Goal: Information Seeking & Learning: Learn about a topic

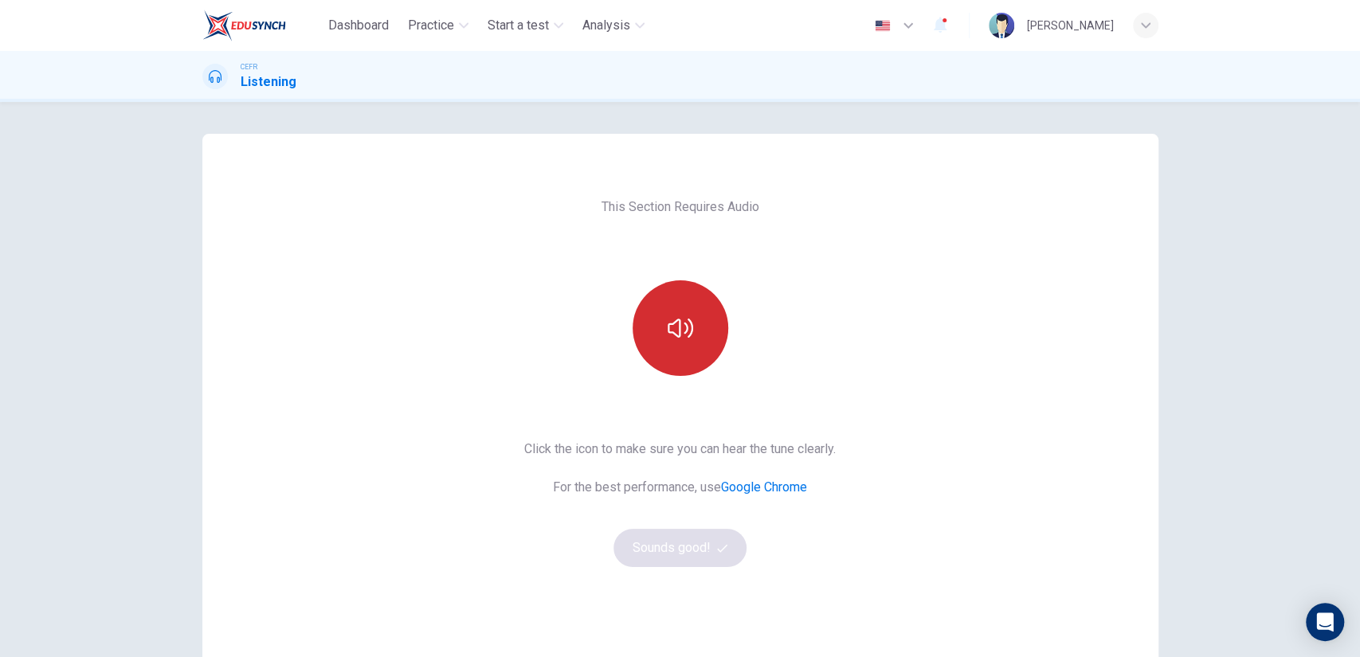
drag, startPoint x: 655, startPoint y: 372, endPoint x: 665, endPoint y: 358, distance: 17.0
click at [665, 358] on div at bounding box center [680, 328] width 172 height 96
click at [665, 358] on button "button" at bounding box center [680, 328] width 96 height 96
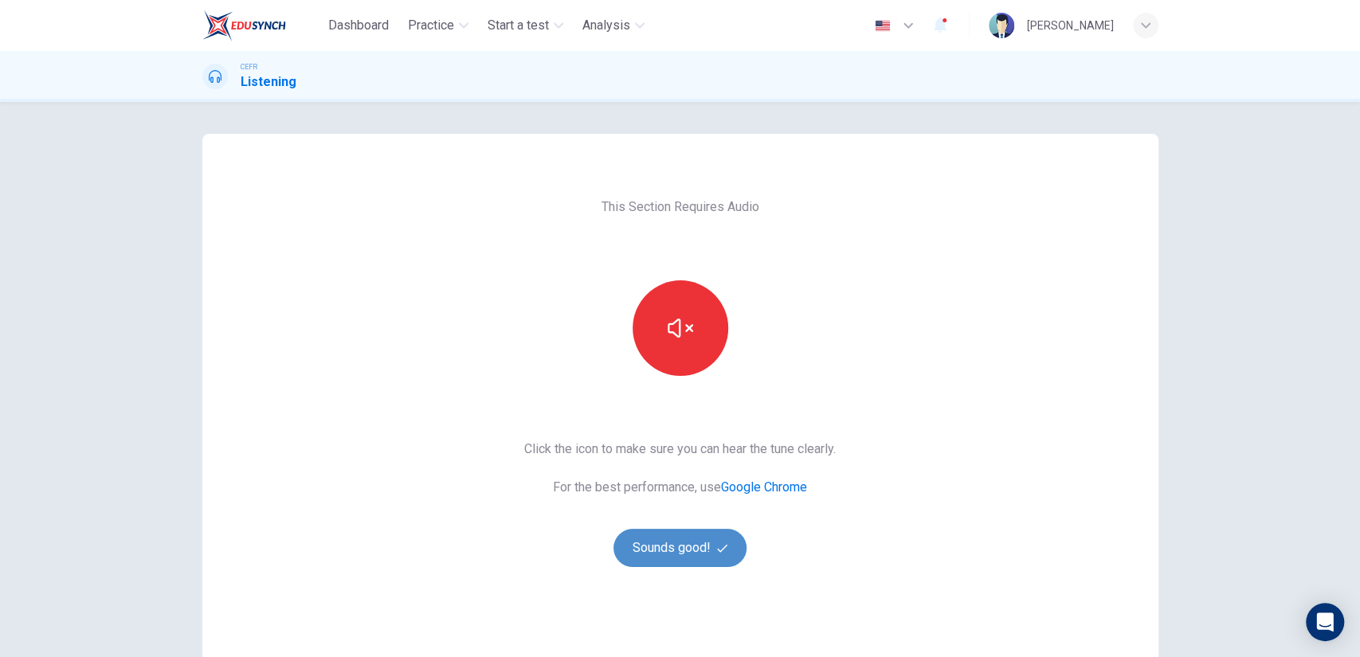
click at [656, 555] on button "Sounds good!" at bounding box center [680, 548] width 134 height 38
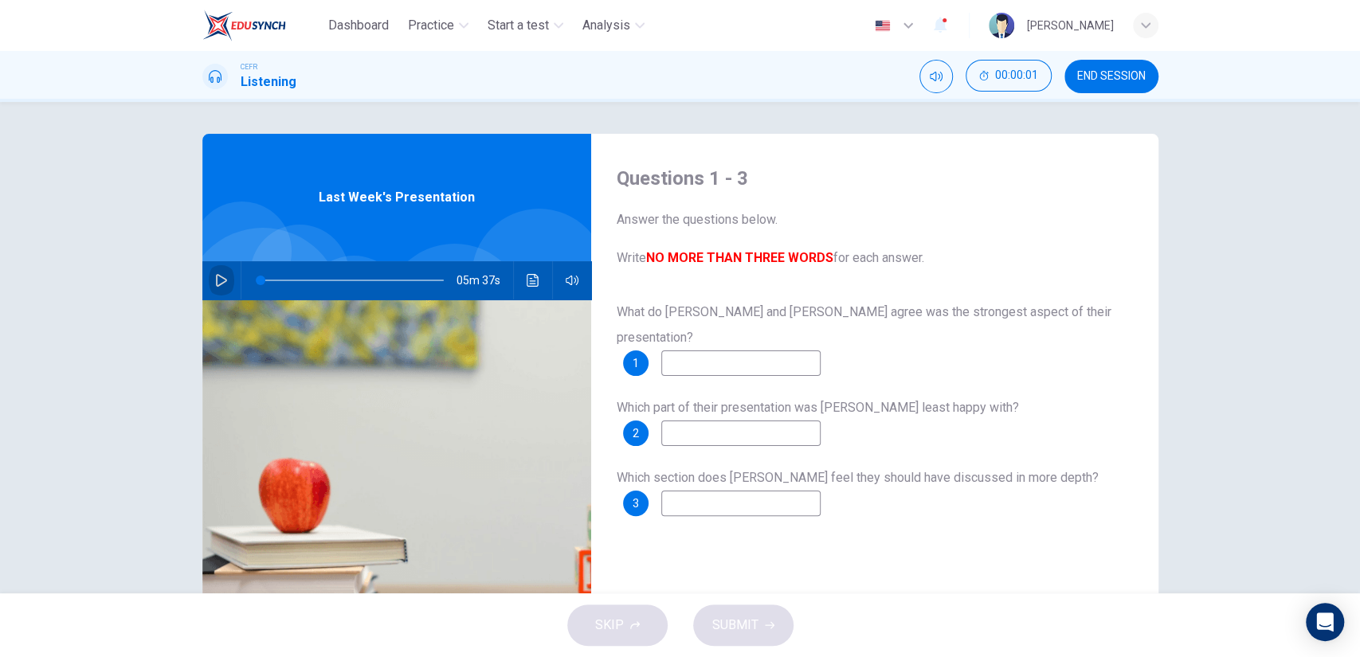
click at [209, 283] on button "button" at bounding box center [221, 280] width 25 height 38
click at [703, 351] on input at bounding box center [740, 363] width 159 height 25
type input "20"
type input "C"
type input "20"
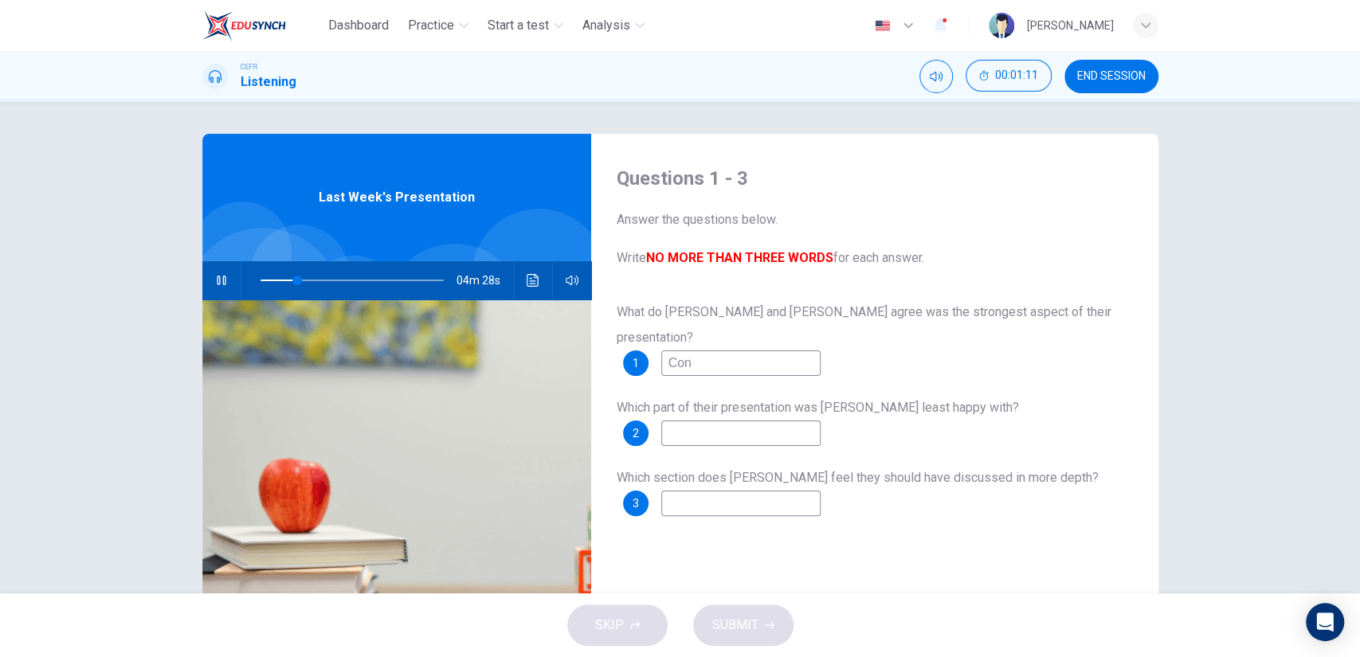
type input "Conf"
type input "21"
type input "C"
click at [289, 280] on span at bounding box center [293, 281] width 10 height 10
type input "25"
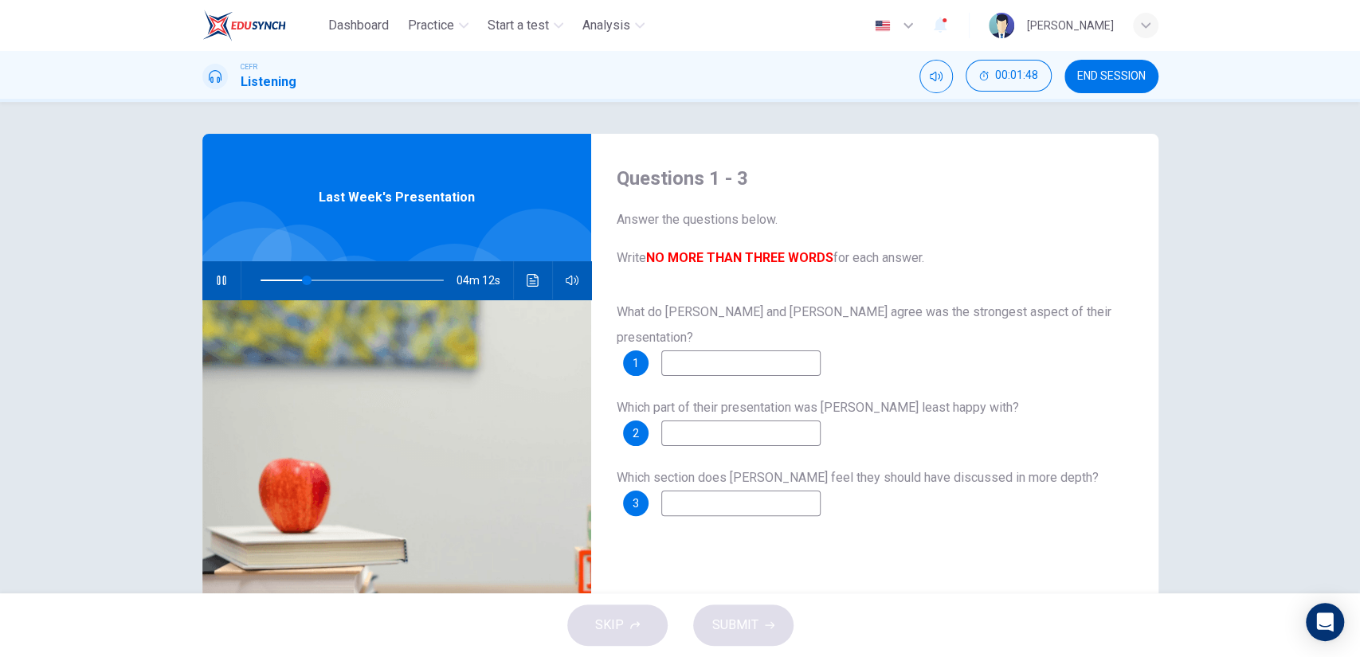
click at [702, 351] on input at bounding box center [740, 363] width 159 height 25
type input "c"
type input "26"
type input "confiden"
type input "26"
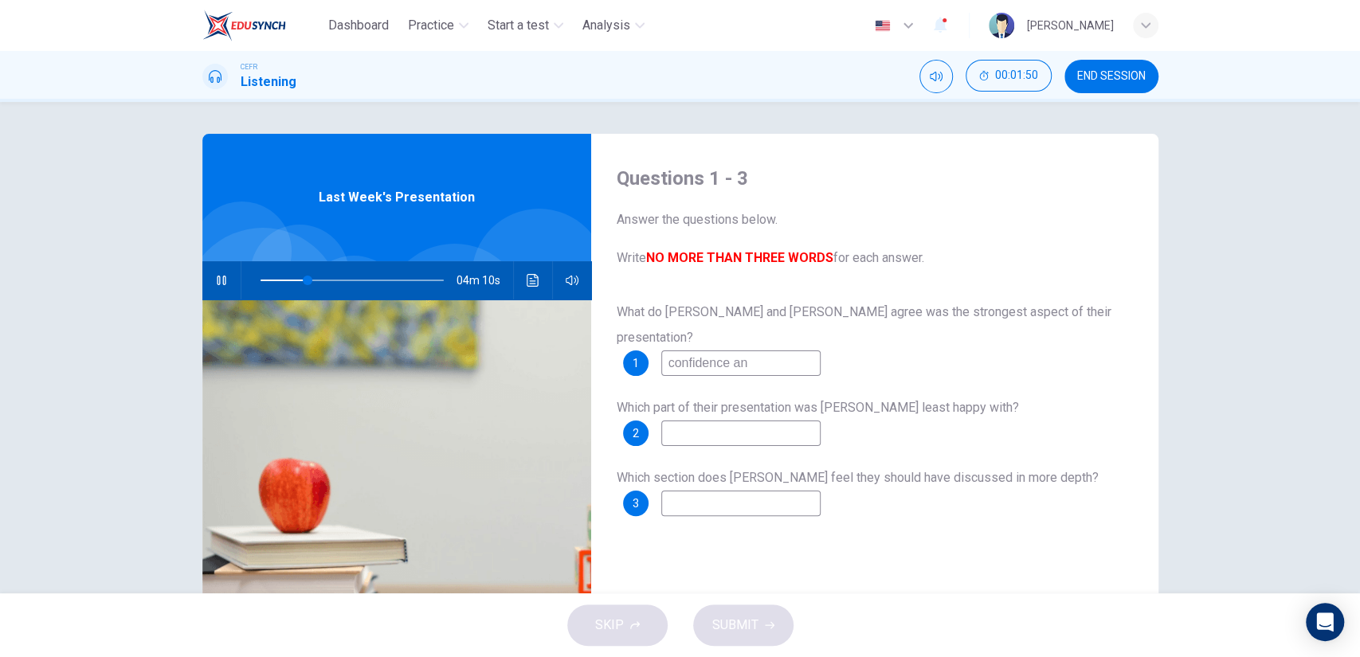
type input "confidence and"
type input "26"
type input "confidence and"
type input "26"
type input "confidence and techn"
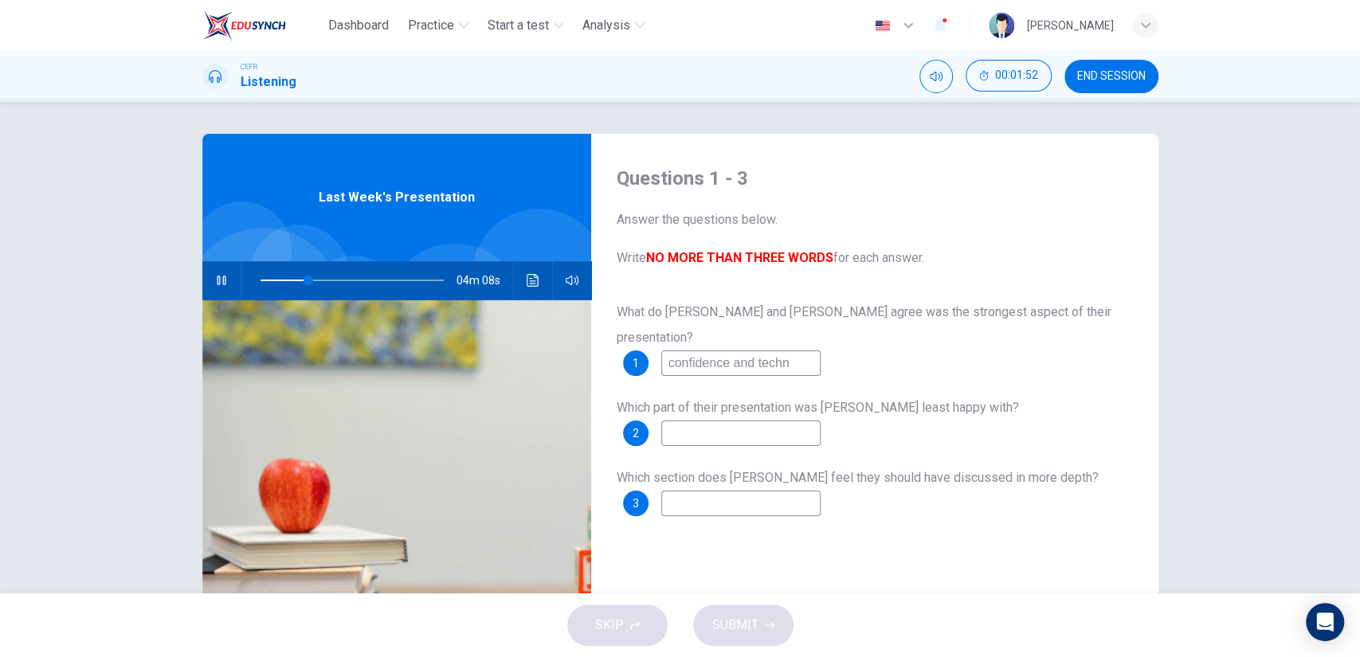
type input "27"
type input "confidence and technique"
type input "27"
type input "confidence and technique"
click at [691, 421] on input at bounding box center [740, 433] width 159 height 25
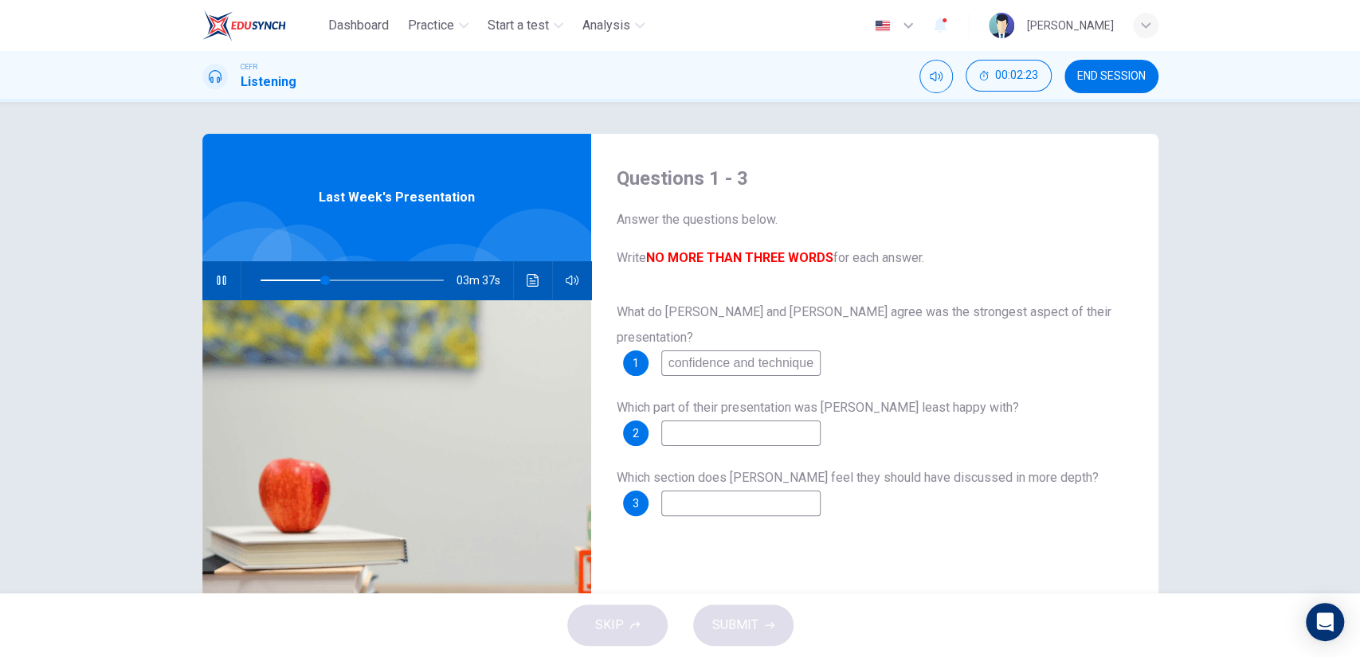
type input "36"
type input "the q"
type input "36"
type input "the qu"
type input "36"
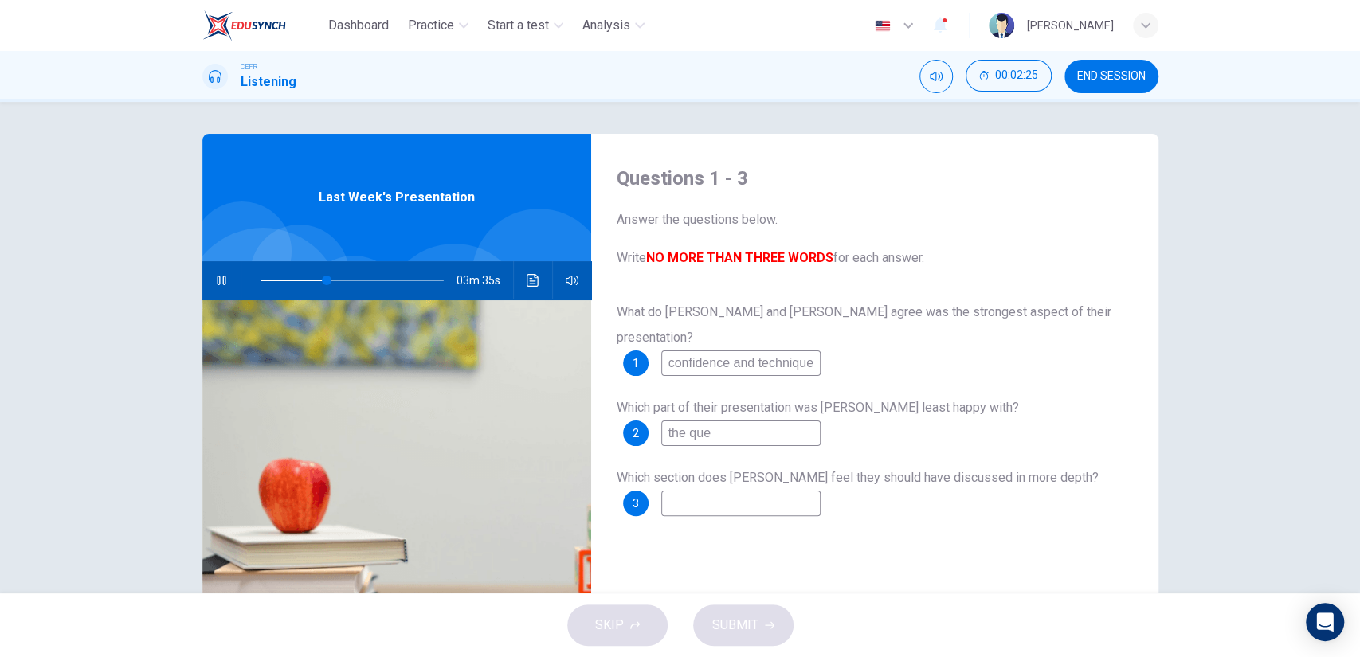
type input "the ques"
type input "37"
type input "the question"
type input "37"
type input "the questions"
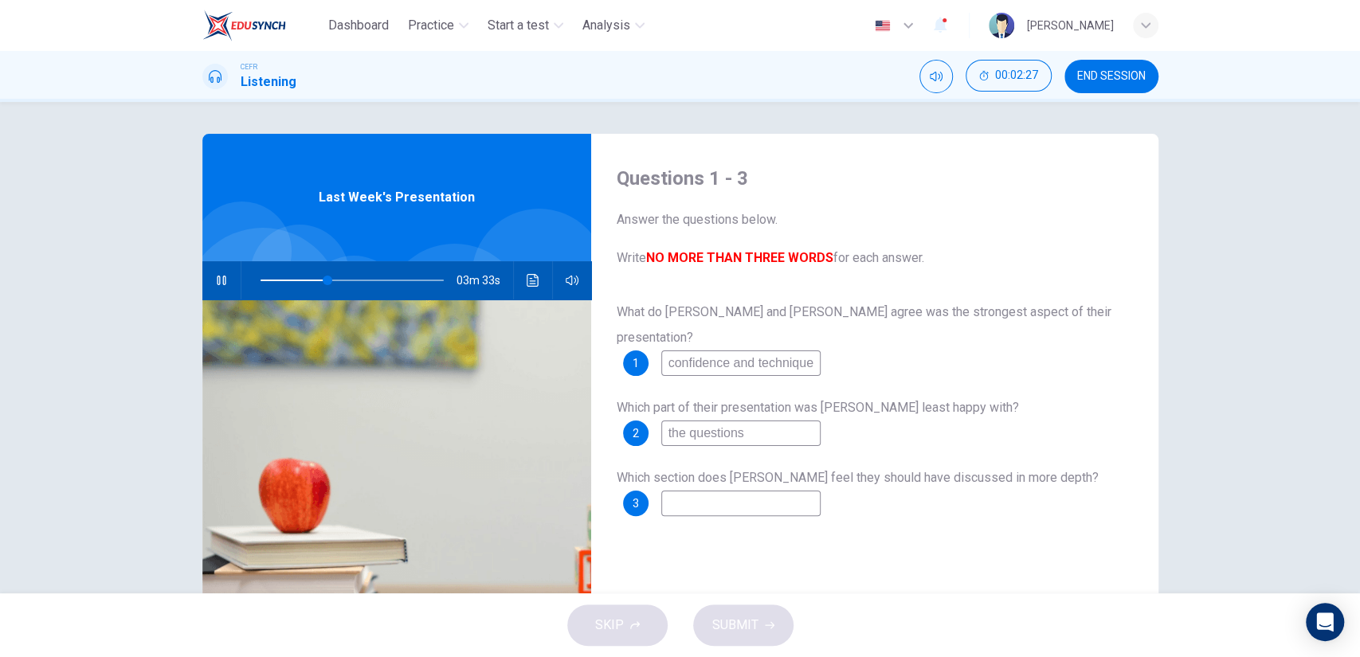
type input "37"
type input "the questions"
click at [698, 491] on input at bounding box center [740, 503] width 159 height 25
type input "46"
type input "t"
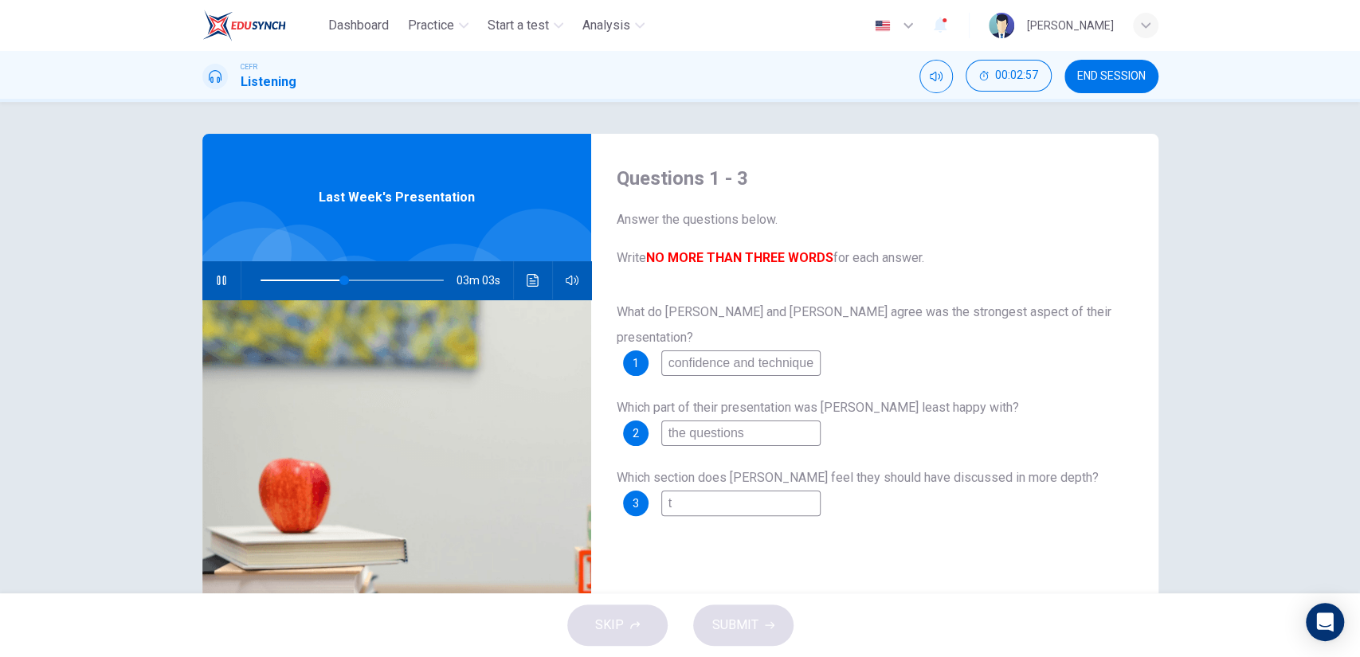
type input "46"
type input "th"
type input "46"
type input "the"
type input "46"
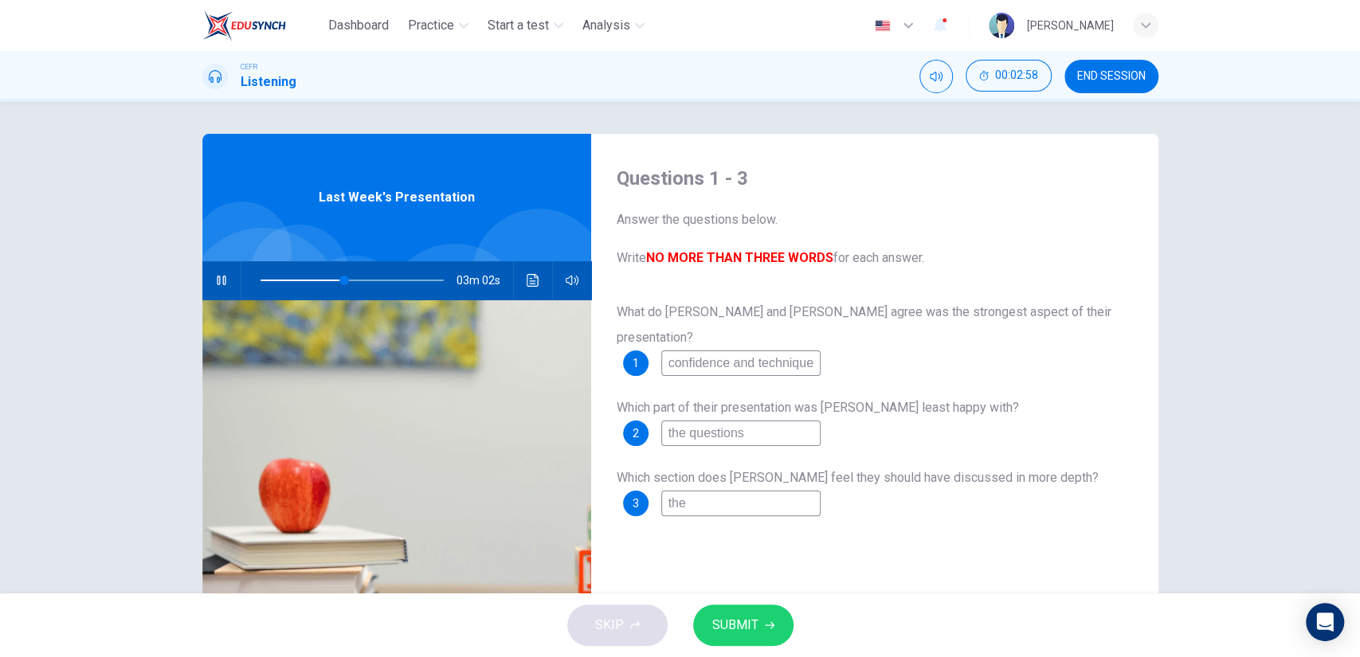
type input "the"
type input "46"
type input "the s"
type input "46"
type input "the so"
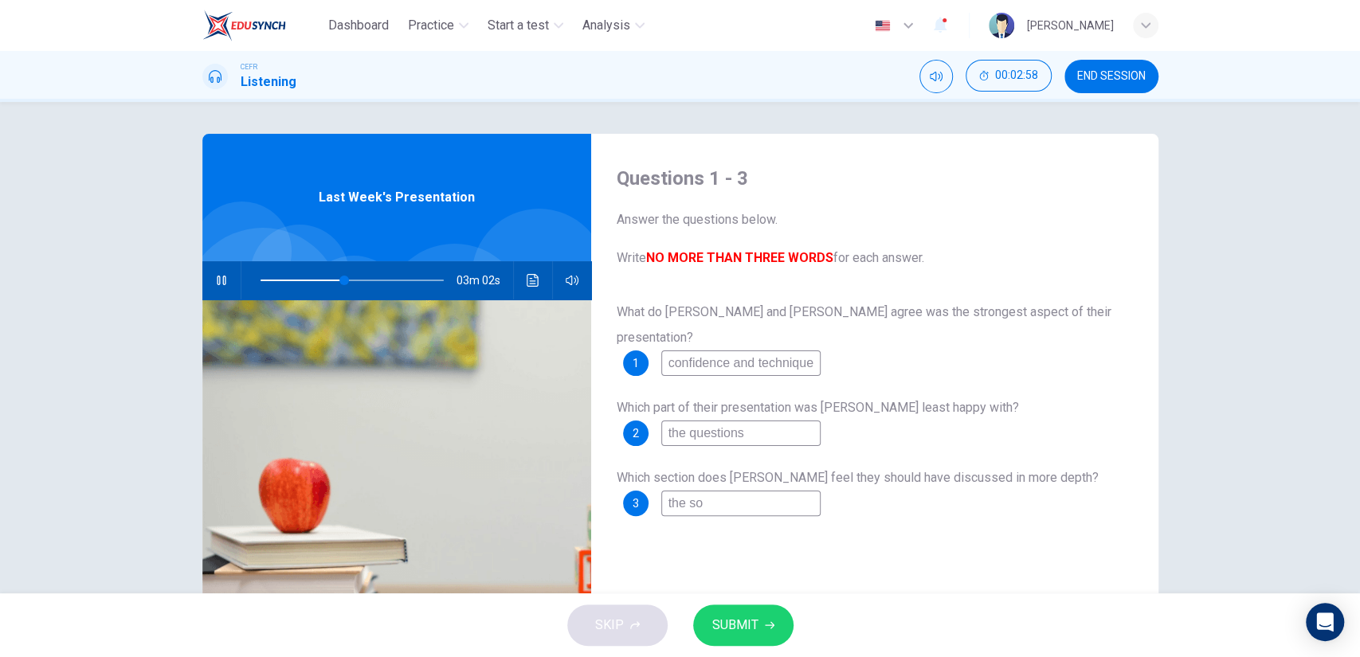
type input "46"
type input "the sol"
type input "46"
type input "the solu"
type input "46"
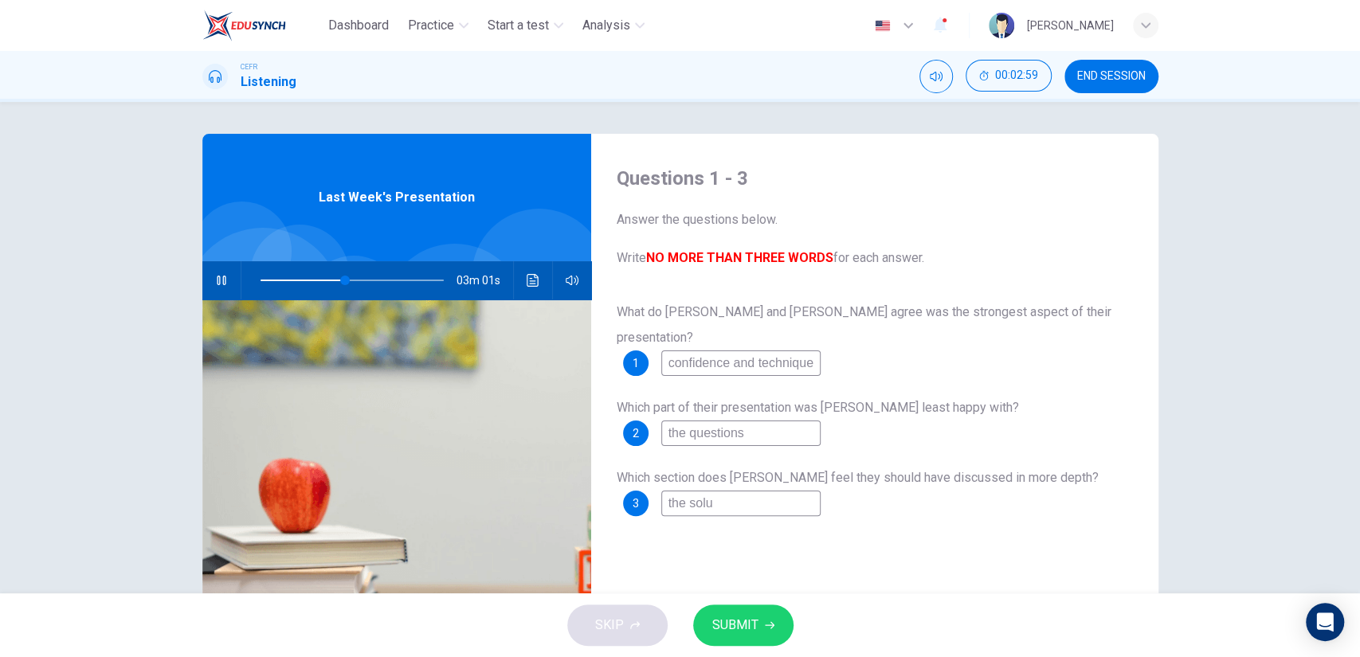
type input "the solui"
type input "46"
type input "the solu"
type input "46"
type input "the solut"
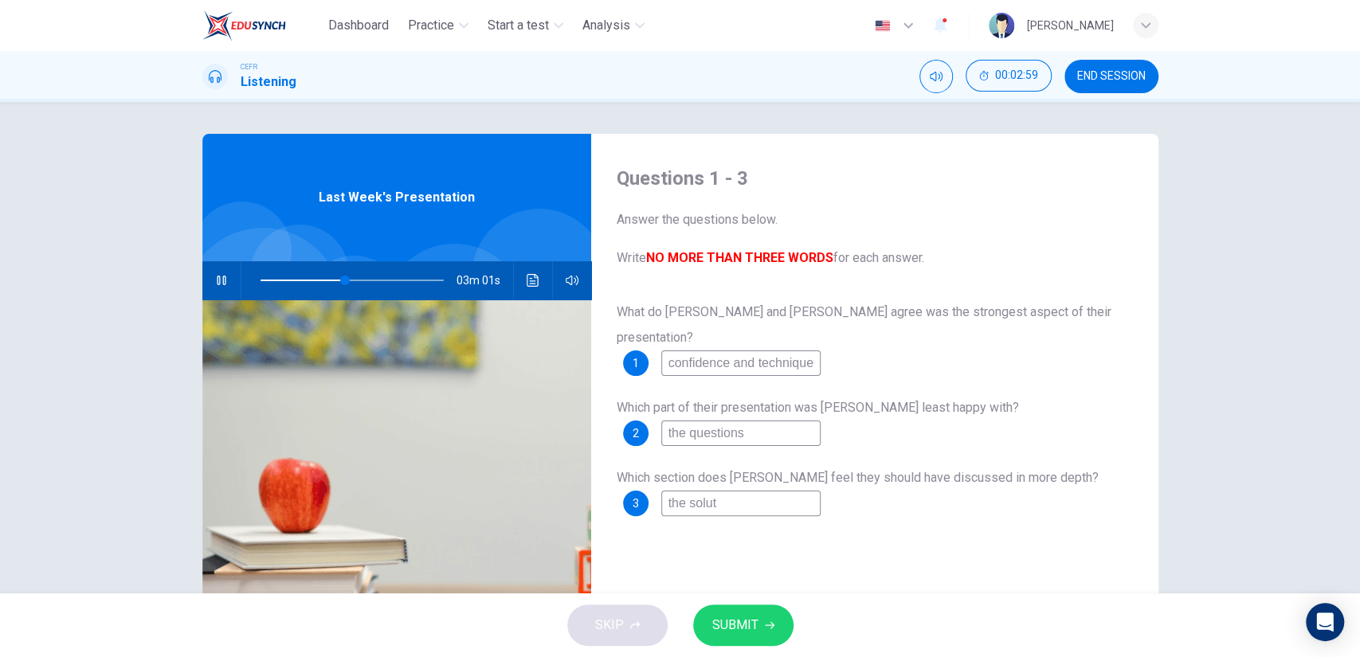
type input "46"
type input "the soluti"
type input "46"
type input "the solutio"
type input "47"
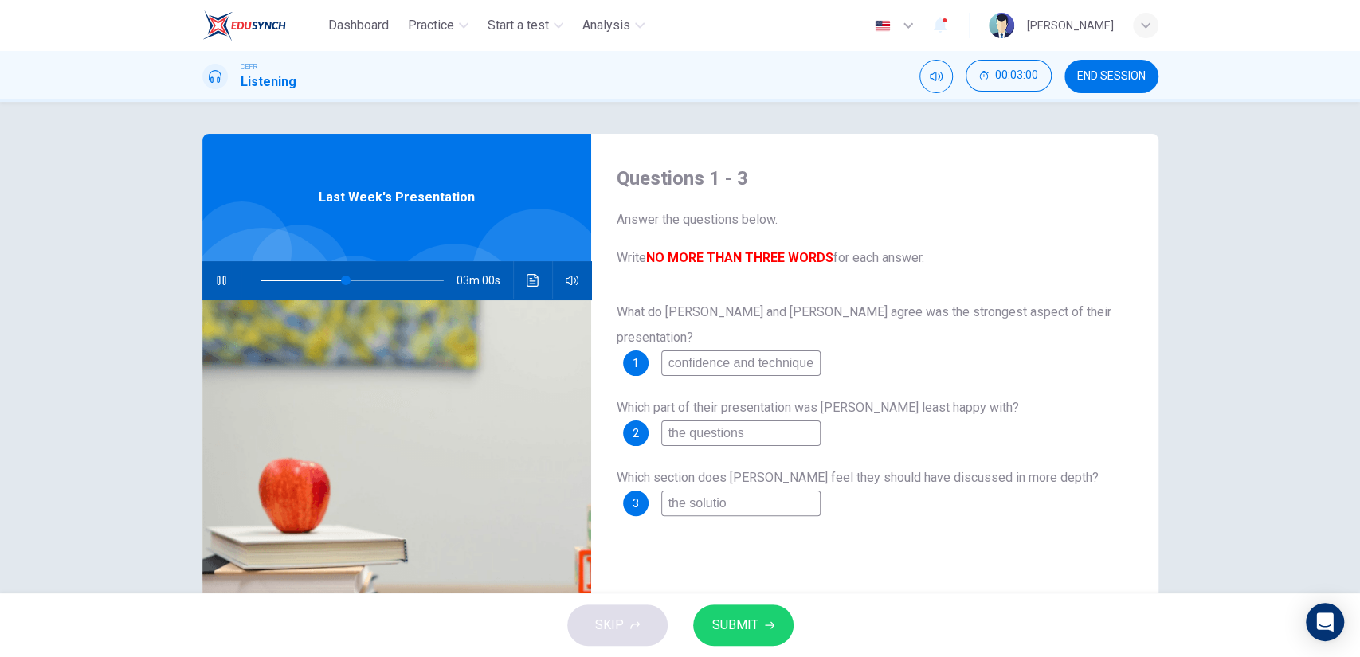
type input "the solution"
type input "47"
type input "the solutions"
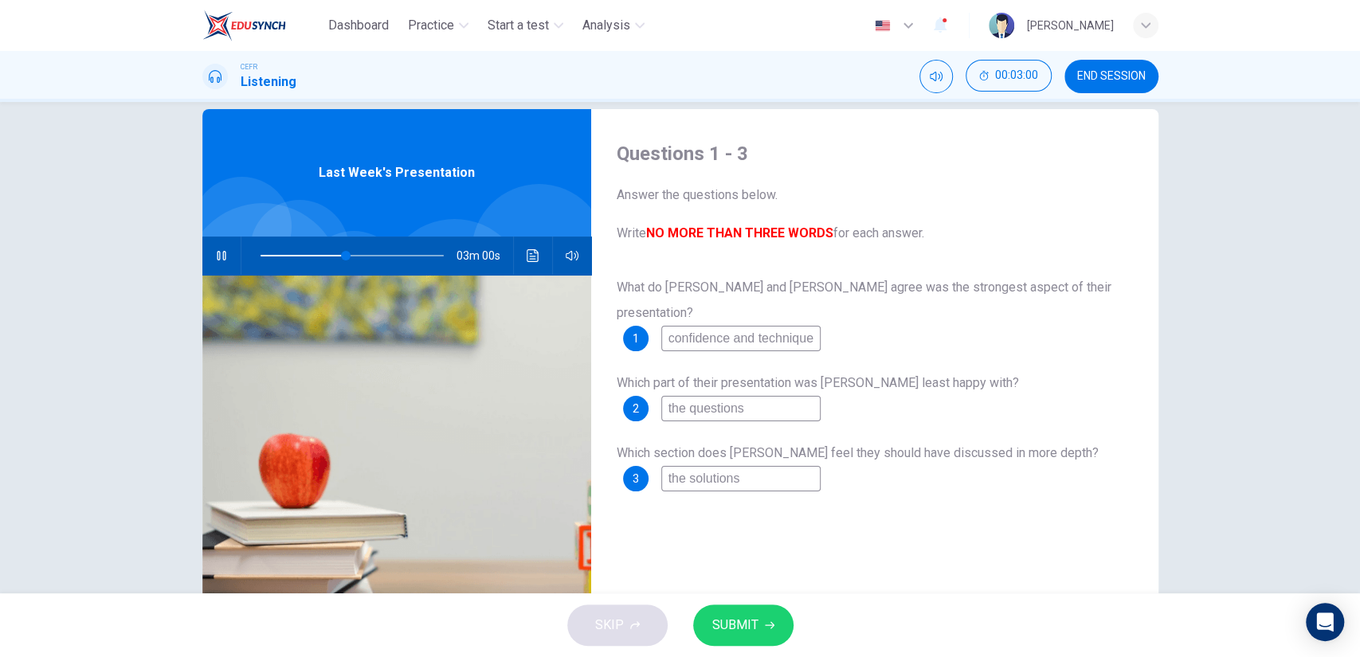
type input "47"
type input "the solutions"
click at [739, 605] on div "SKIP SUBMIT" at bounding box center [680, 625] width 1360 height 64
click at [739, 605] on button "SUBMIT" at bounding box center [743, 625] width 100 height 41
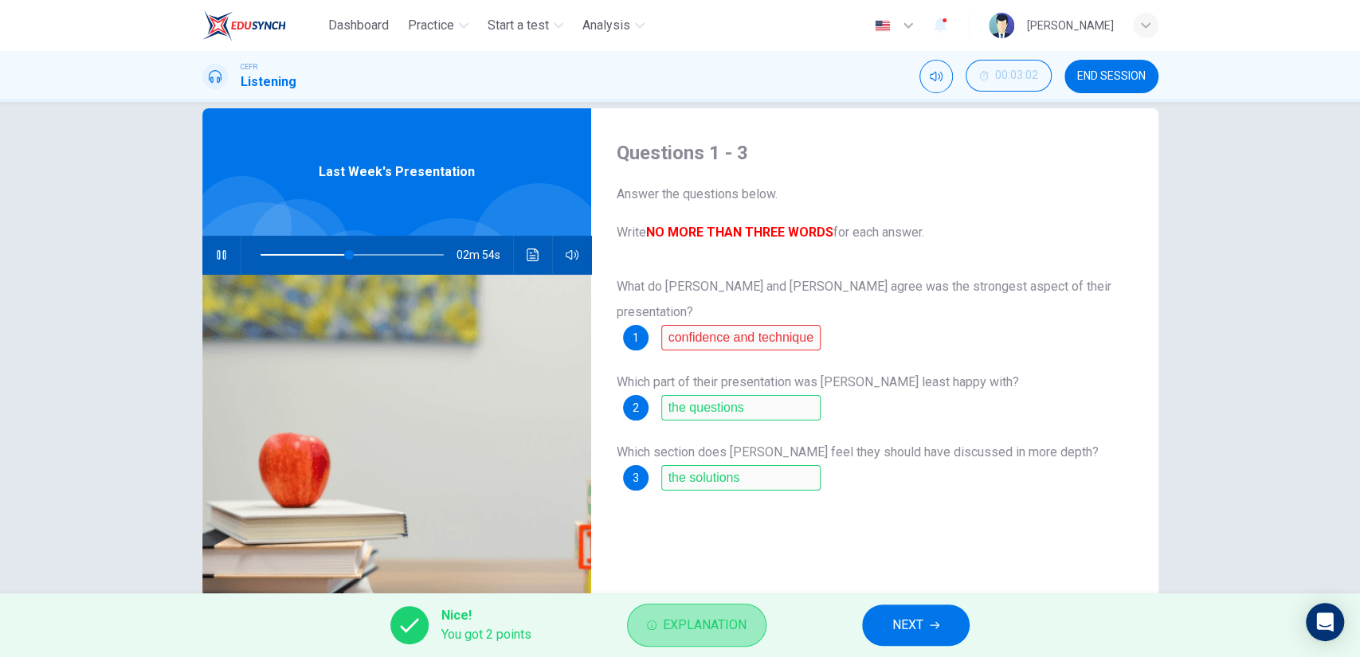
click at [721, 619] on span "Explanation" at bounding box center [705, 625] width 84 height 22
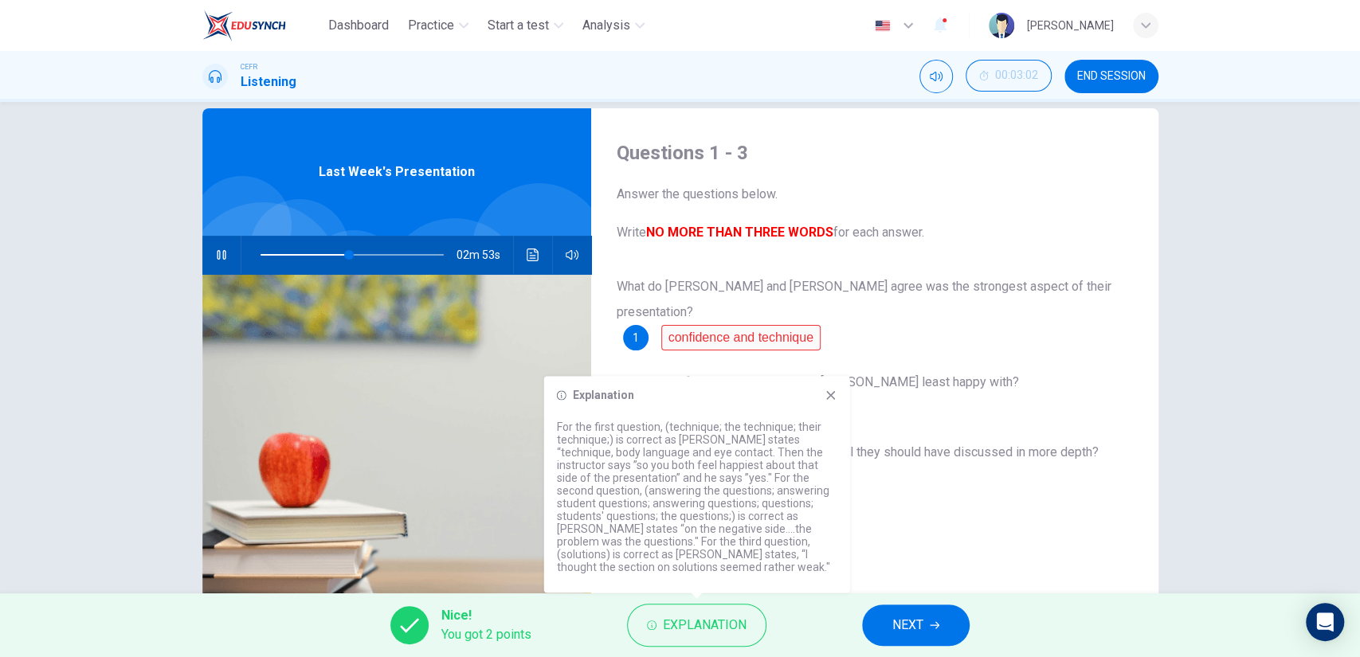
click at [217, 260] on icon "button" at bounding box center [221, 255] width 13 height 13
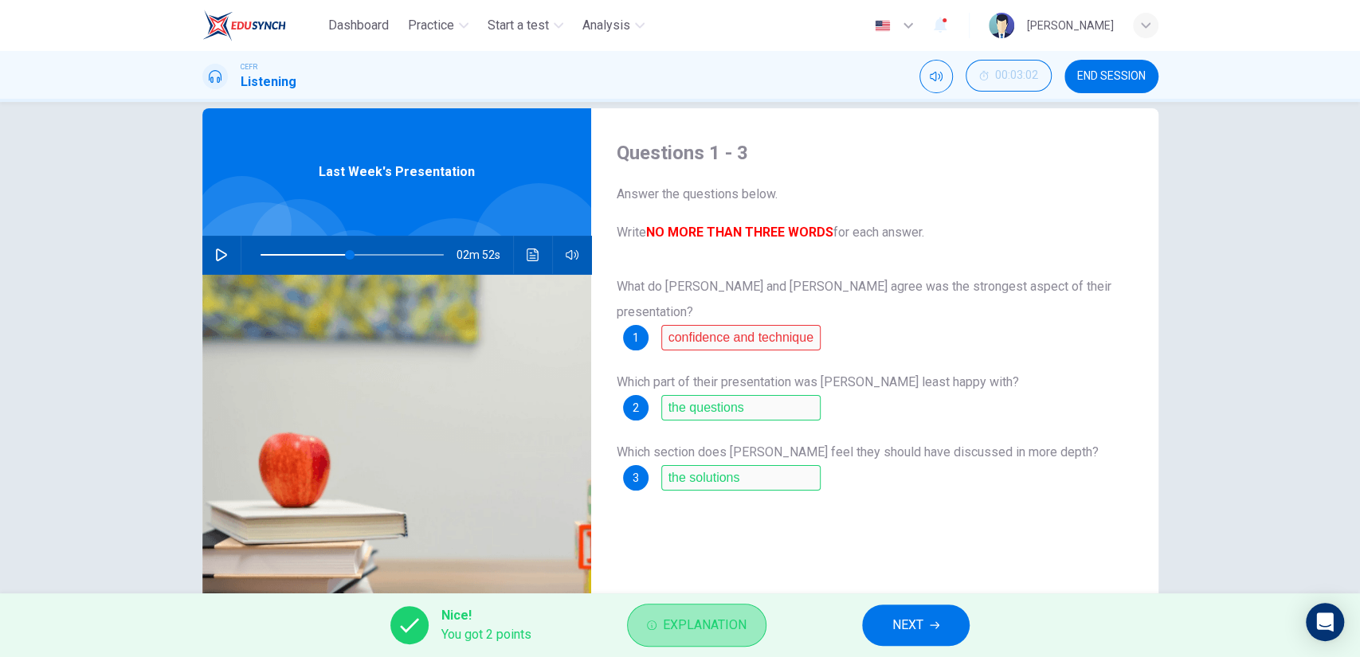
click at [732, 630] on span "Explanation" at bounding box center [705, 625] width 84 height 22
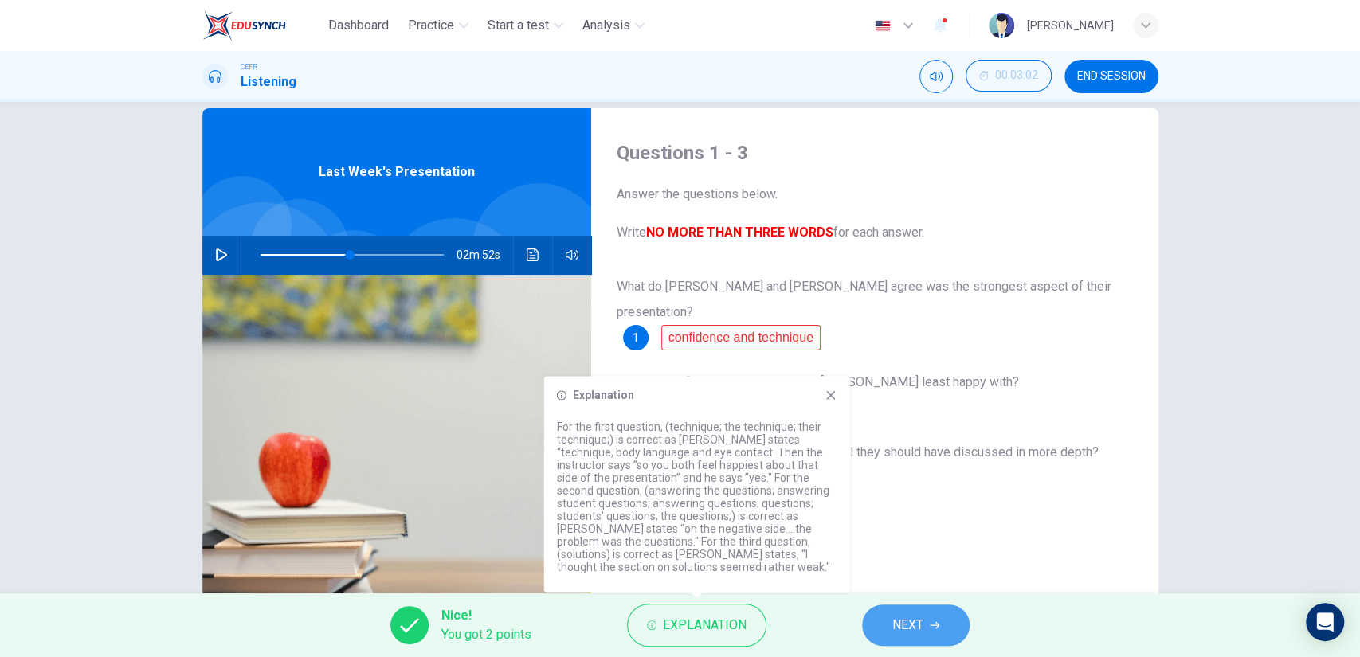
click at [876, 620] on button "NEXT" at bounding box center [916, 625] width 108 height 41
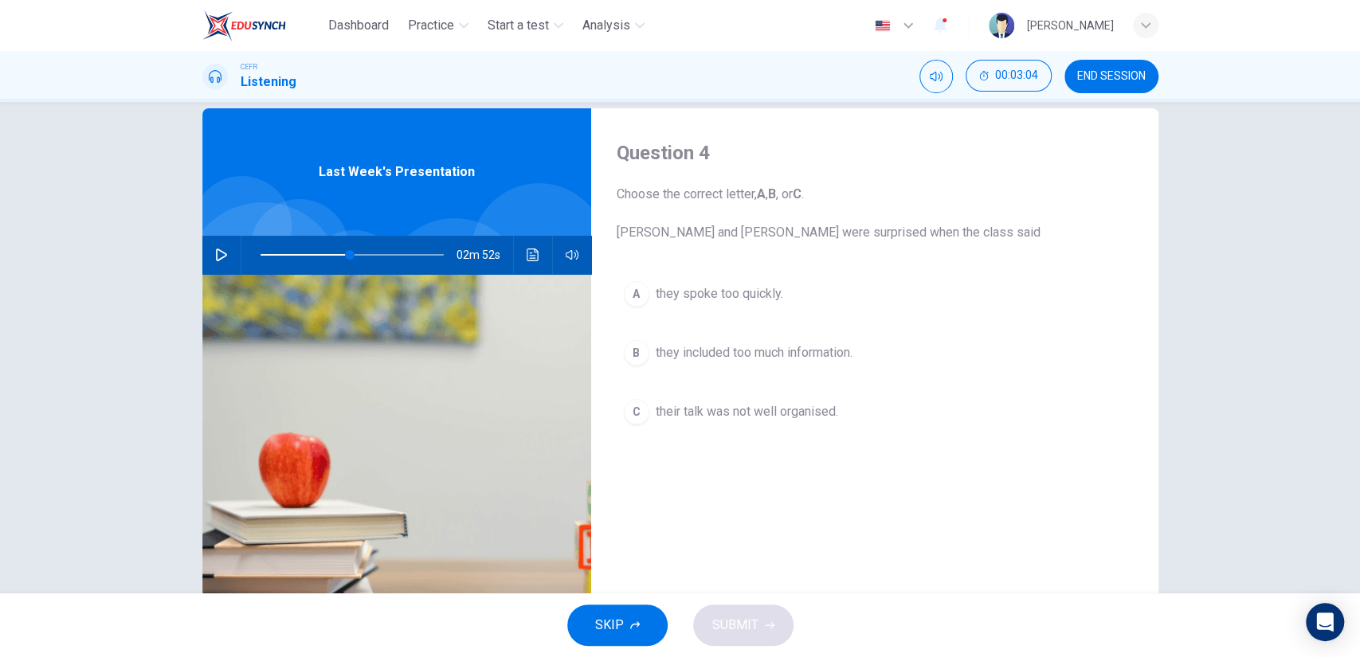
click at [202, 245] on div "02m 52s" at bounding box center [396, 255] width 389 height 38
click at [217, 254] on icon "button" at bounding box center [221, 255] width 13 height 13
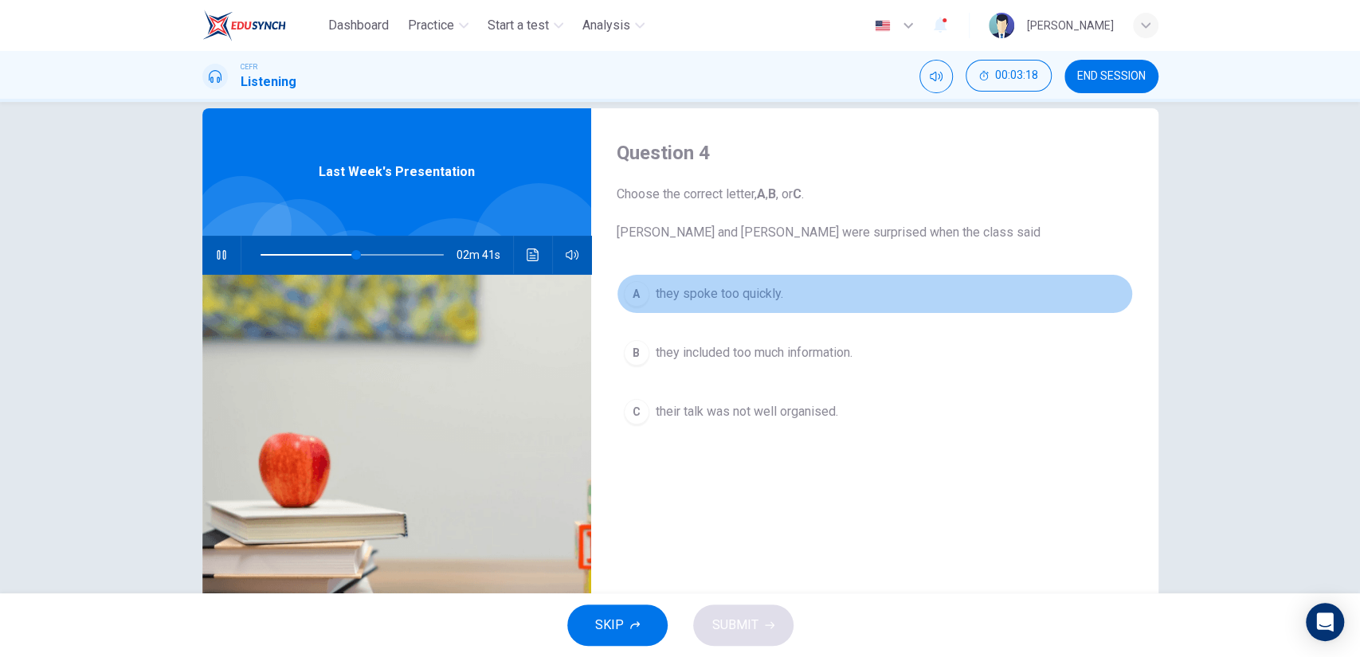
click at [714, 304] on button "A they spoke too quickly." at bounding box center [875, 294] width 516 height 40
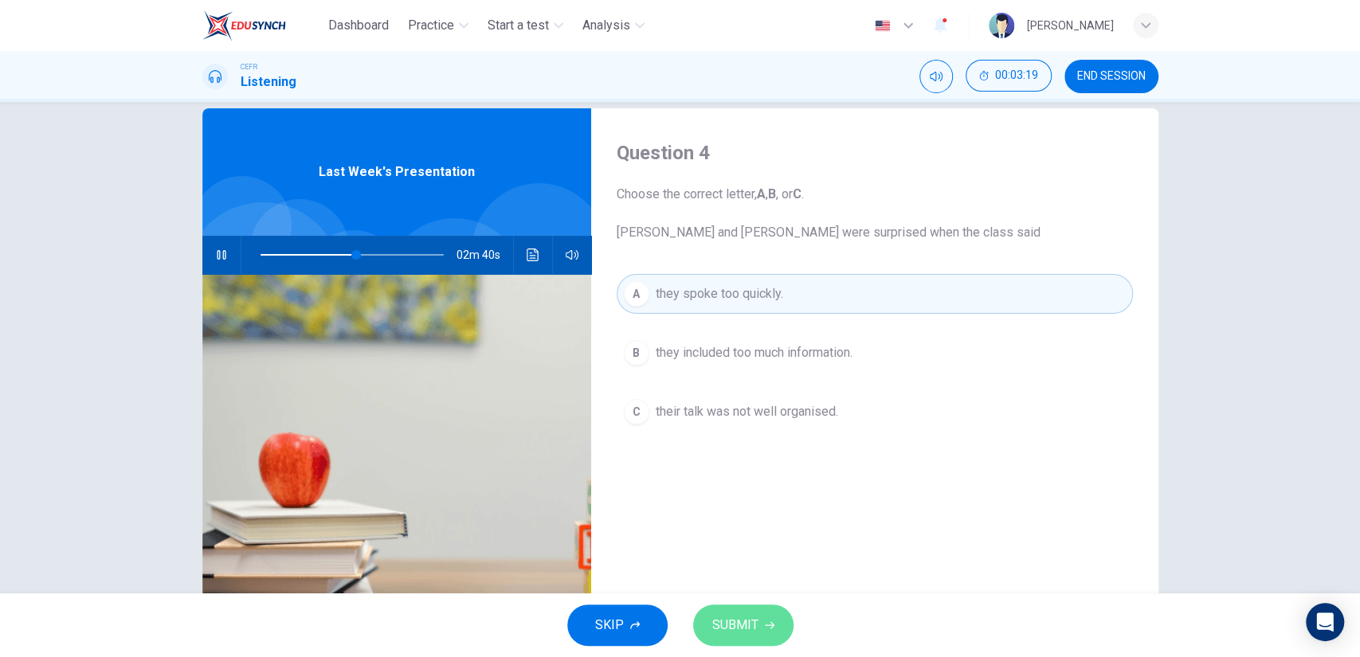
click at [732, 615] on span "SUBMIT" at bounding box center [735, 625] width 46 height 22
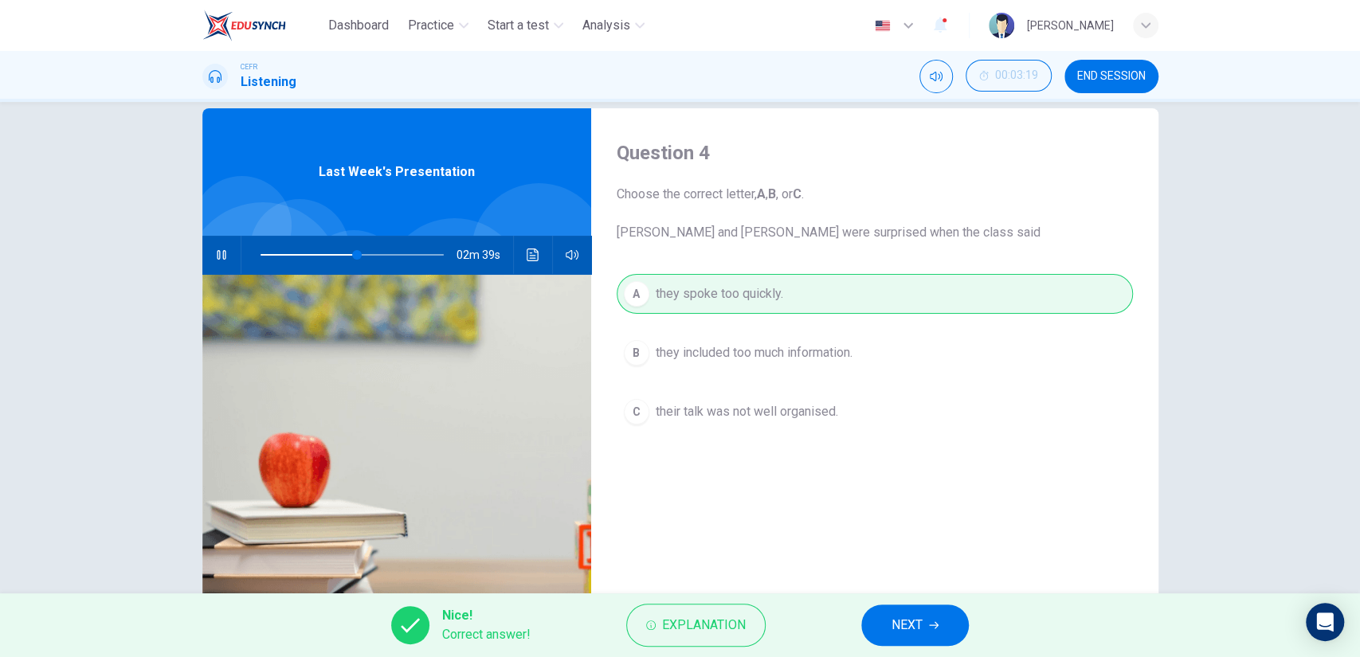
click at [916, 647] on div "Nice! Correct answer! Explanation NEXT" at bounding box center [680, 625] width 1360 height 64
click at [932, 624] on icon "button" at bounding box center [934, 626] width 10 height 10
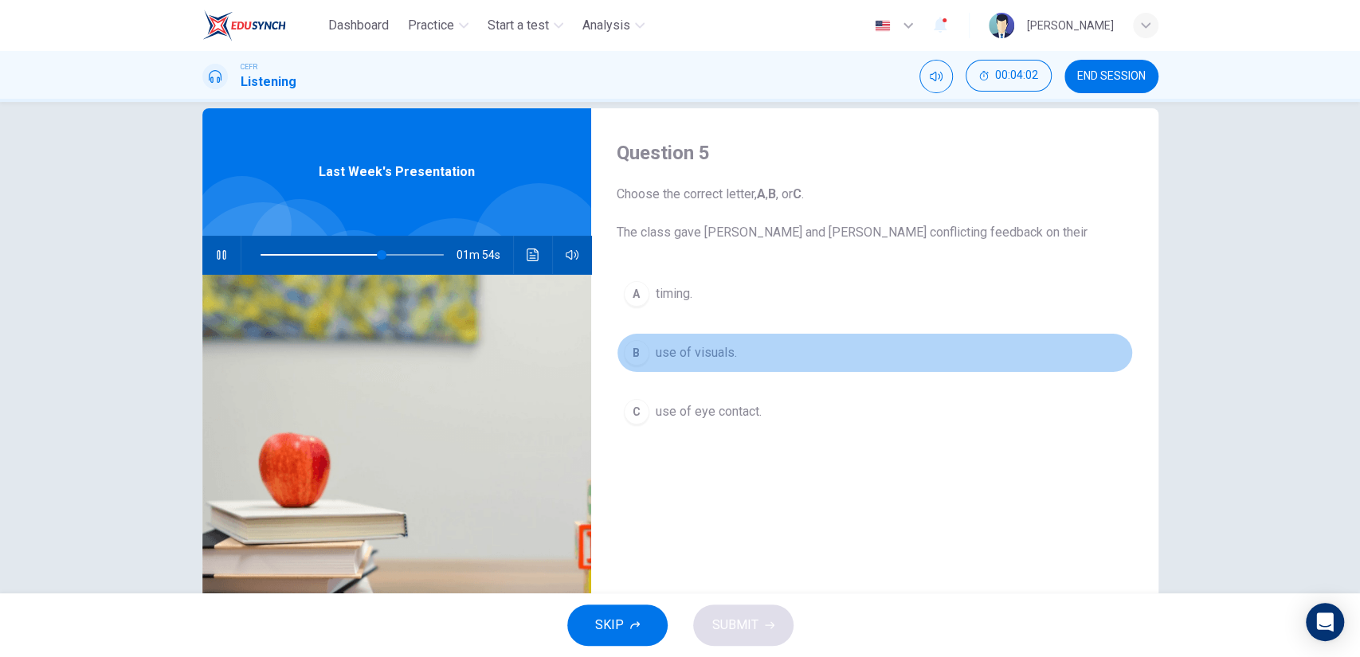
click at [707, 364] on button "B use of visuals." at bounding box center [875, 353] width 516 height 40
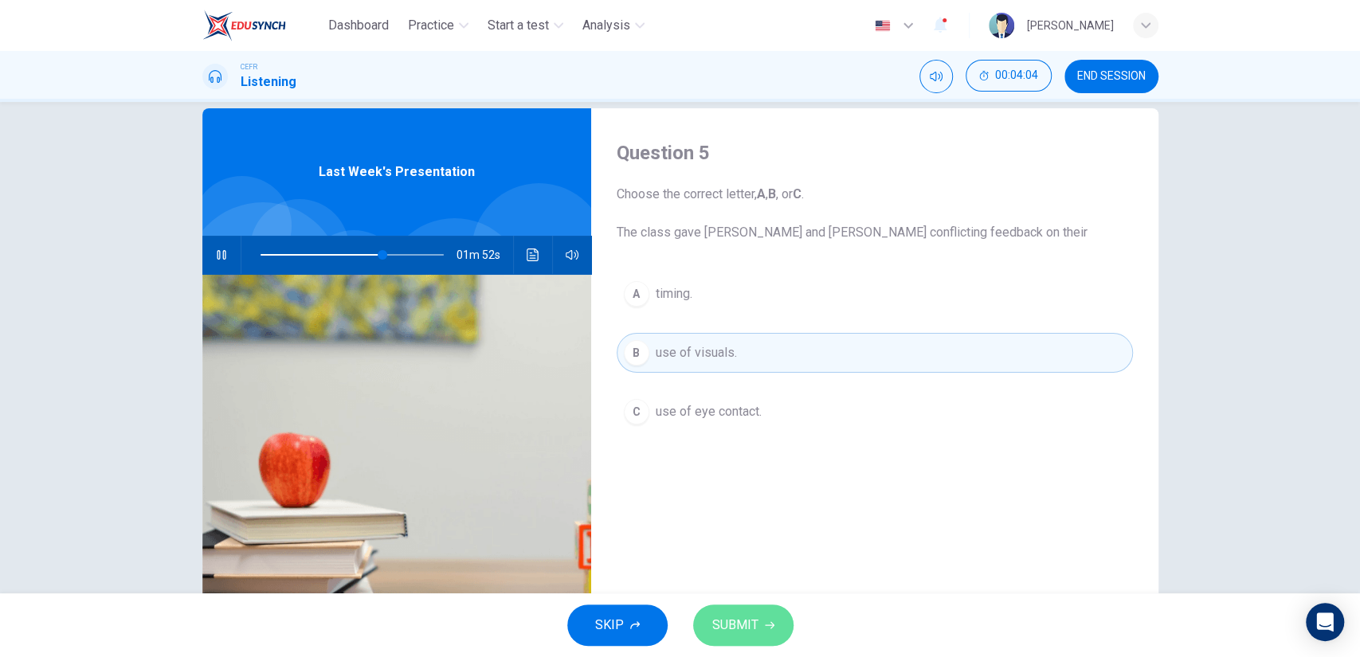
click at [758, 610] on button "SUBMIT" at bounding box center [743, 625] width 100 height 41
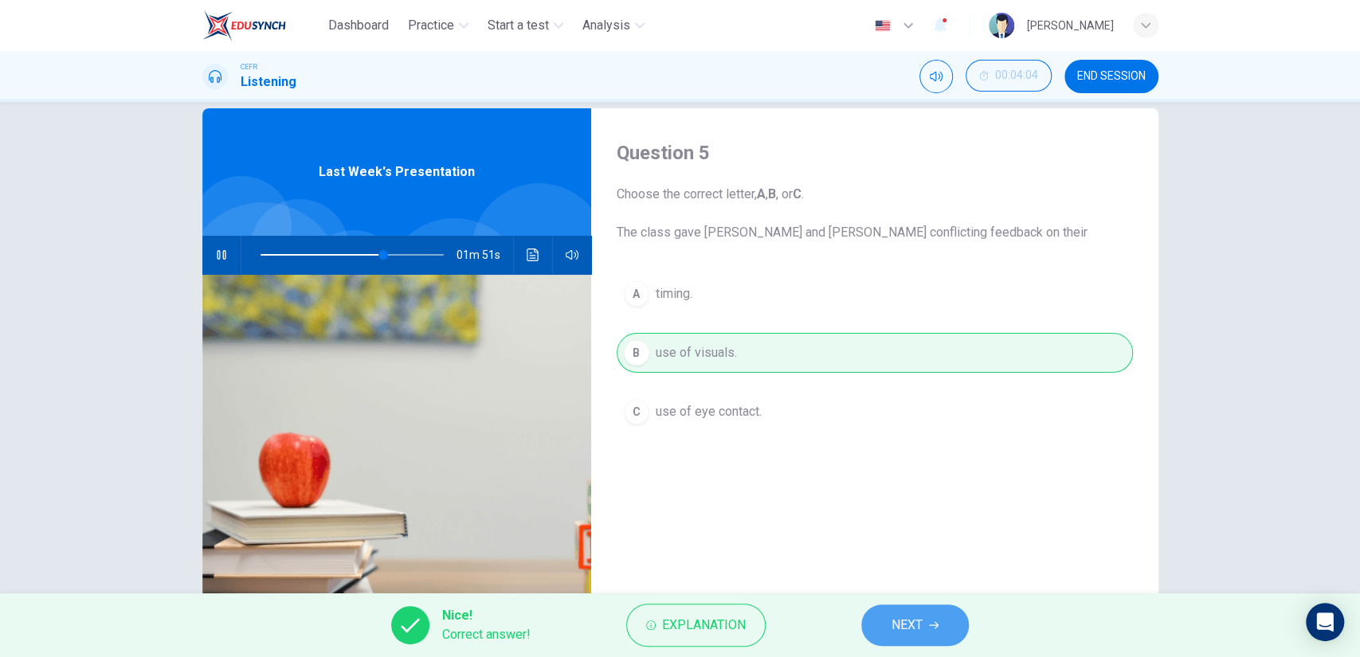
click at [892, 642] on button "NEXT" at bounding box center [915, 625] width 108 height 41
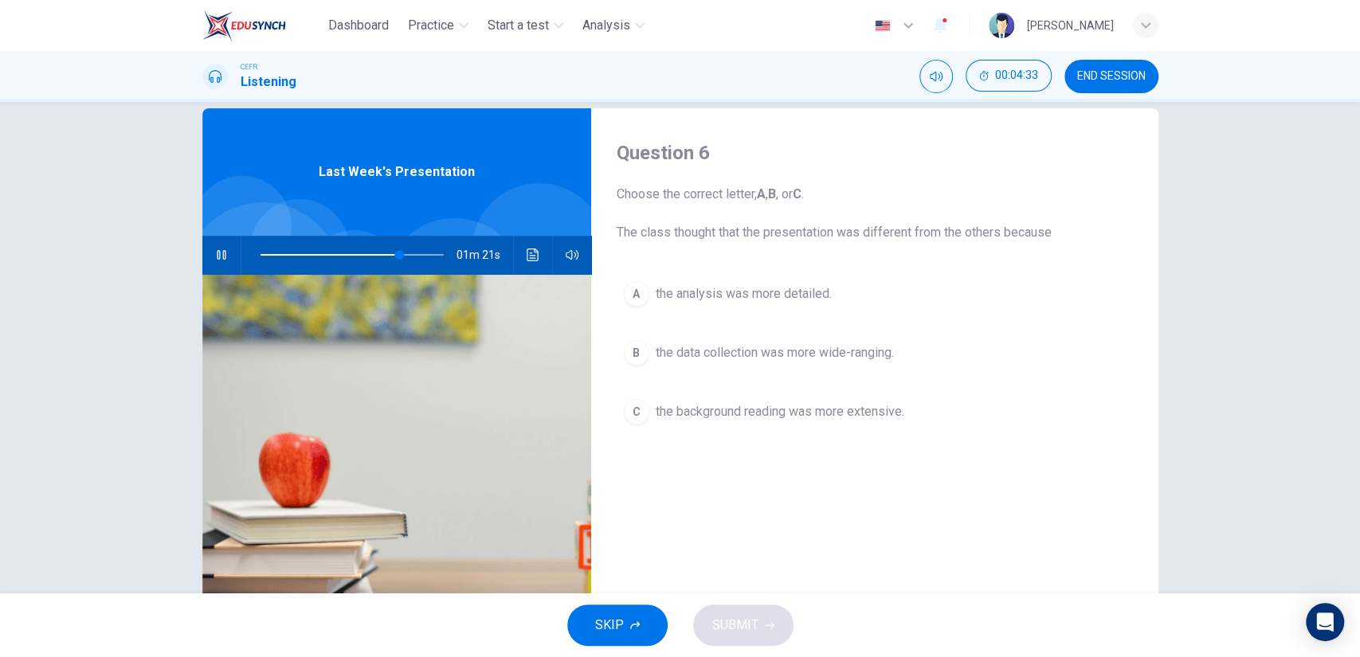
click at [764, 351] on span "the data collection was more wide-ranging." at bounding box center [775, 352] width 238 height 19
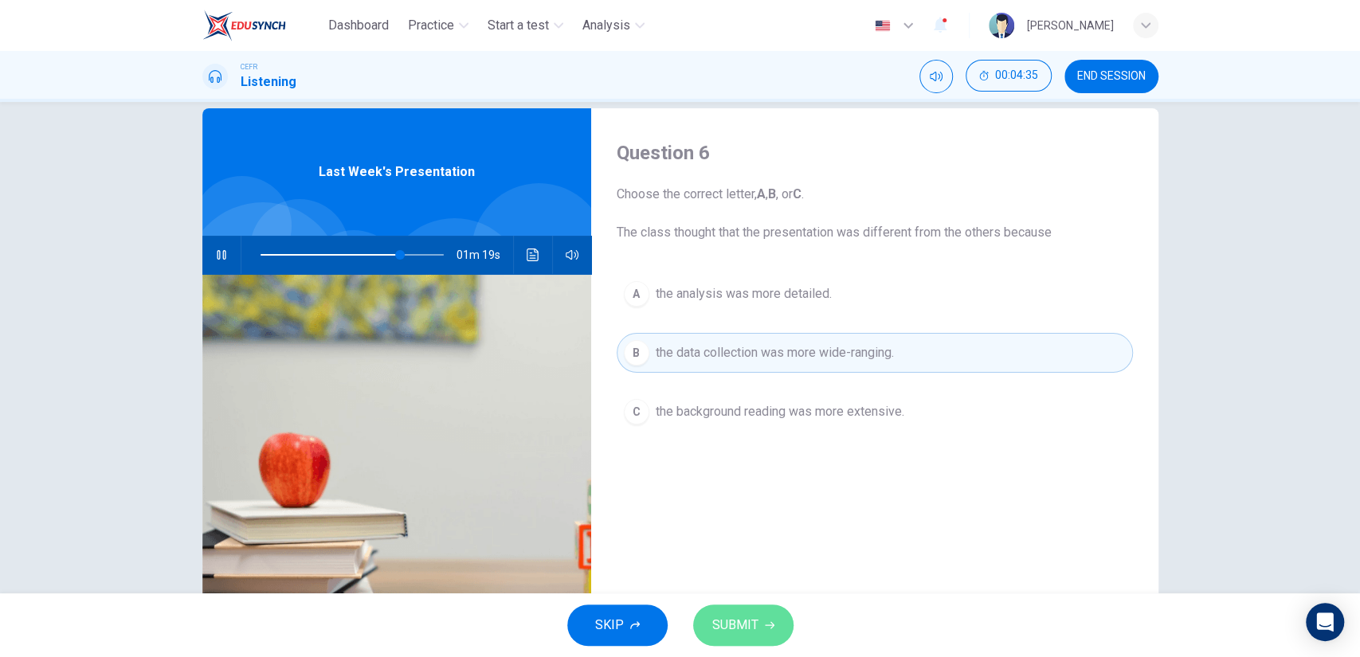
click at [736, 611] on button "SUBMIT" at bounding box center [743, 625] width 100 height 41
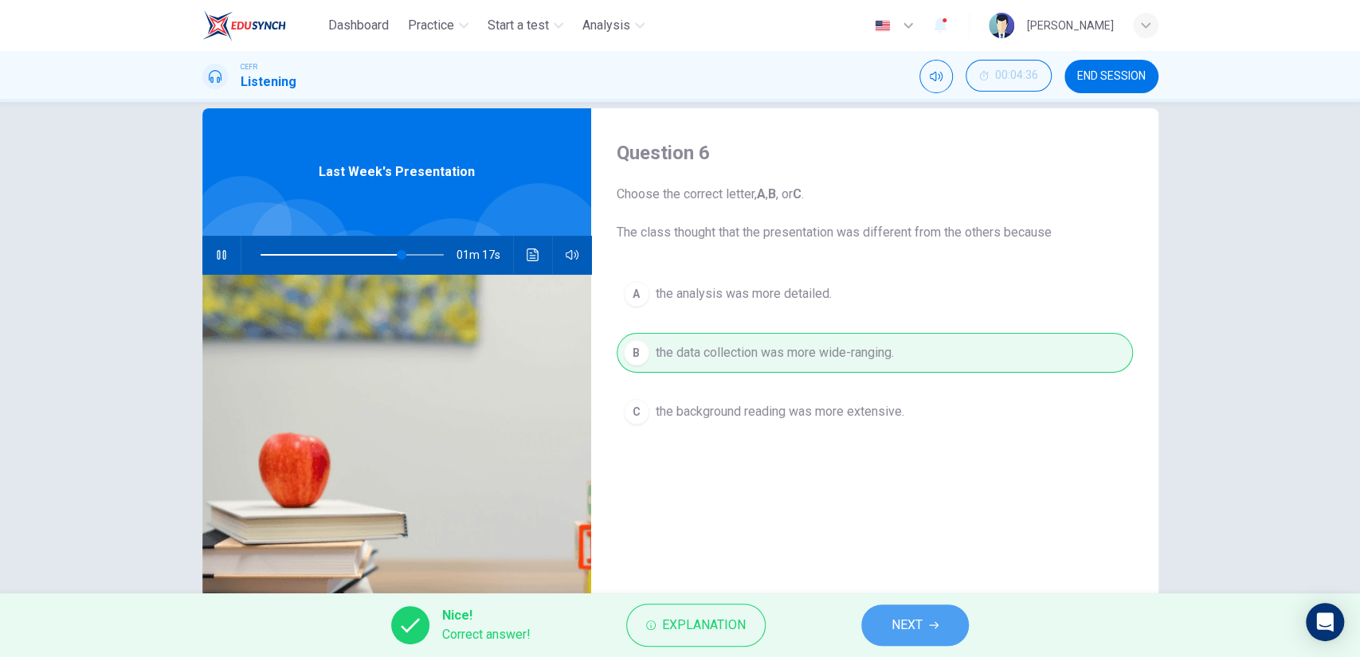
click at [883, 608] on button "NEXT" at bounding box center [915, 625] width 108 height 41
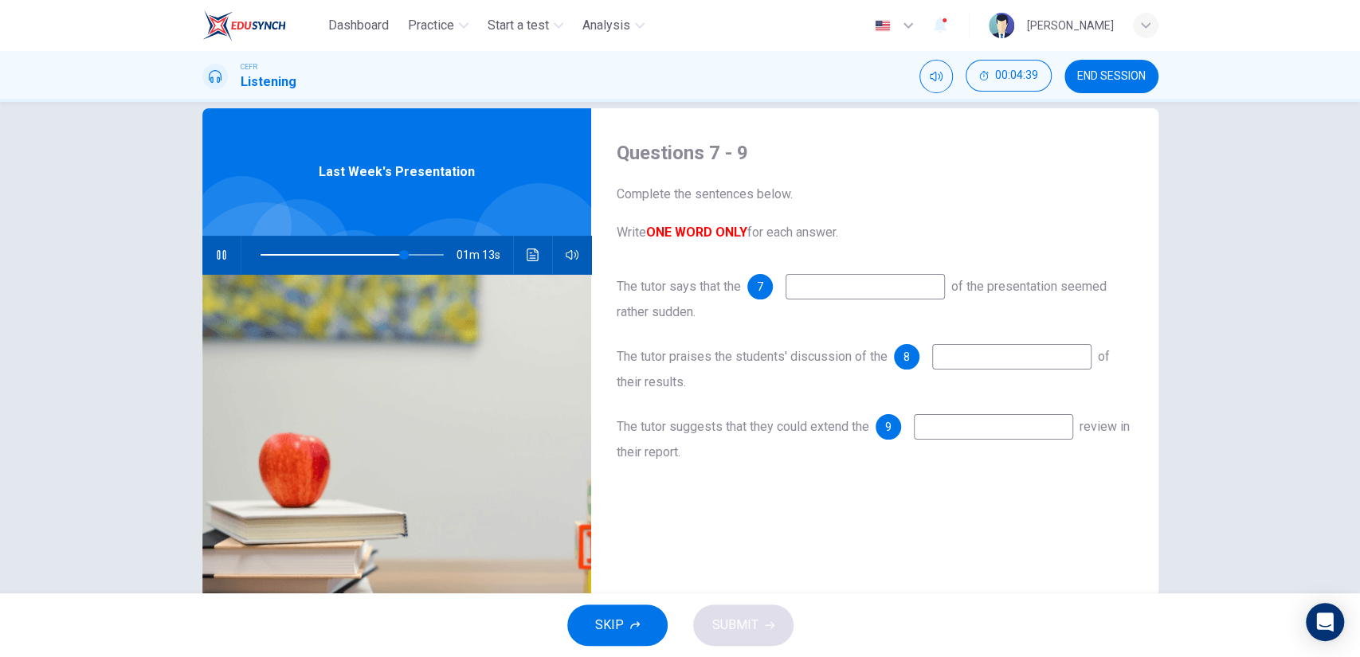
click at [805, 291] on input at bounding box center [864, 286] width 159 height 25
type input "87"
type input "en"
type input "87"
type input "ending"
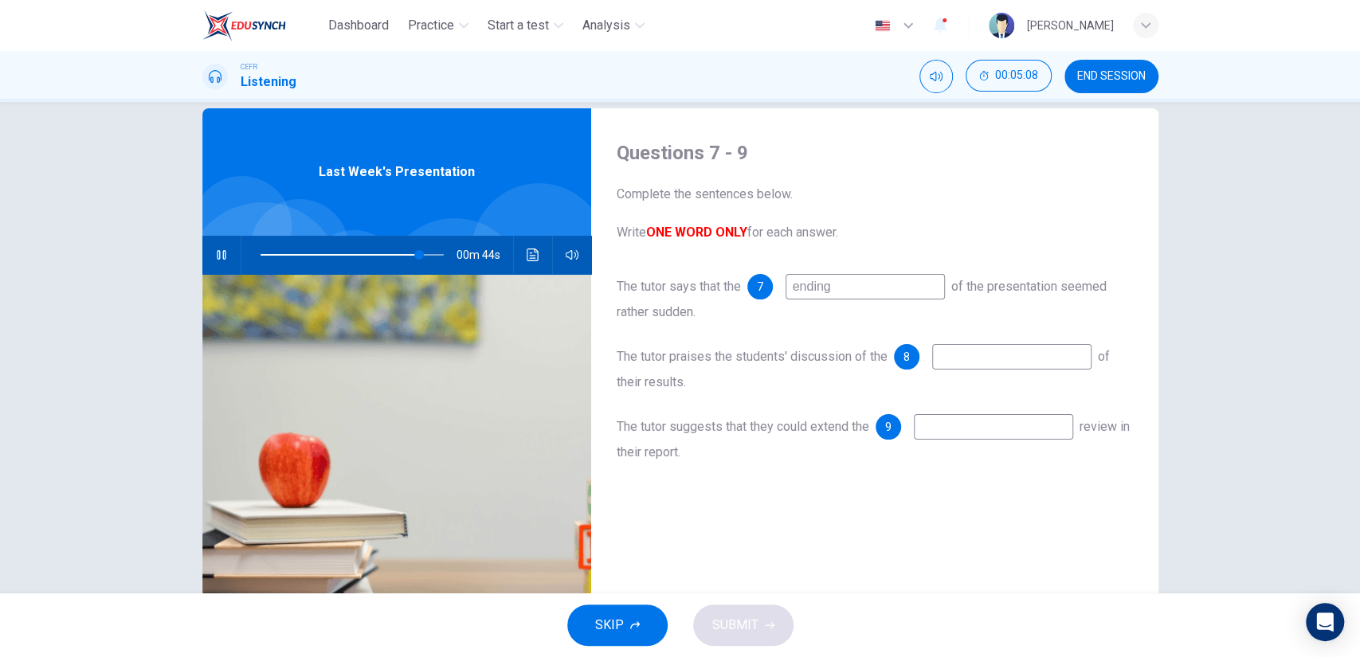
type input "87"
type input "ending"
click at [1005, 362] on input at bounding box center [1011, 356] width 159 height 25
type input "97"
click at [934, 432] on input at bounding box center [993, 426] width 159 height 25
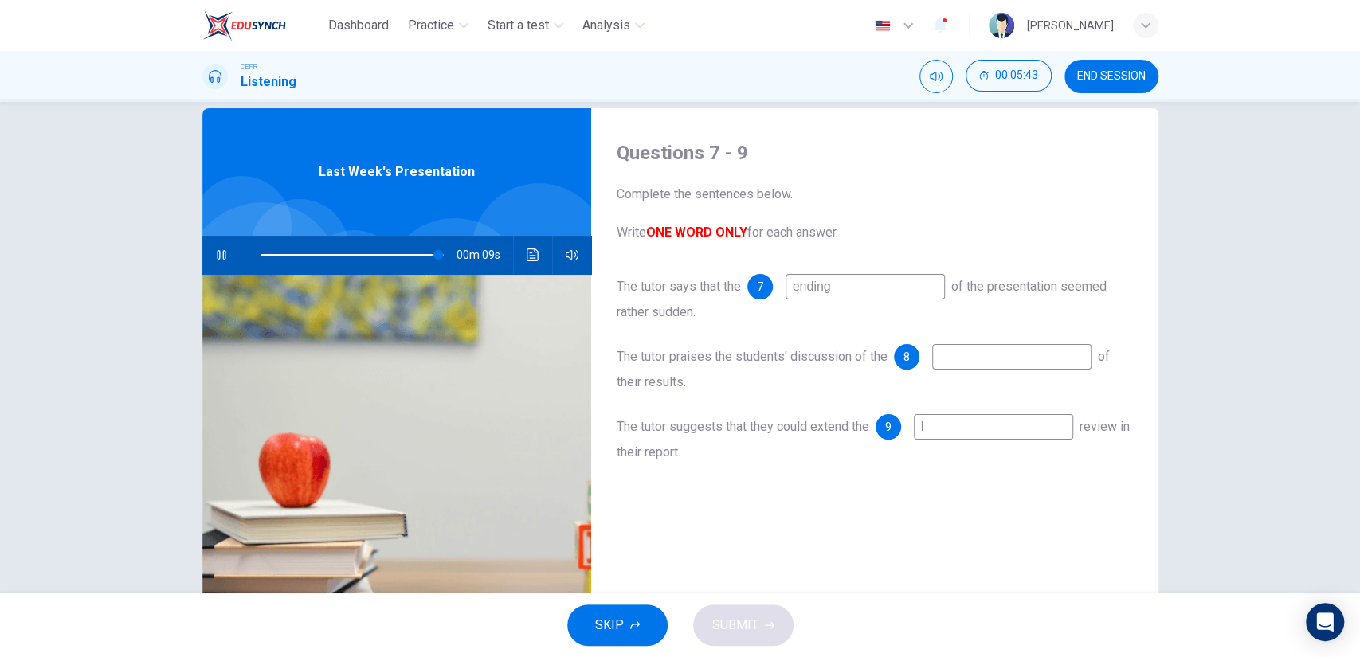
type input "li"
type input "98"
type input "literatu"
type input "98"
type input "literature"
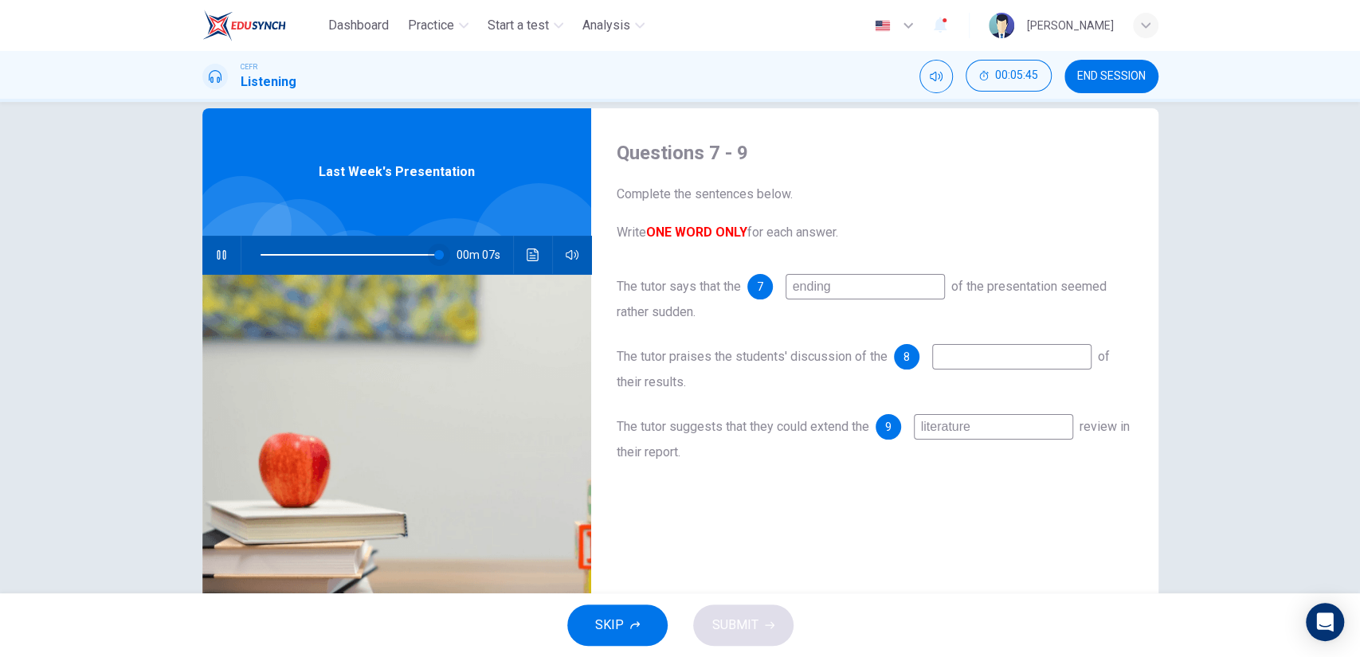
type input "98"
type input "literature"
click at [420, 259] on span at bounding box center [423, 255] width 10 height 10
click at [988, 373] on div "The tutor praises the students' discussion of the 8 of their results." at bounding box center [875, 369] width 516 height 51
click at [983, 361] on input at bounding box center [1011, 356] width 159 height 25
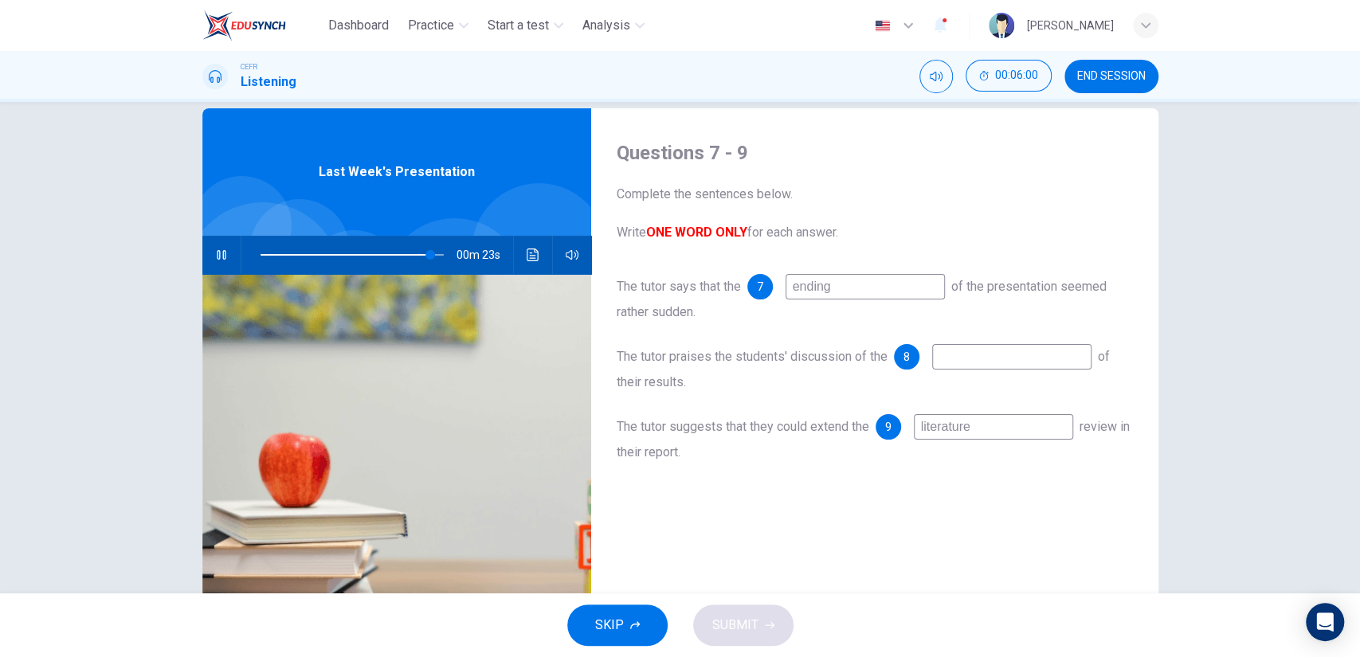
type input "93"
type input "l"
type input "93"
type input "li"
type input "93"
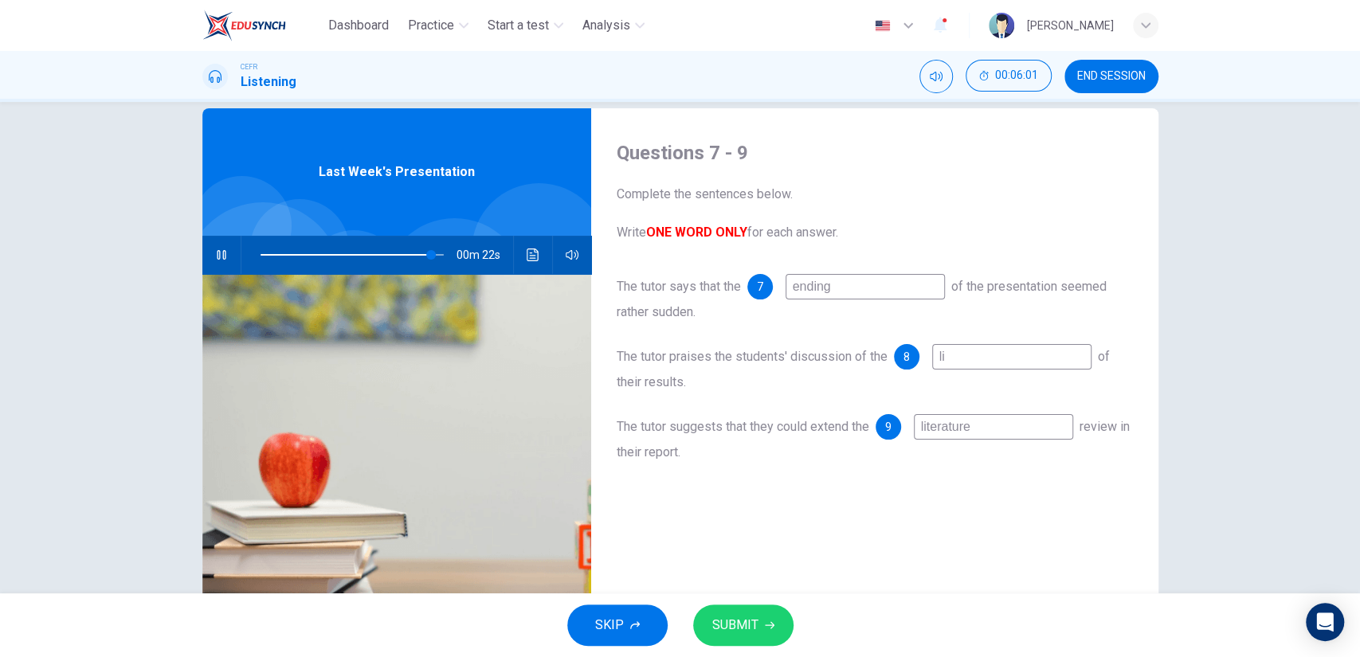
type input "lim"
type input "94"
type input "limi"
type input "94"
type input "limita"
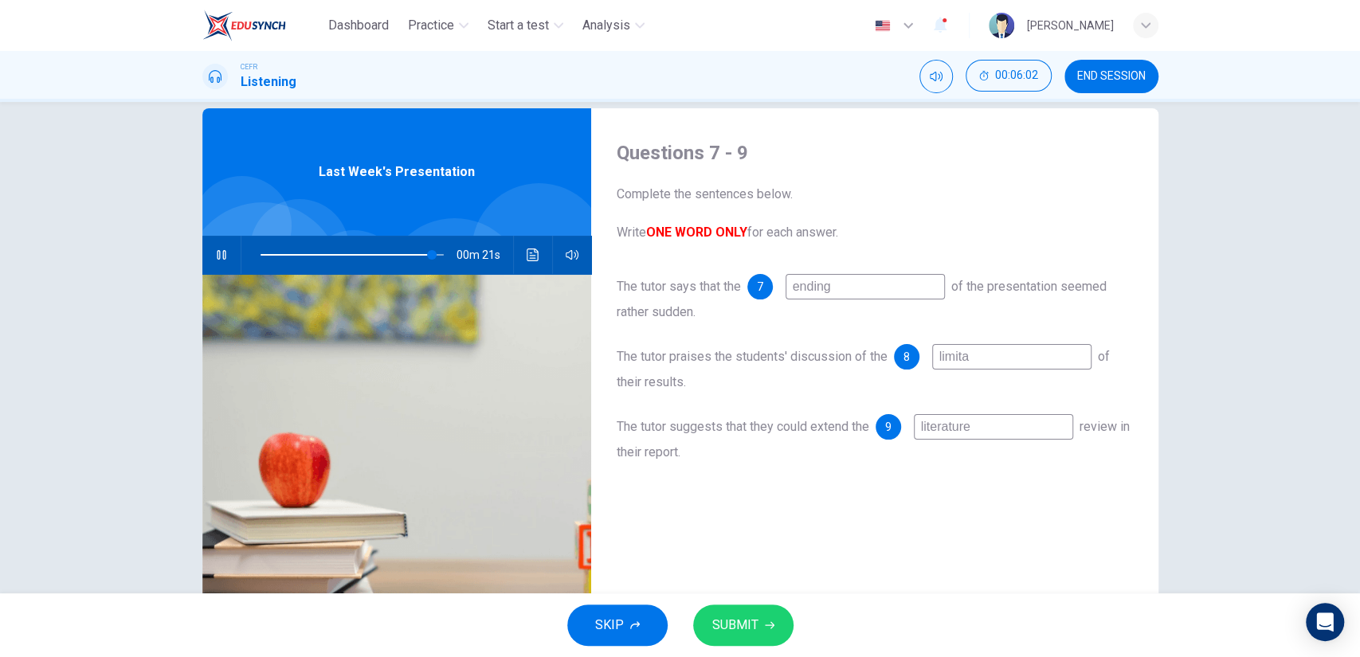
type input "94"
type input "limitat"
type input "94"
type input "limitatio"
type input "94"
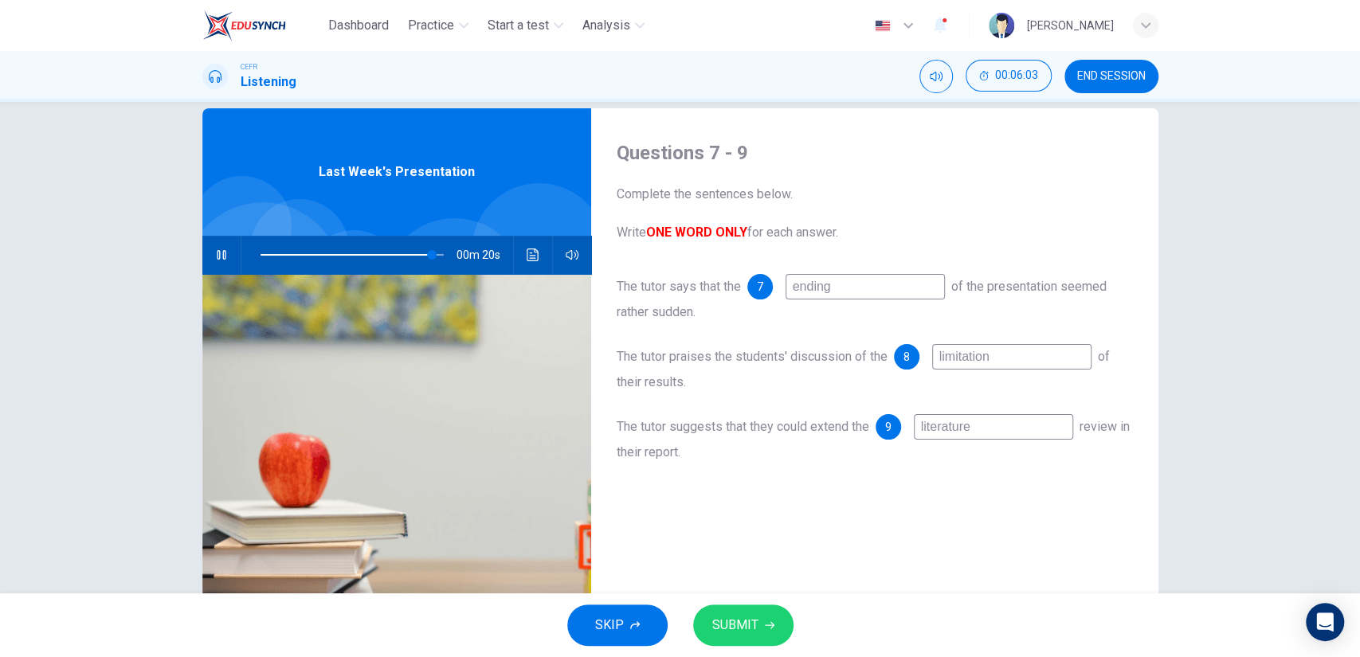
type input "limitations"
type input "94"
type input "limitations"
click at [757, 616] on button "SUBMIT" at bounding box center [743, 625] width 100 height 41
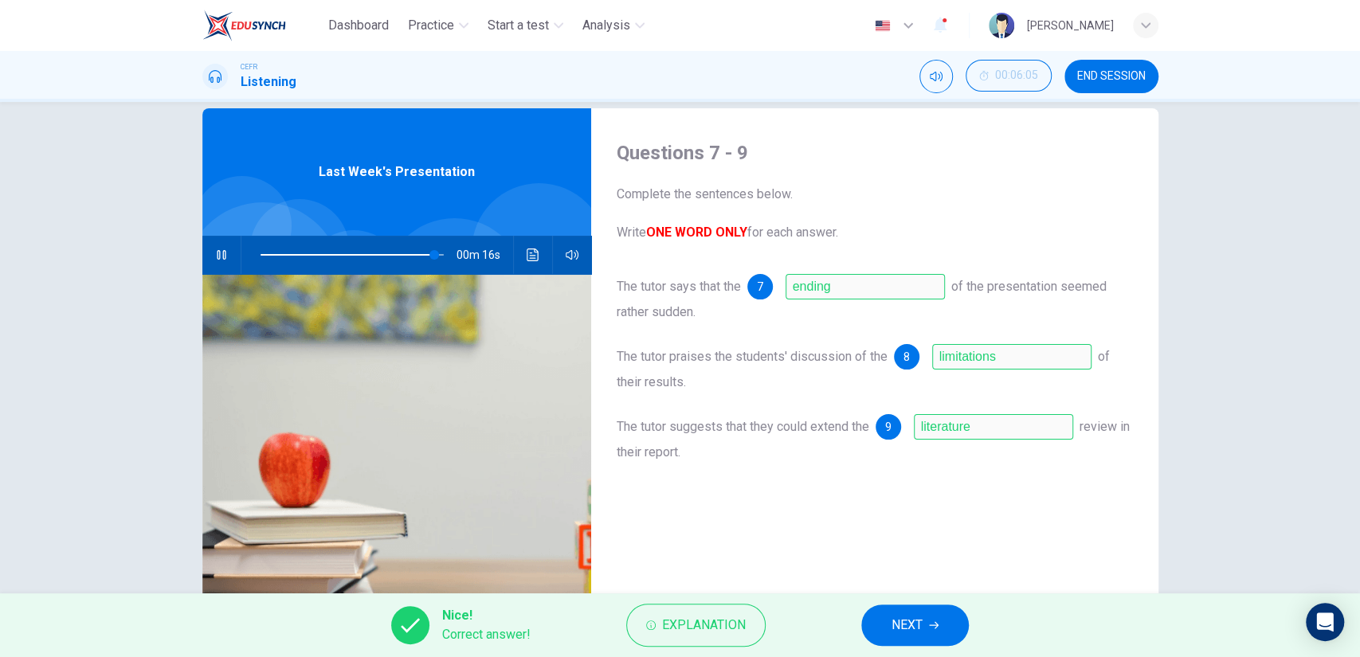
type input "95"
click at [898, 615] on span "NEXT" at bounding box center [906, 625] width 31 height 22
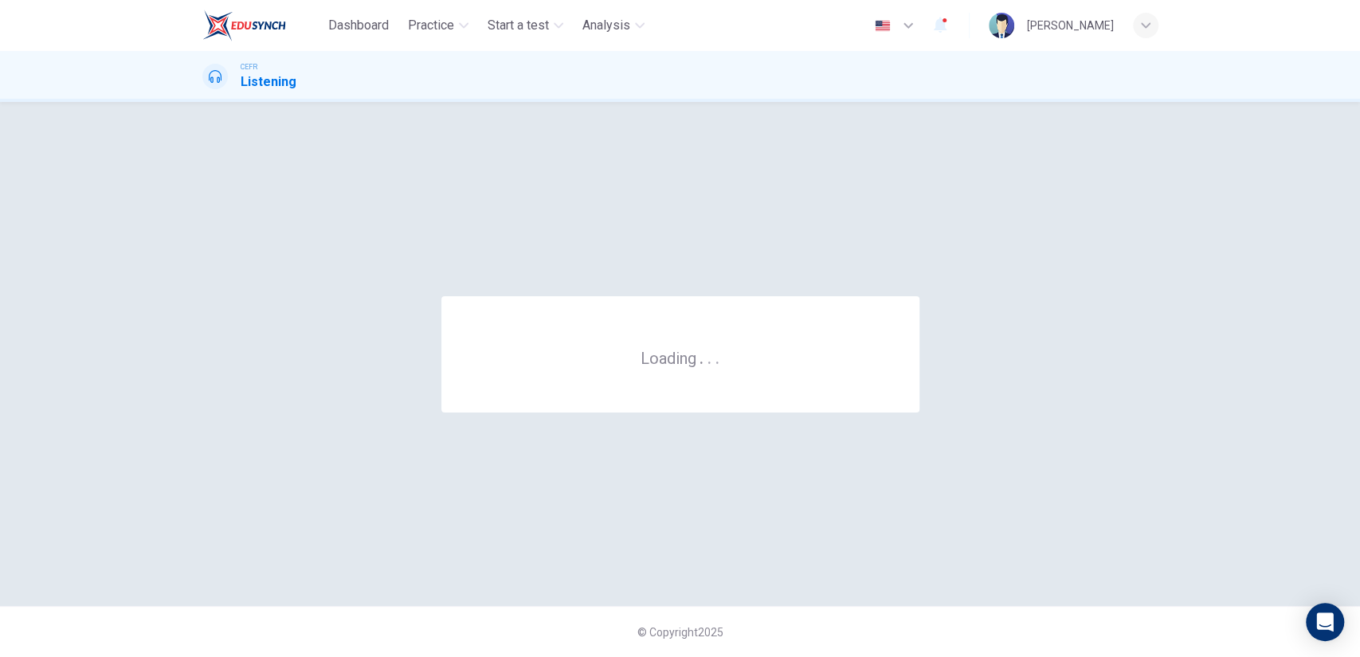
scroll to position [0, 0]
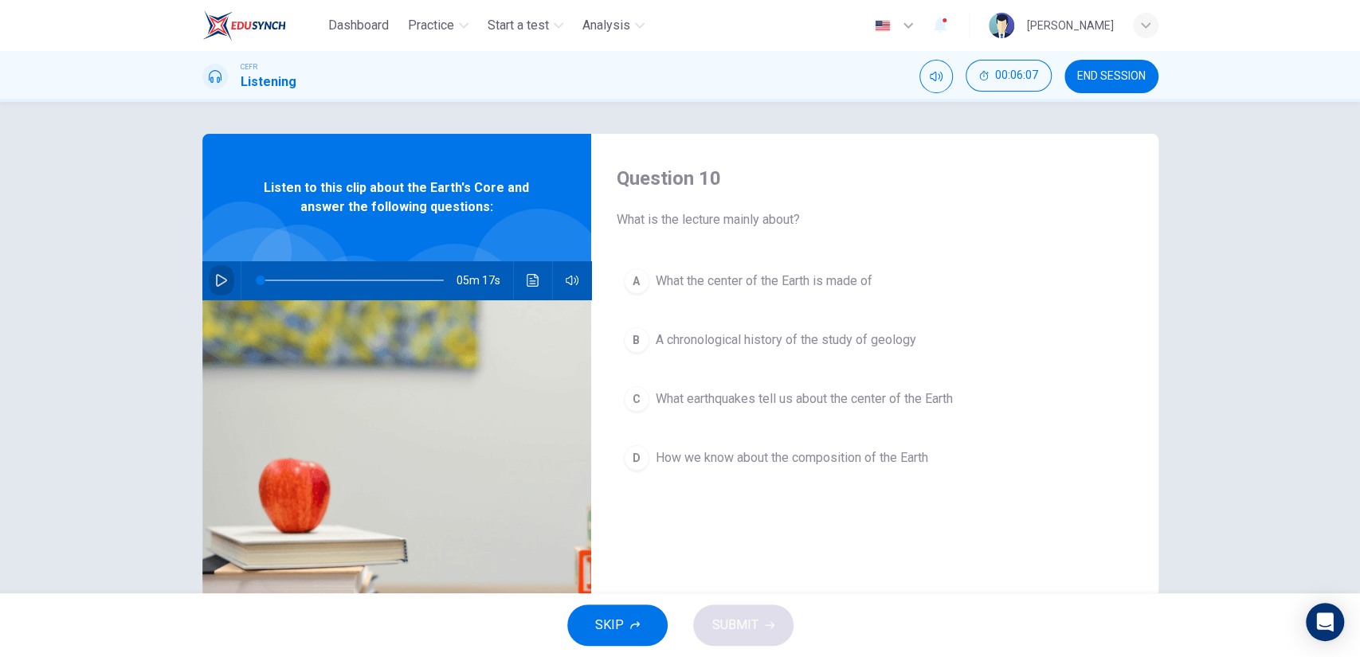
click at [217, 276] on icon "button" at bounding box center [221, 280] width 13 height 13
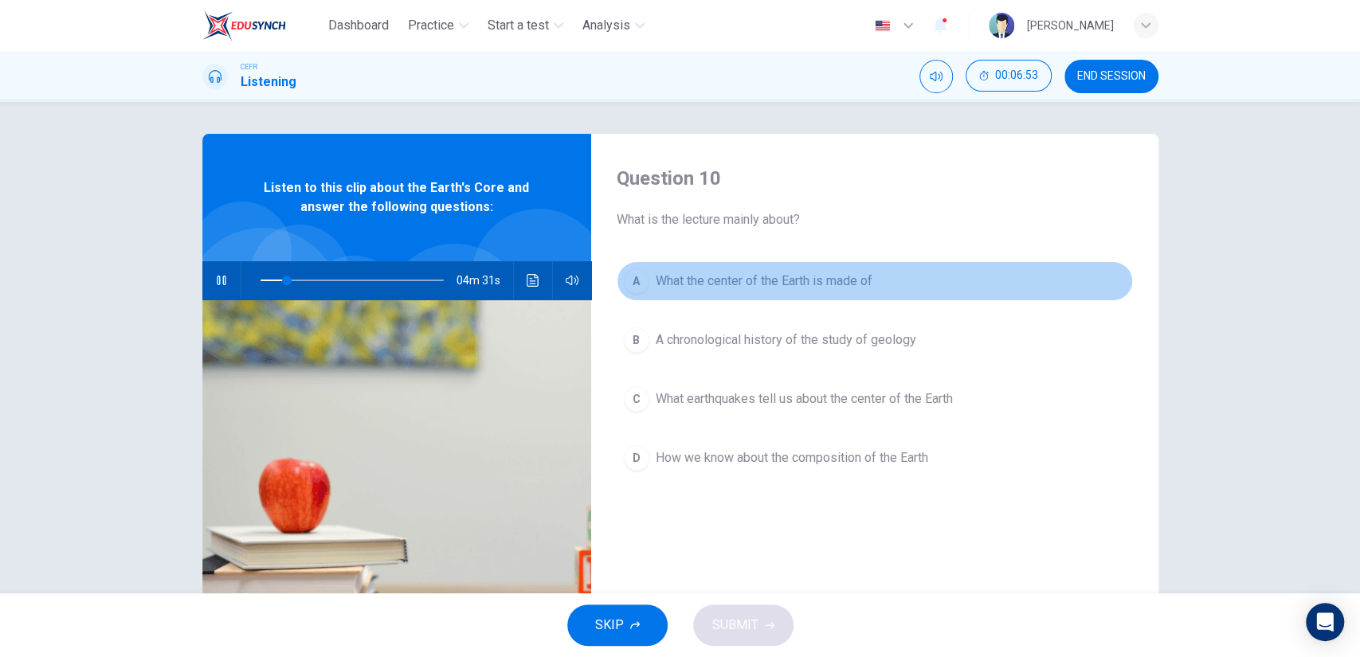
click at [726, 291] on button "A What the center of the Earth is made of" at bounding box center [875, 281] width 516 height 40
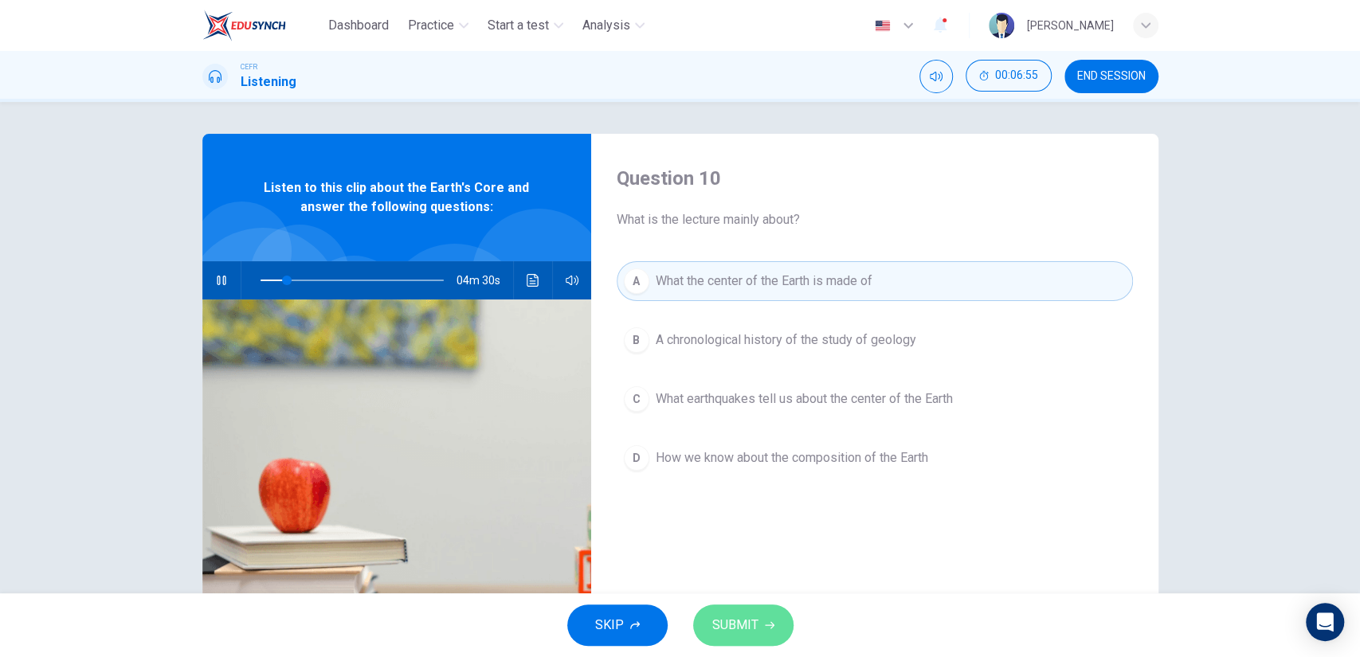
click at [739, 623] on span "SUBMIT" at bounding box center [735, 625] width 46 height 22
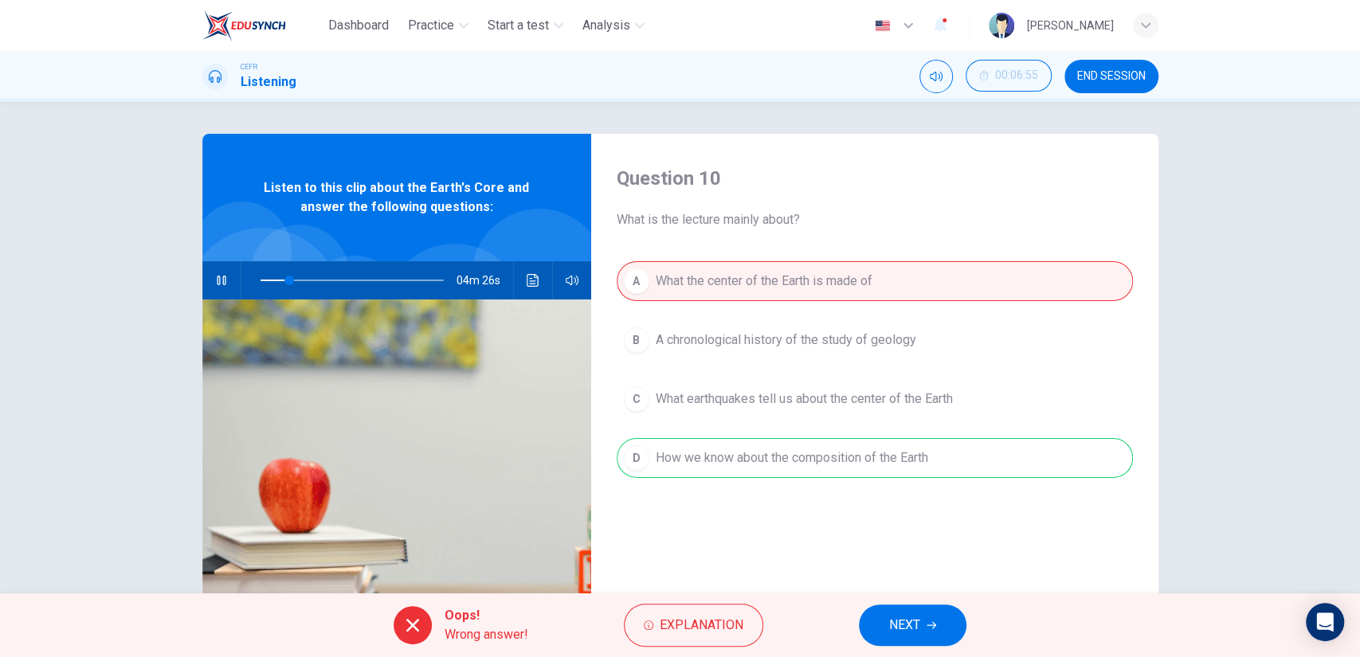
click at [898, 615] on span "NEXT" at bounding box center [904, 625] width 31 height 22
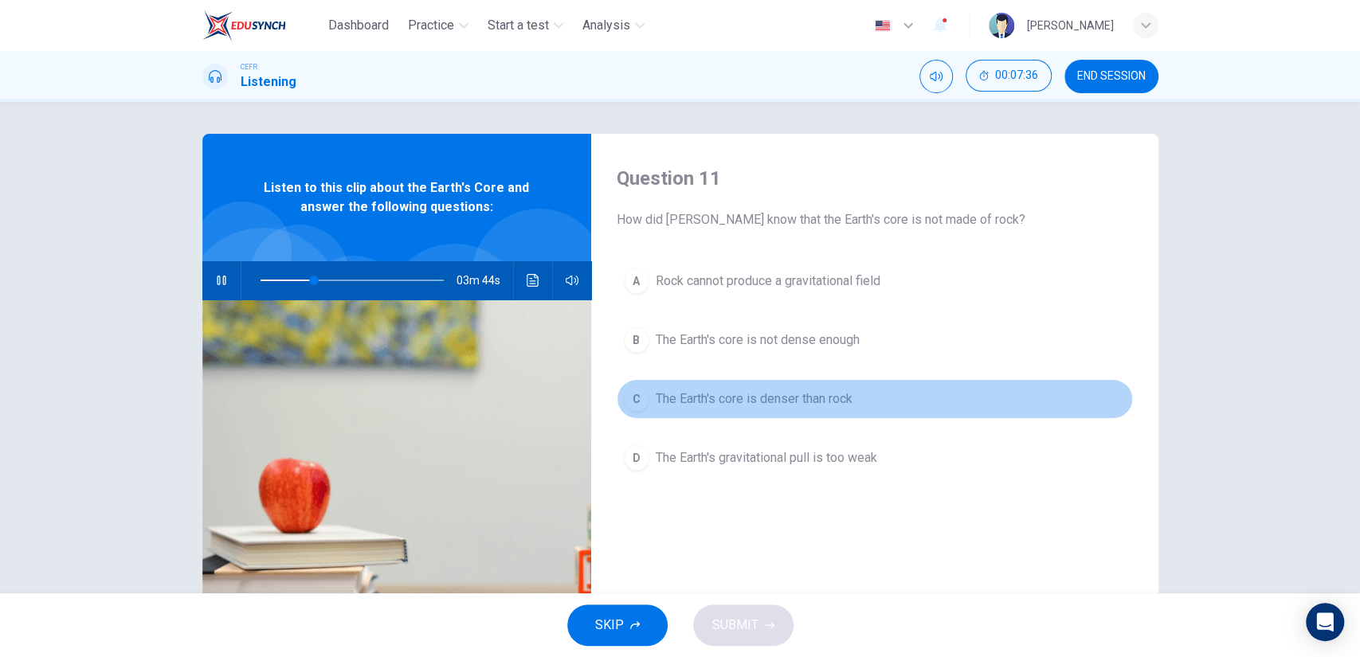
click at [725, 400] on span "The Earth's core is denser than rock" at bounding box center [754, 399] width 197 height 19
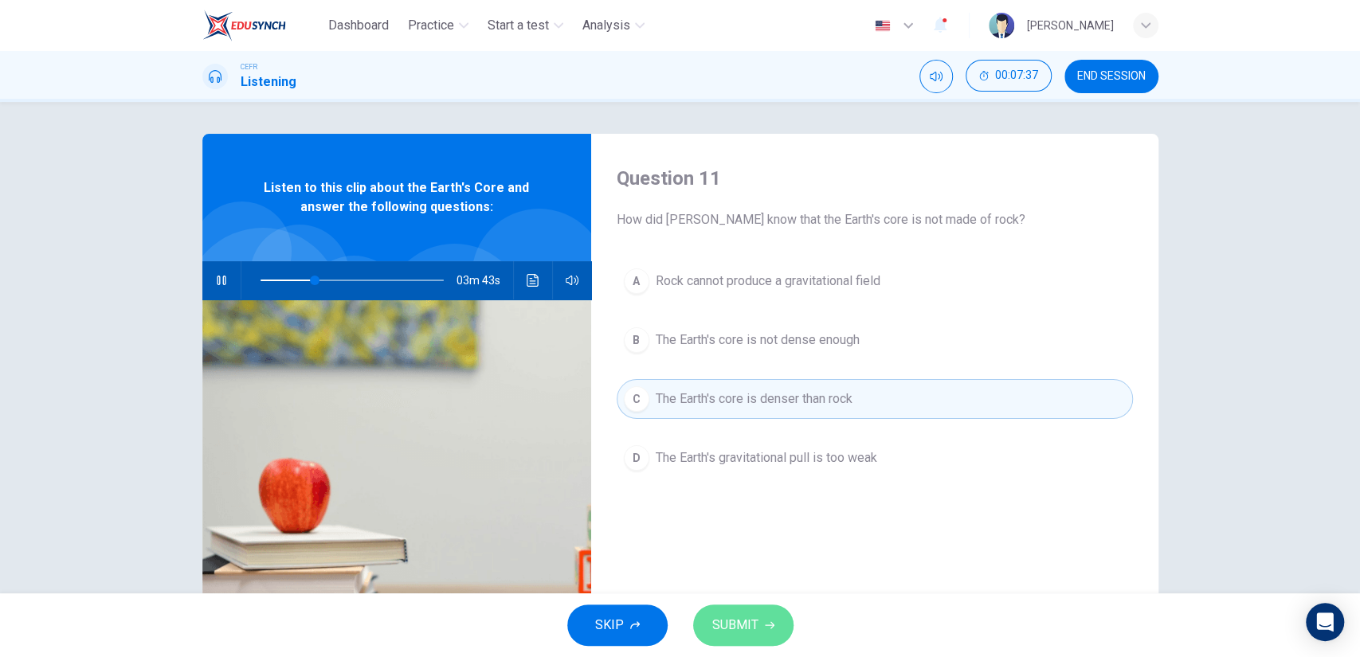
click at [724, 629] on span "SUBMIT" at bounding box center [735, 625] width 46 height 22
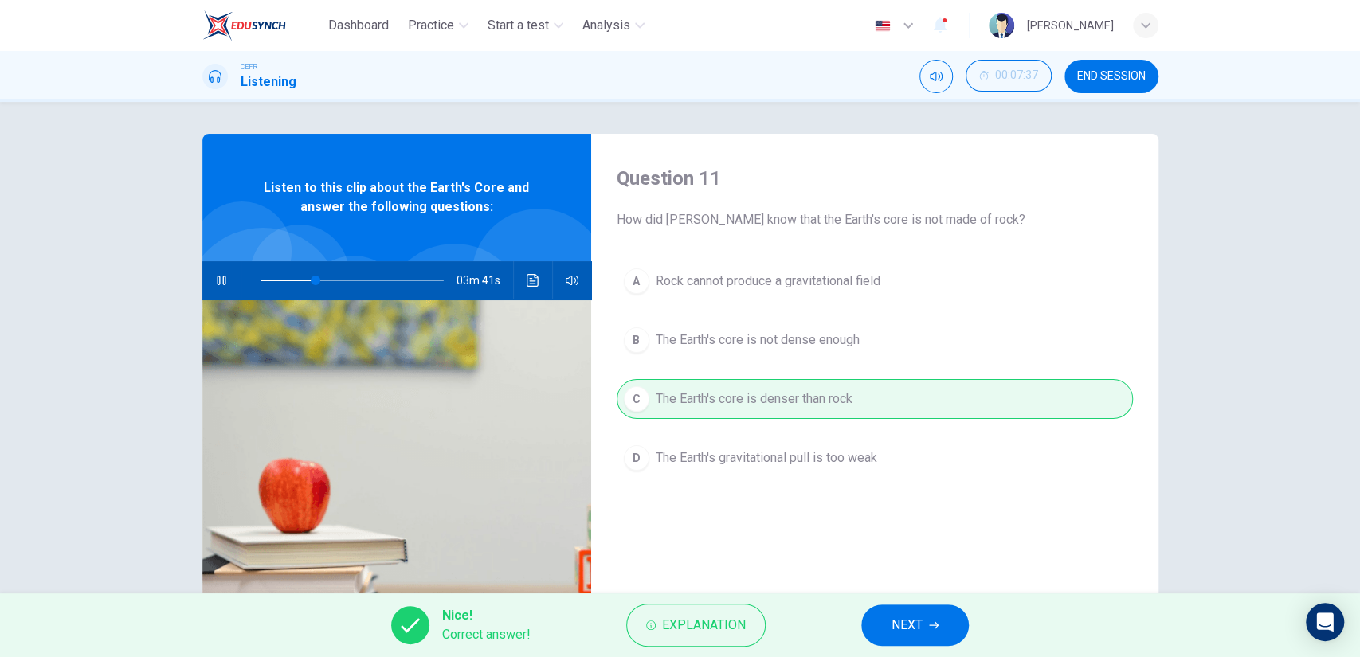
drag, startPoint x: 917, startPoint y: 601, endPoint x: 918, endPoint y: 621, distance: 19.9
click at [918, 621] on div "Nice! Correct answer! Explanation NEXT" at bounding box center [680, 625] width 1360 height 64
click at [918, 621] on span "NEXT" at bounding box center [906, 625] width 31 height 22
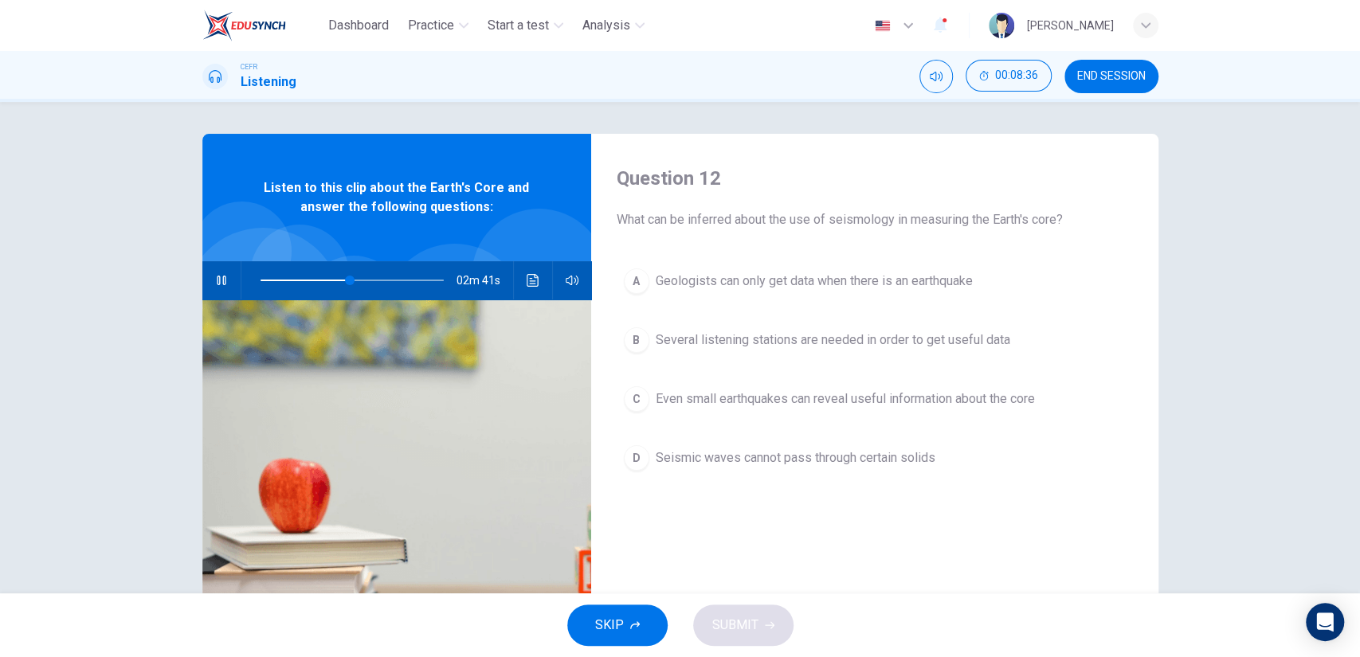
click at [848, 481] on div "A Geologists can only get data when there is an earthquake B Several listening …" at bounding box center [875, 385] width 516 height 249
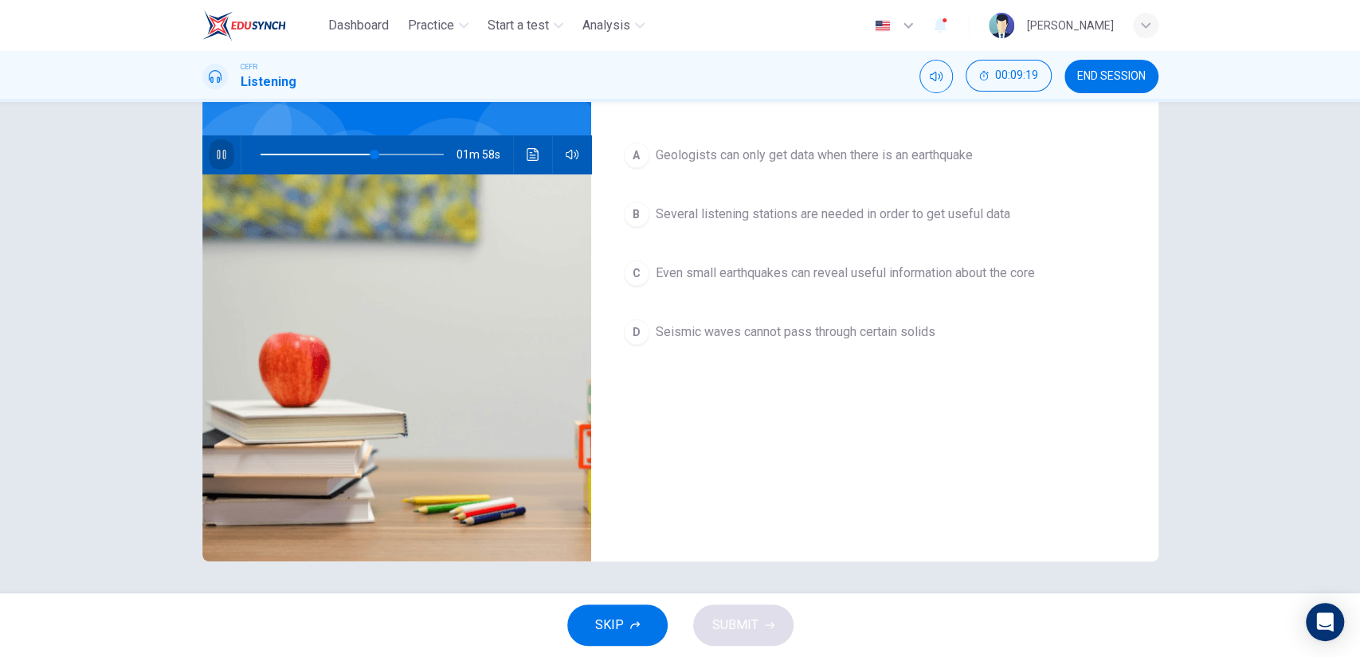
click at [224, 156] on button "button" at bounding box center [221, 154] width 25 height 38
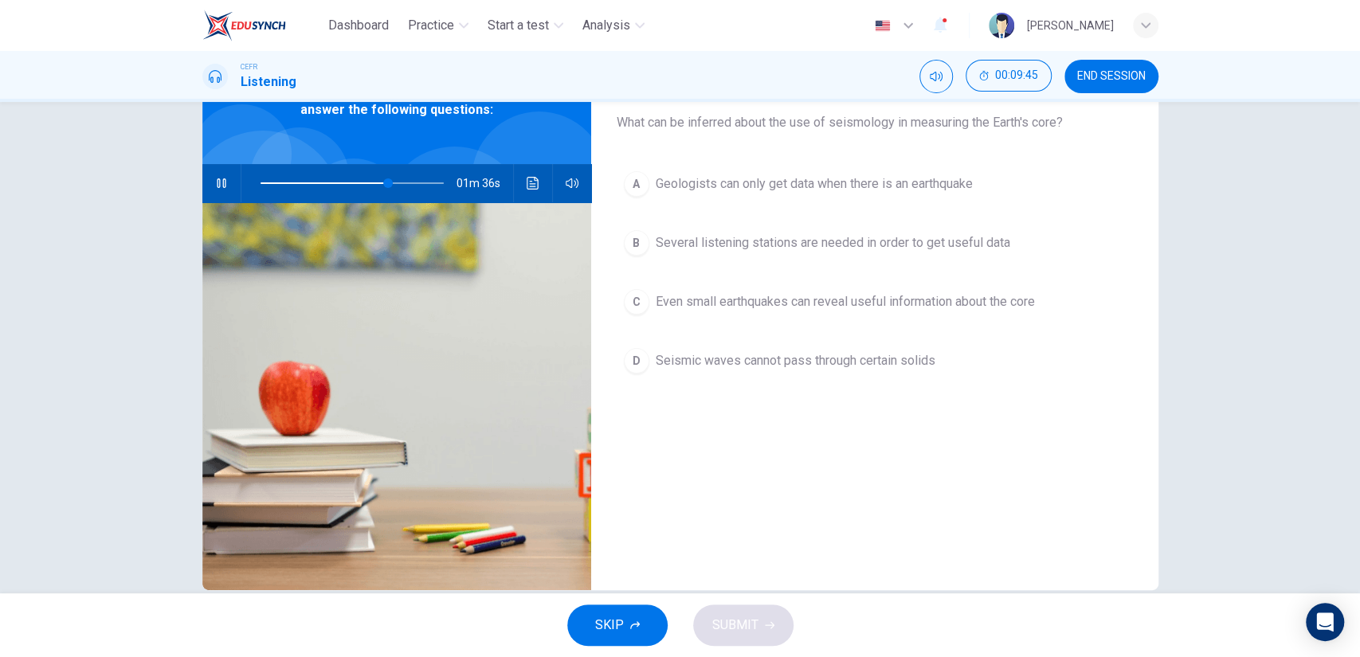
scroll to position [96, 0]
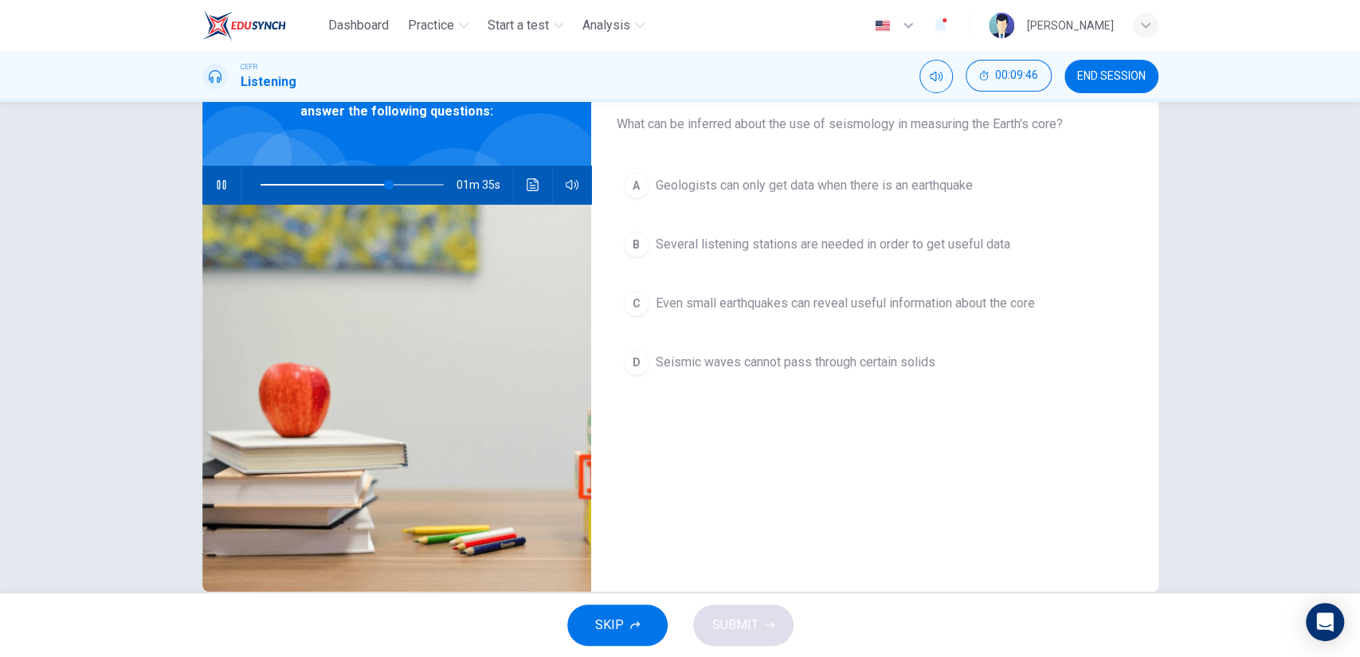
type input "70"
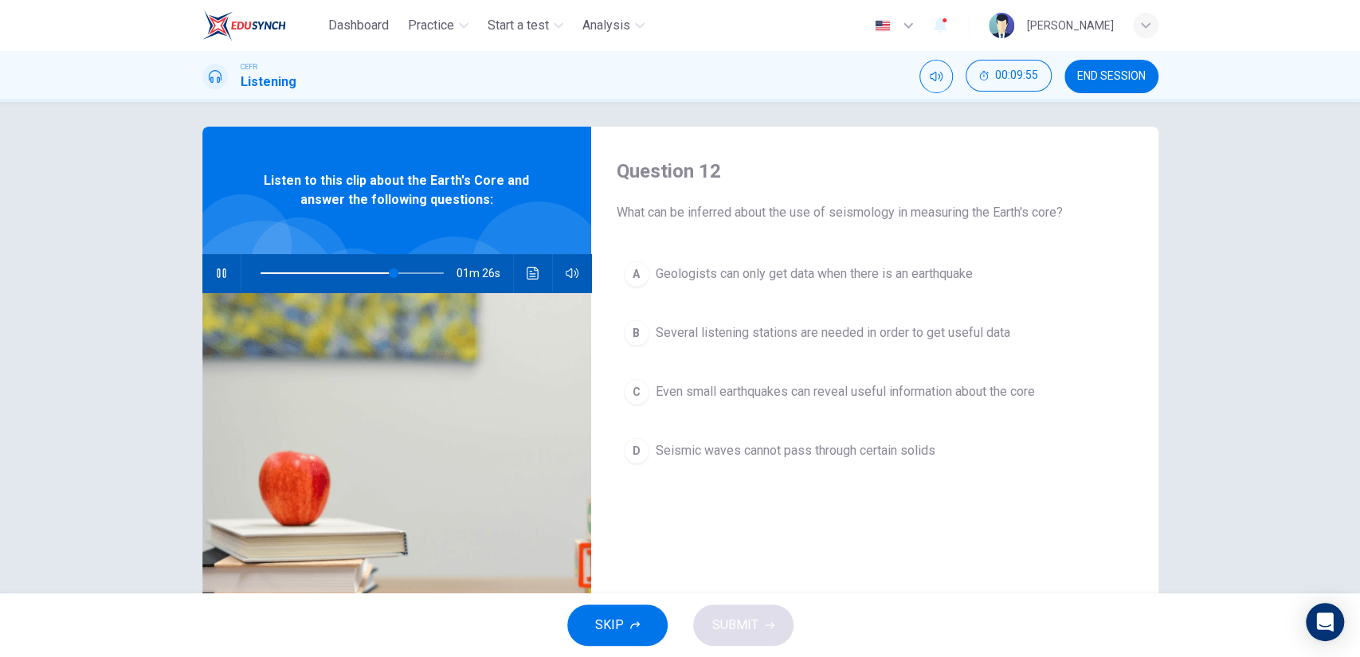
scroll to position [6, 0]
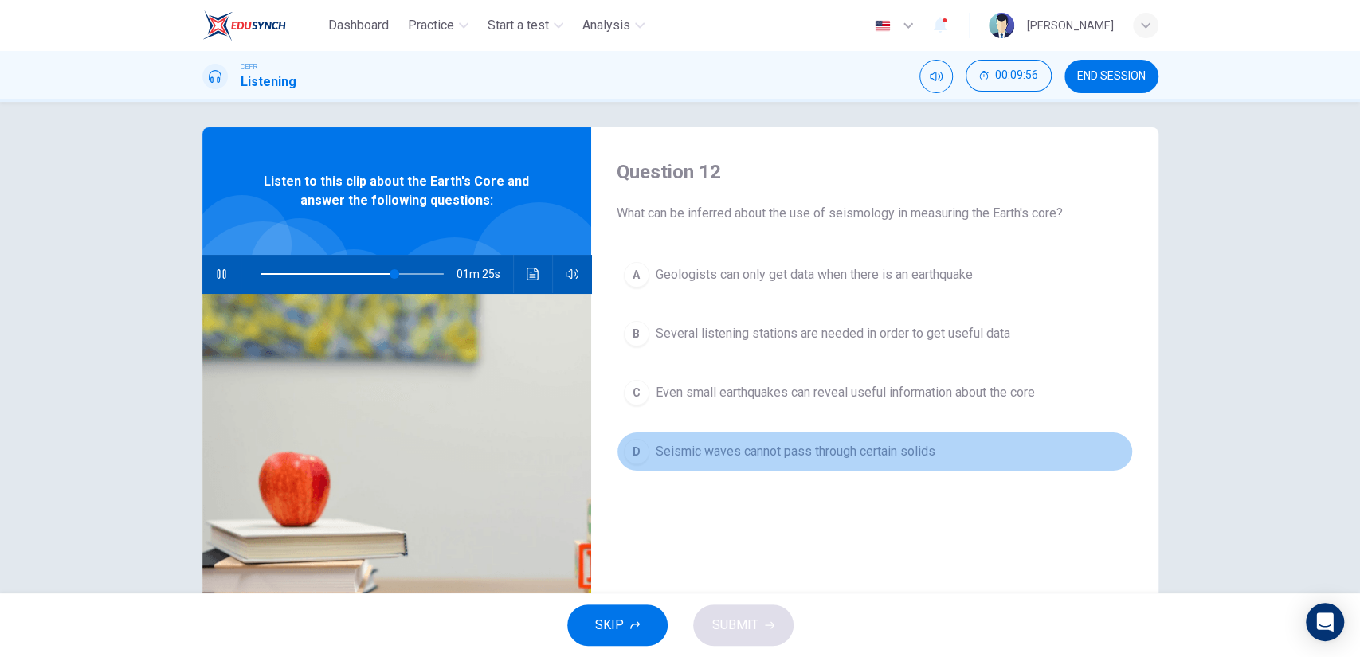
click at [801, 455] on span "Seismic waves cannot pass through certain solids" at bounding box center [796, 451] width 280 height 19
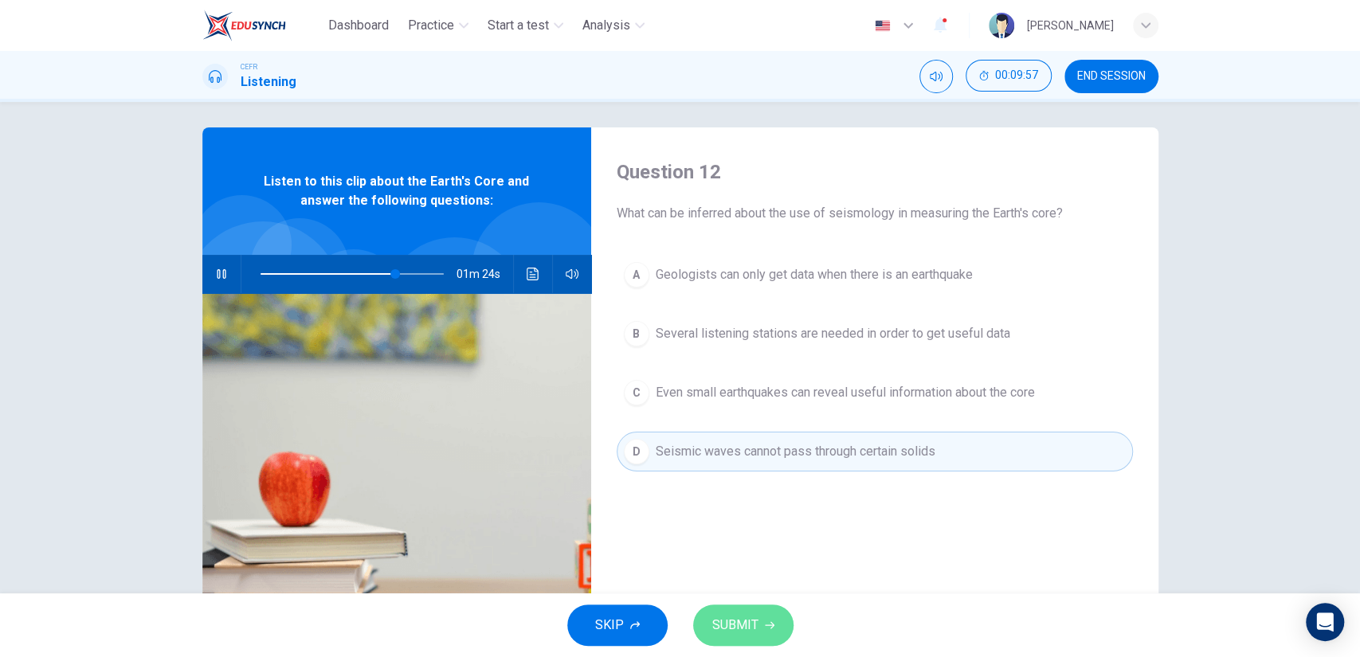
click at [754, 610] on button "SUBMIT" at bounding box center [743, 625] width 100 height 41
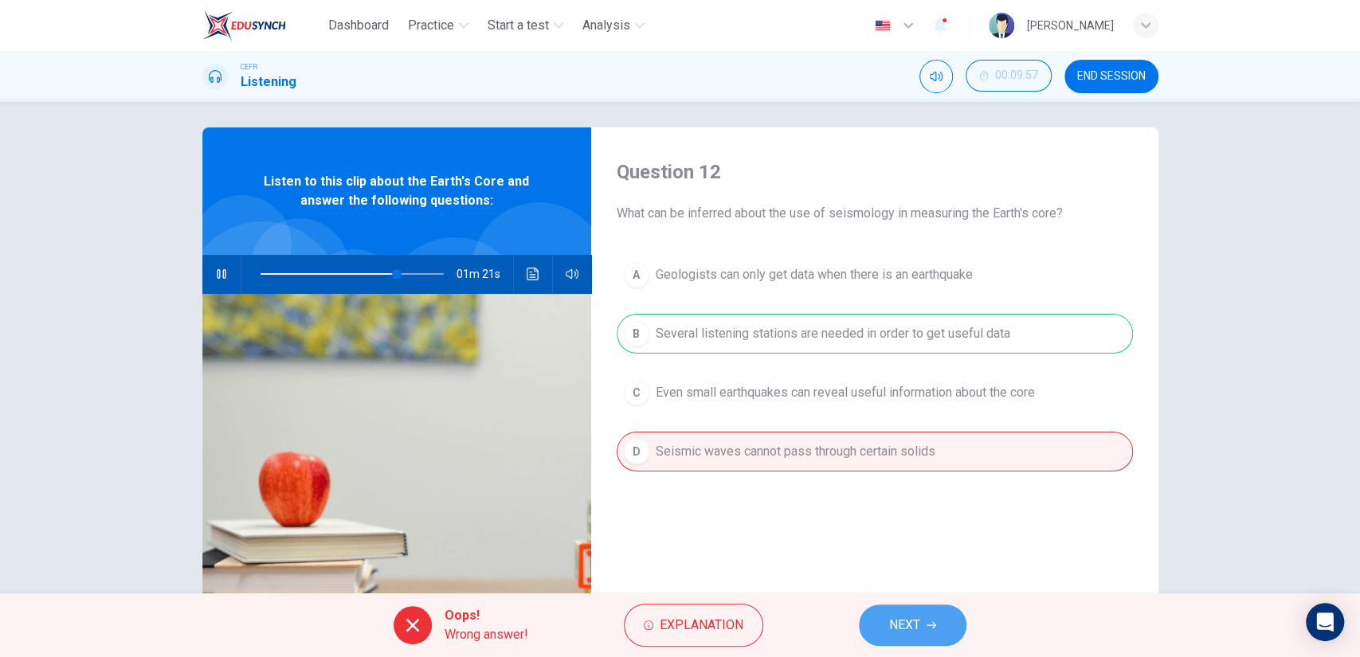
click at [904, 632] on span "NEXT" at bounding box center [904, 625] width 31 height 22
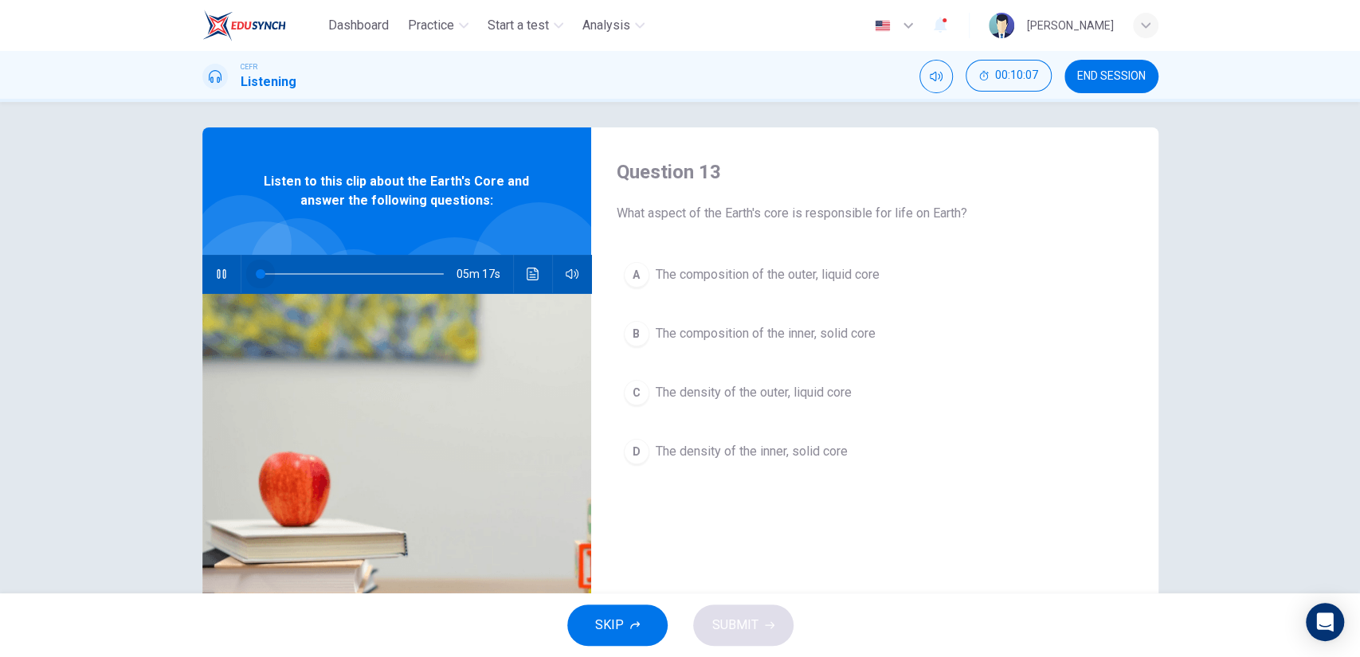
drag, startPoint x: 358, startPoint y: 283, endPoint x: 222, endPoint y: 272, distance: 135.8
click at [222, 272] on div "05m 17s" at bounding box center [396, 274] width 389 height 38
click at [222, 272] on icon "button" at bounding box center [221, 274] width 13 height 13
type input "0"
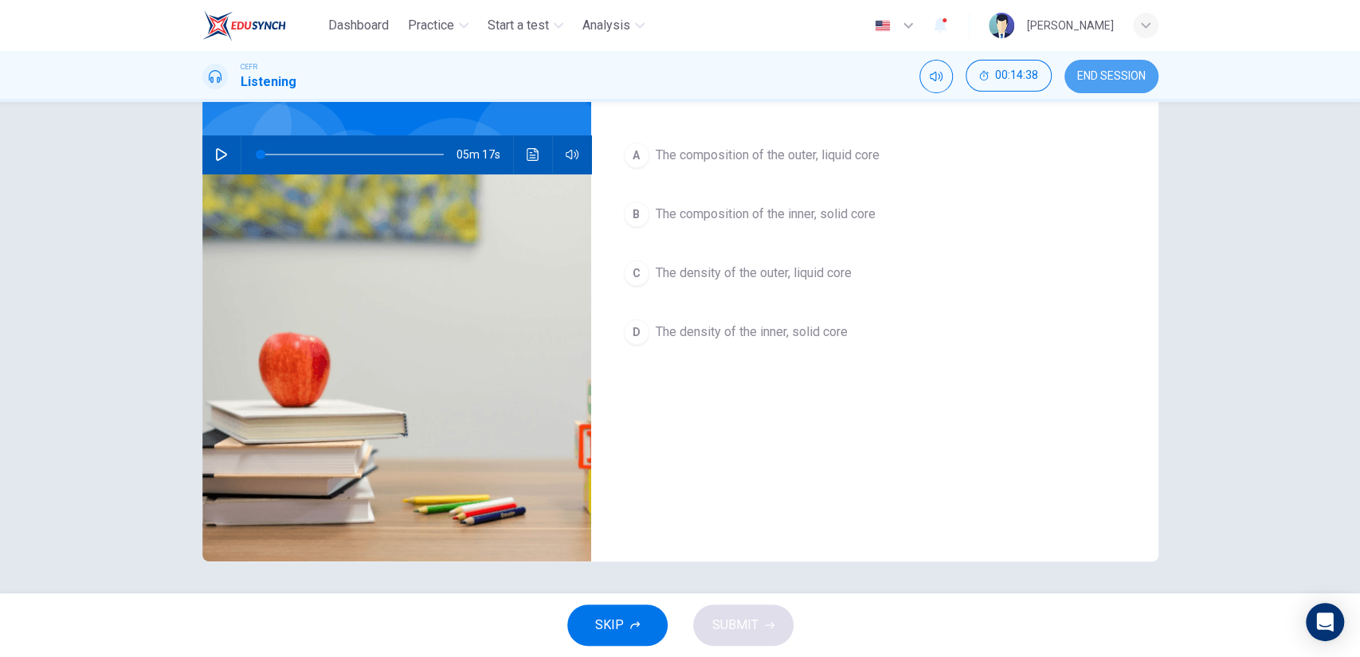
click at [1129, 78] on span "END SESSION" at bounding box center [1111, 76] width 69 height 13
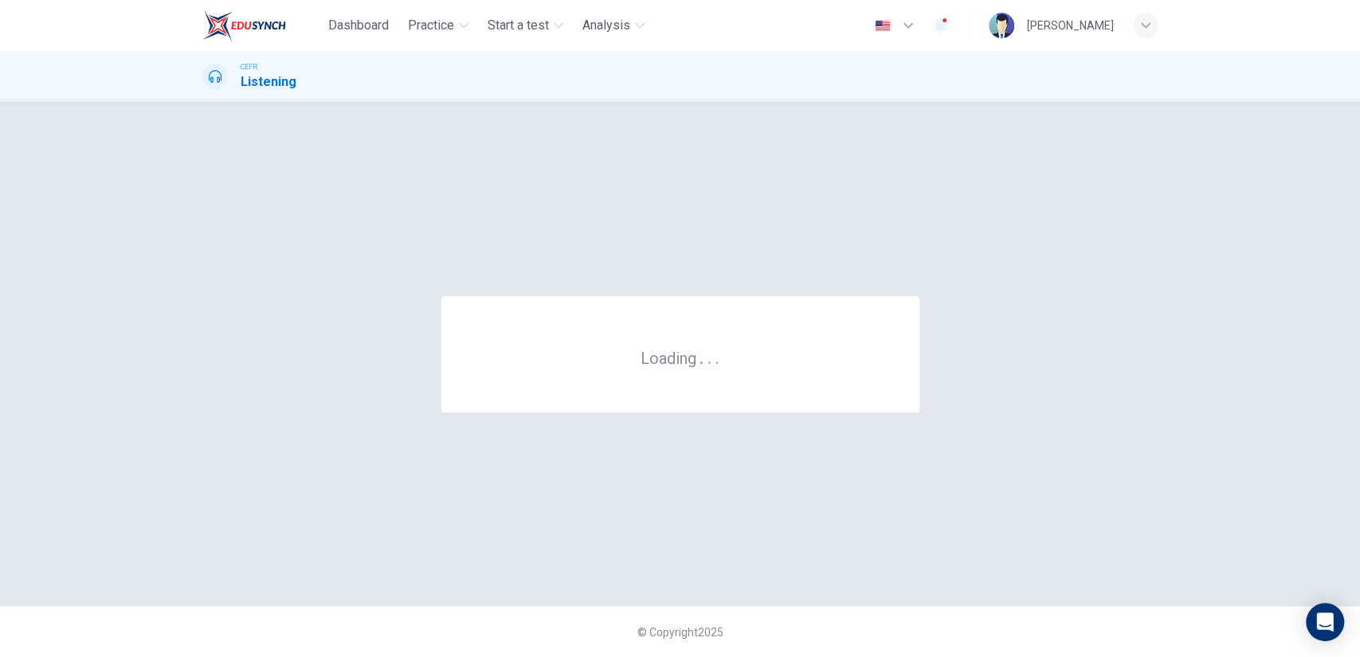
scroll to position [0, 0]
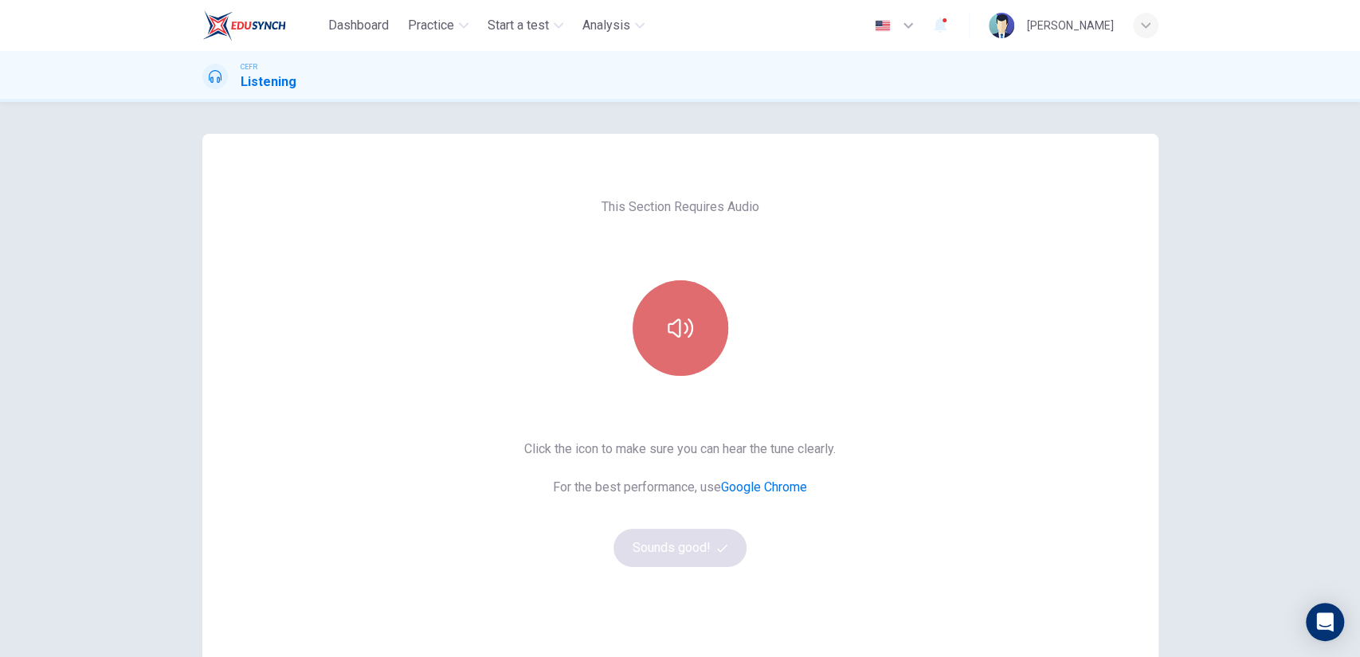
click at [679, 323] on icon "button" at bounding box center [680, 328] width 25 height 19
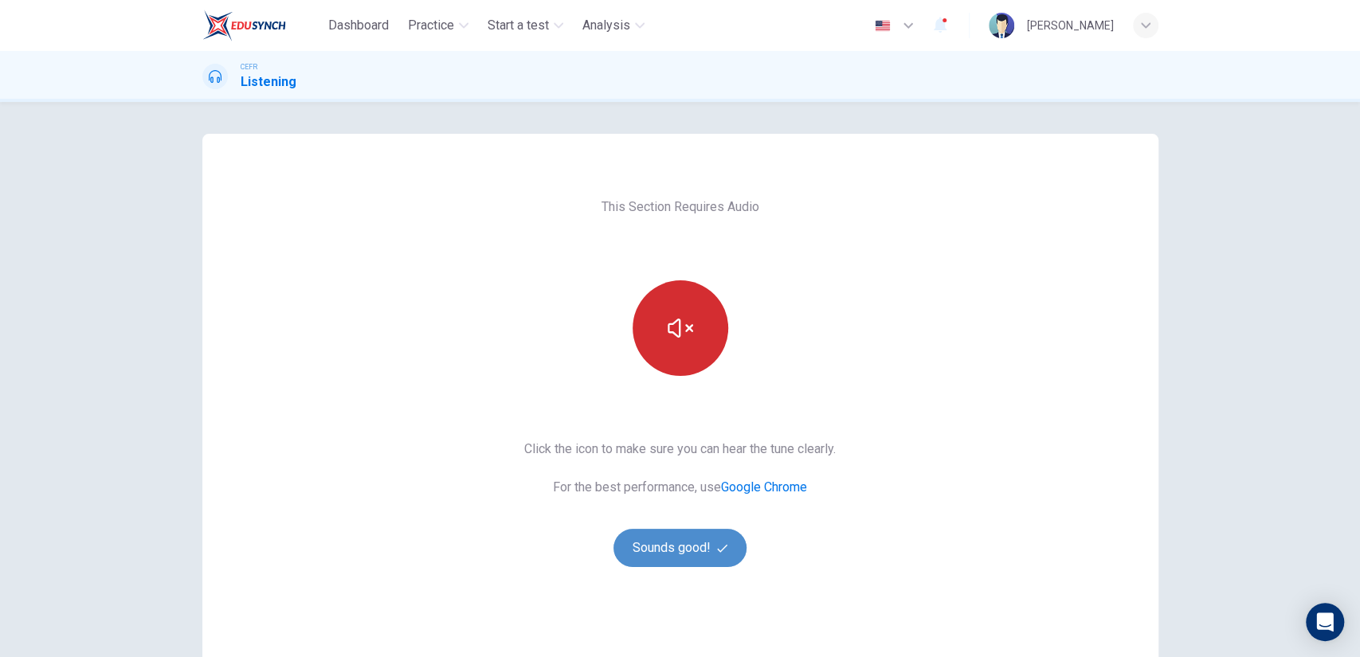
click at [682, 540] on button "Sounds good!" at bounding box center [680, 548] width 134 height 38
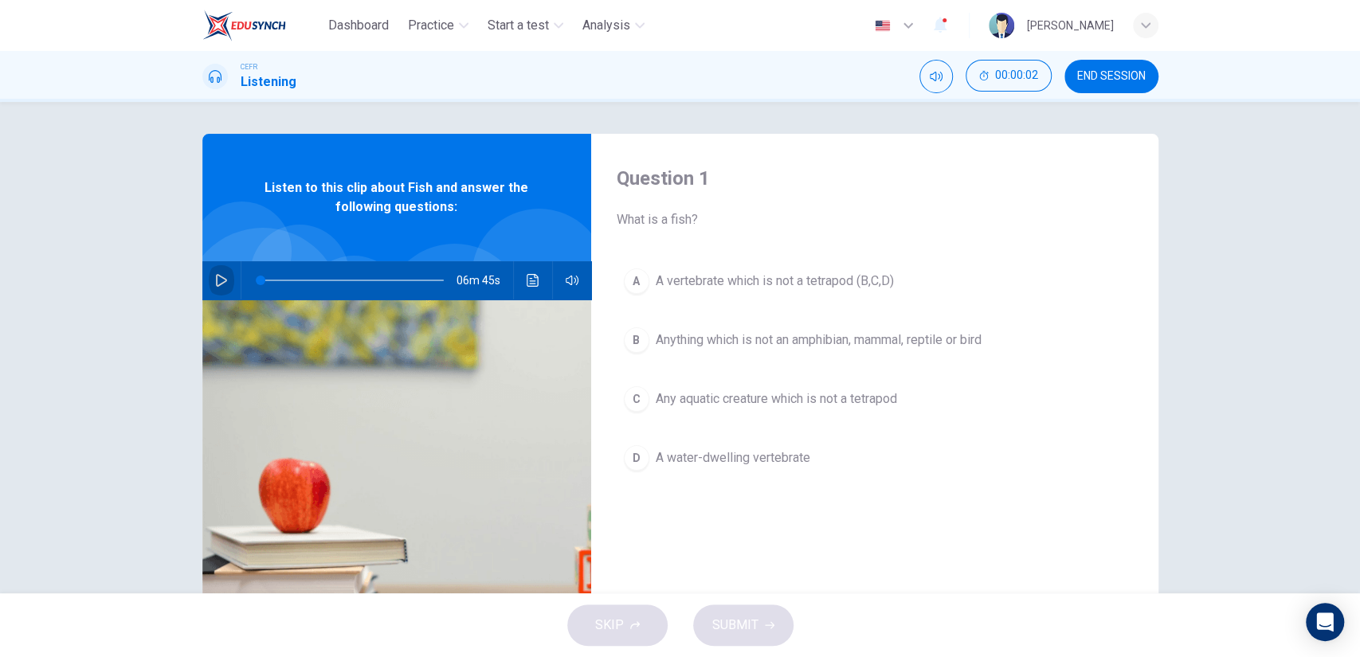
click at [219, 276] on icon "button" at bounding box center [221, 280] width 13 height 13
type input "11"
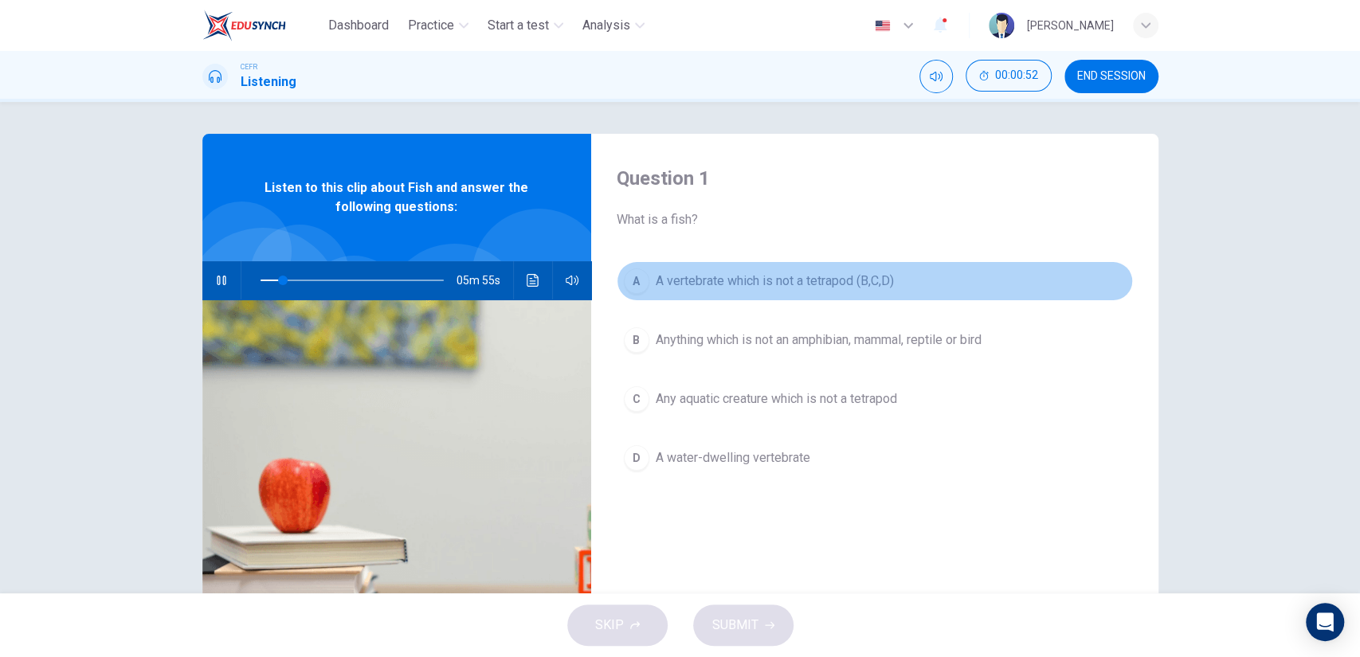
click at [711, 296] on button "A A vertebrate which is not a tetrapod (B,C,D)" at bounding box center [875, 281] width 516 height 40
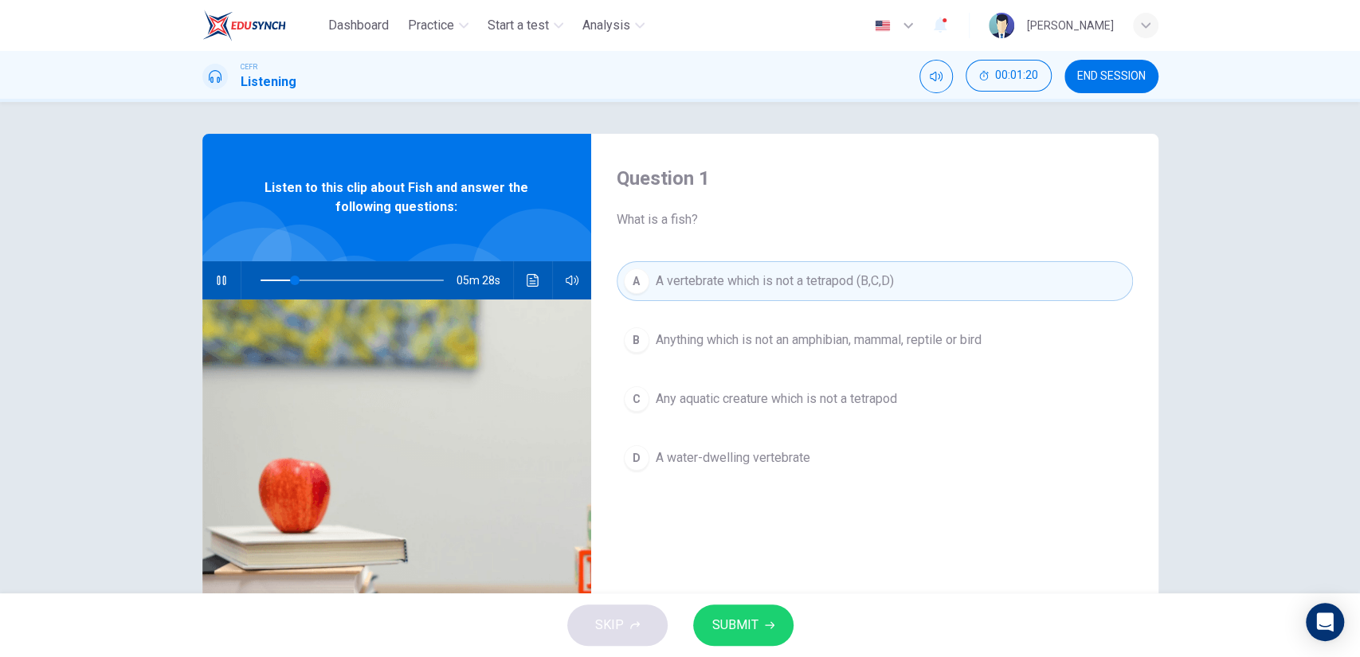
type input "19"
drag, startPoint x: 749, startPoint y: 609, endPoint x: 743, endPoint y: 618, distance: 10.4
click at [743, 618] on button "SUBMIT" at bounding box center [743, 625] width 100 height 41
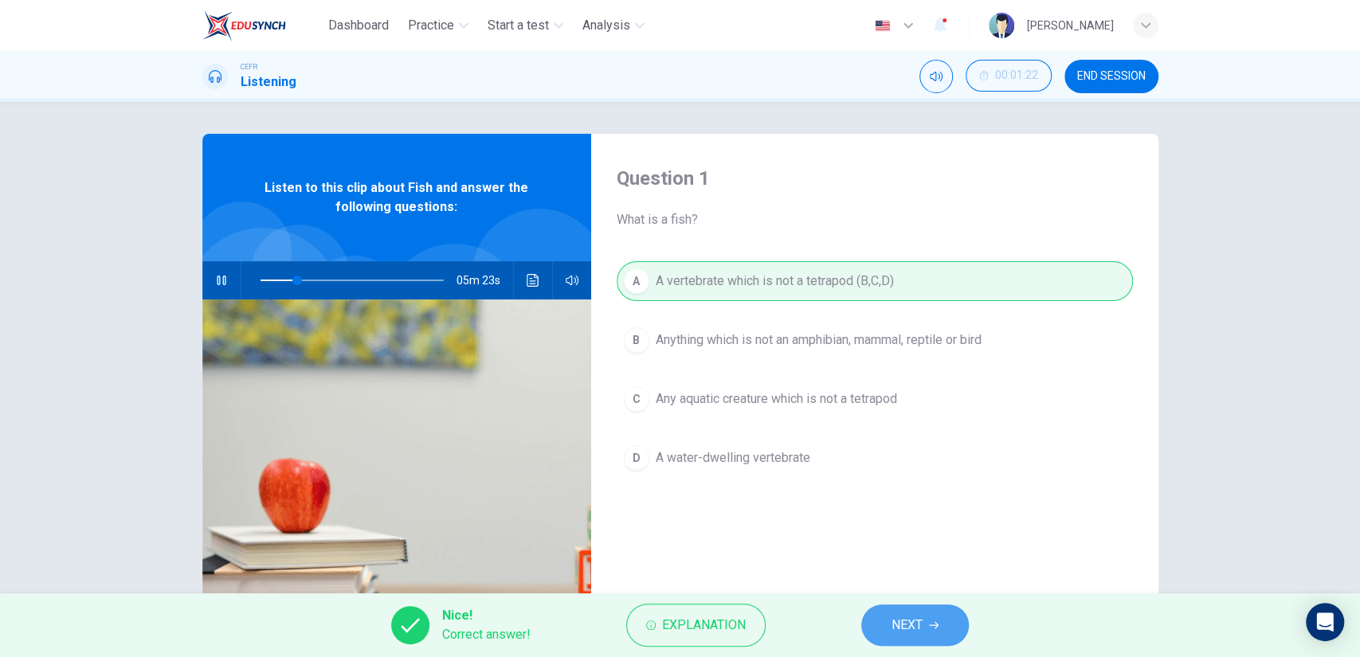
click at [886, 618] on button "NEXT" at bounding box center [915, 625] width 108 height 41
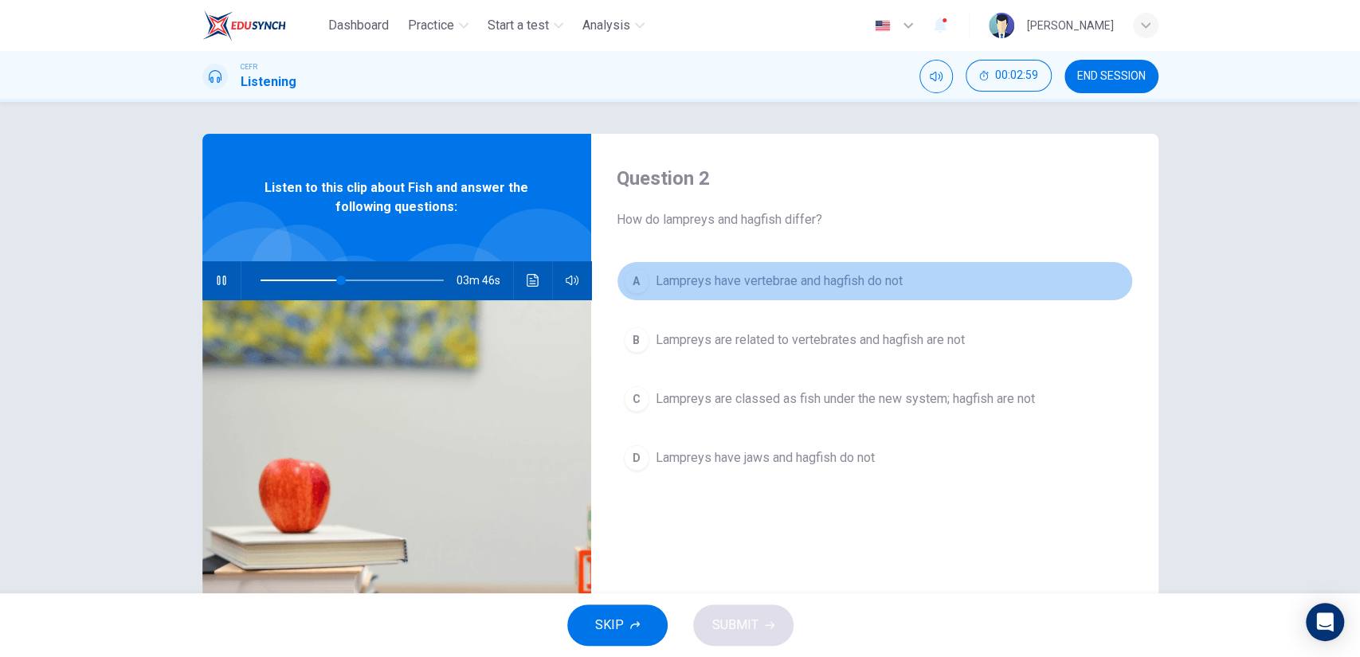
click at [733, 274] on span "Lampreys have vertebrae and hagfish do not" at bounding box center [779, 281] width 247 height 19
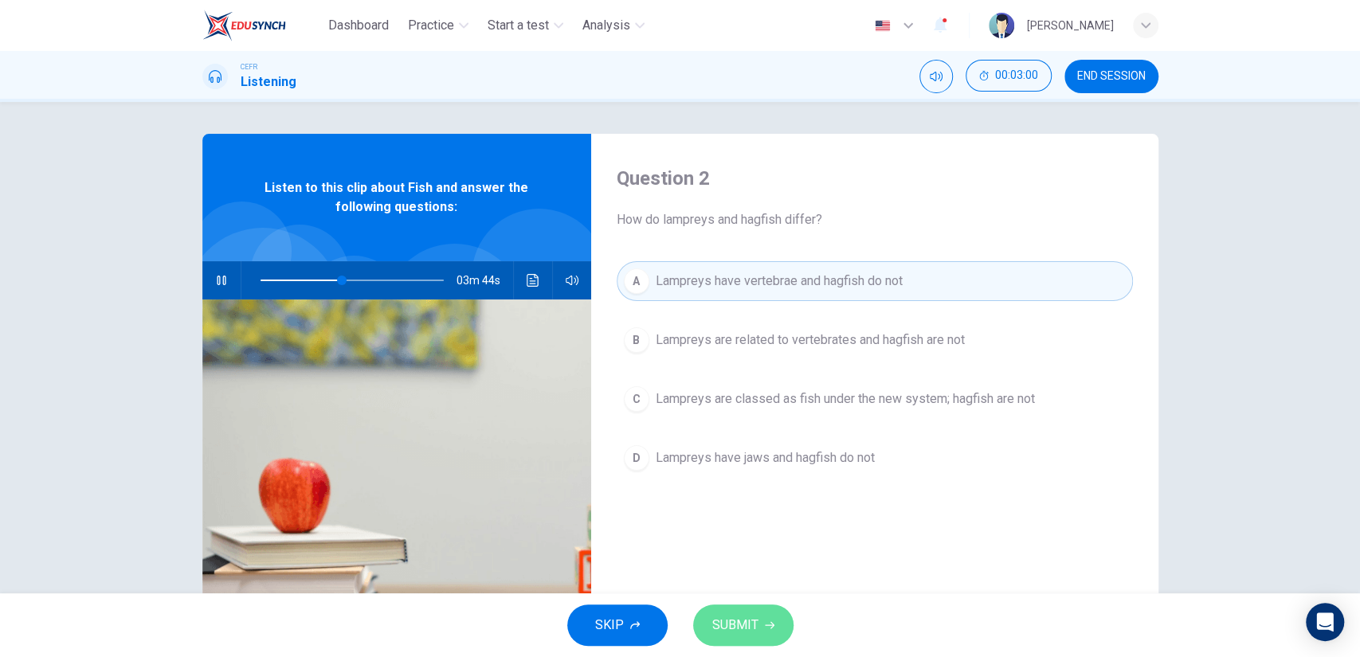
click at [760, 623] on button "SUBMIT" at bounding box center [743, 625] width 100 height 41
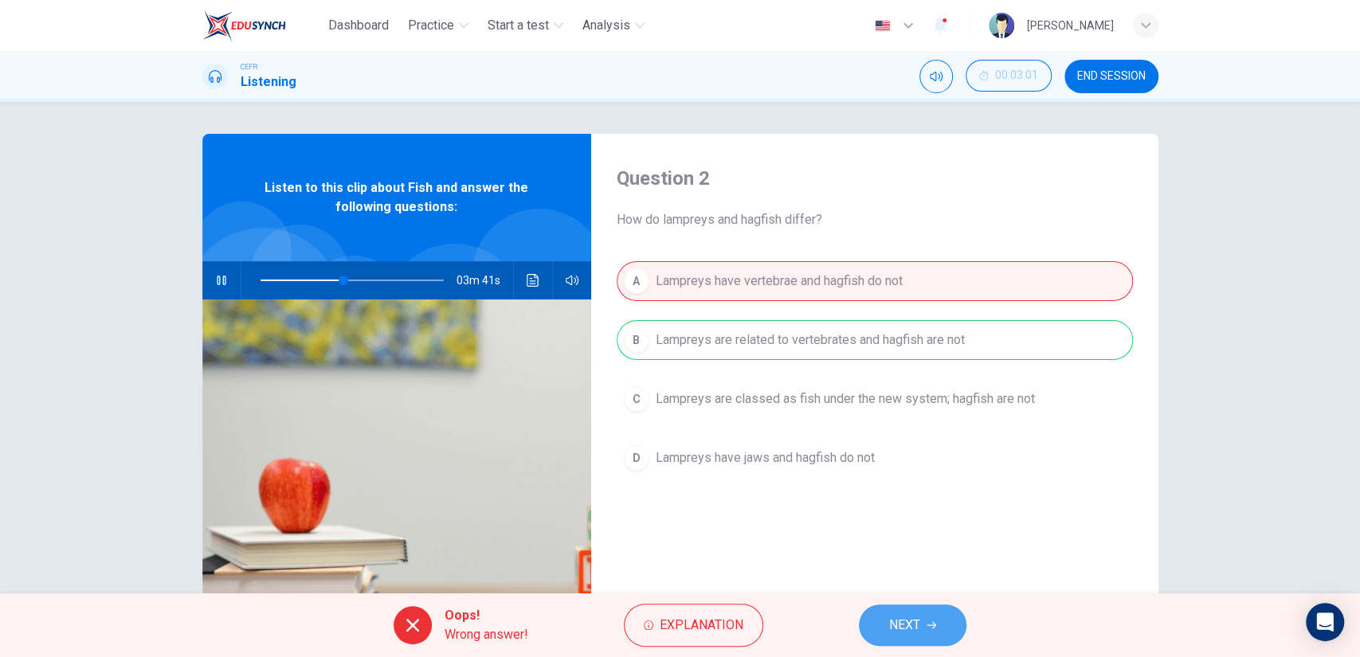
click at [886, 613] on button "NEXT" at bounding box center [913, 625] width 108 height 41
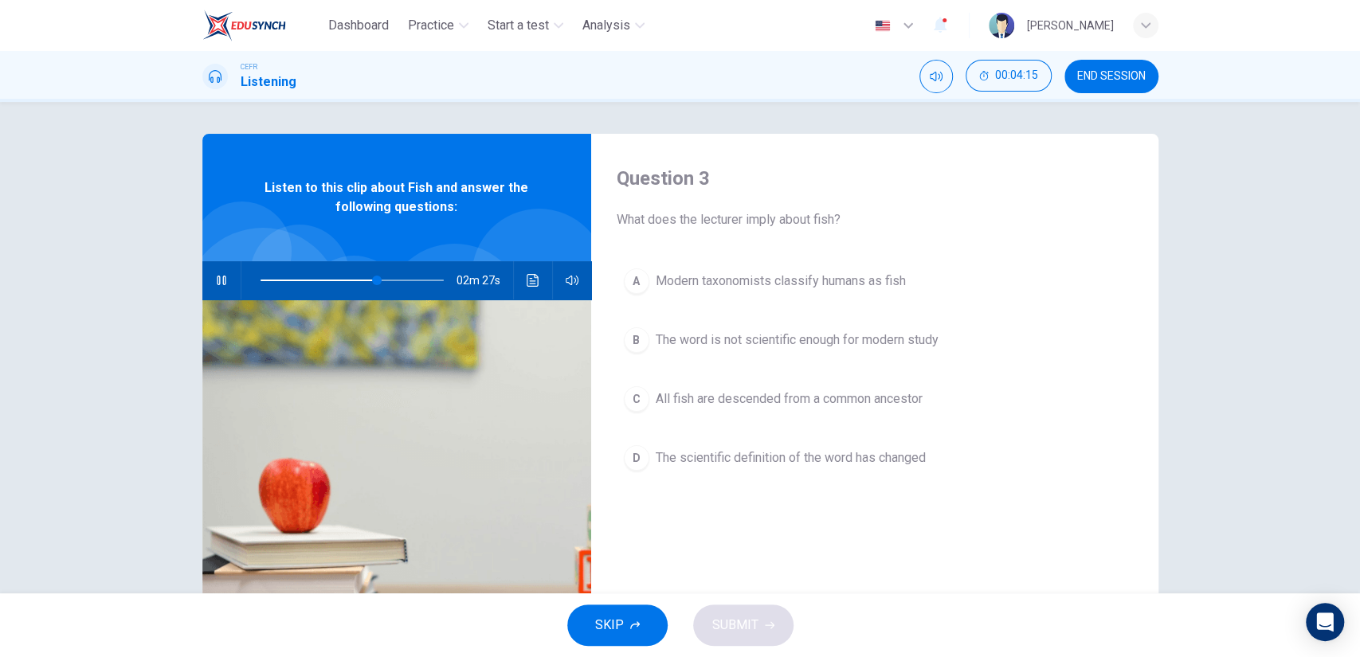
type input "64"
click at [1073, 80] on button "END SESSION" at bounding box center [1111, 76] width 94 height 33
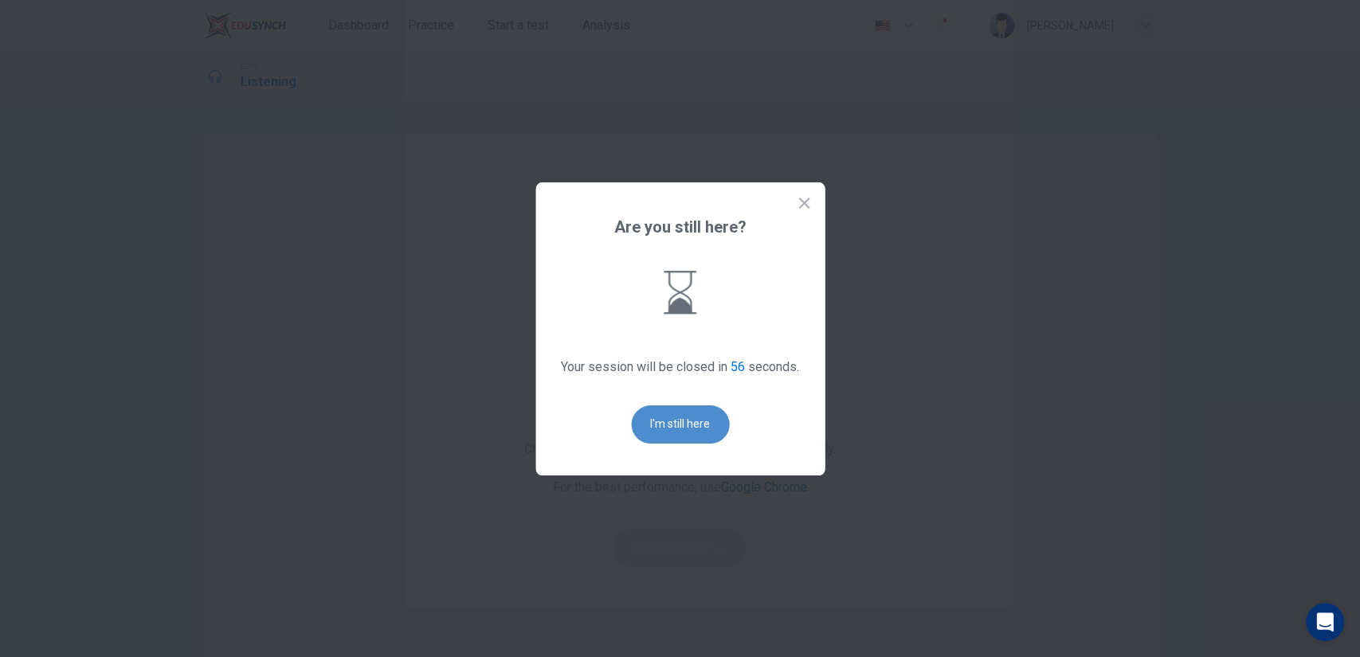
click at [687, 441] on button "I'm still here" at bounding box center [680, 424] width 98 height 38
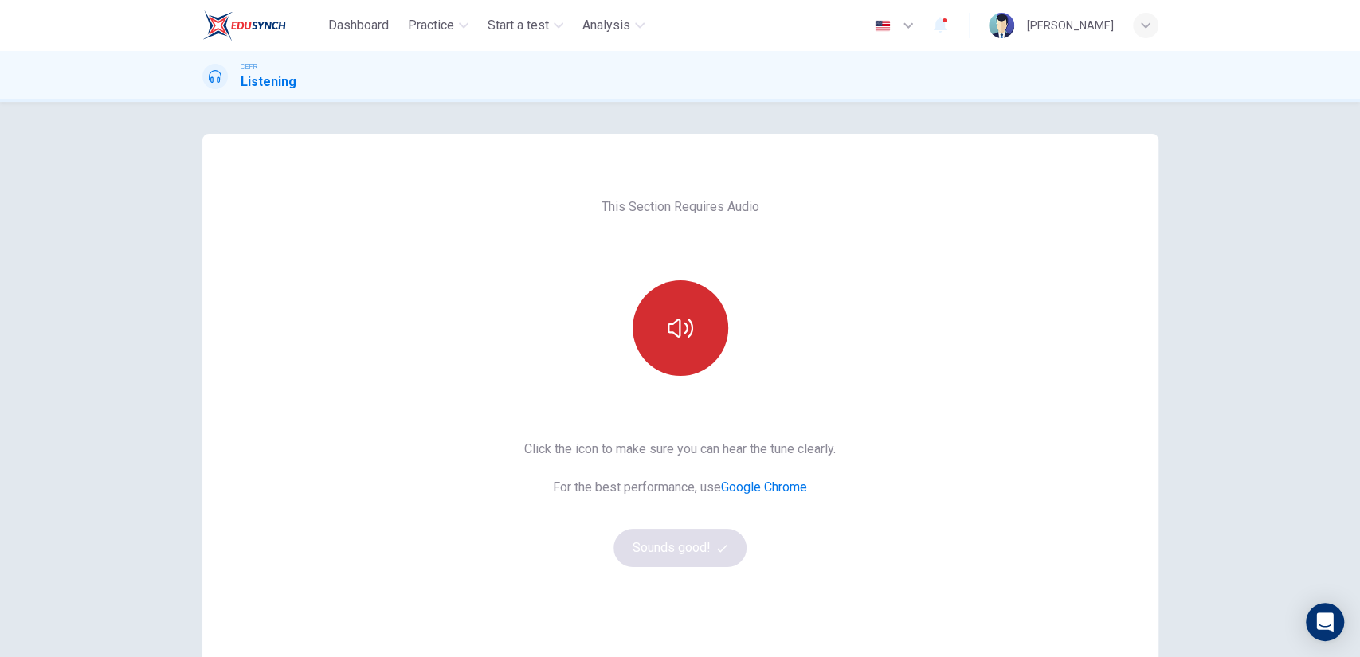
click at [650, 335] on button "button" at bounding box center [680, 328] width 96 height 96
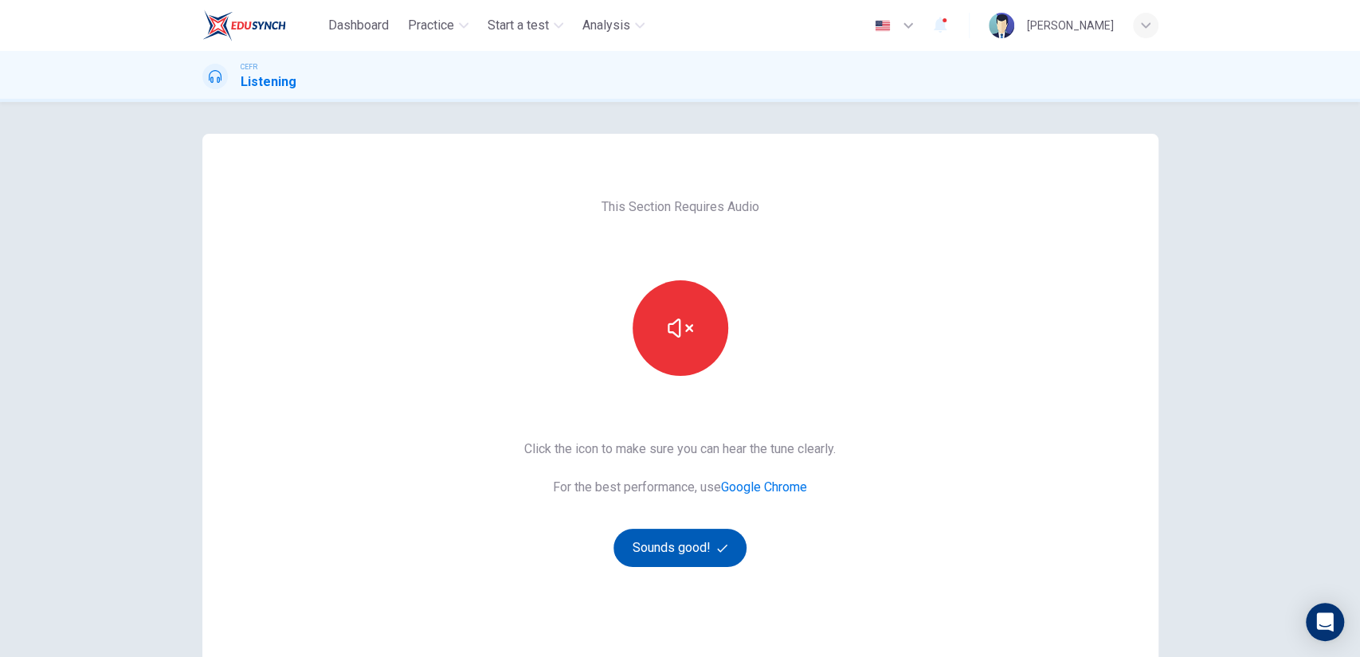
click at [652, 564] on button "Sounds good!" at bounding box center [680, 548] width 134 height 38
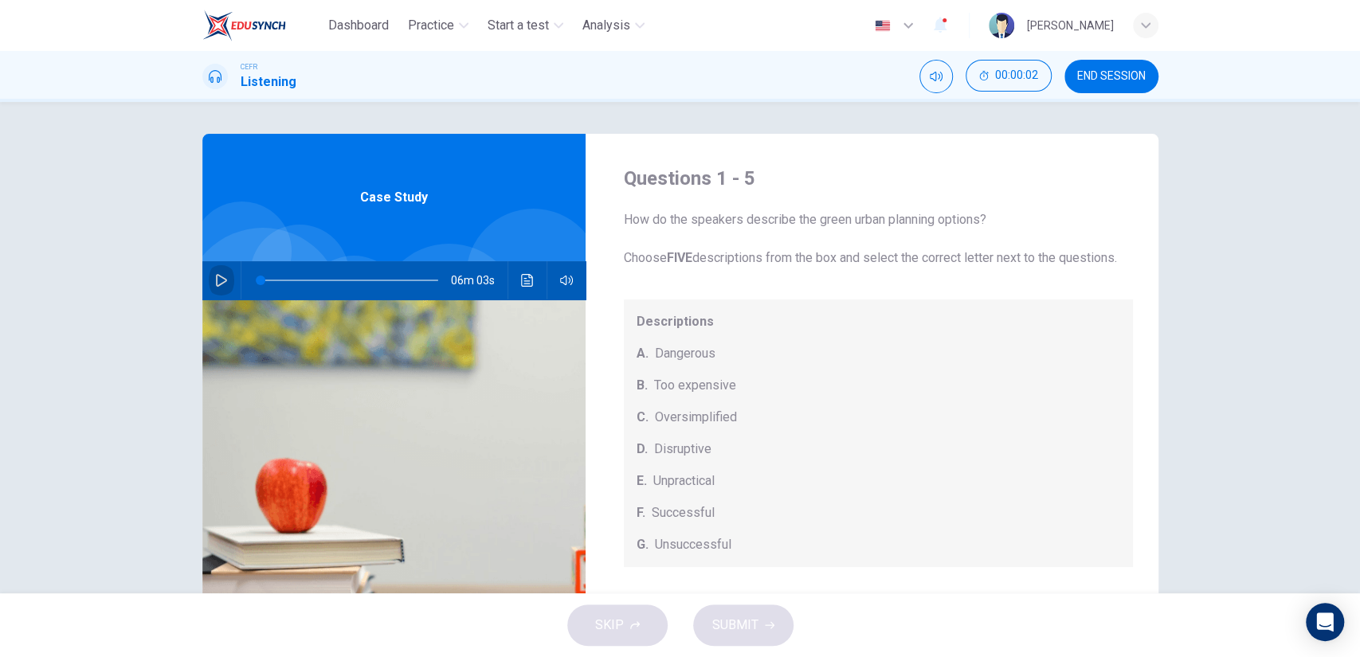
click at [219, 274] on icon "button" at bounding box center [221, 280] width 13 height 13
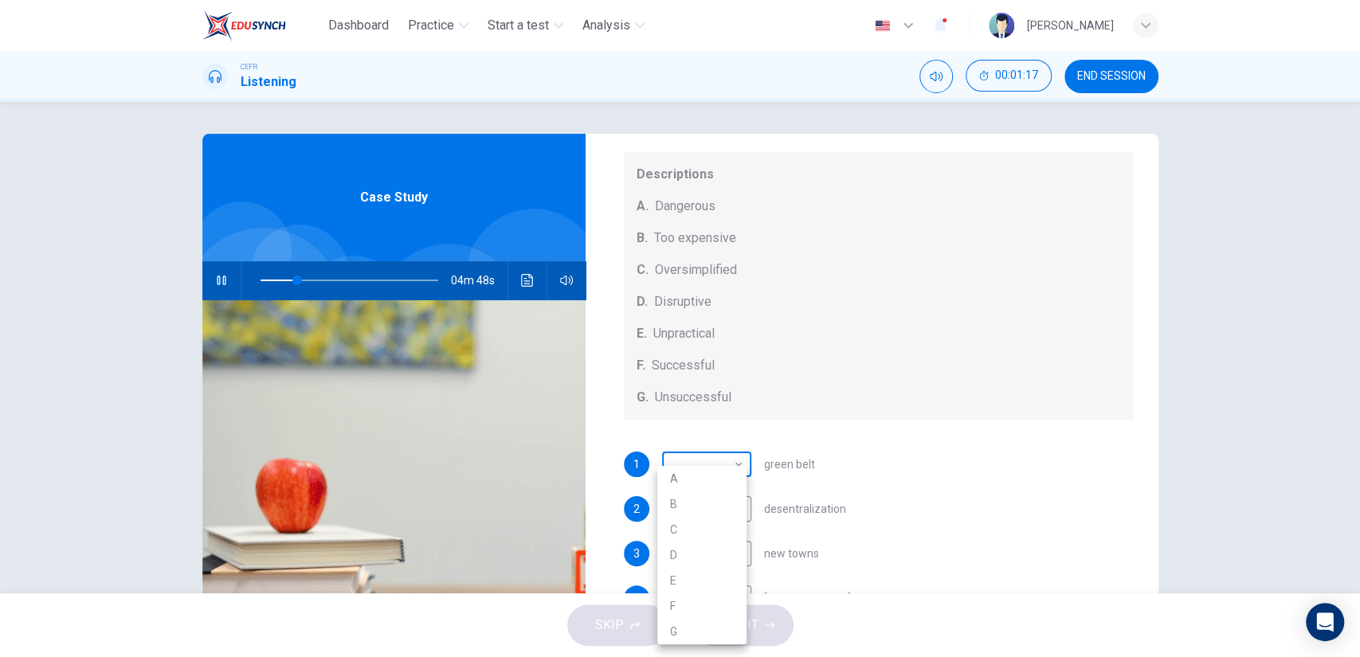
click at [703, 461] on body "Dashboard Practice Start a test Analysis English en ​ [PERSON_NAME] CEFR Listen…" at bounding box center [680, 328] width 1360 height 657
type input "21"
click at [698, 530] on li "C" at bounding box center [701, 529] width 89 height 25
type input "C"
click at [1185, 442] on div "Questions 1 - 5 How do the speakers describe the green urban planning options? …" at bounding box center [680, 348] width 1360 height 492
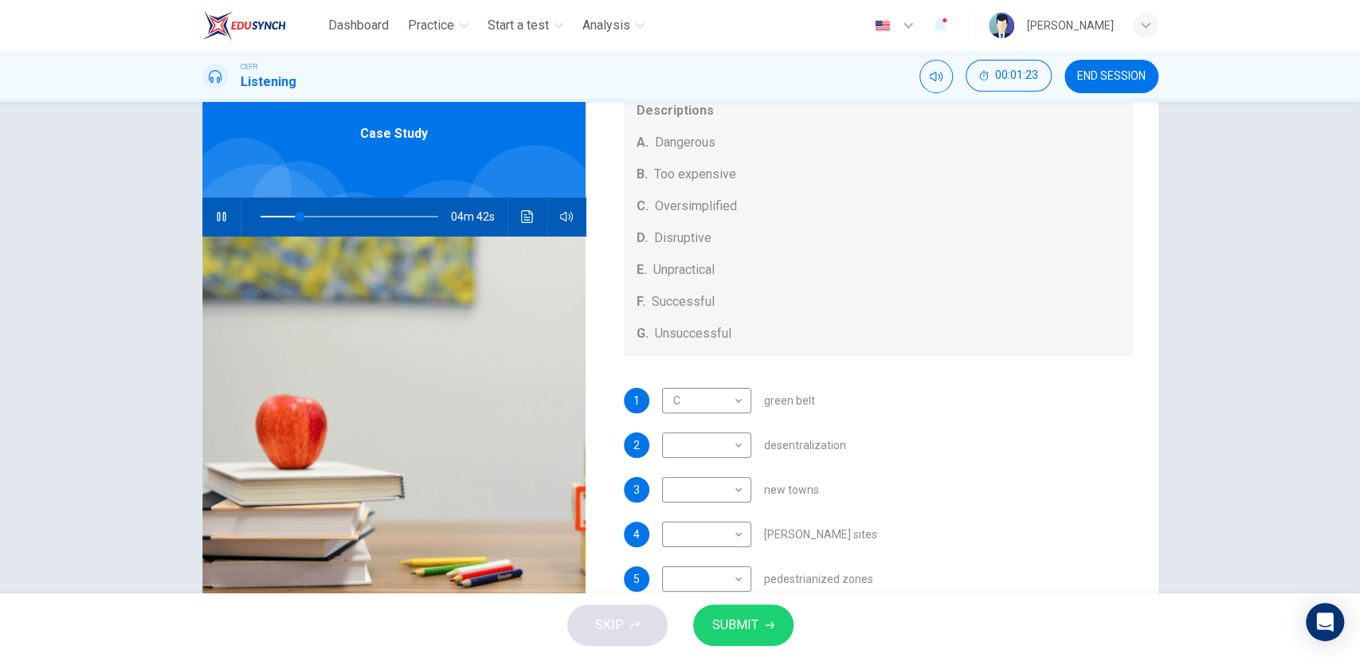
scroll to position [37, 0]
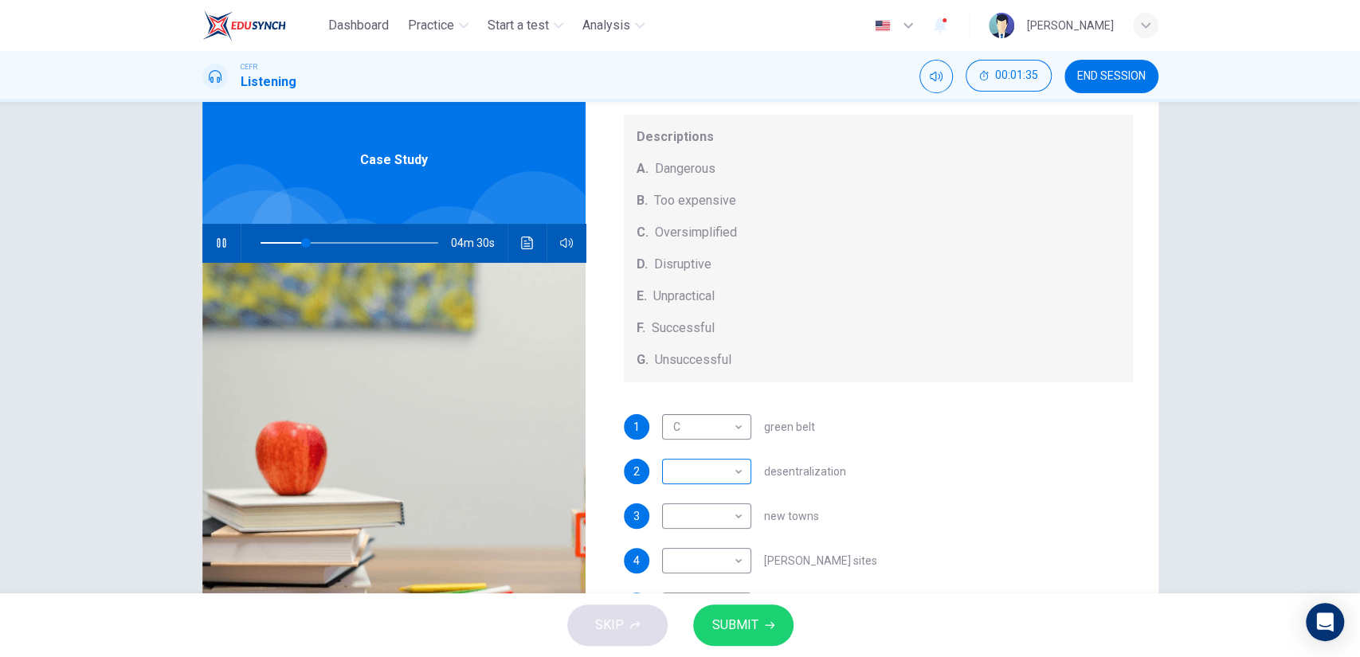
click at [728, 472] on body "Dashboard Practice Start a test Analysis English en ​ [PERSON_NAME] CEFR Listen…" at bounding box center [680, 328] width 1360 height 657
type input "26"
click at [695, 551] on li "D" at bounding box center [701, 554] width 89 height 25
type input "D"
click at [1257, 420] on div "Questions 1 - 5 How do the speakers describe the green urban planning options? …" at bounding box center [680, 348] width 1360 height 492
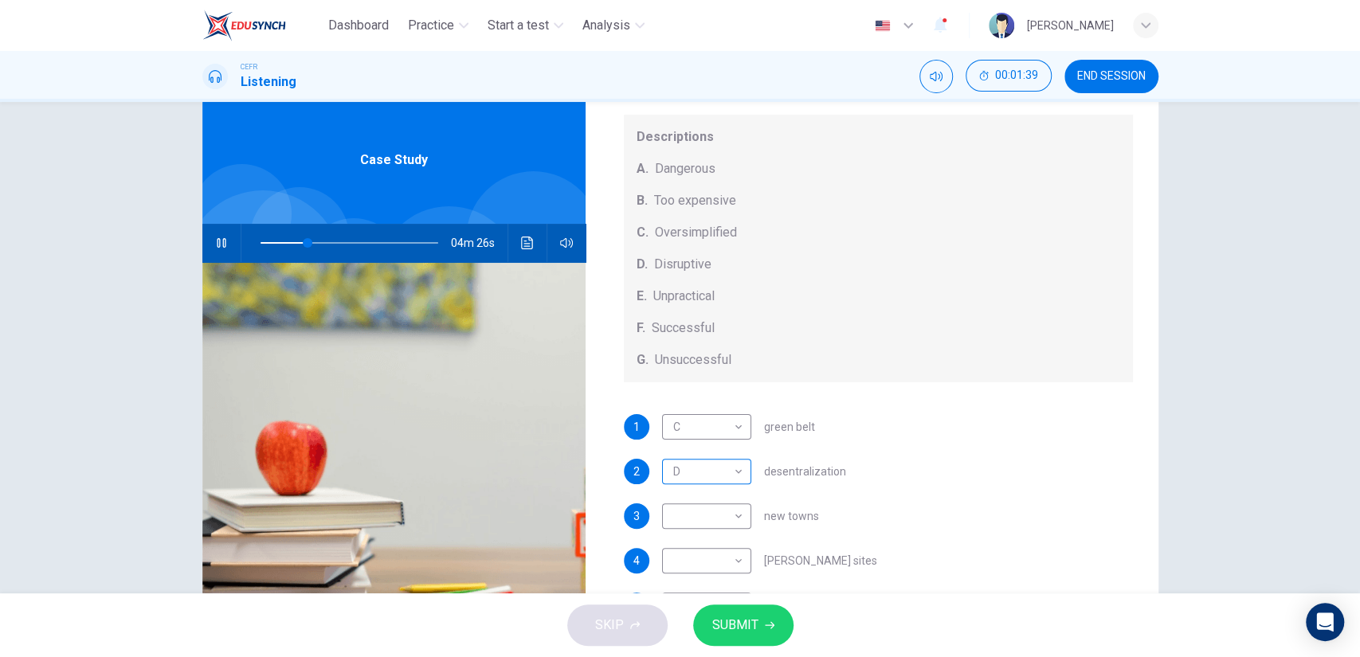
click at [719, 476] on body "Dashboard Practice Start a test Analysis English en ​ [PERSON_NAME] CEFR Listen…" at bounding box center [680, 328] width 1360 height 657
type input "27"
click at [702, 589] on li "E" at bounding box center [701, 580] width 89 height 25
type input "E"
click at [1313, 433] on div "Questions 1 - 5 How do the speakers describe the green urban planning options? …" at bounding box center [680, 348] width 1360 height 492
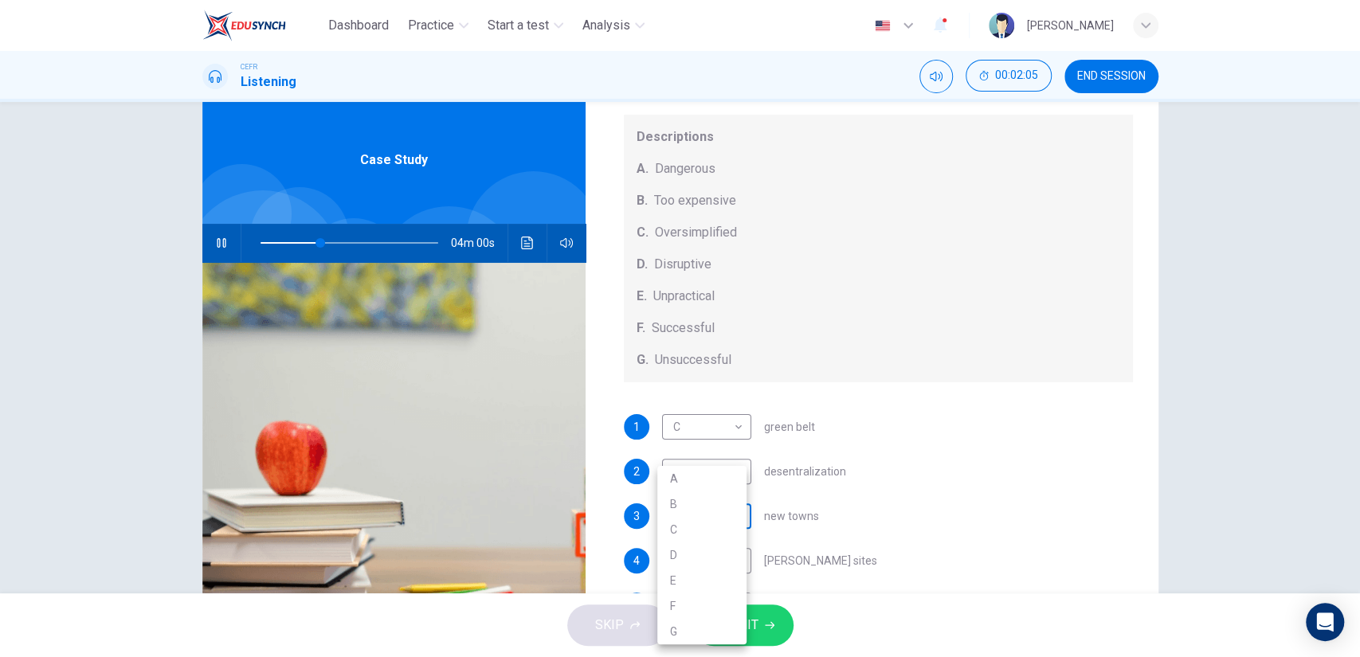
click at [676, 527] on body "Dashboard Practice Start a test Analysis English en ​ [PERSON_NAME] CEFR Listen…" at bounding box center [680, 328] width 1360 height 657
type input "34"
click at [688, 509] on li "B" at bounding box center [701, 504] width 89 height 25
type input "B"
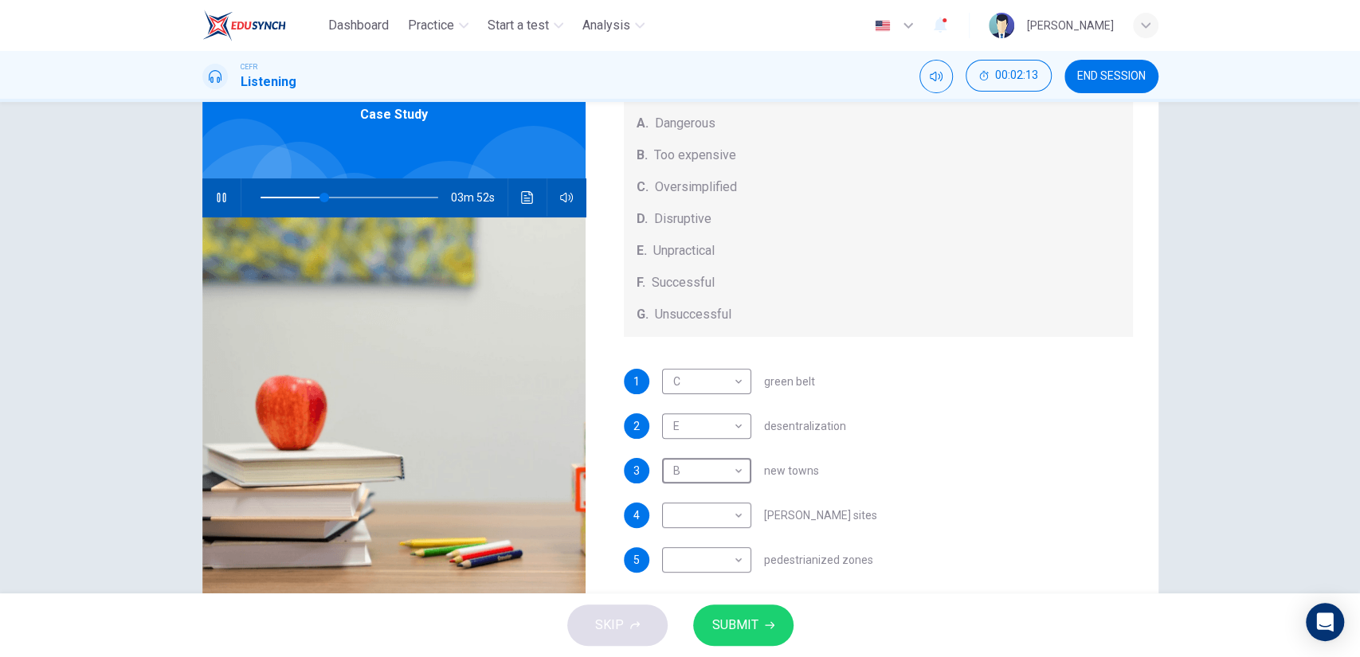
scroll to position [126, 0]
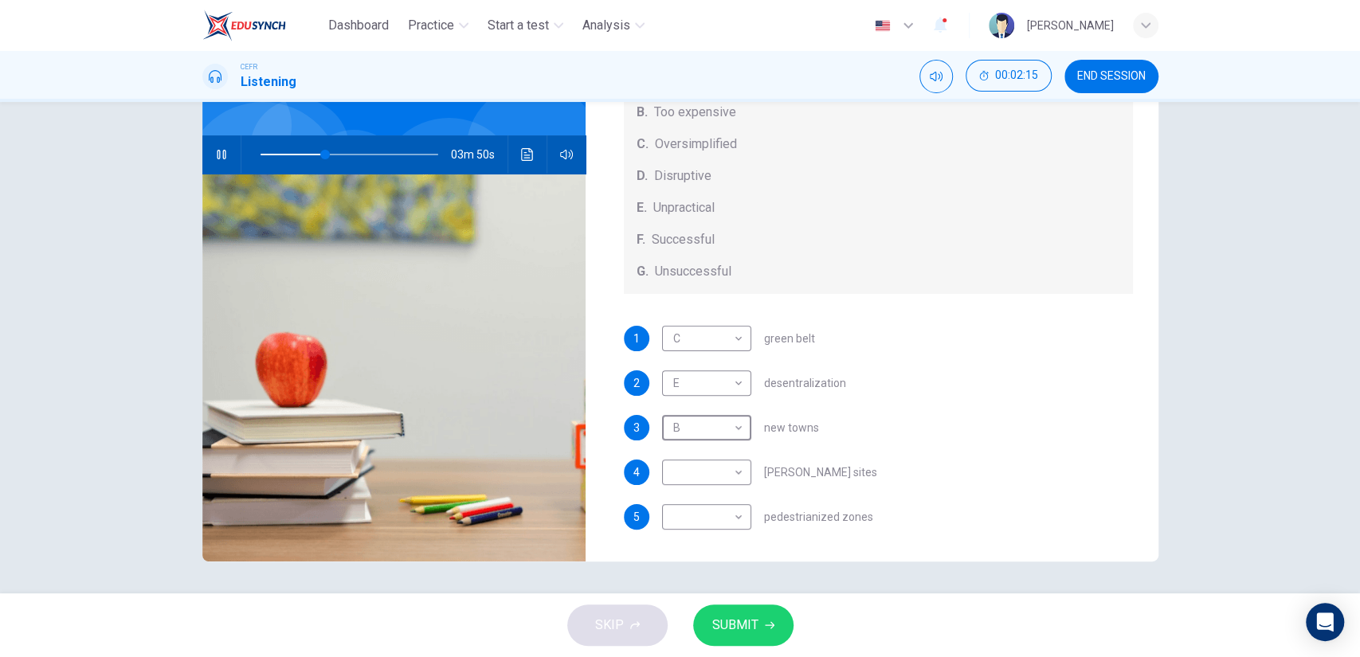
click at [1321, 413] on div "Questions 1 - 5 How do the speakers describe the green urban planning options? …" at bounding box center [680, 348] width 1360 height 492
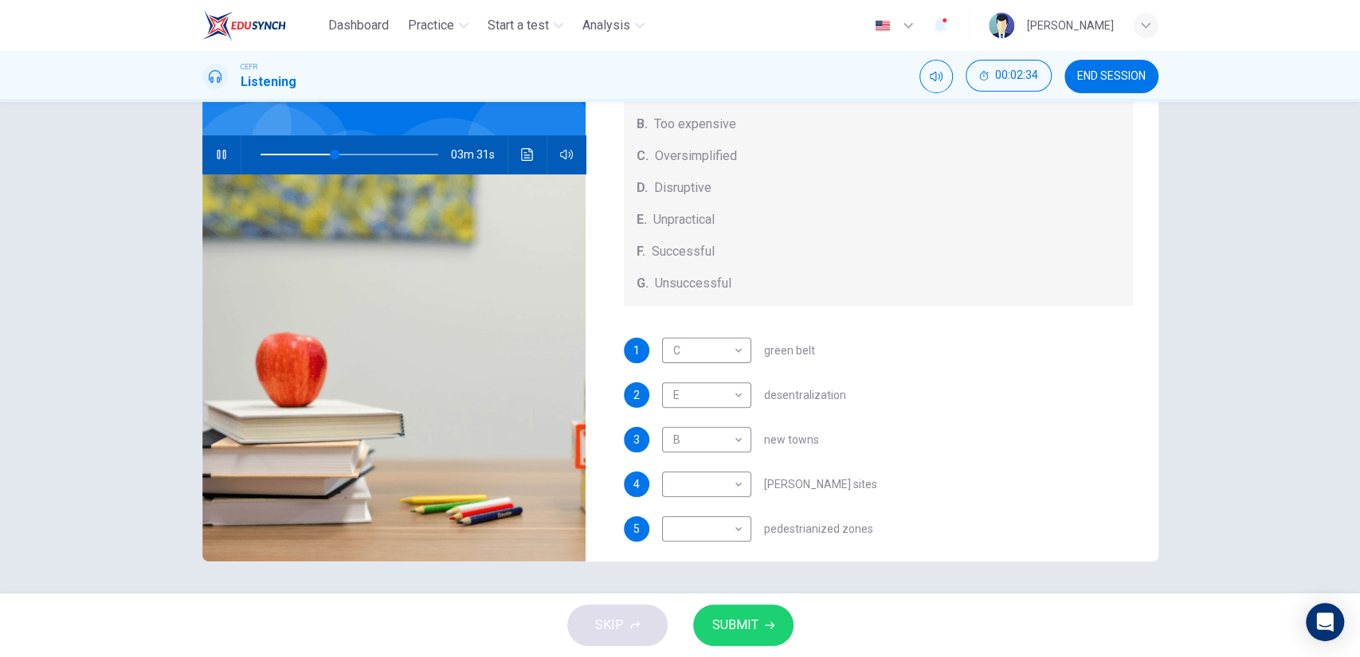
scroll to position [166, 0]
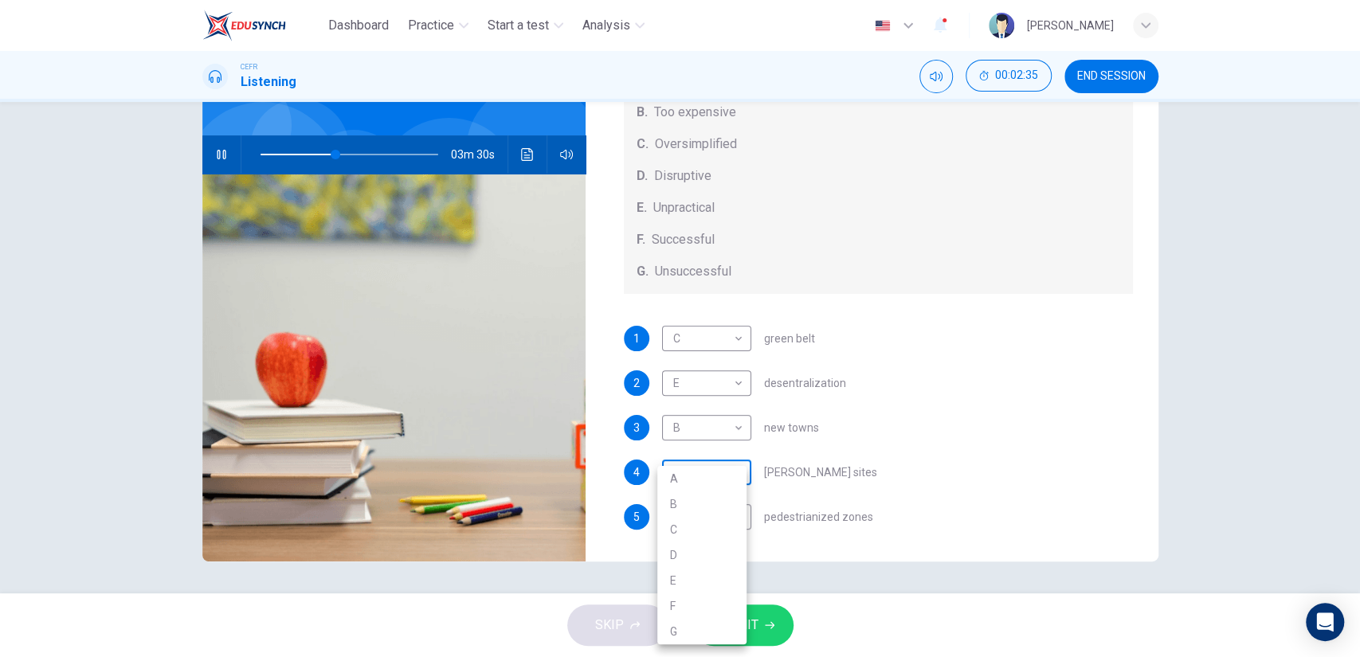
click at [699, 466] on body "Dashboard Practice Start a test Analysis English en ​ [PERSON_NAME] CEFR Listen…" at bounding box center [680, 328] width 1360 height 657
type input "42"
click at [720, 482] on li "A" at bounding box center [701, 478] width 89 height 25
type input "A"
click at [1221, 374] on div "Questions 1 - 5 How do the speakers describe the green urban planning options? …" at bounding box center [680, 348] width 1360 height 492
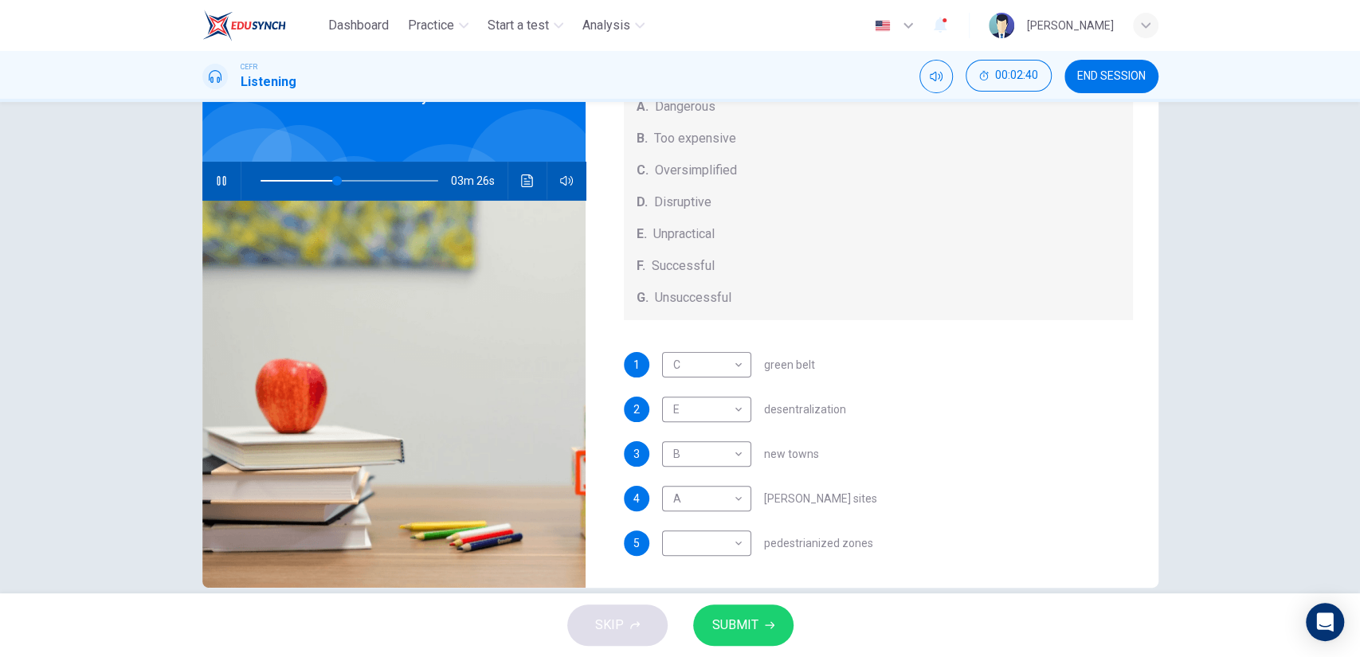
scroll to position [126, 0]
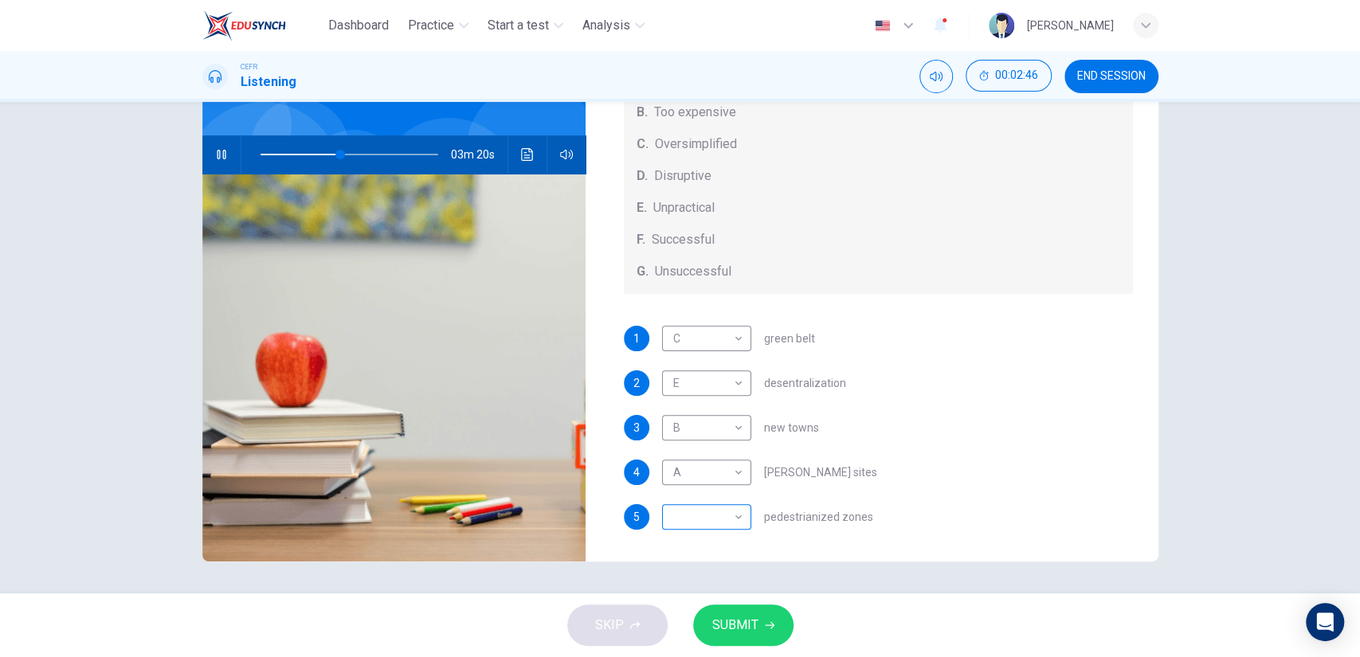
click at [679, 523] on body "Dashboard Practice Start a test Analysis English en ​ [PERSON_NAME] CEFR Listen…" at bounding box center [680, 328] width 1360 height 657
type input "45"
click at [682, 558] on li "D" at bounding box center [701, 554] width 89 height 25
type input "D"
click at [1267, 350] on div "Questions 1 - 5 How do the speakers describe the green urban planning options? …" at bounding box center [680, 348] width 1360 height 492
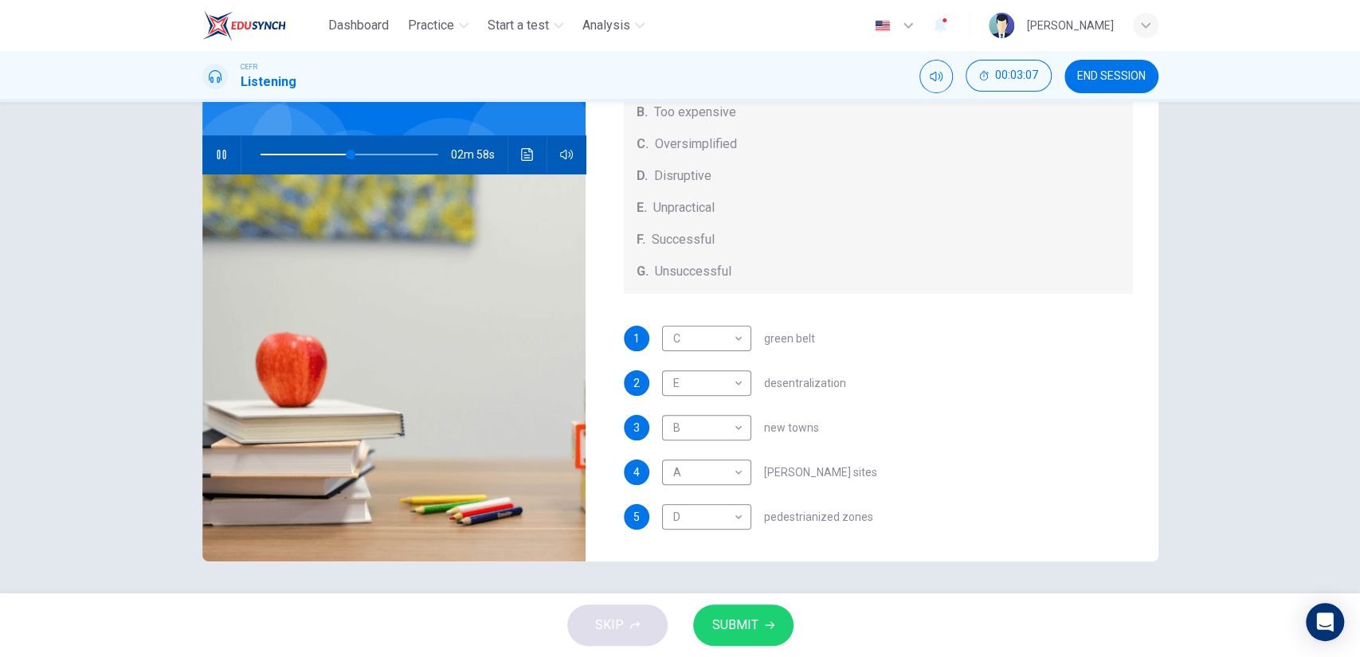
click at [723, 629] on span "SUBMIT" at bounding box center [735, 625] width 46 height 22
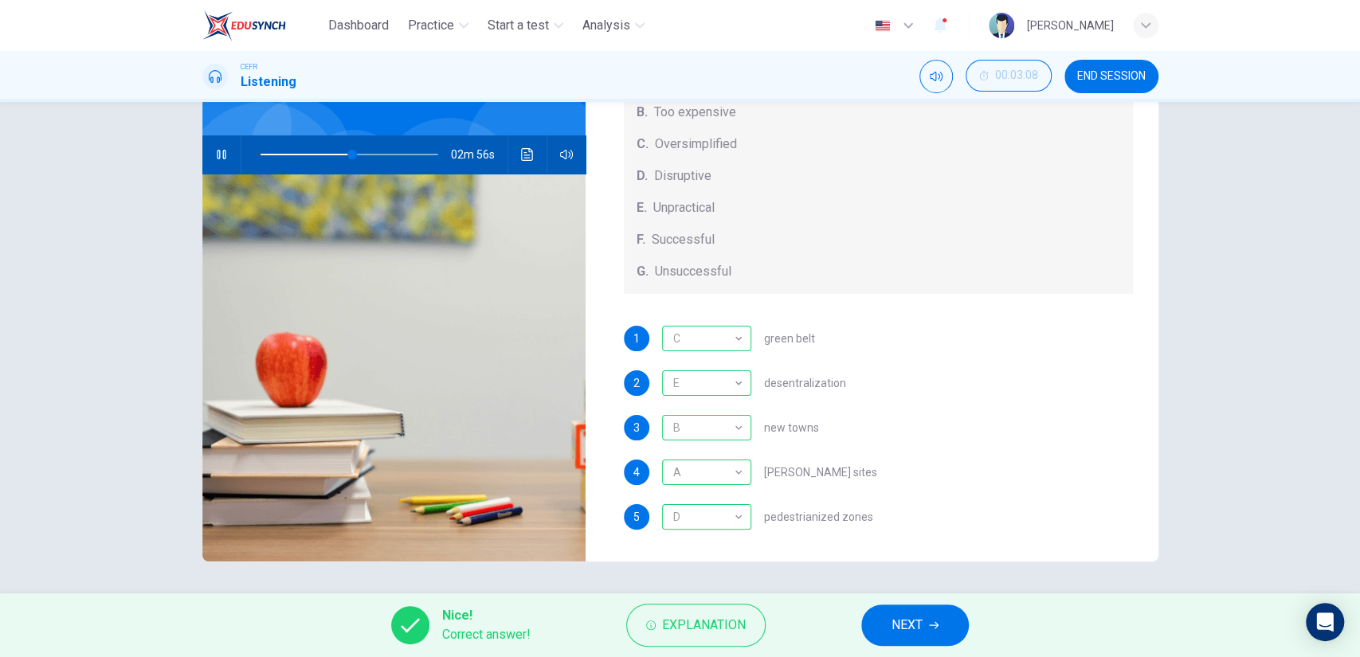
click at [901, 620] on span "NEXT" at bounding box center [906, 625] width 31 height 22
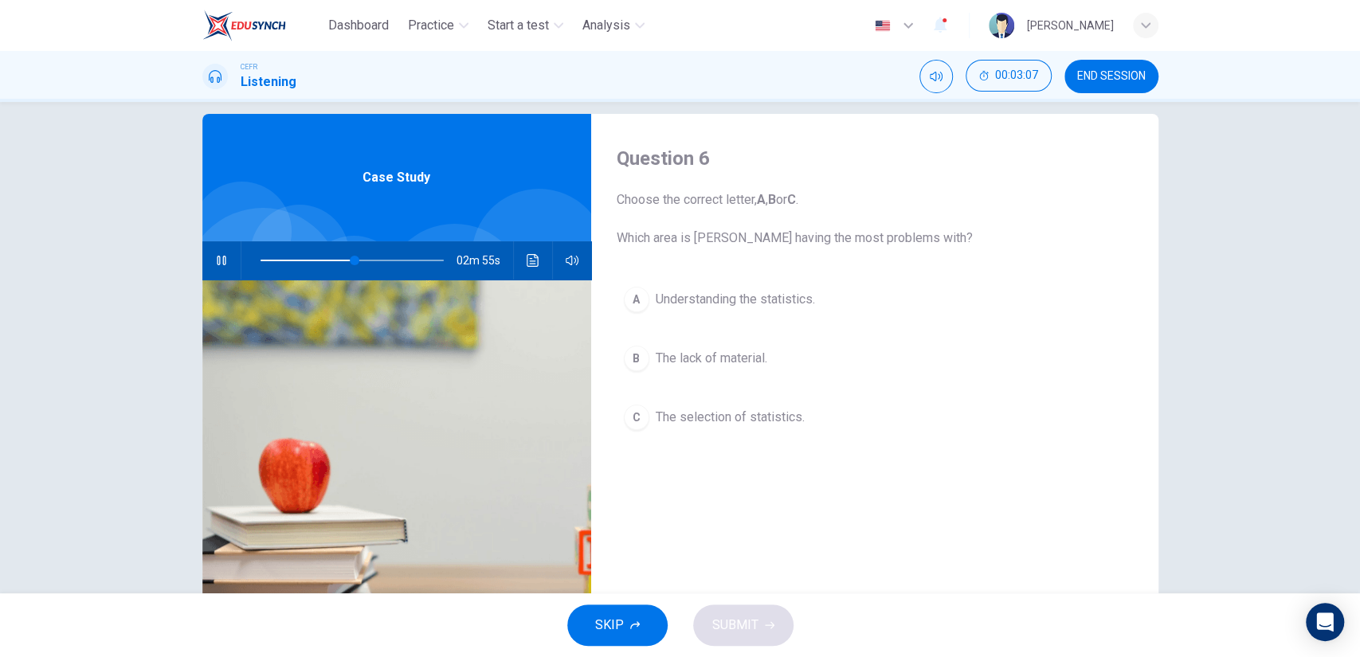
scroll to position [0, 0]
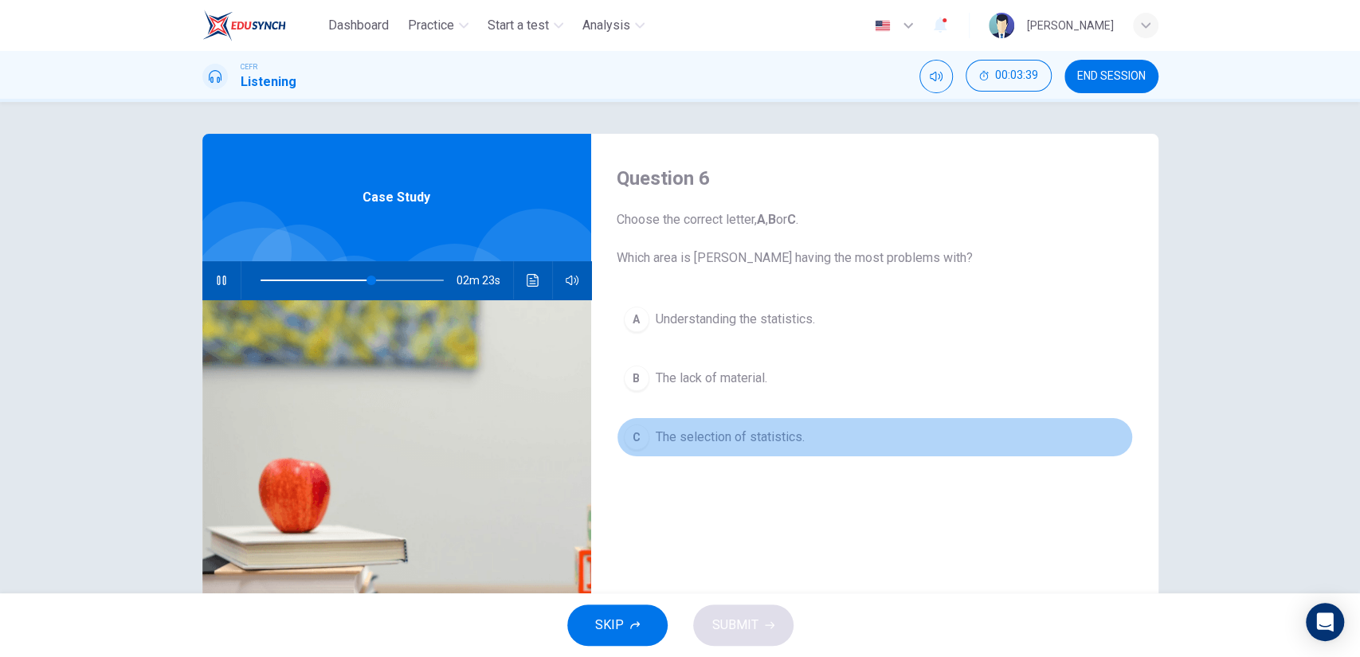
click at [742, 432] on span "The selection of statistics." at bounding box center [730, 437] width 149 height 19
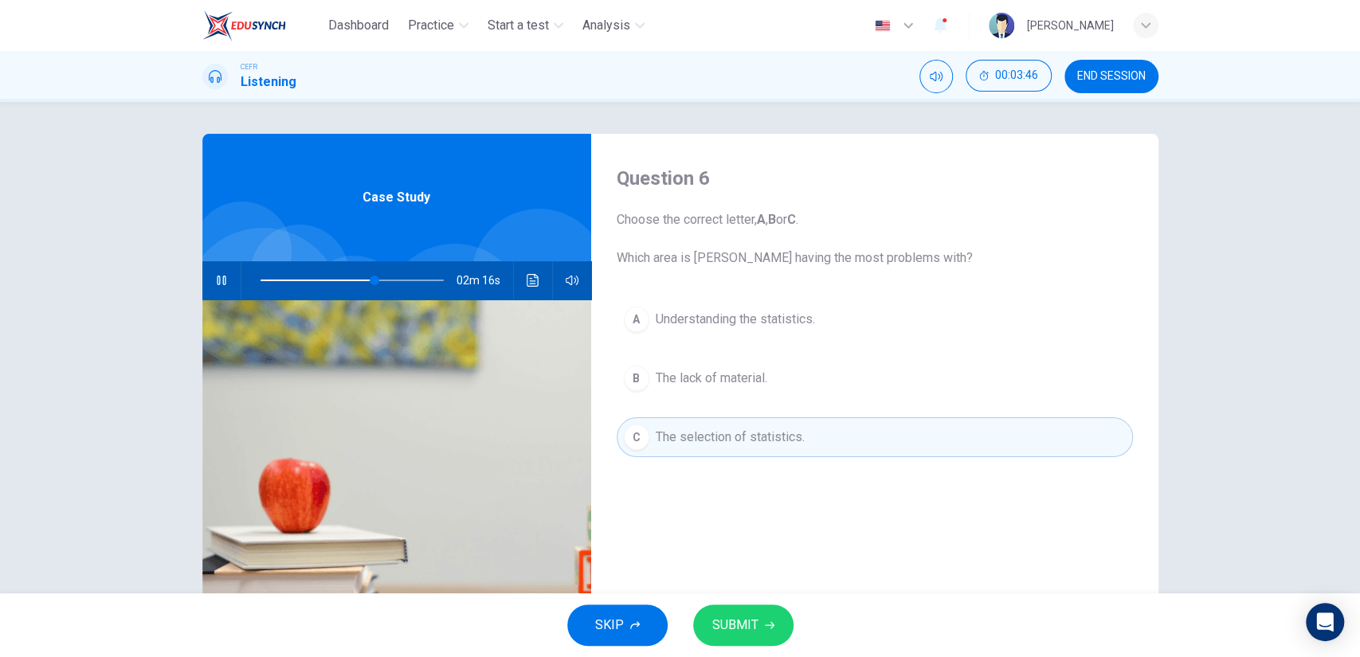
click at [758, 602] on div "SKIP SUBMIT" at bounding box center [680, 625] width 1360 height 64
click at [766, 622] on icon "button" at bounding box center [770, 626] width 10 height 10
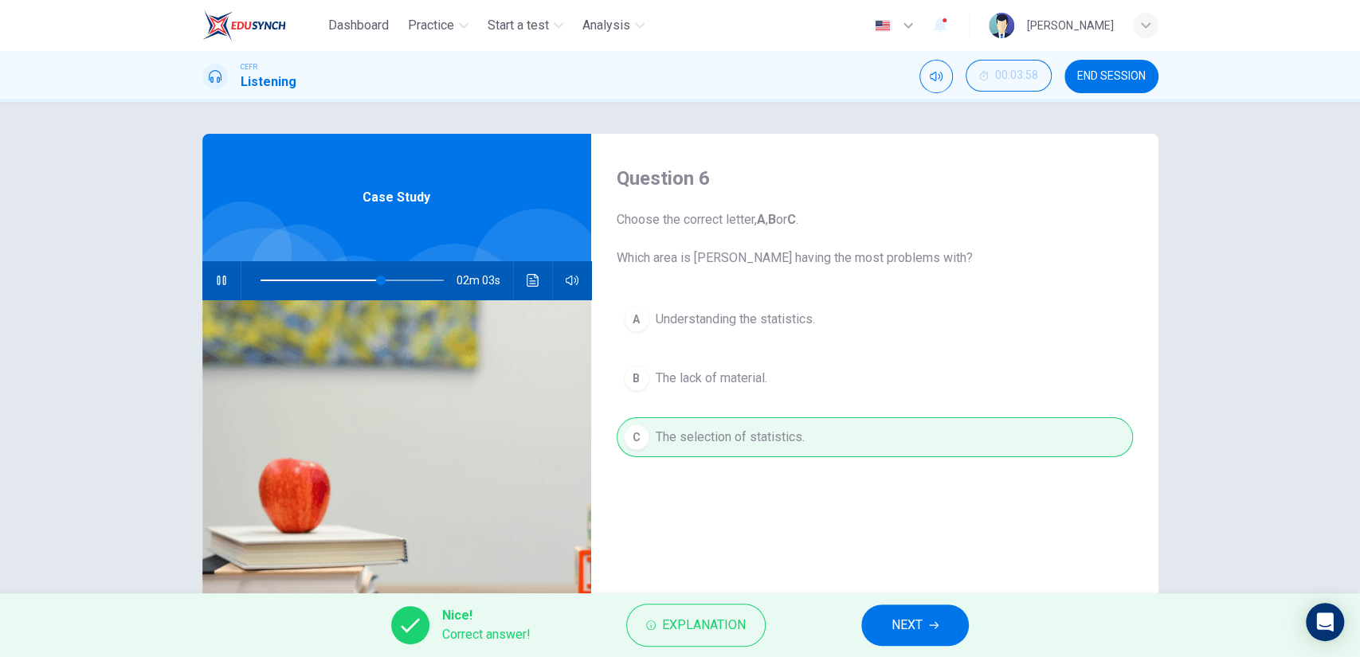
click at [884, 617] on button "NEXT" at bounding box center [915, 625] width 108 height 41
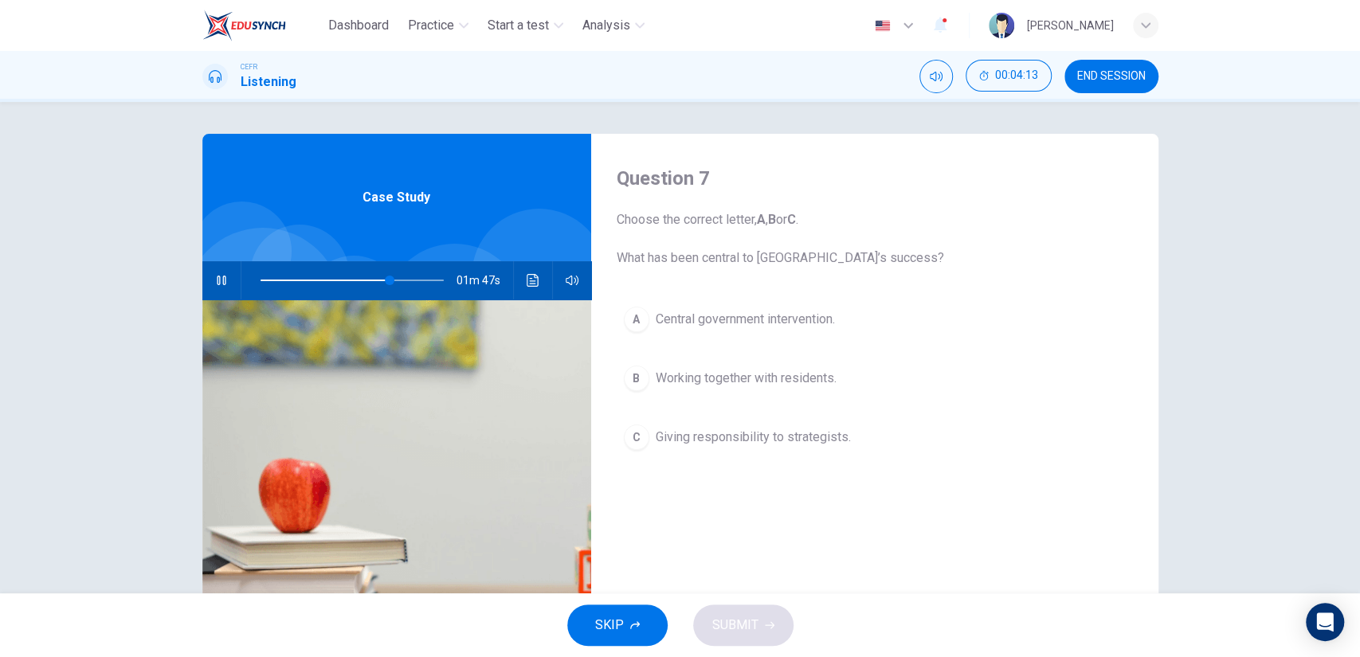
click at [770, 394] on button "B Working together with residents." at bounding box center [875, 378] width 516 height 40
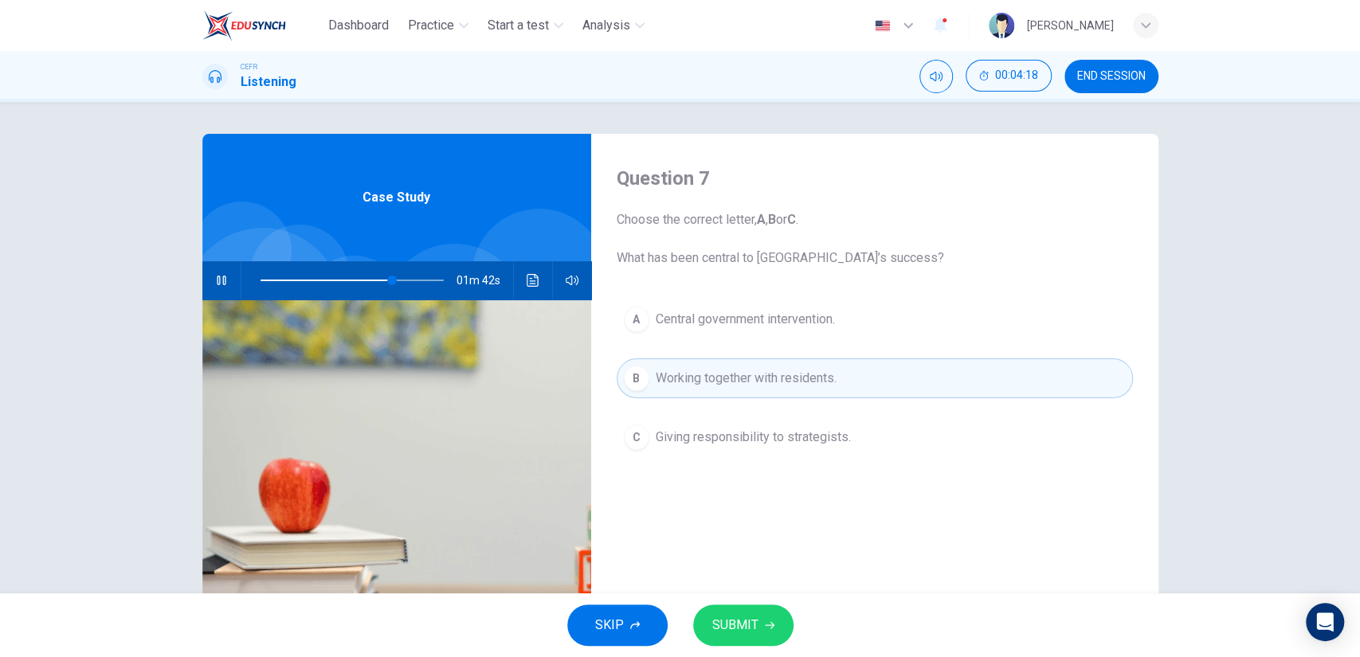
click at [750, 606] on button "SUBMIT" at bounding box center [743, 625] width 100 height 41
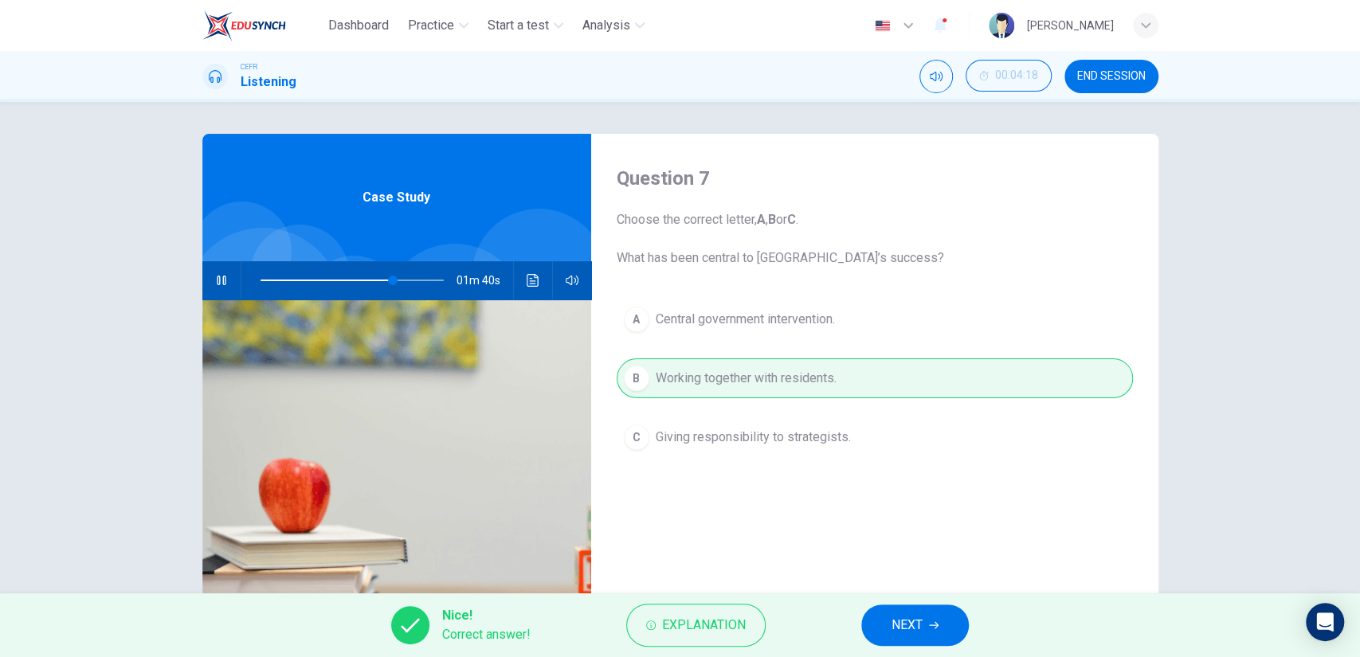
click at [867, 611] on button "NEXT" at bounding box center [915, 625] width 108 height 41
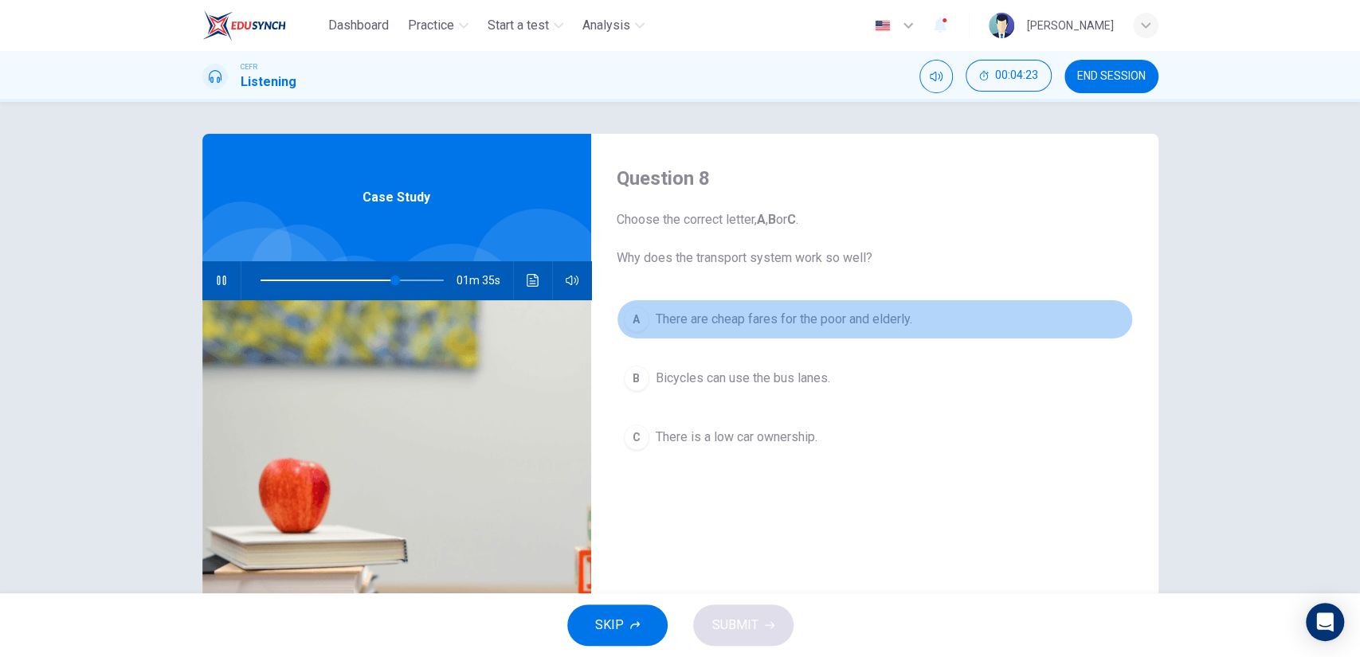
click at [818, 335] on button "A There are cheap fares for the poor and elderly." at bounding box center [875, 320] width 516 height 40
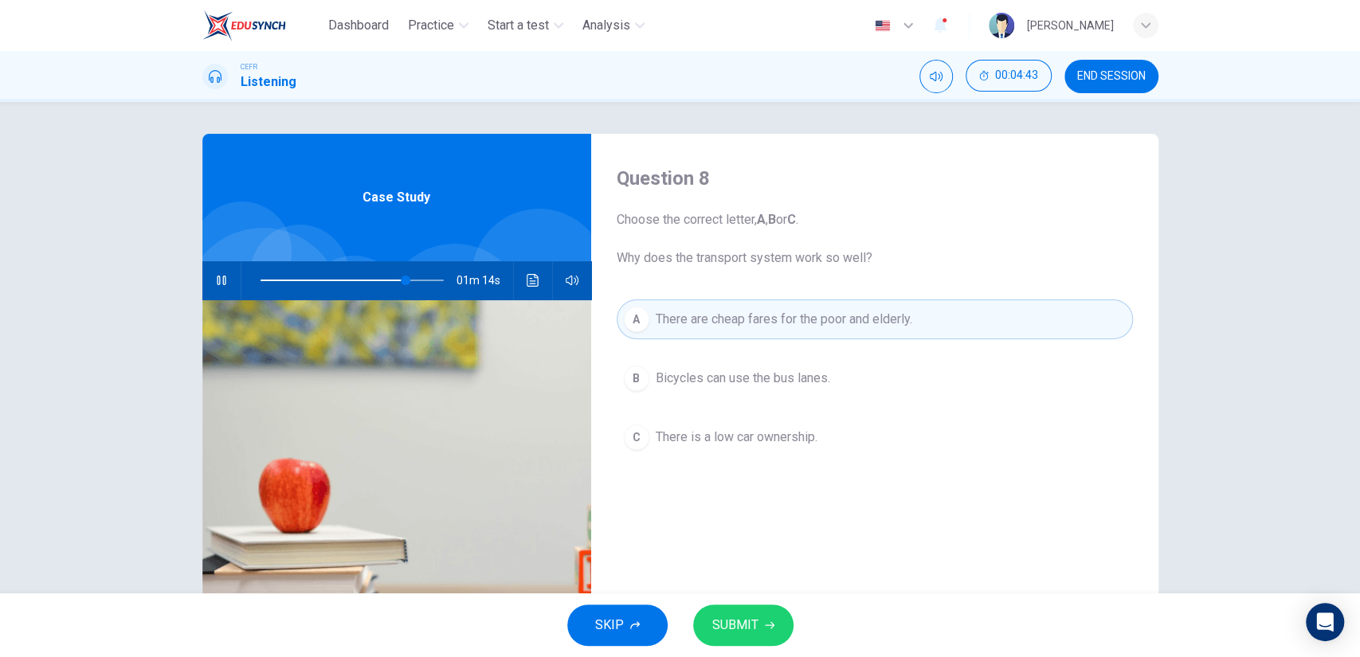
click at [758, 621] on button "SUBMIT" at bounding box center [743, 625] width 100 height 41
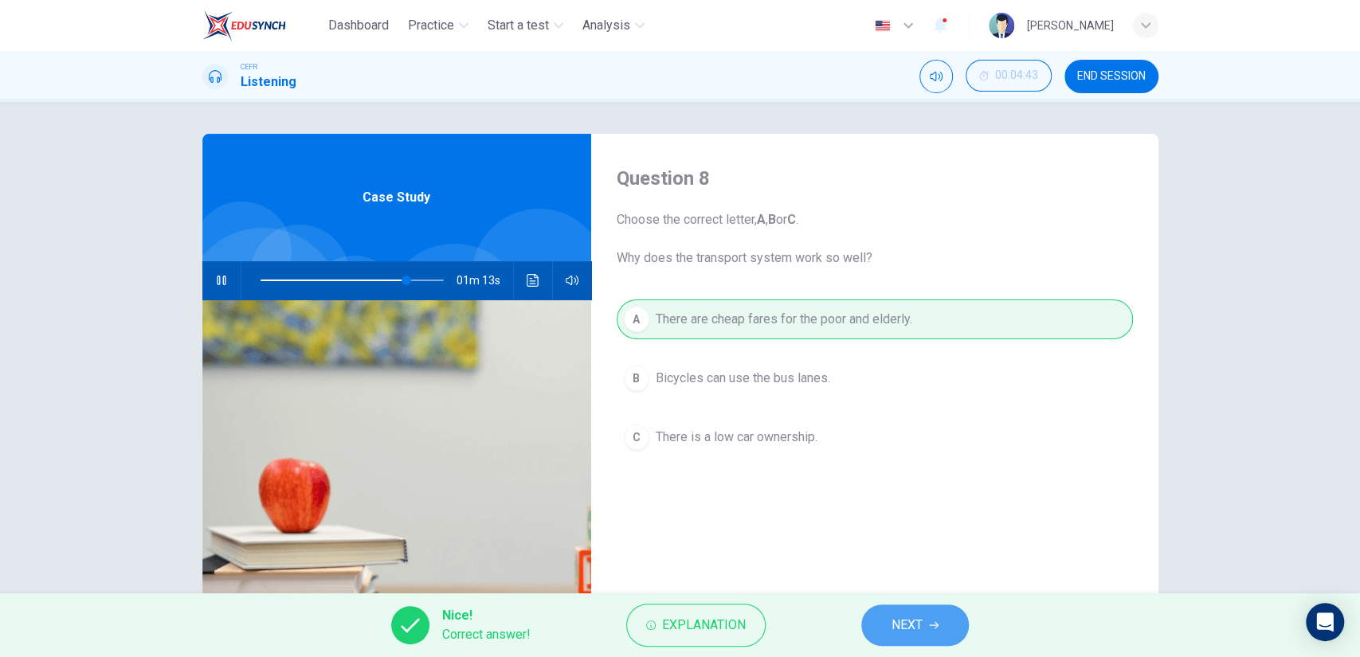
click at [886, 617] on button "NEXT" at bounding box center [915, 625] width 108 height 41
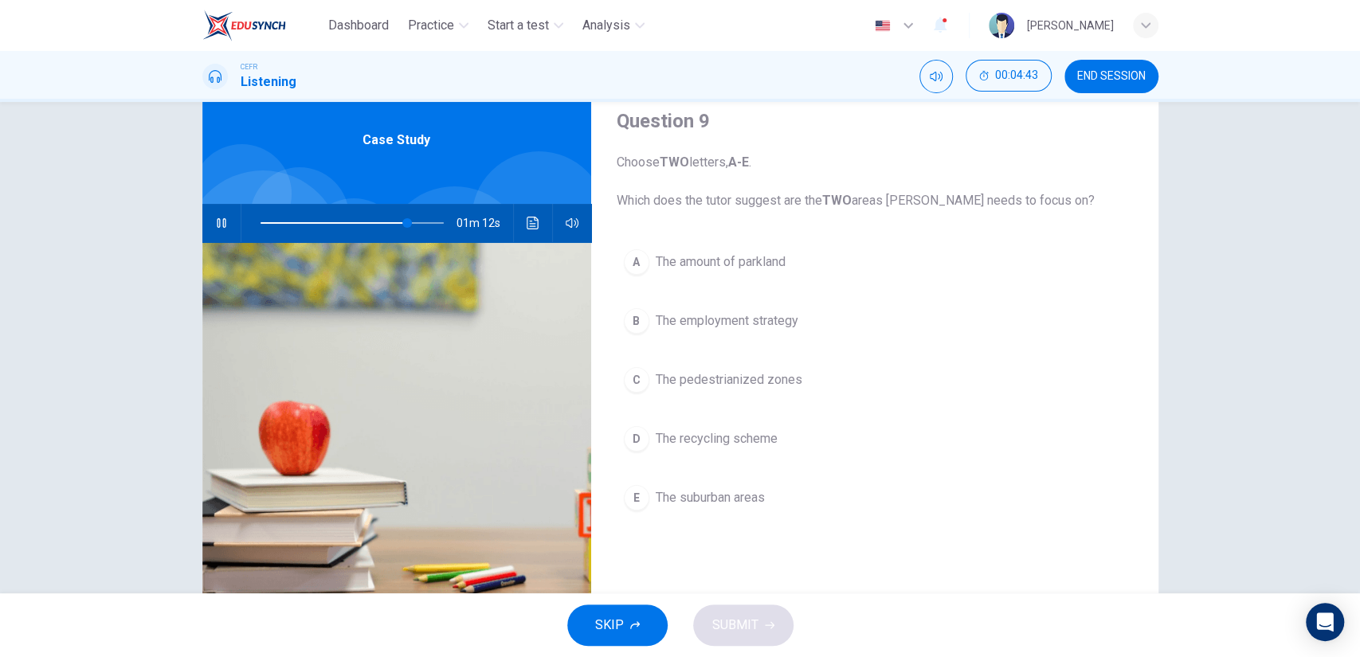
scroll to position [88, 0]
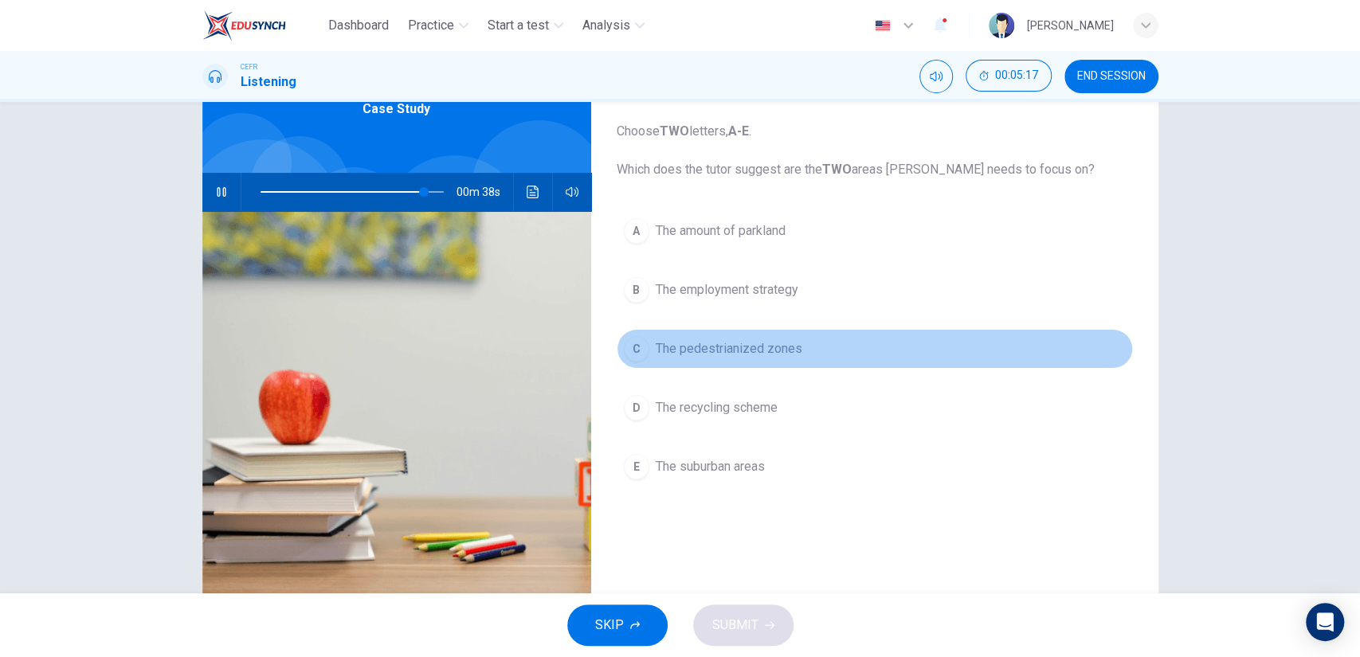
click at [761, 347] on span "The pedestrianized zones" at bounding box center [729, 348] width 147 height 19
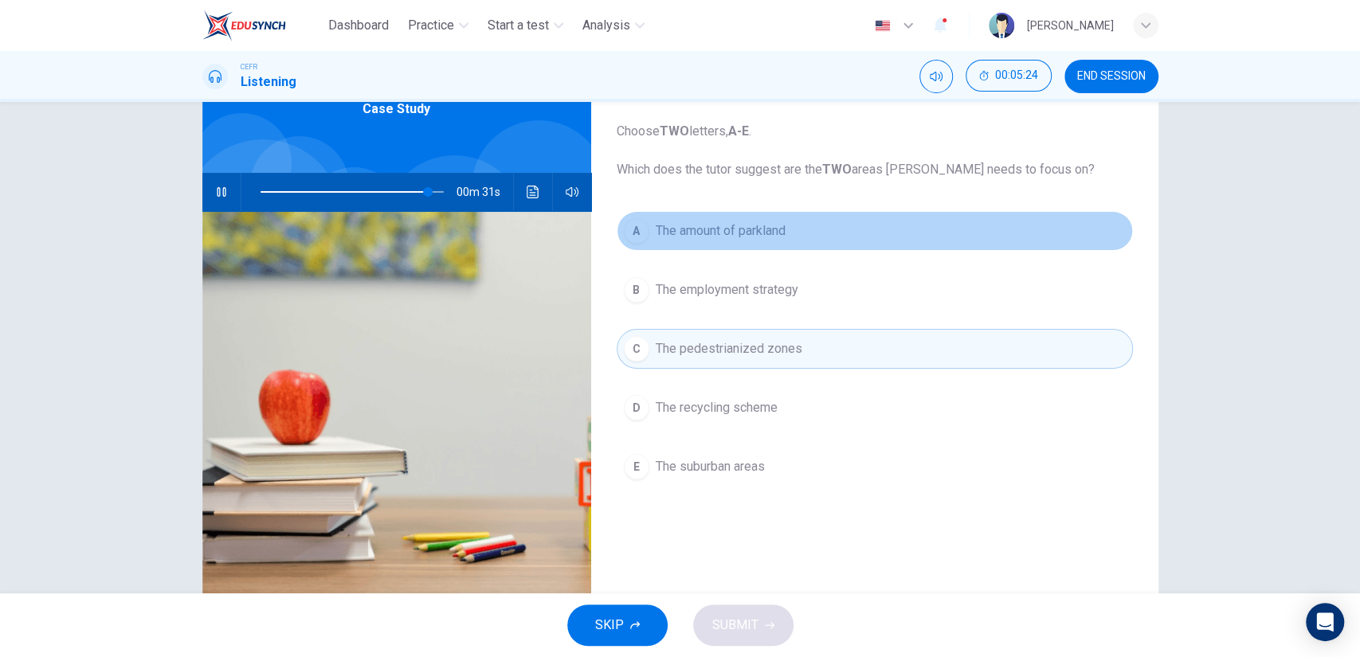
click at [730, 246] on button "A The amount of parkland" at bounding box center [875, 231] width 516 height 40
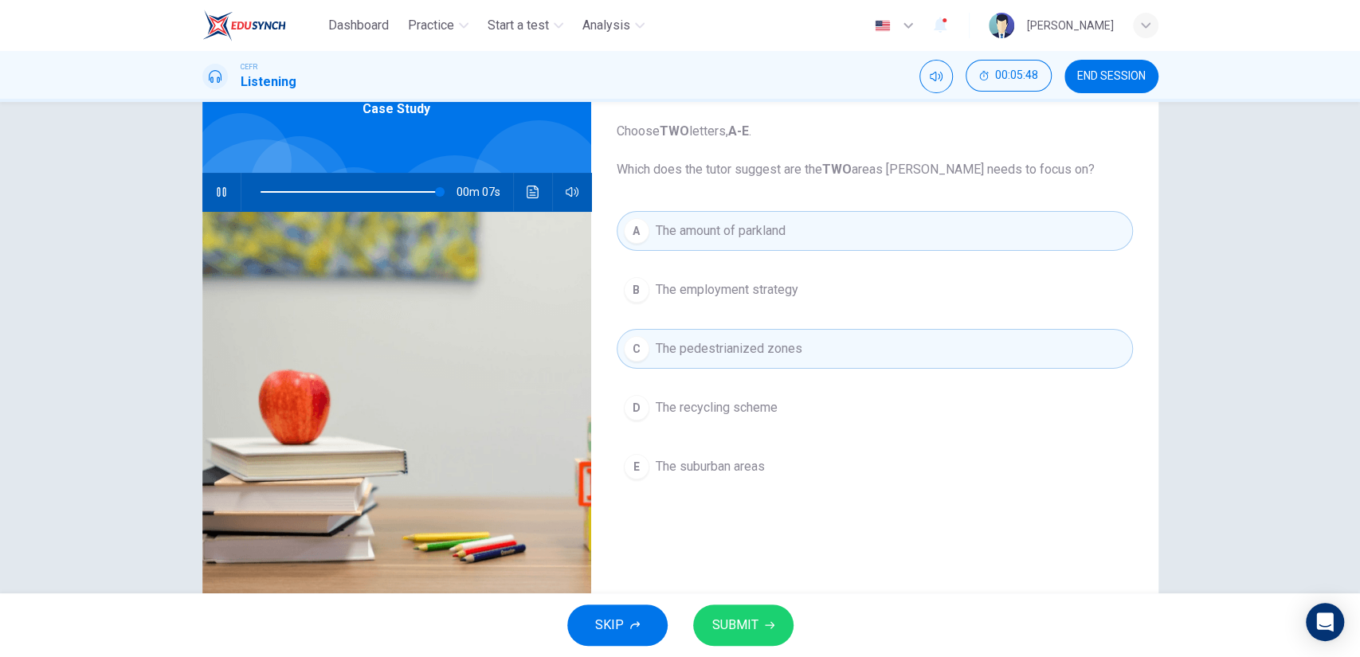
click at [737, 602] on div "SKIP SUBMIT" at bounding box center [680, 625] width 1360 height 64
click at [746, 607] on button "SUBMIT" at bounding box center [743, 625] width 100 height 41
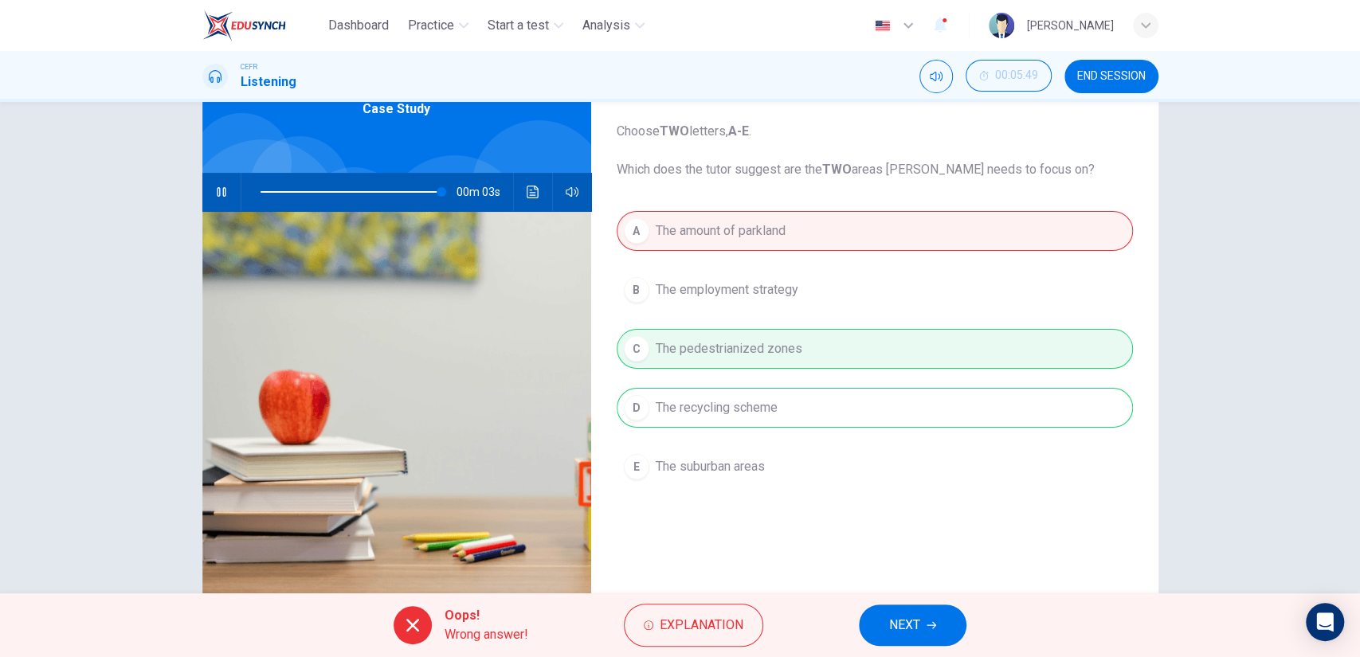
type input "99"
click at [892, 613] on button "NEXT" at bounding box center [913, 625] width 108 height 41
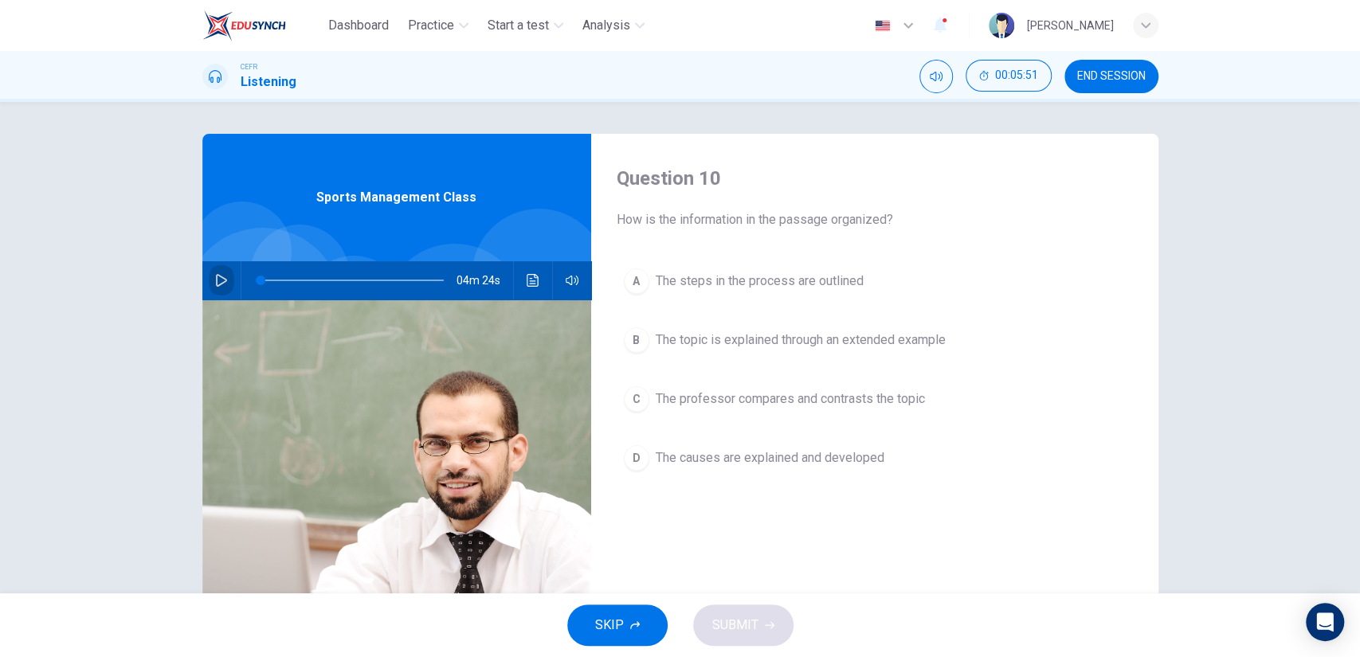
click at [215, 280] on icon "button" at bounding box center [221, 280] width 13 height 13
click at [427, 284] on span at bounding box center [432, 281] width 10 height 10
type input "0"
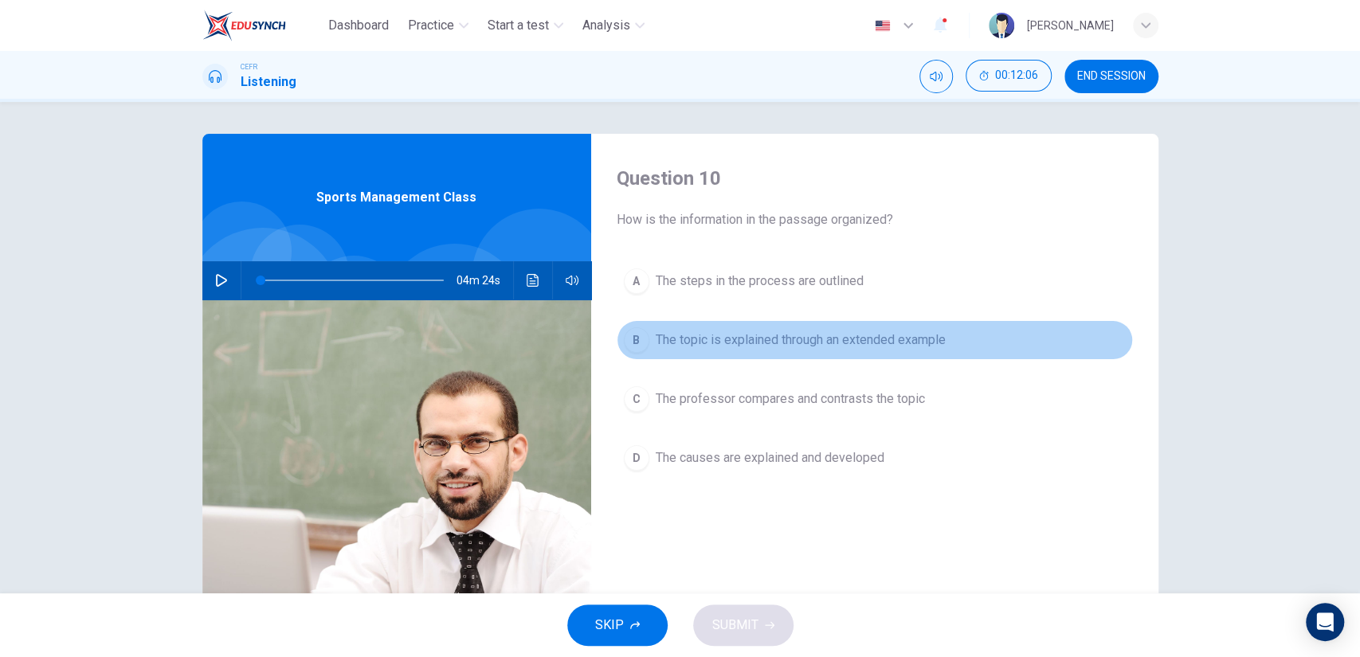
click at [789, 336] on span "The topic is explained through an extended example" at bounding box center [801, 340] width 290 height 19
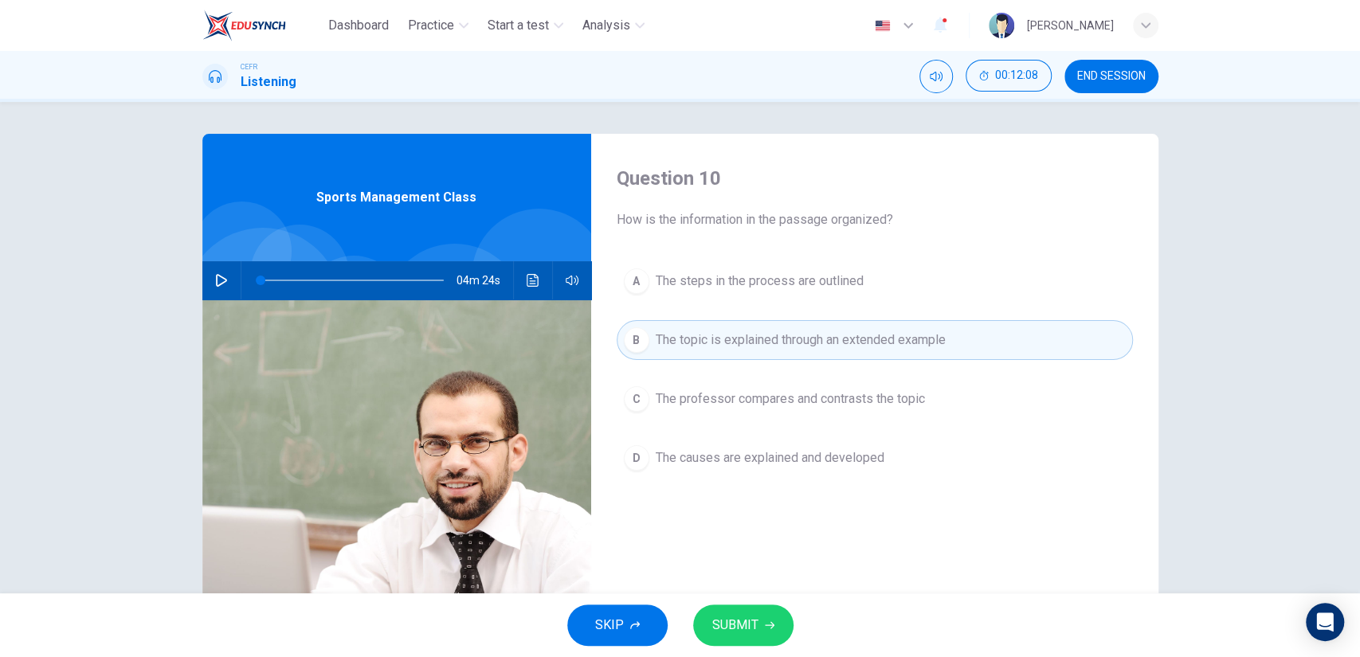
click at [730, 615] on span "SUBMIT" at bounding box center [735, 625] width 46 height 22
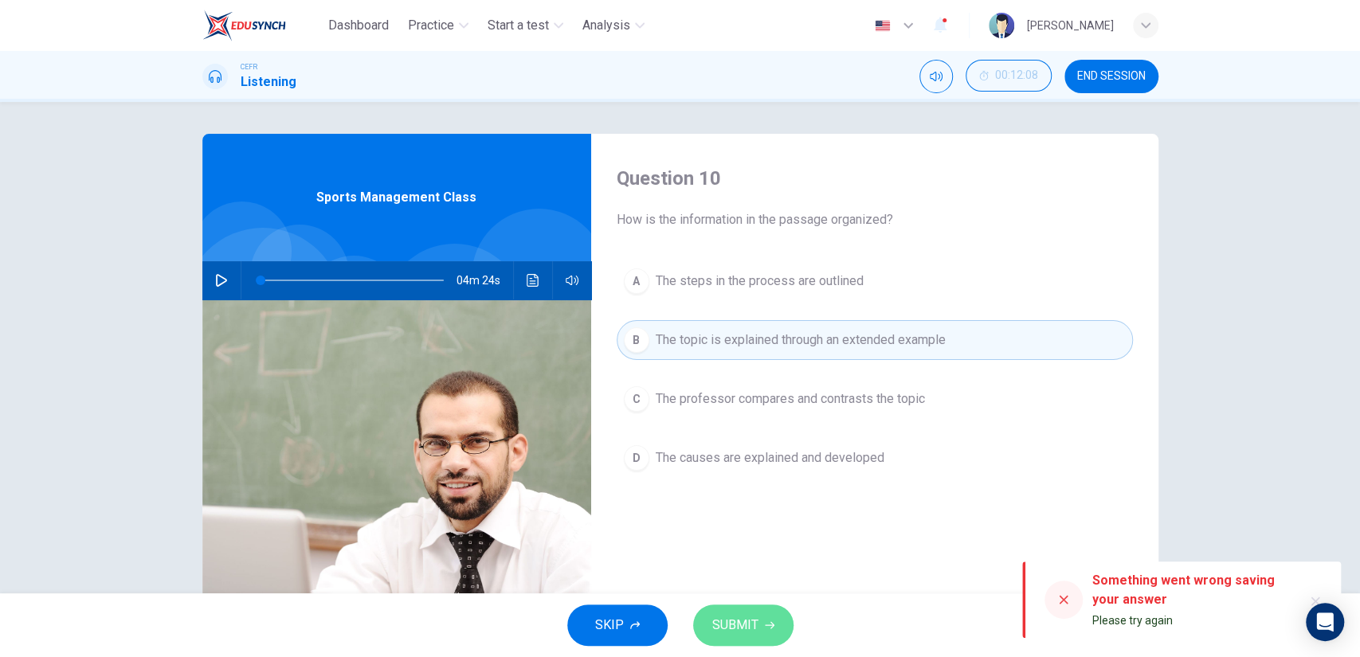
click at [739, 613] on button "SUBMIT" at bounding box center [743, 625] width 100 height 41
click at [746, 602] on div "SKIP SUBMIT" at bounding box center [680, 625] width 1360 height 64
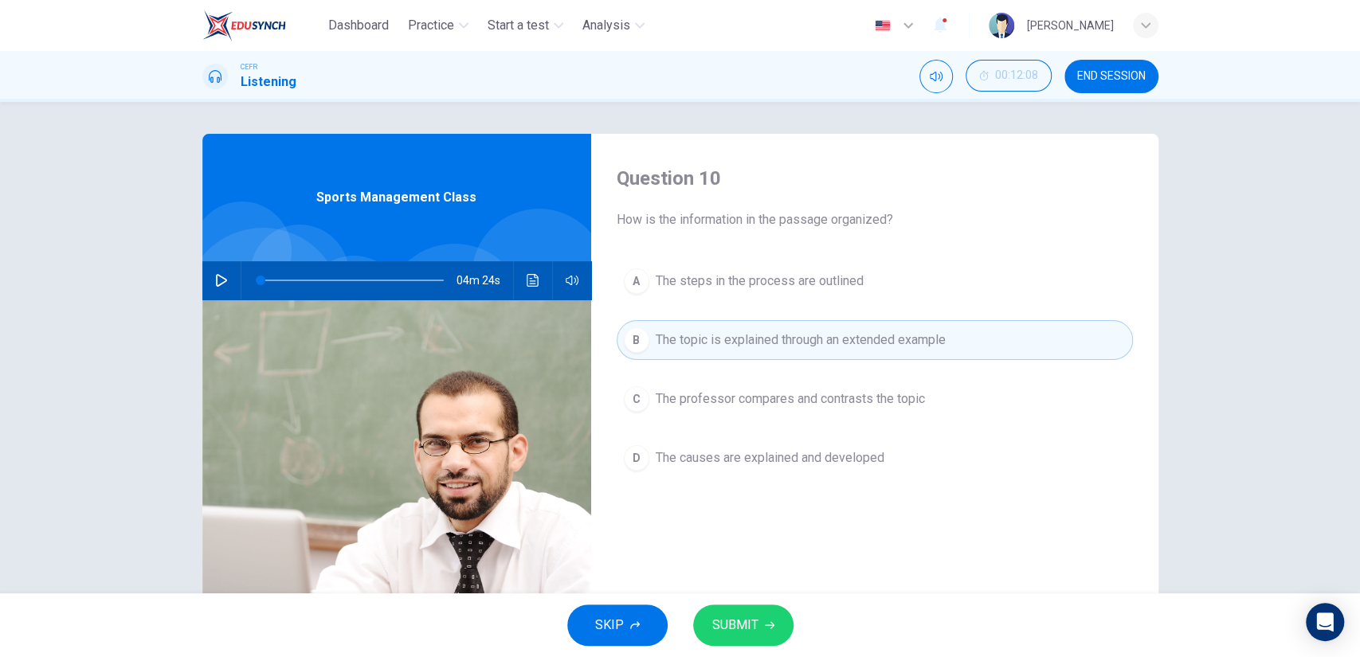
click at [746, 610] on button "SUBMIT" at bounding box center [743, 625] width 100 height 41
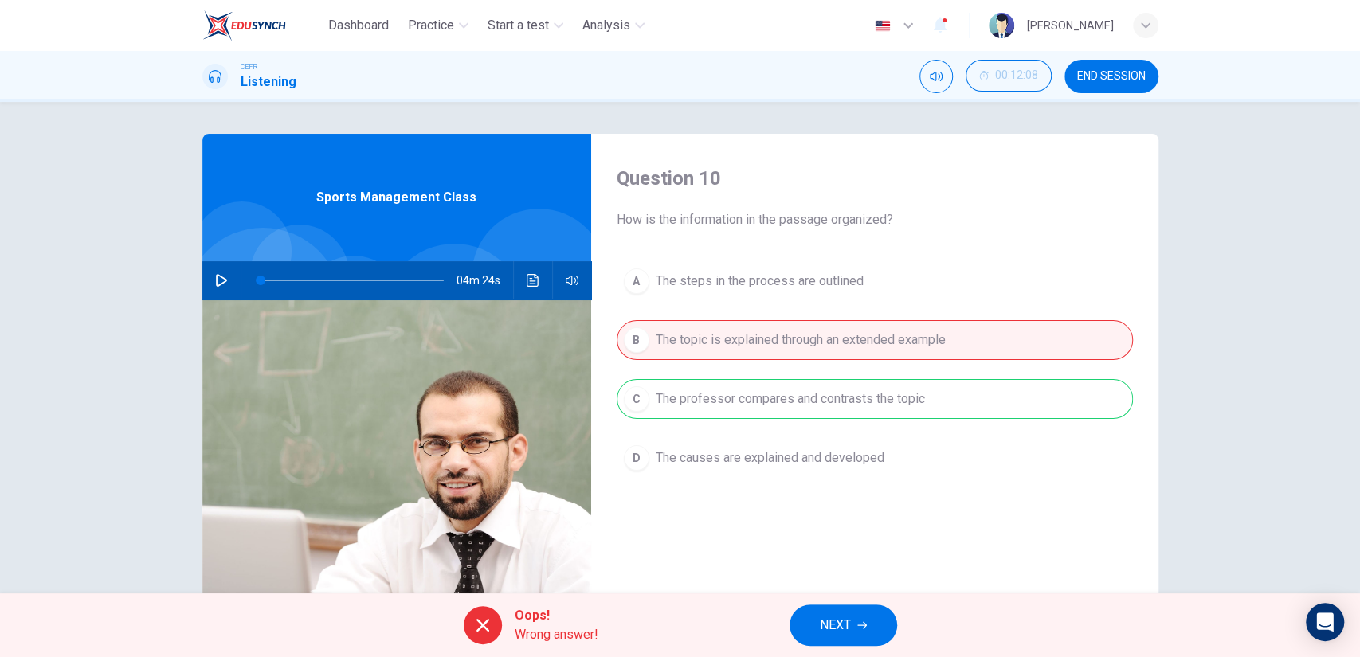
click at [839, 607] on button "NEXT" at bounding box center [843, 625] width 108 height 41
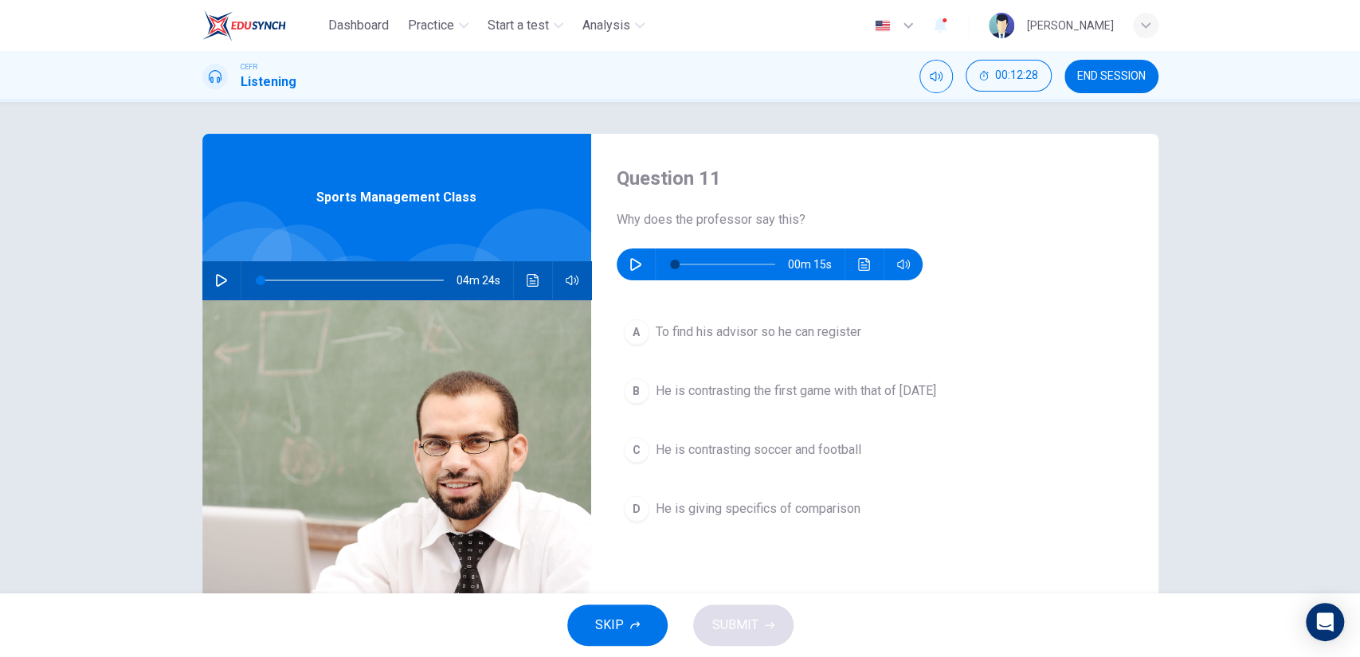
click at [636, 271] on button "button" at bounding box center [635, 265] width 25 height 32
type input "30"
click at [638, 275] on button "button" at bounding box center [635, 265] width 25 height 32
type input "0"
click at [790, 512] on span "He is giving specifics of comparison" at bounding box center [758, 508] width 205 height 19
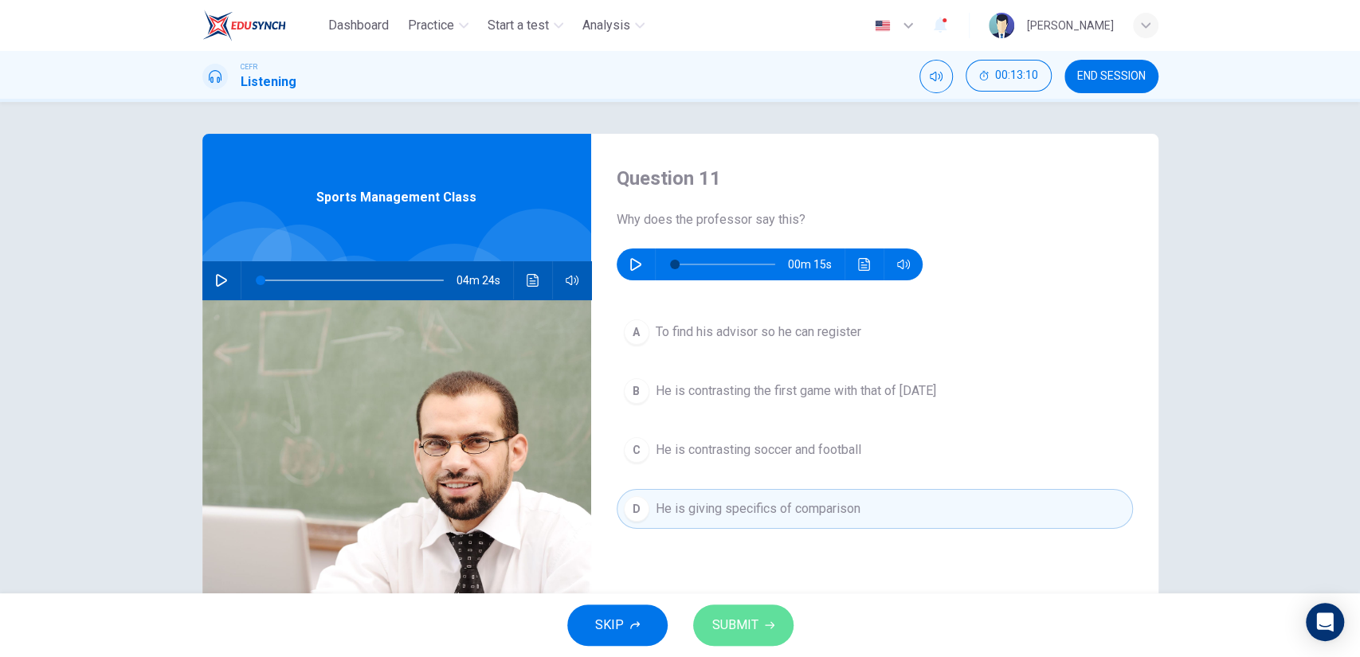
click at [727, 617] on span "SUBMIT" at bounding box center [735, 625] width 46 height 22
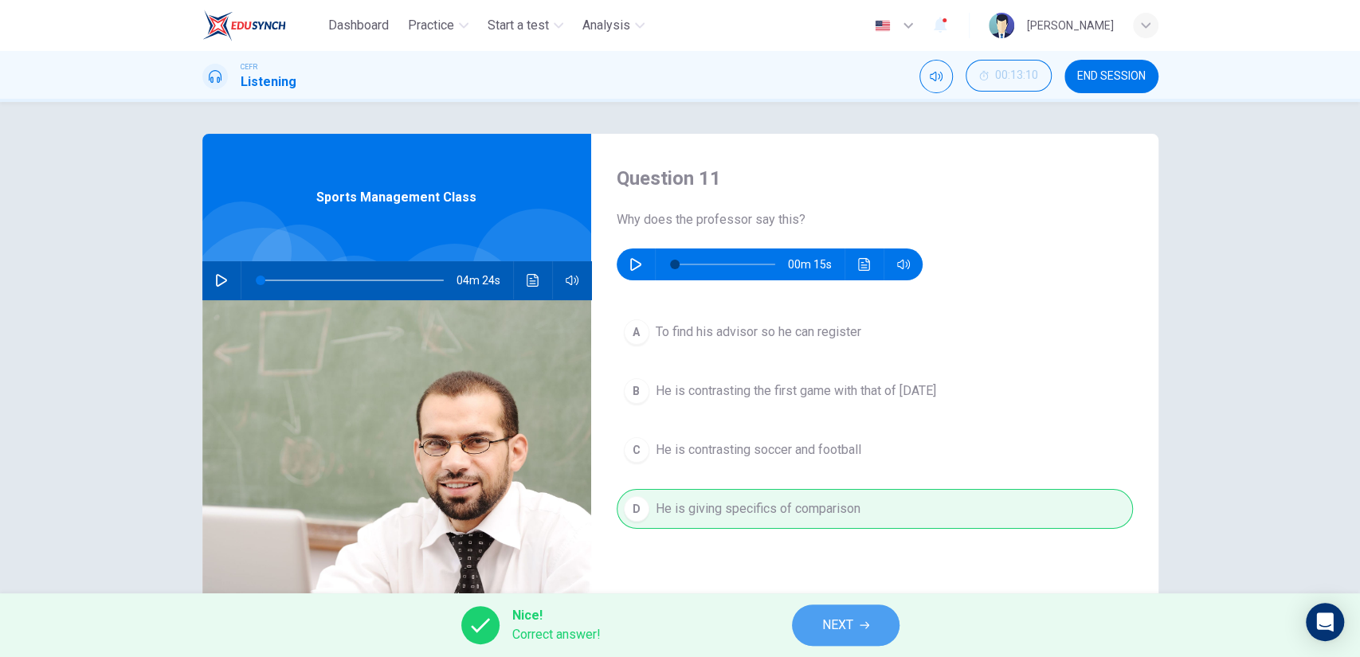
click at [838, 617] on span "NEXT" at bounding box center [837, 625] width 31 height 22
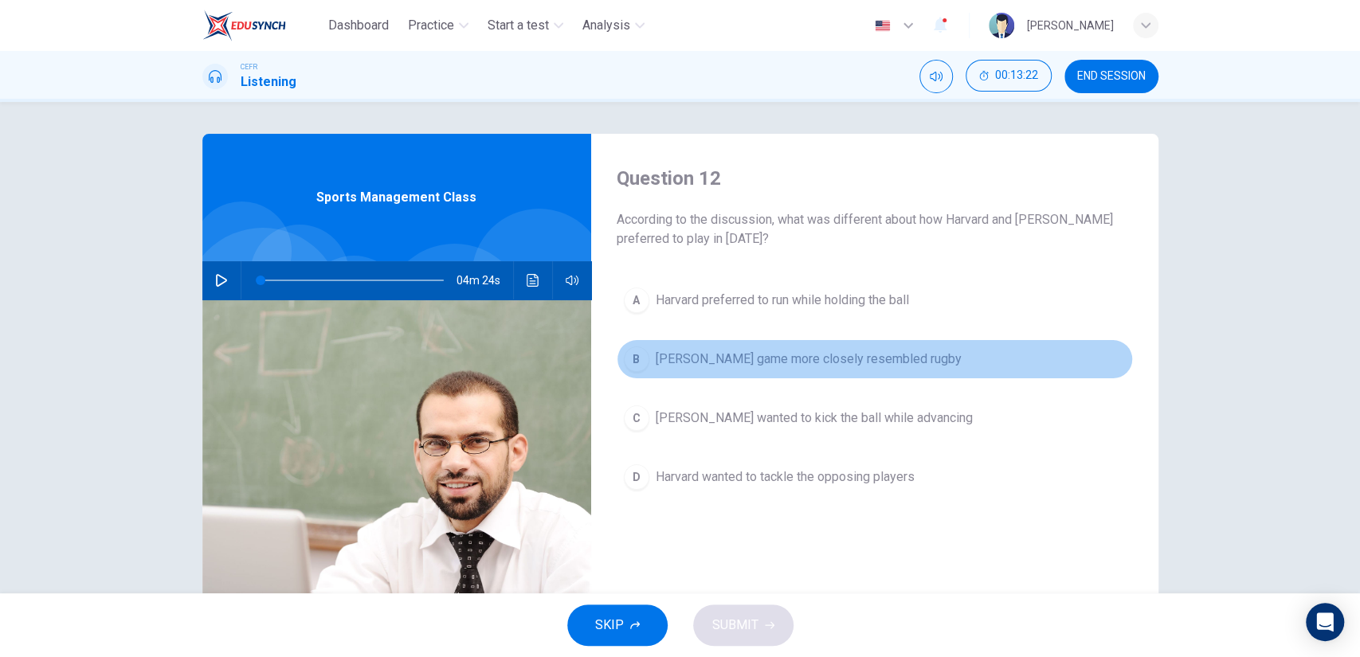
click at [775, 369] on button "[PERSON_NAME] game more closely resembled rugby" at bounding box center [875, 359] width 516 height 40
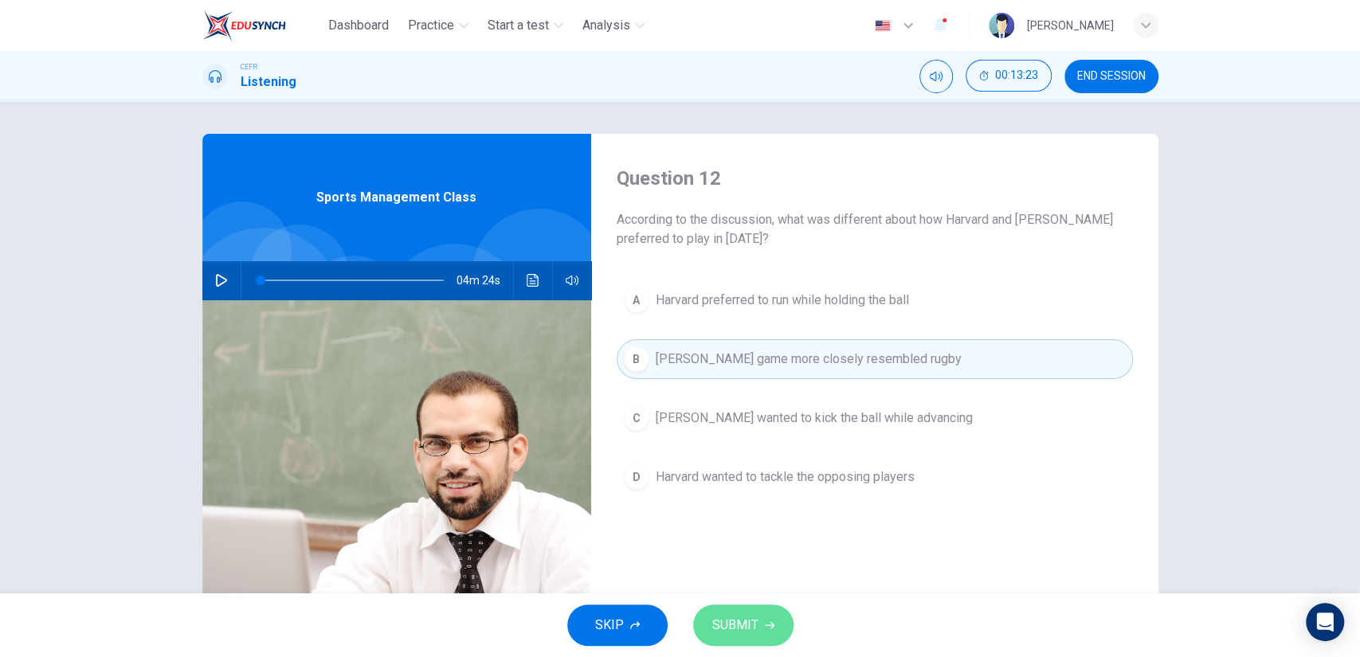
click at [726, 620] on span "SUBMIT" at bounding box center [735, 625] width 46 height 22
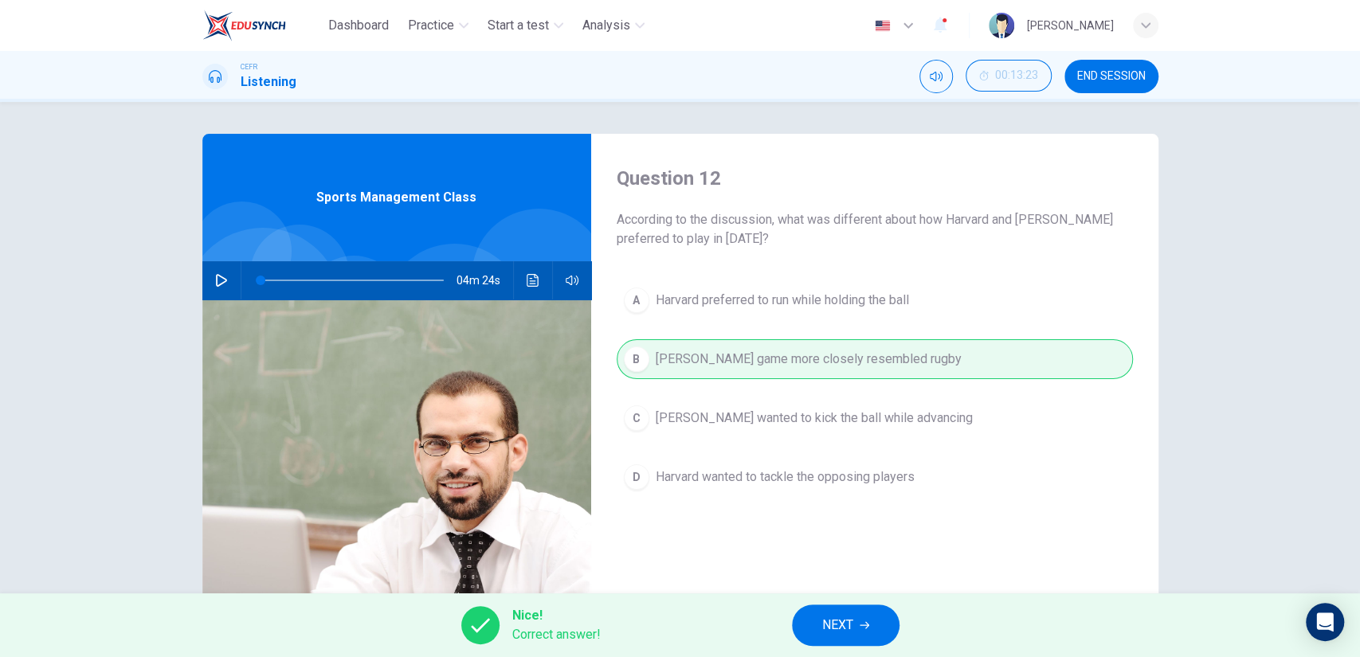
click at [871, 610] on button "NEXT" at bounding box center [846, 625] width 108 height 41
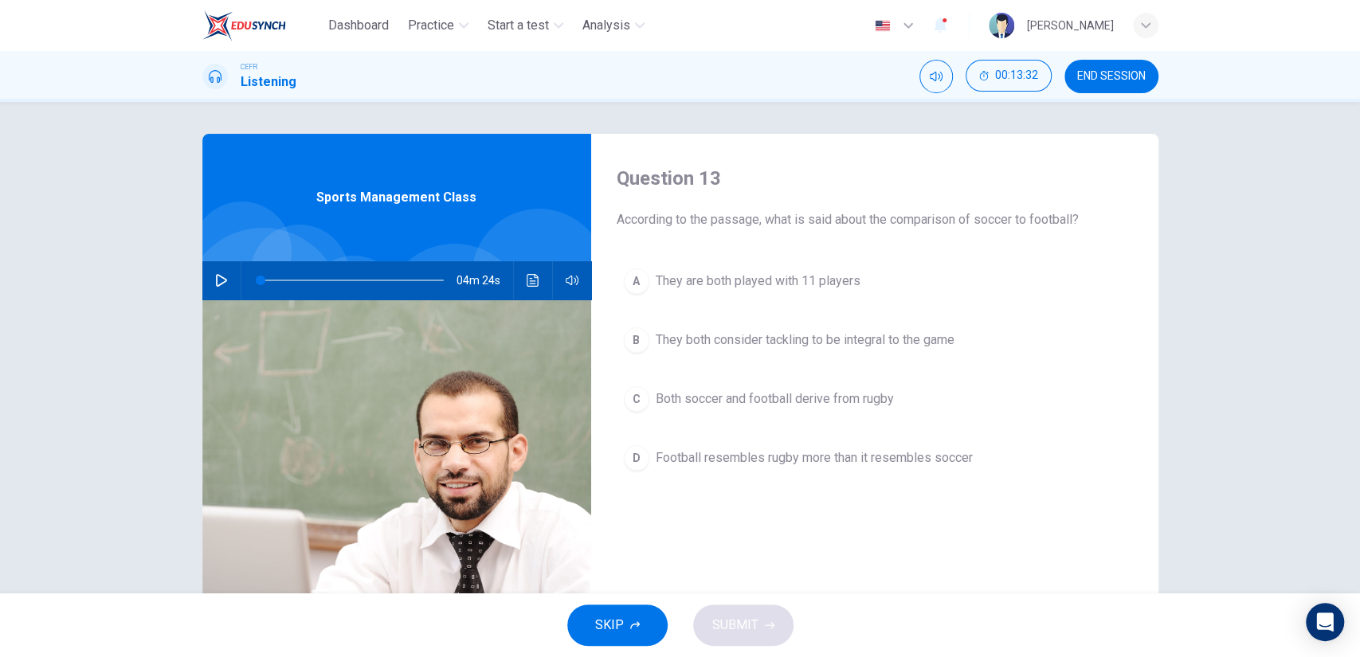
click at [786, 445] on button "D Football resembles rugby more than it resembles soccer" at bounding box center [875, 458] width 516 height 40
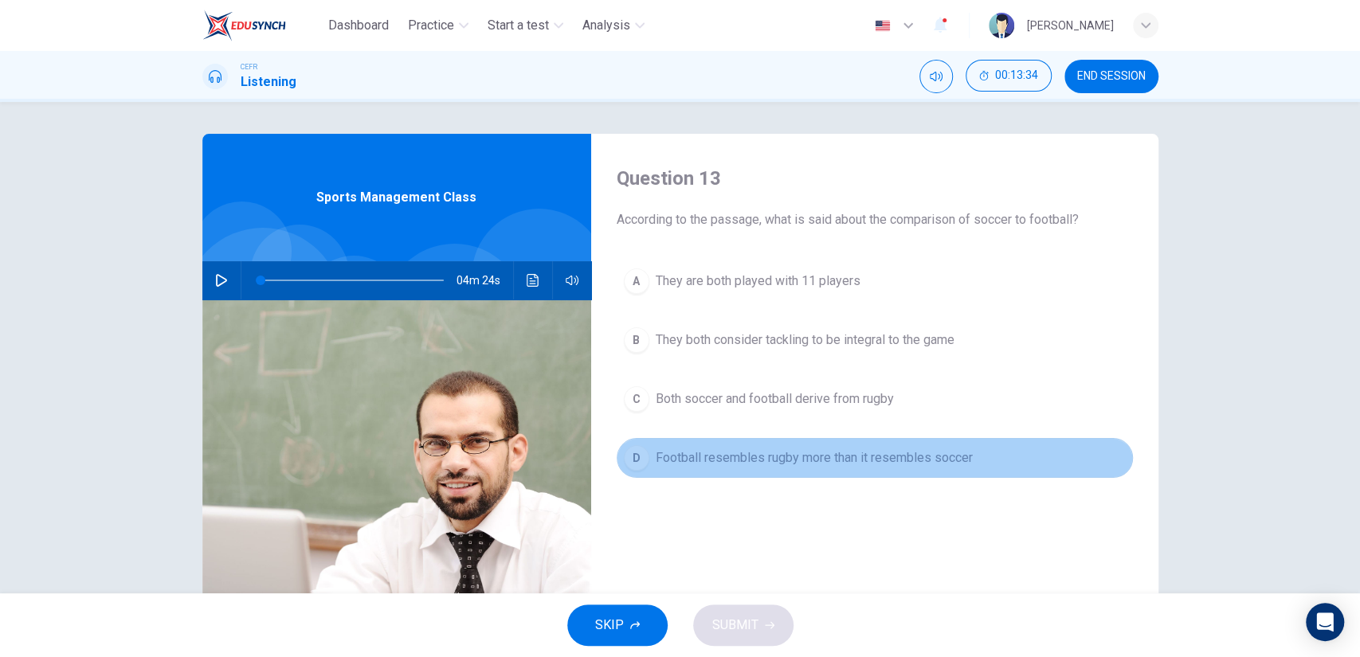
click at [765, 454] on span "Football resembles rugby more than it resembles soccer" at bounding box center [814, 457] width 317 height 19
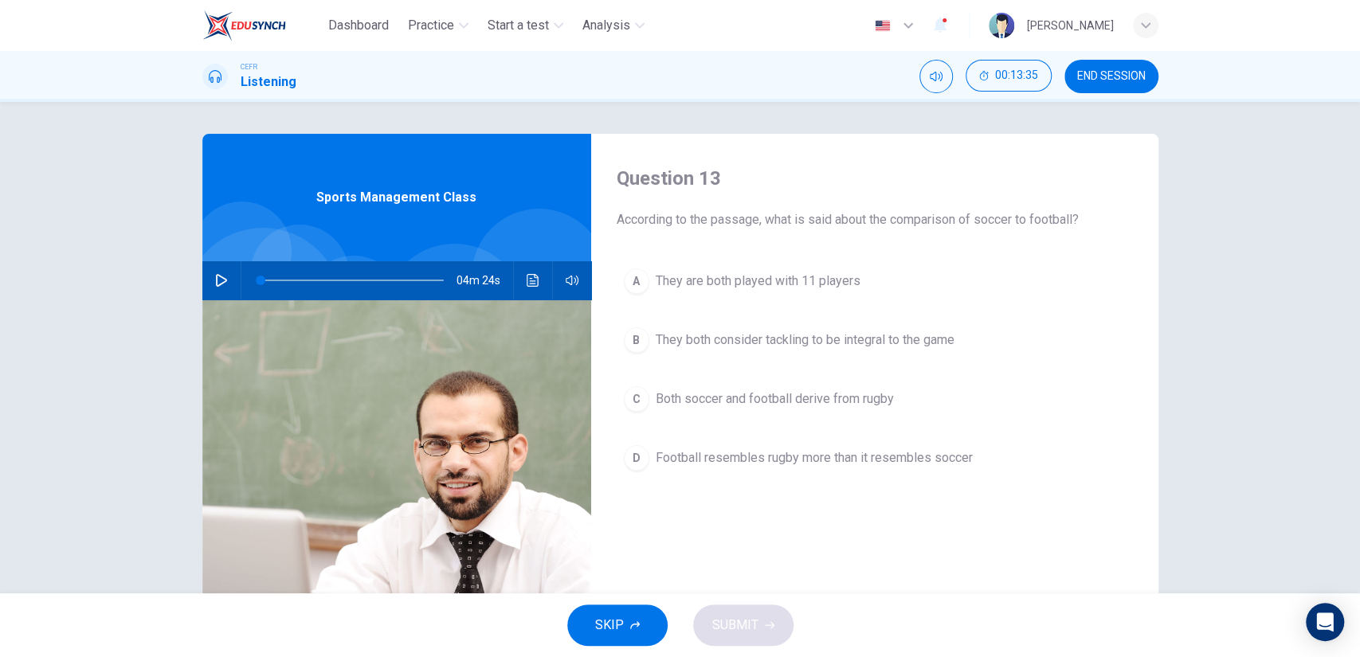
click at [765, 454] on span "Football resembles rugby more than it resembles soccer" at bounding box center [814, 457] width 317 height 19
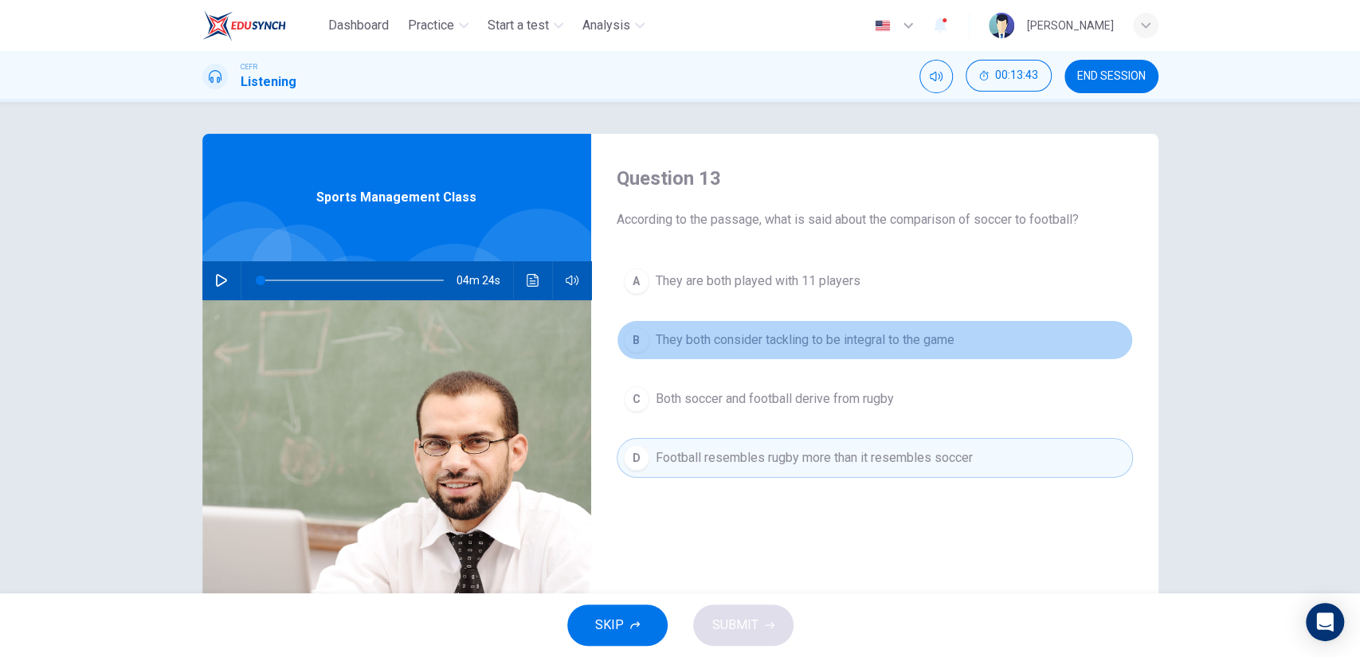
click at [742, 340] on span "They both consider tackling to be integral to the game" at bounding box center [805, 340] width 299 height 19
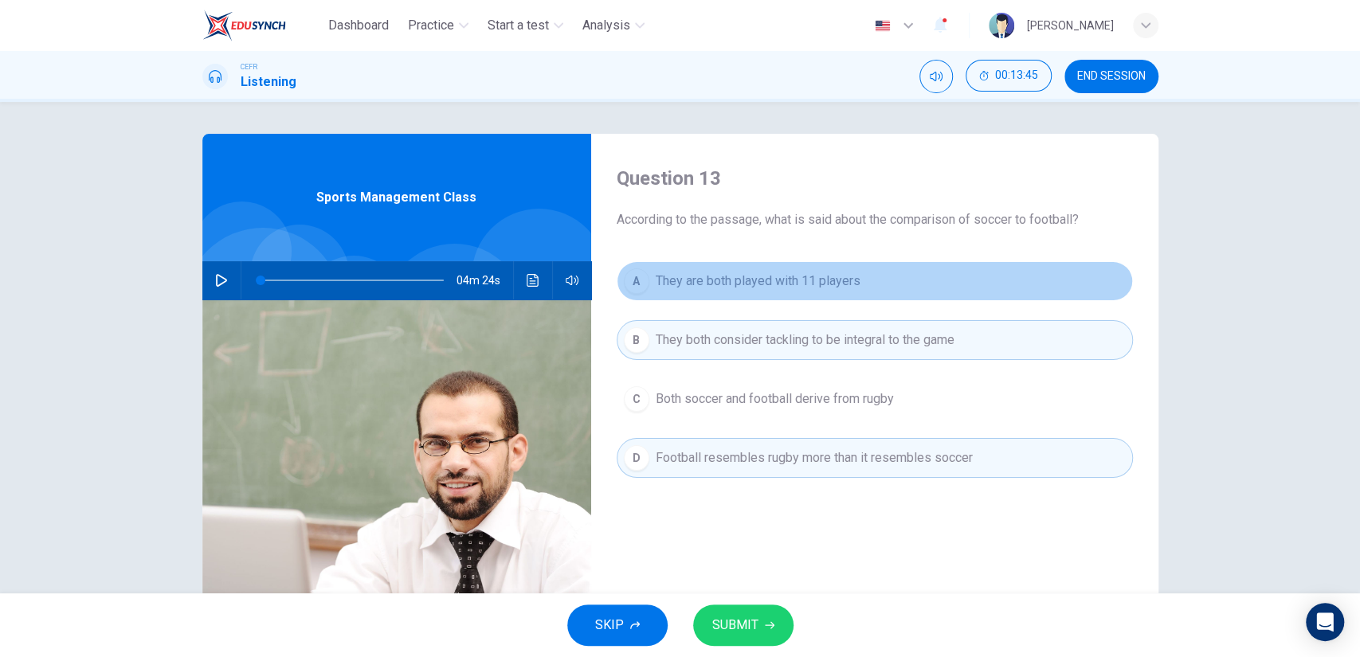
click at [763, 291] on button "A They are both played with 11 players" at bounding box center [875, 281] width 516 height 40
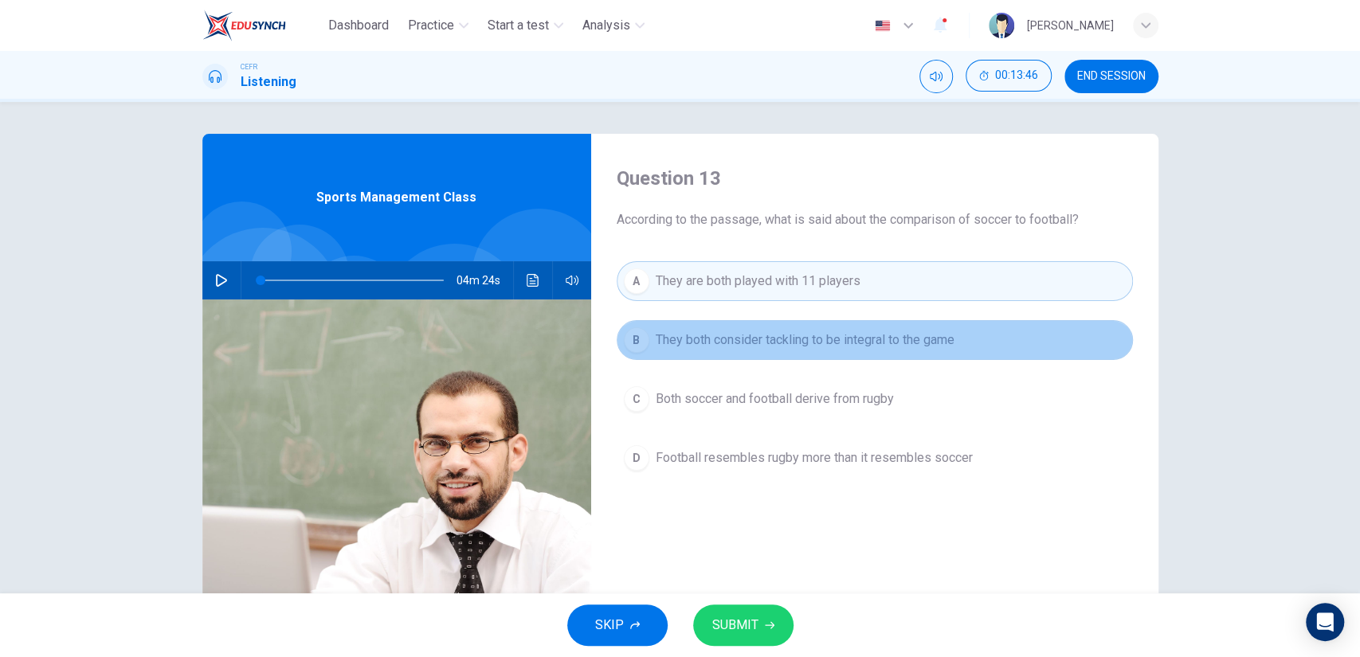
click at [731, 341] on span "They both consider tackling to be integral to the game" at bounding box center [805, 340] width 299 height 19
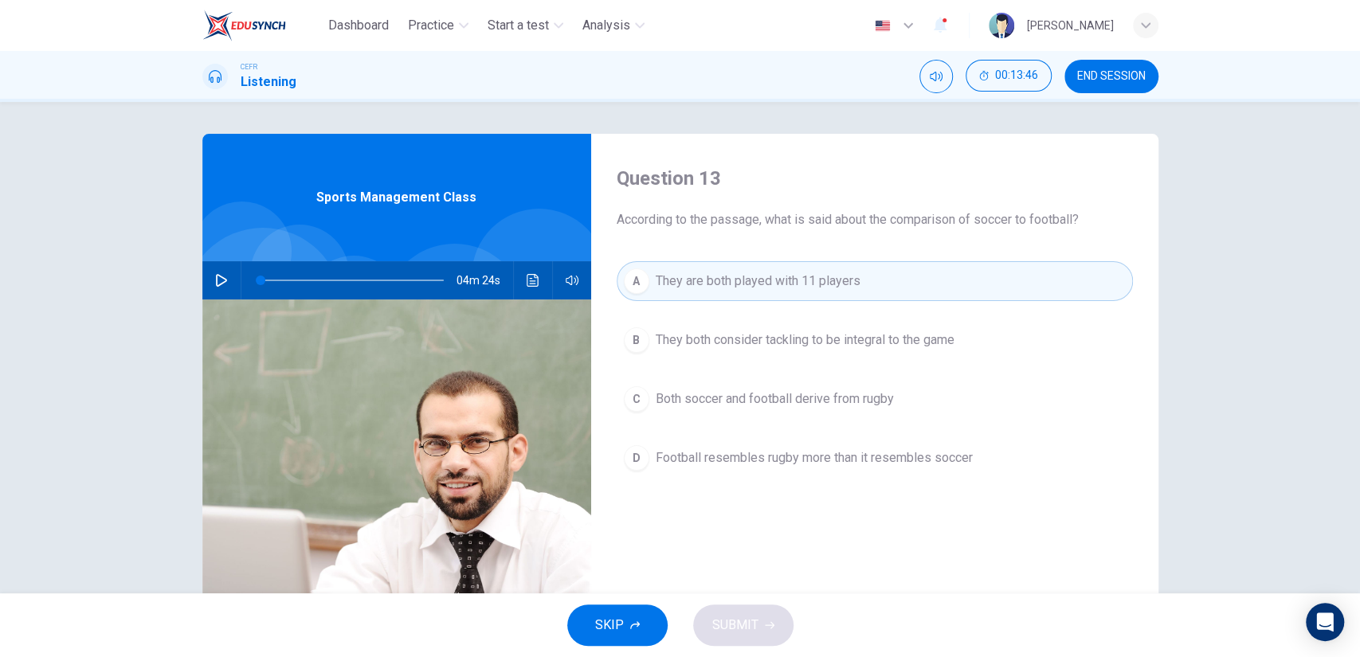
click at [747, 454] on span "Football resembles rugby more than it resembles soccer" at bounding box center [814, 457] width 317 height 19
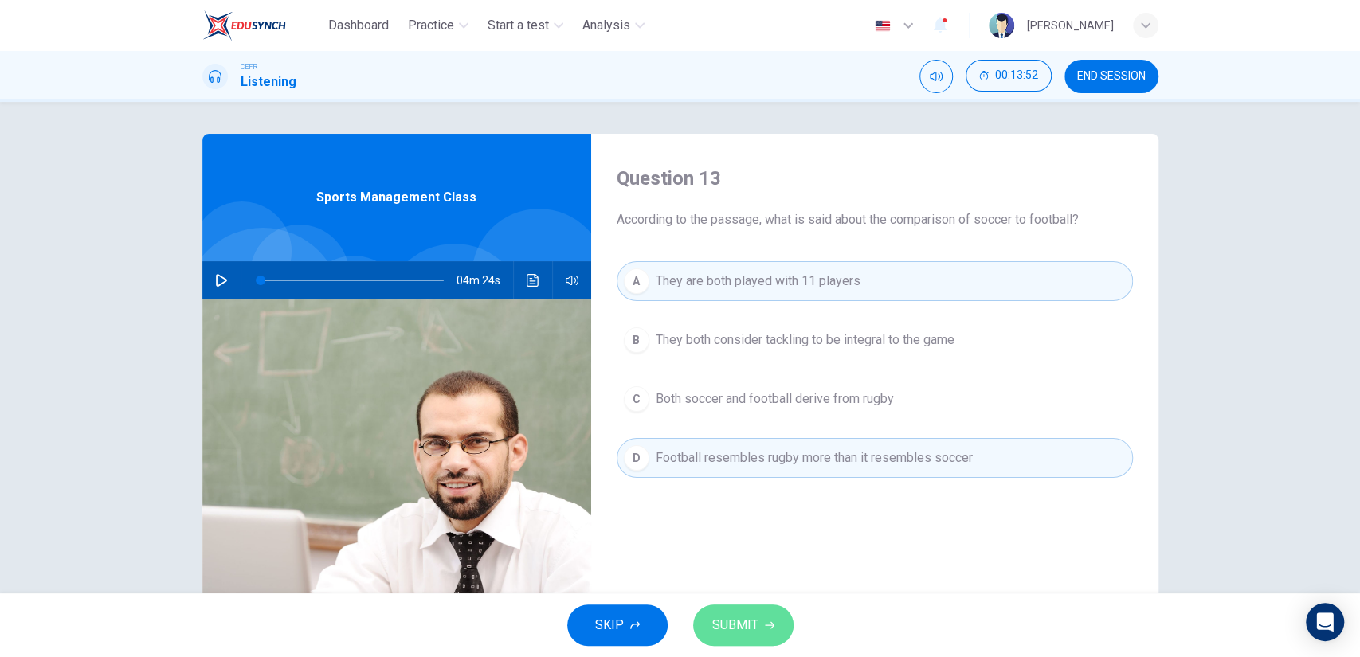
click at [742, 616] on span "SUBMIT" at bounding box center [735, 625] width 46 height 22
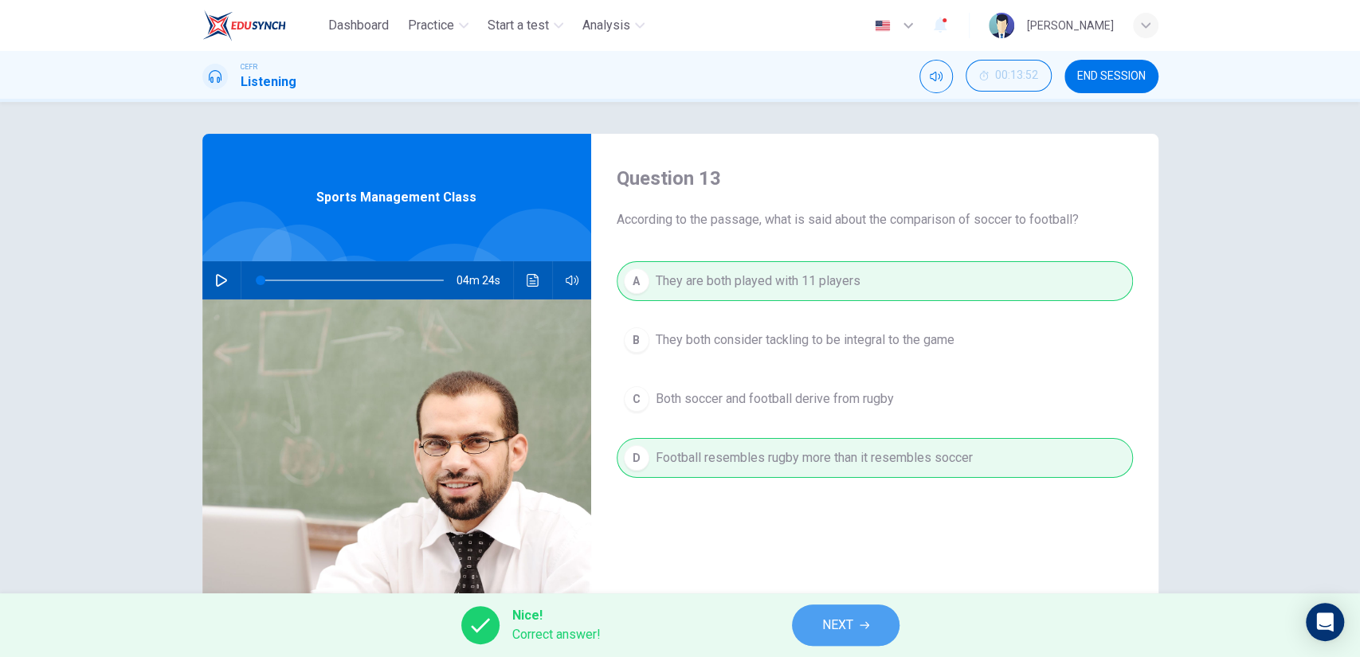
click at [871, 617] on button "NEXT" at bounding box center [846, 625] width 108 height 41
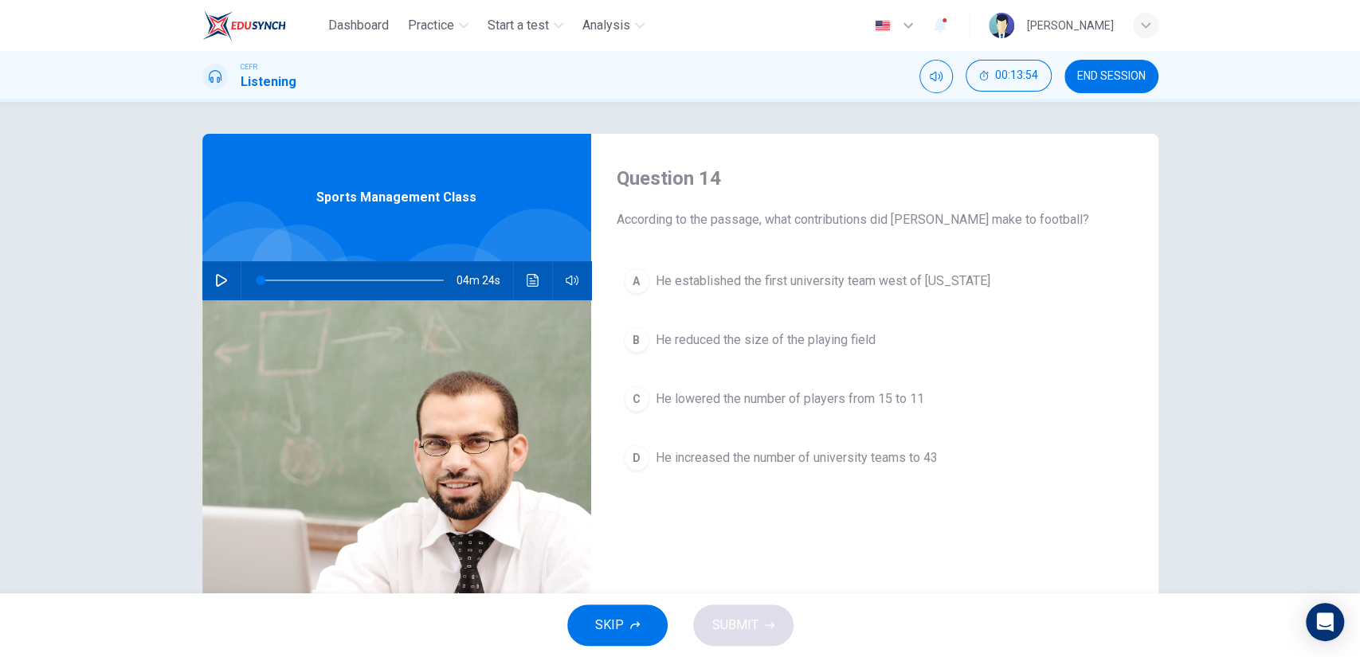
click at [804, 342] on span "He reduced the size of the playing field" at bounding box center [766, 340] width 220 height 19
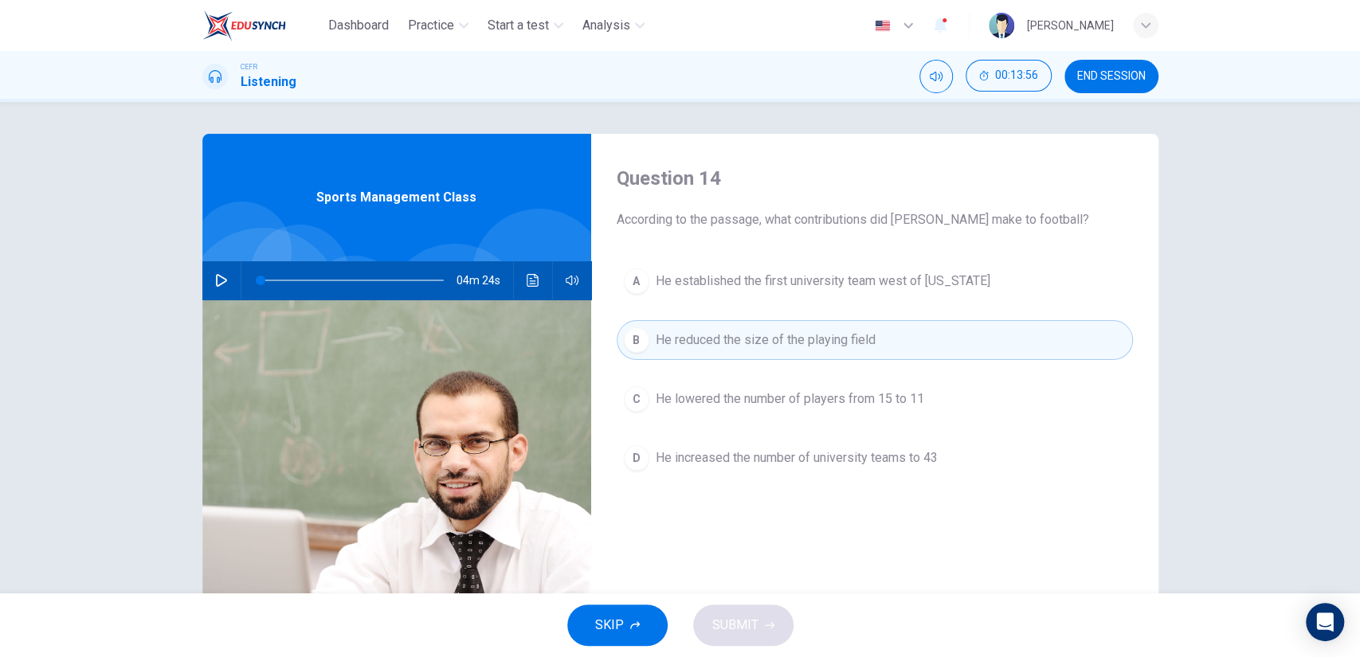
click at [758, 400] on span "He lowered the number of players from 15 to 11" at bounding box center [790, 399] width 268 height 19
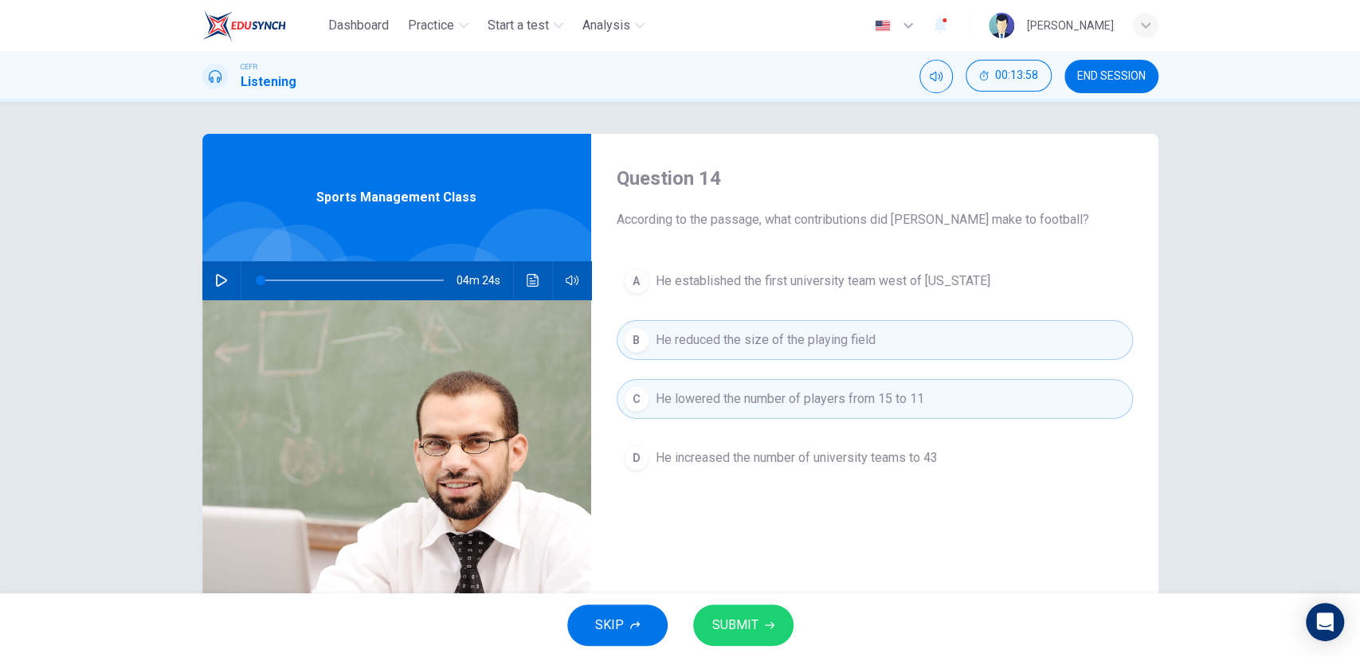
click at [758, 618] on button "SUBMIT" at bounding box center [743, 625] width 100 height 41
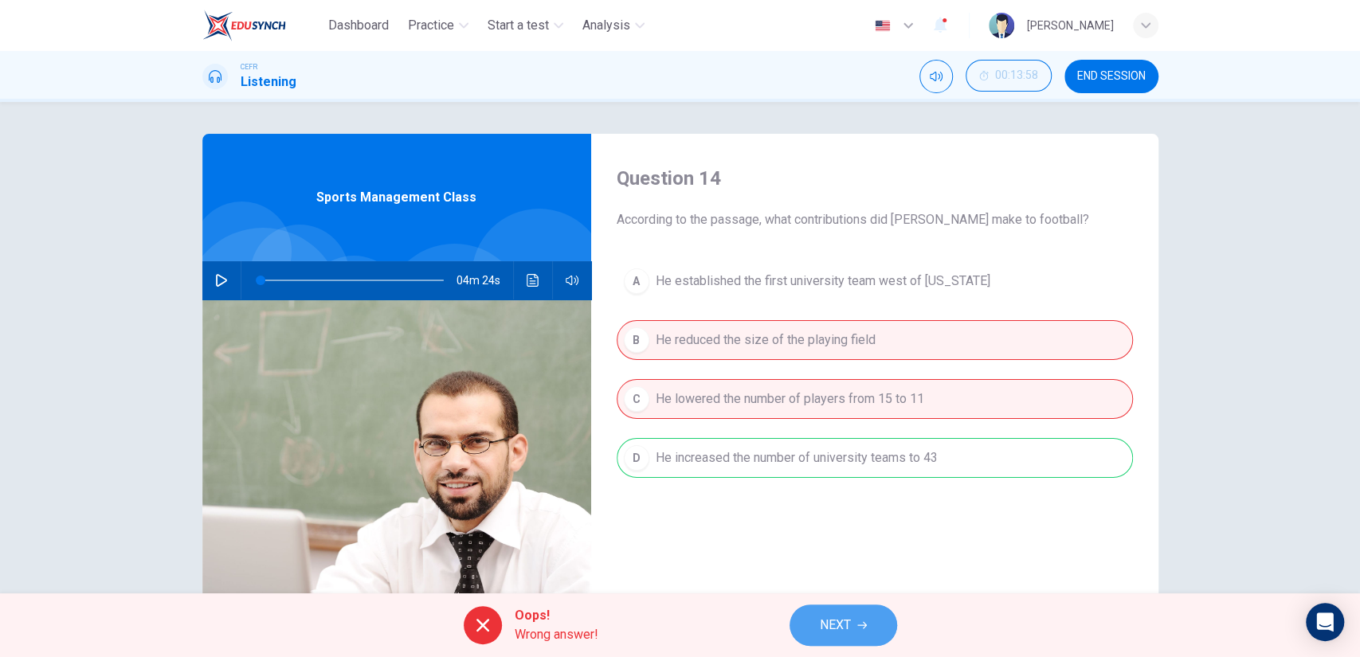
click at [833, 632] on span "NEXT" at bounding box center [835, 625] width 31 height 22
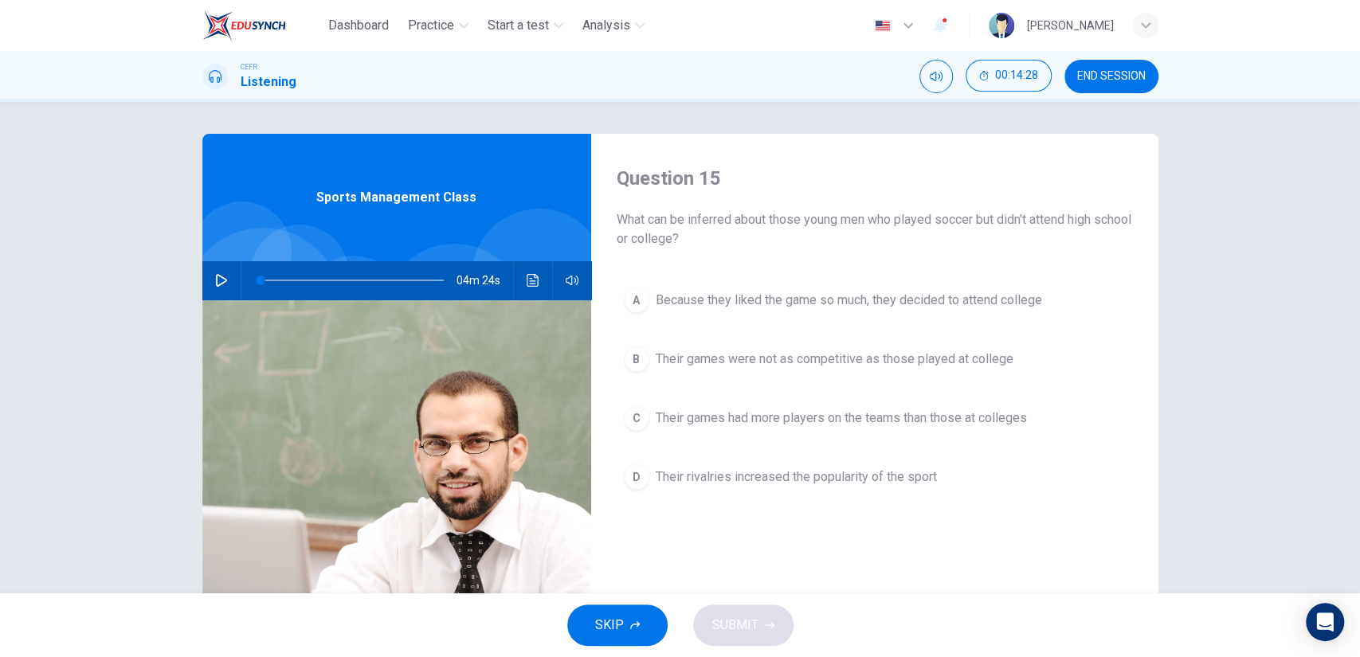
click at [841, 433] on button "C Their games had more players on the teams than those at colleges" at bounding box center [875, 418] width 516 height 40
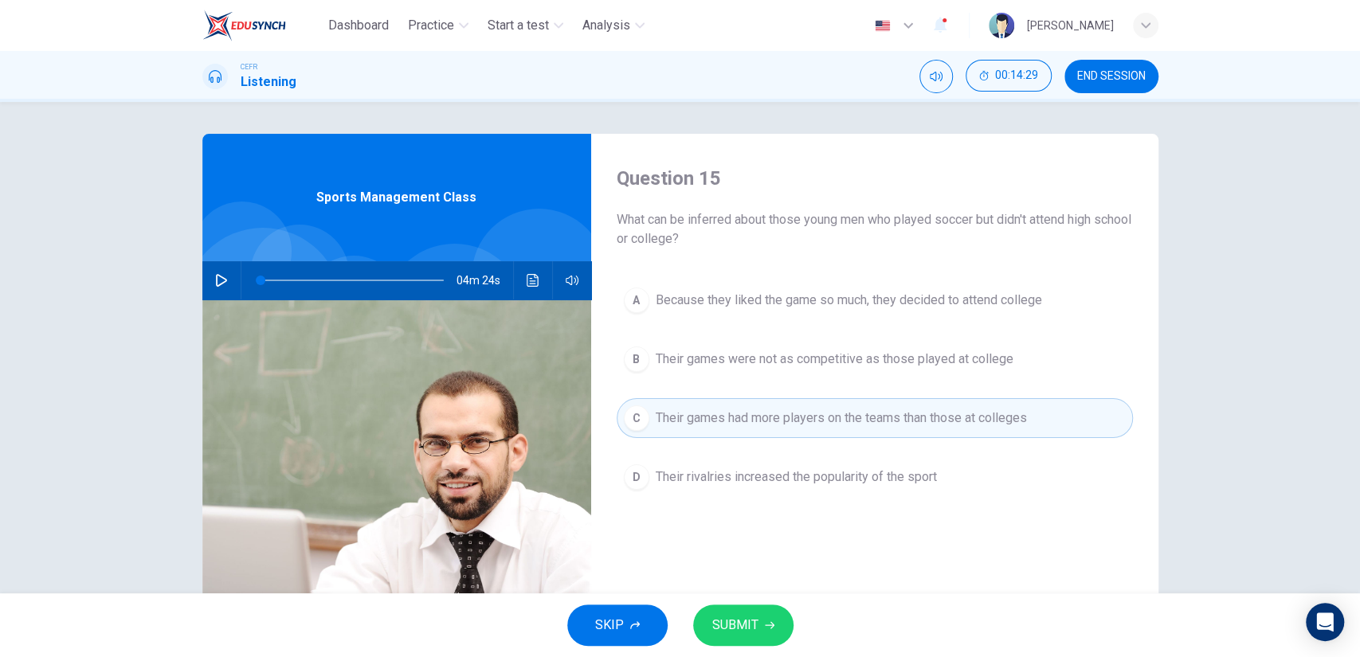
click at [738, 622] on span "SUBMIT" at bounding box center [735, 625] width 46 height 22
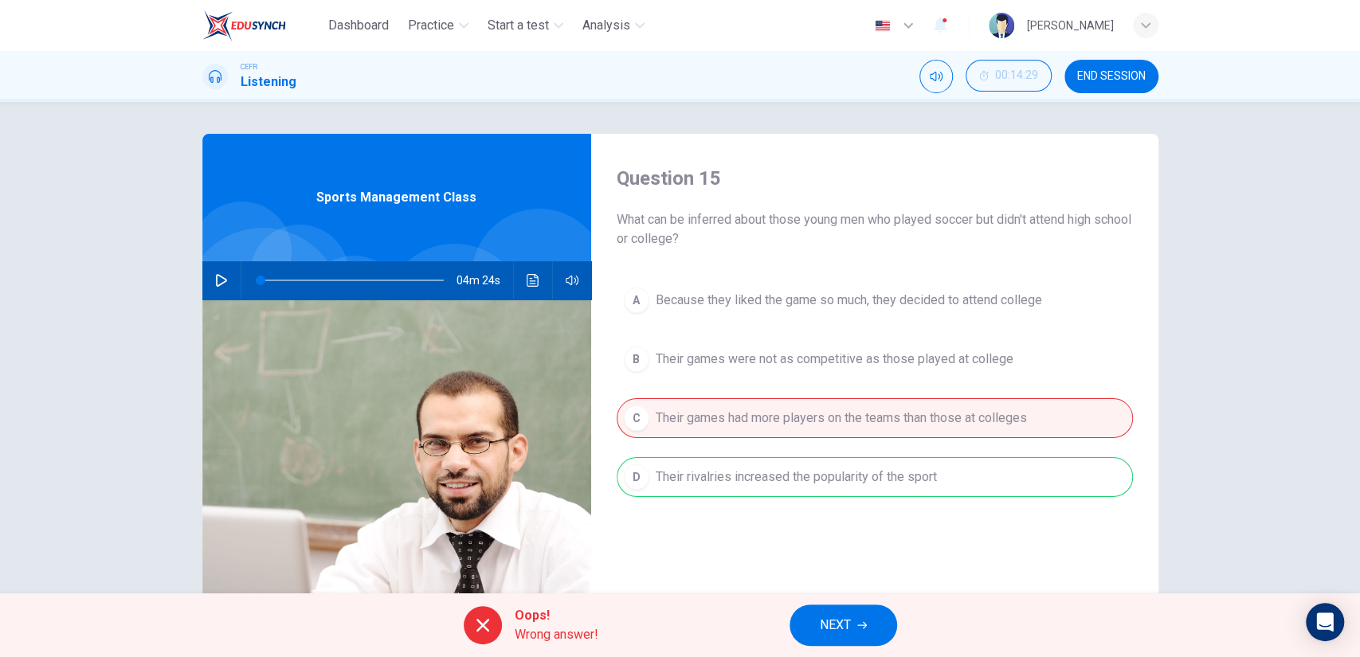
click at [828, 623] on span "NEXT" at bounding box center [835, 625] width 31 height 22
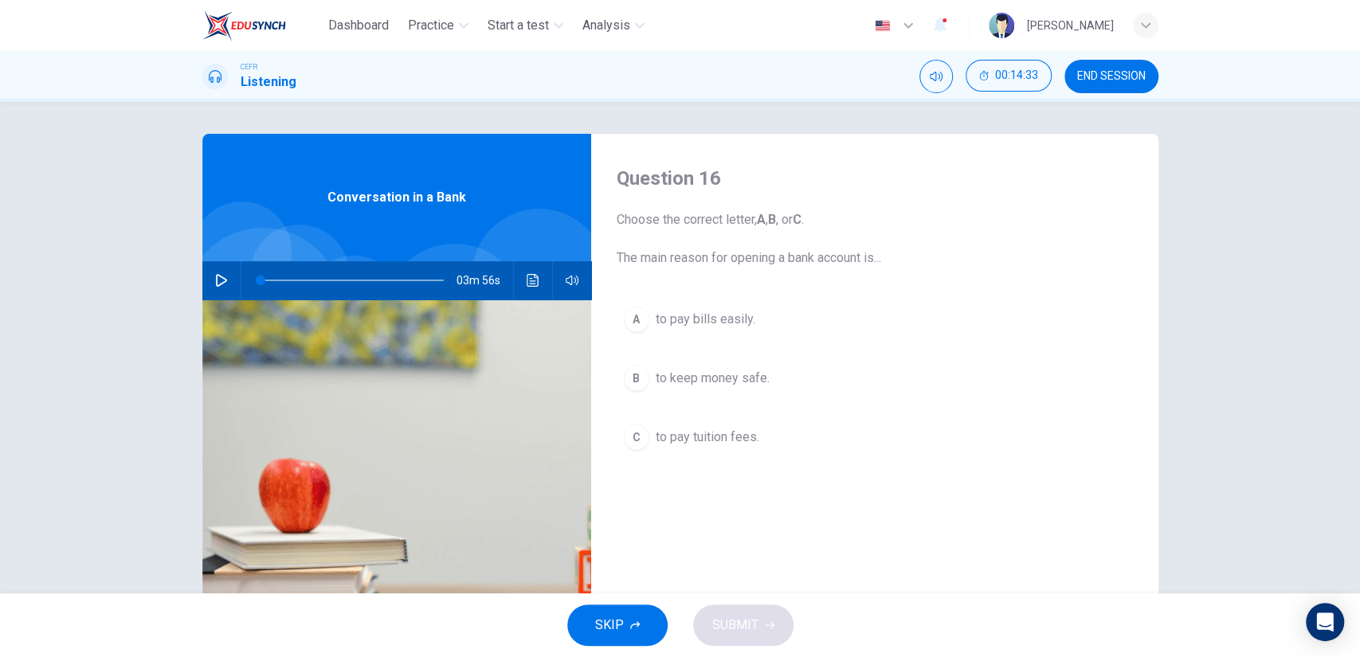
click at [190, 264] on div "Question 16 Choose the correct letter, A , B , or C . The main reason for openi…" at bounding box center [680, 411] width 1007 height 554
click at [209, 280] on button "button" at bounding box center [221, 280] width 25 height 38
type input "10"
click at [730, 320] on span "to pay bills easily." at bounding box center [706, 319] width 100 height 19
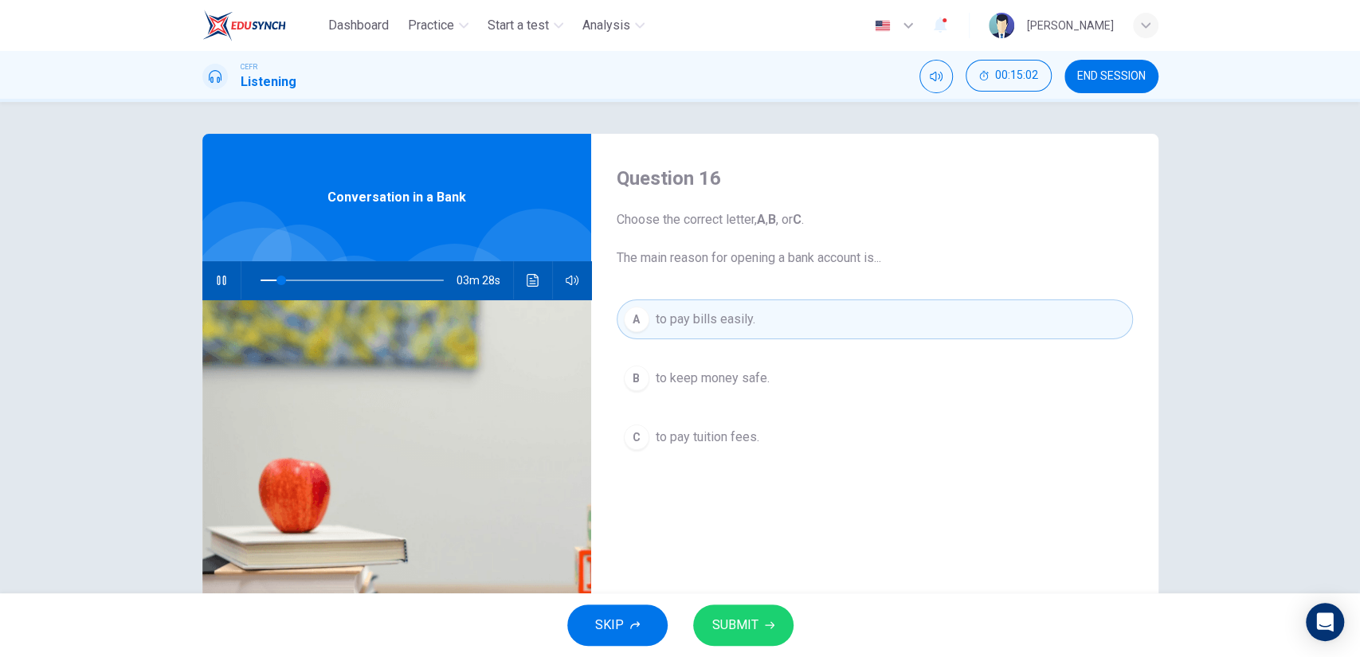
click at [755, 611] on button "SUBMIT" at bounding box center [743, 625] width 100 height 41
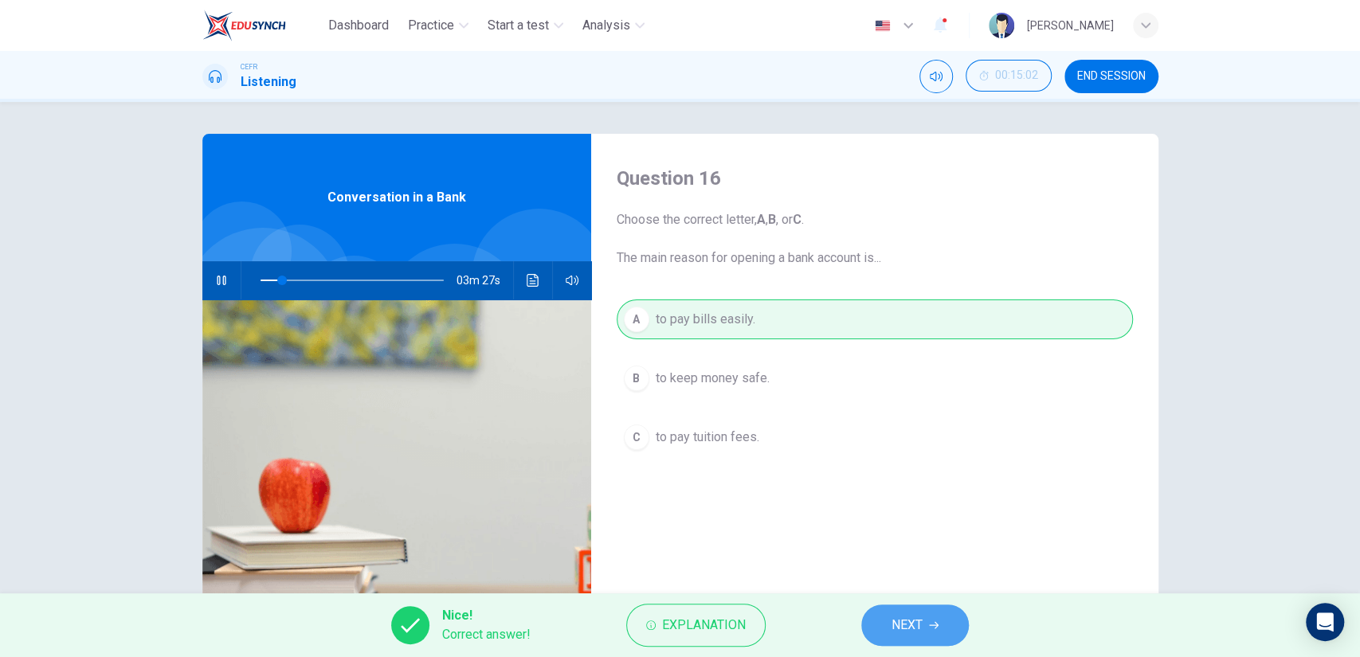
click at [896, 625] on span "NEXT" at bounding box center [906, 625] width 31 height 22
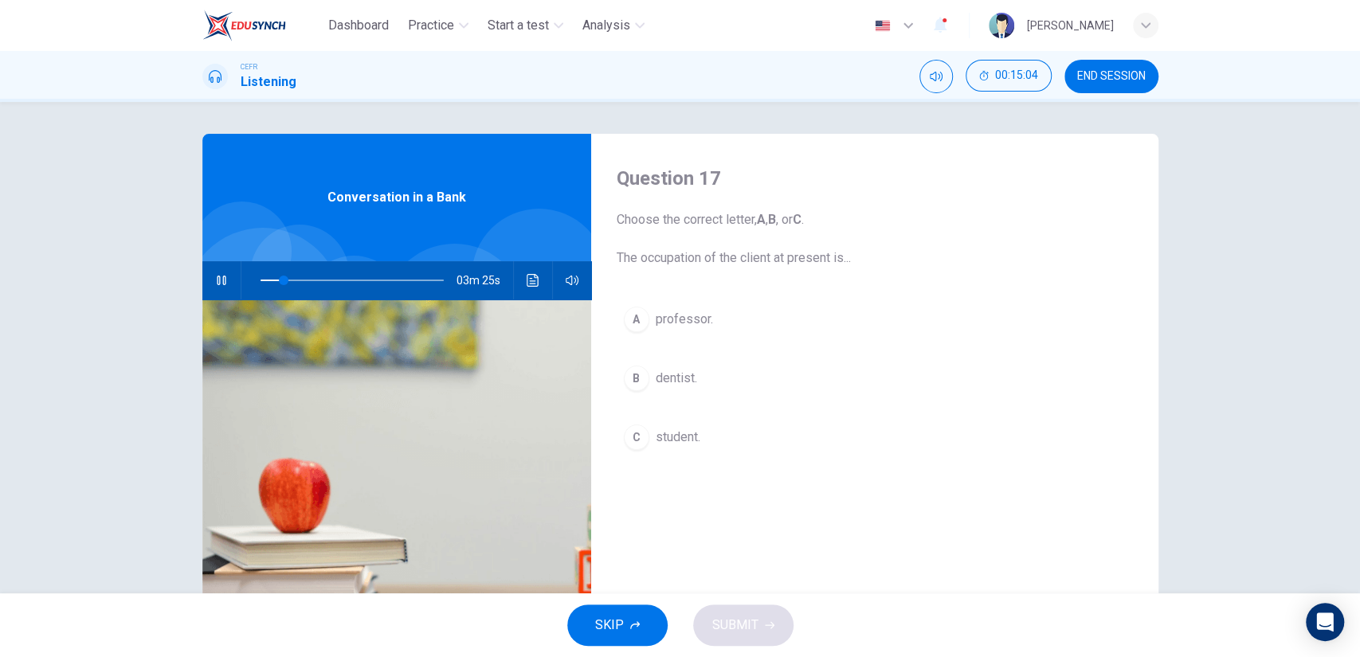
click at [686, 423] on button "C student." at bounding box center [875, 437] width 516 height 40
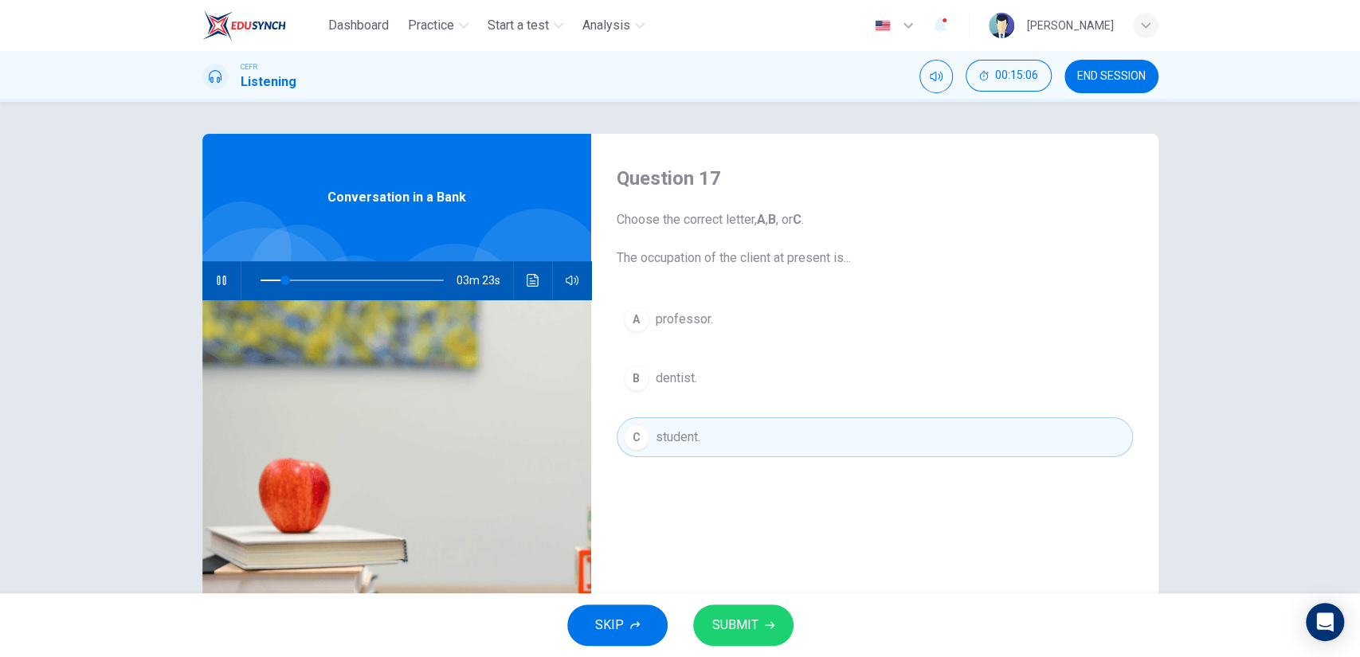
click at [773, 613] on button "SUBMIT" at bounding box center [743, 625] width 100 height 41
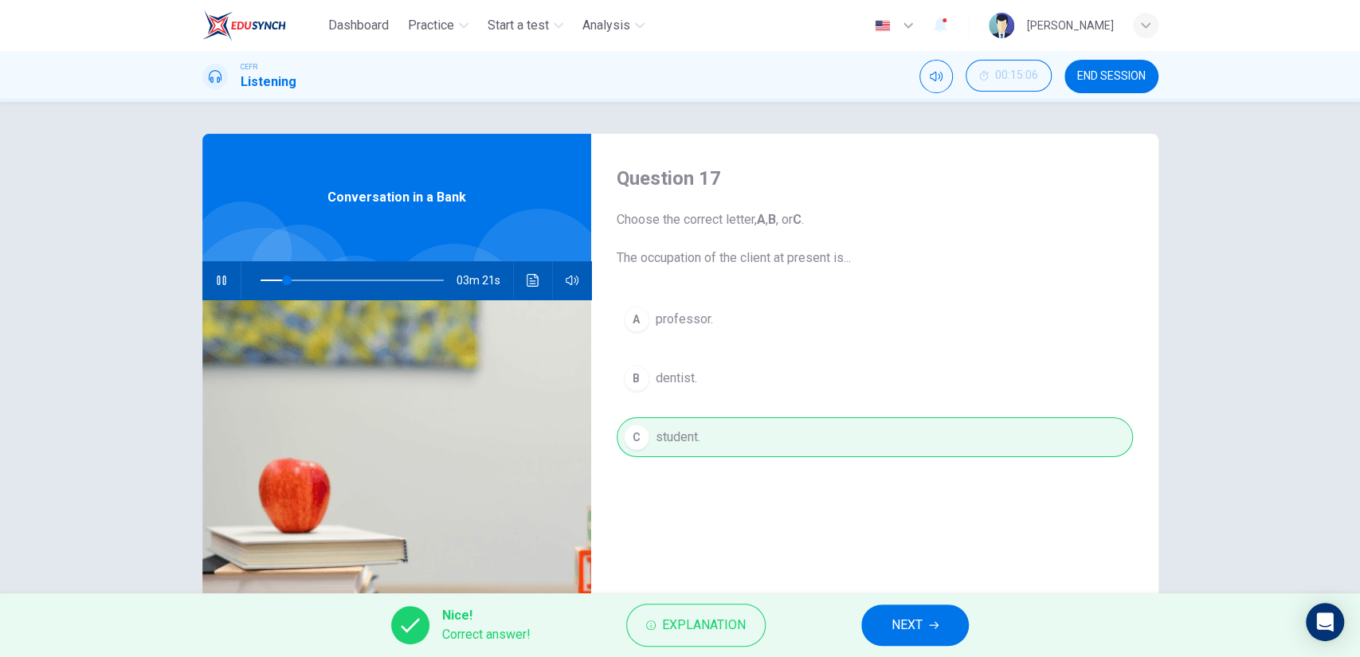
click at [919, 631] on span "NEXT" at bounding box center [906, 625] width 31 height 22
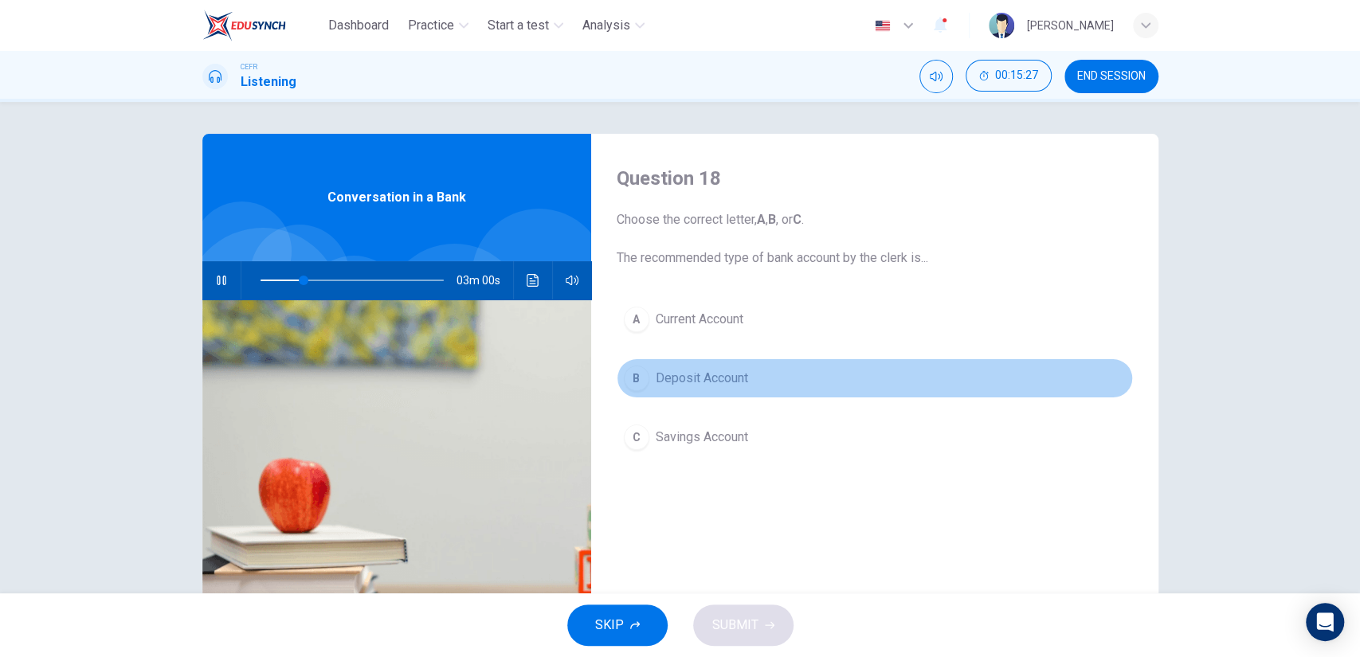
click at [695, 378] on span "Deposit Account" at bounding box center [702, 378] width 92 height 19
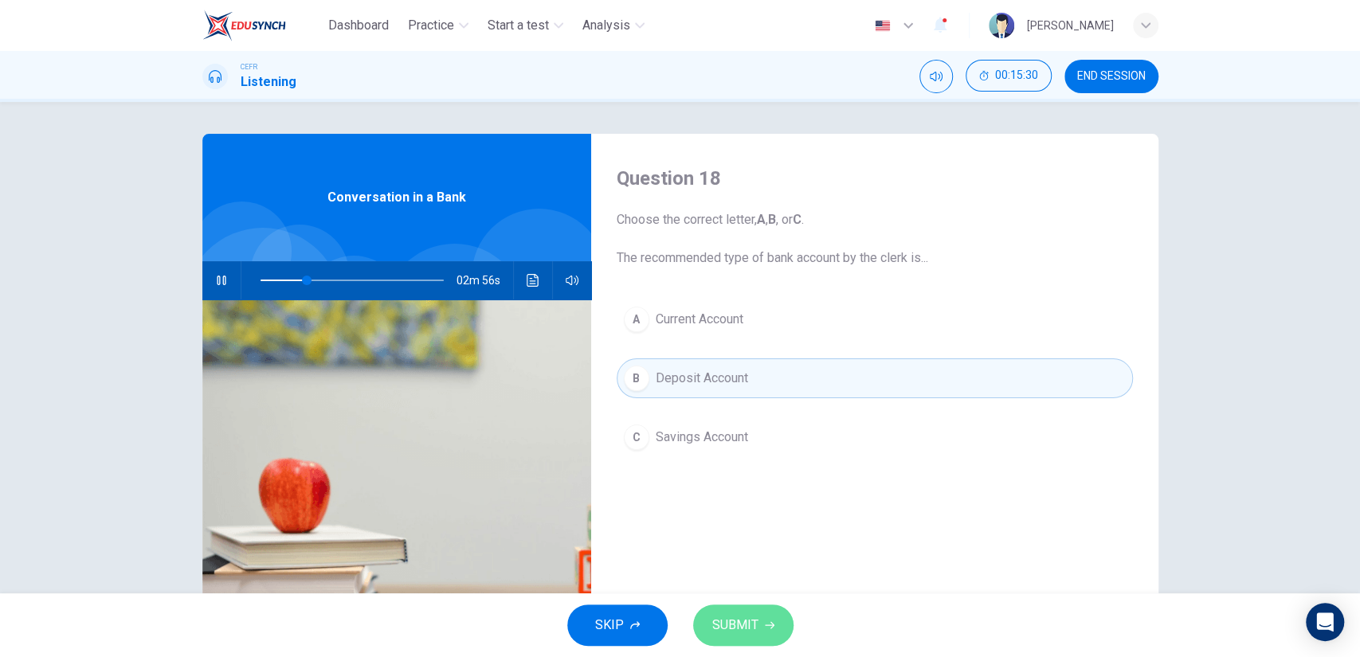
click at [751, 625] on span "SUBMIT" at bounding box center [735, 625] width 46 height 22
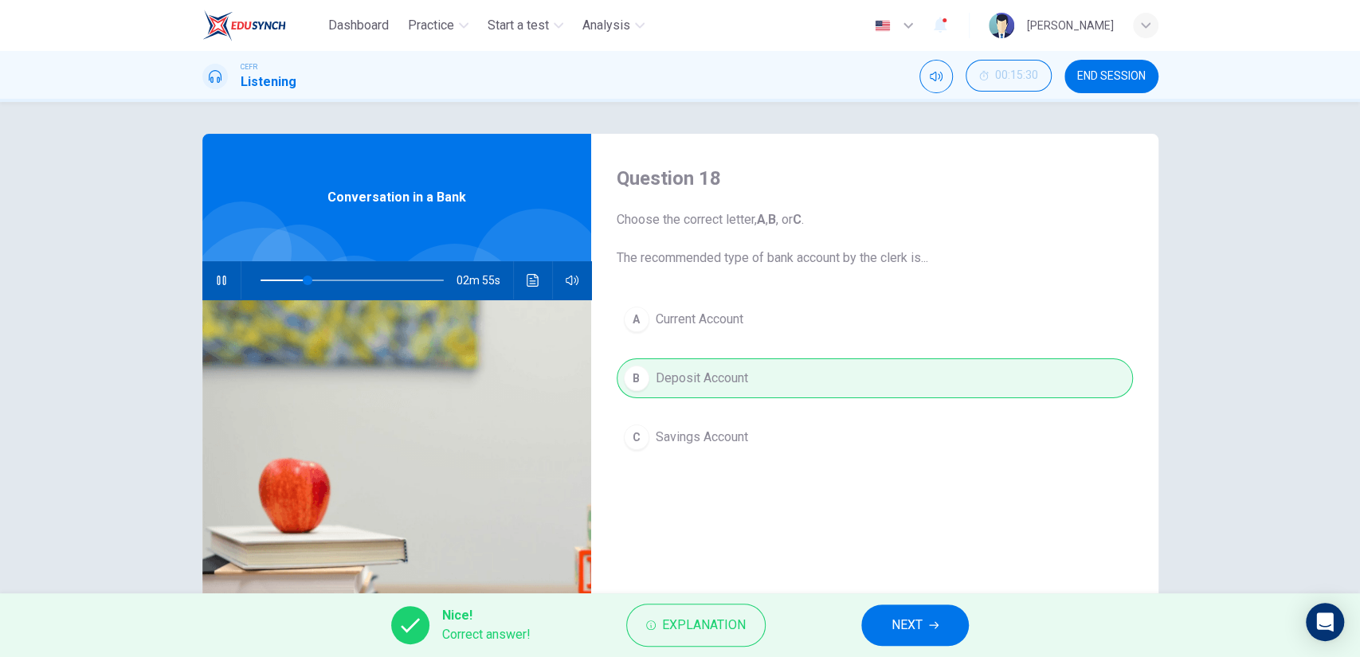
click at [860, 621] on div "Nice! Correct answer! Explanation NEXT" at bounding box center [680, 625] width 1360 height 64
click at [871, 617] on button "NEXT" at bounding box center [915, 625] width 108 height 41
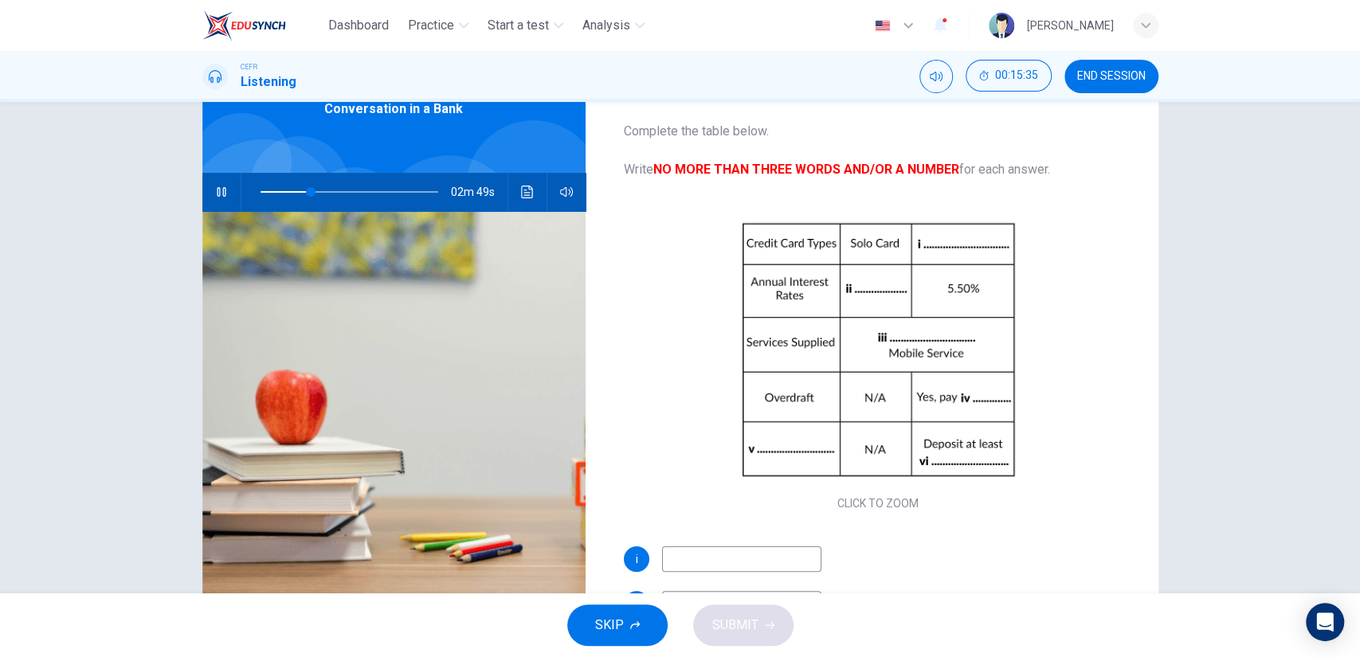
scroll to position [126, 0]
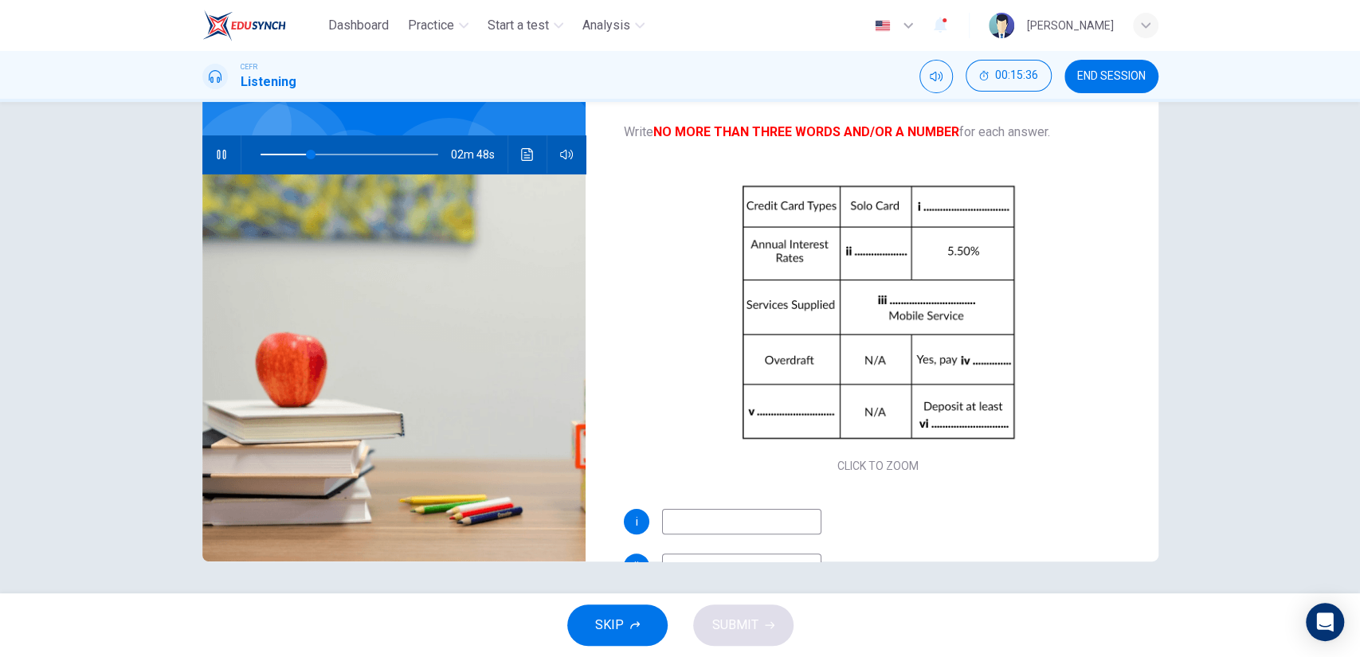
click at [773, 507] on div "Questions 19 - 24 Complete the table below. Write NO MORE THAN THREE WORDS AND/…" at bounding box center [878, 285] width 560 height 554
click at [774, 513] on input at bounding box center [741, 521] width 159 height 25
type input "29"
type input "ma"
type input "29"
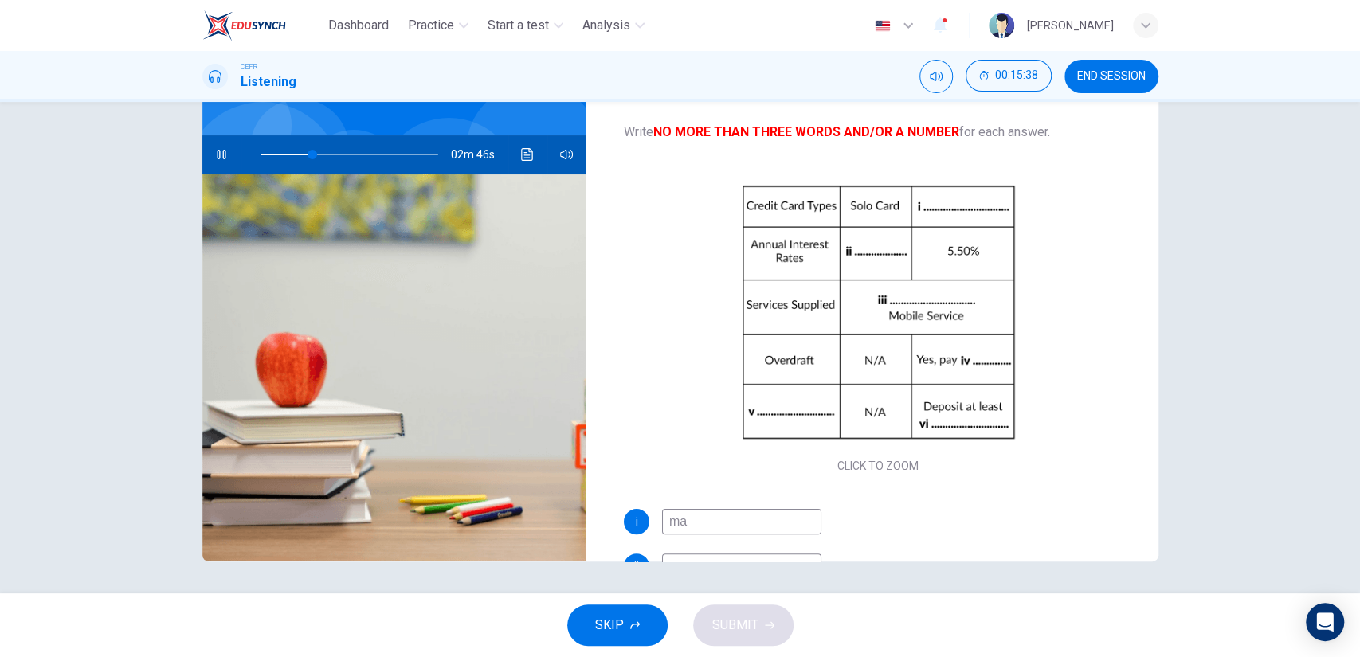
type input "m"
type input "30"
type input "Master"
type input "30"
type input "Master card"
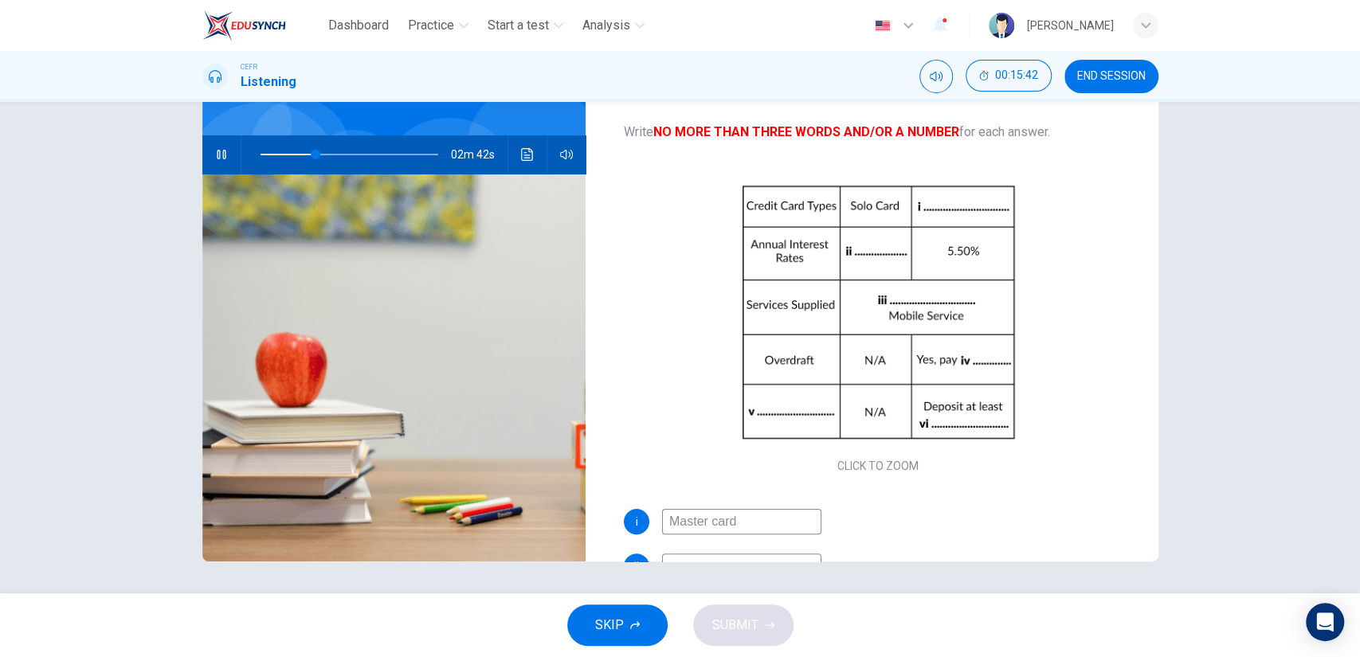
scroll to position [88, 0]
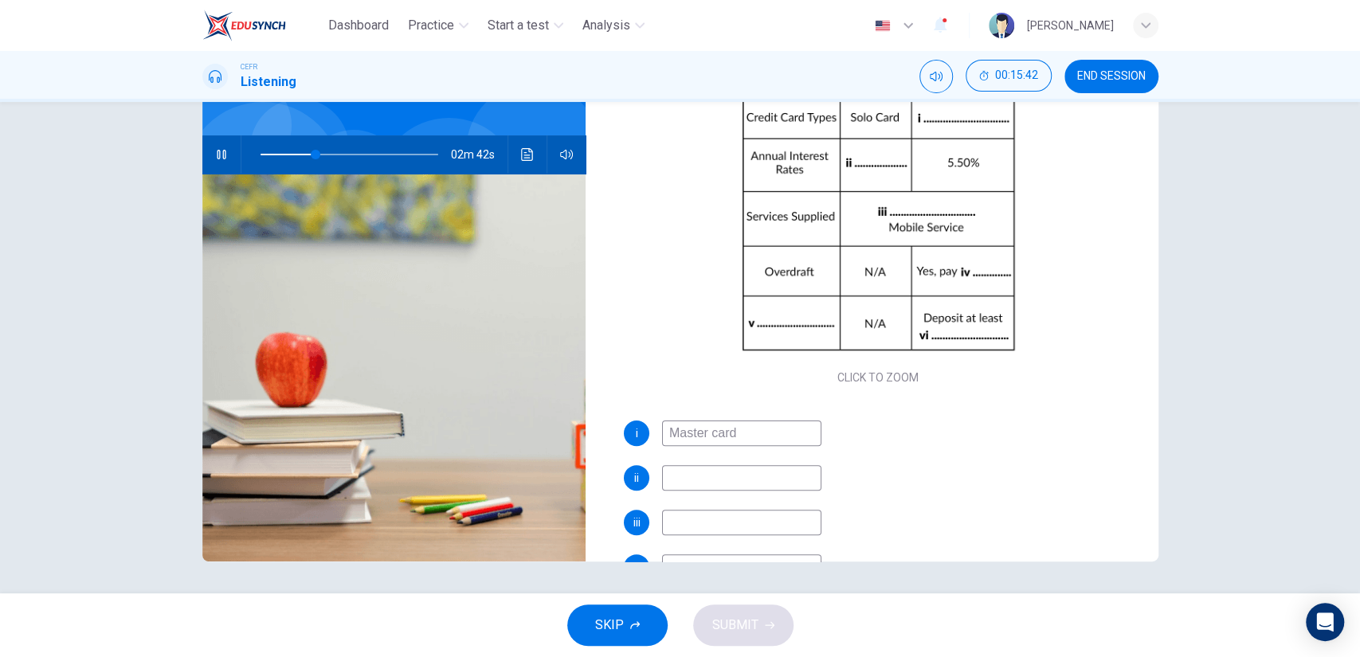
type input "32"
type input "Master card"
click at [770, 485] on input at bounding box center [741, 477] width 159 height 25
click at [716, 435] on input "Master card" at bounding box center [741, 433] width 159 height 25
type input "33"
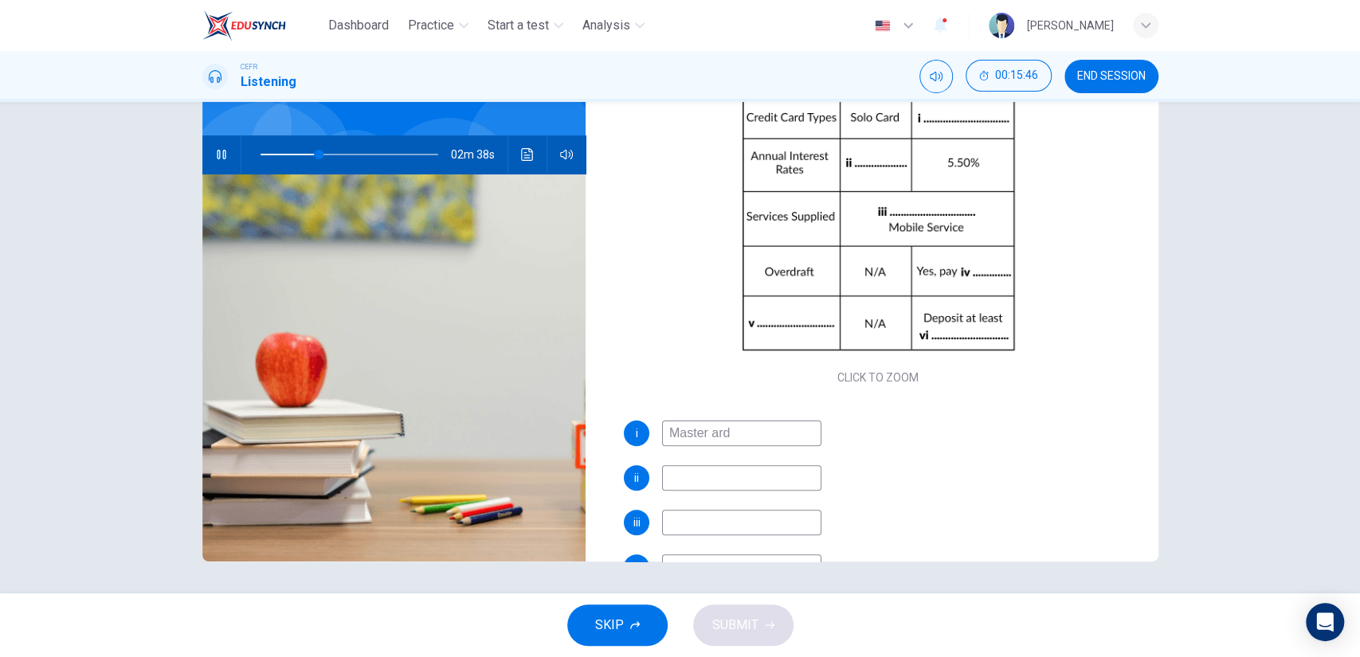
type input "Master Card"
type input "34"
type input "Master Card"
click at [714, 464] on div "i Master Card ii iii iv v vi" at bounding box center [878, 561] width 509 height 280
click at [719, 472] on input at bounding box center [741, 477] width 159 height 25
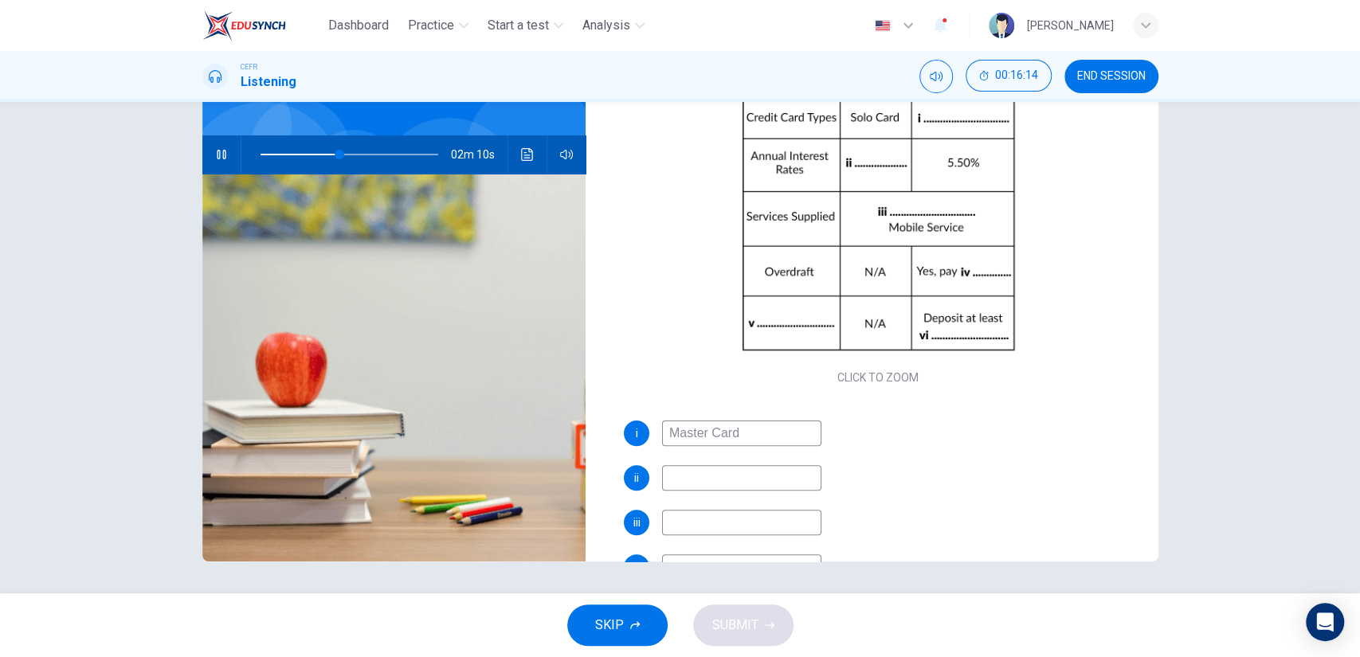
type input "45"
type input "2."
type input "46"
type input "2.5"
type input "46"
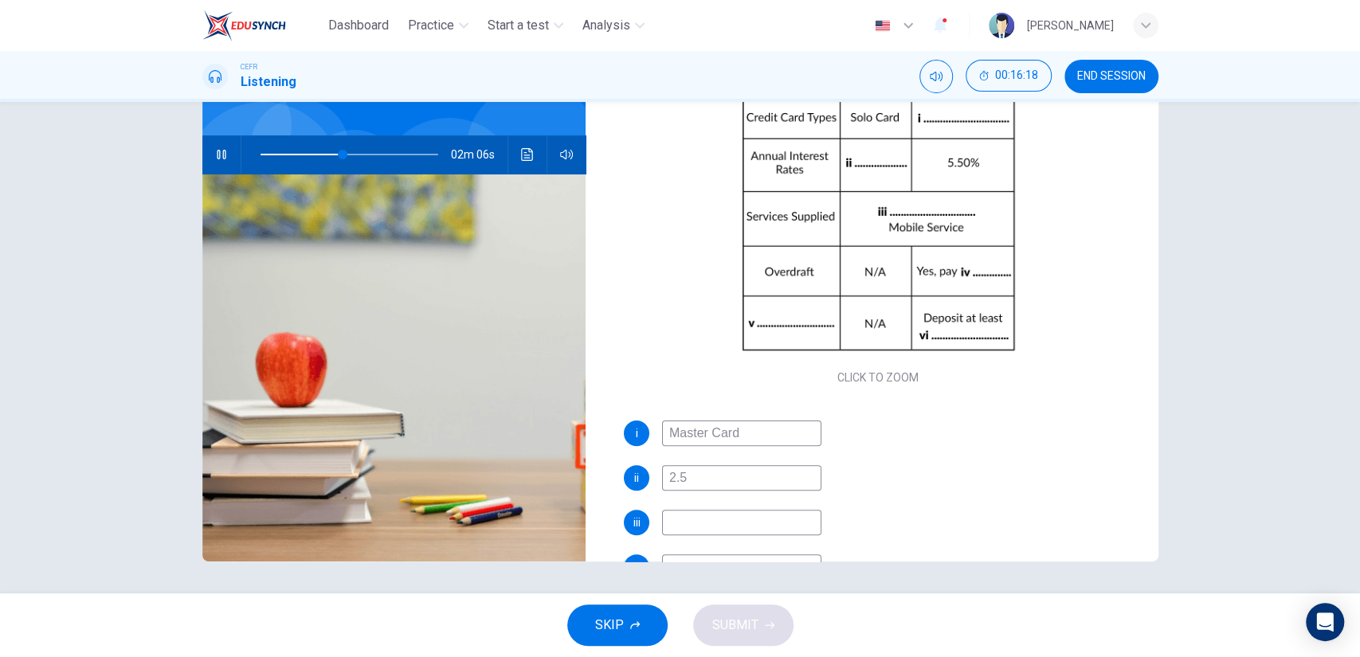
type input "2.5%"
type input "47"
type input "2.5%"
click at [734, 511] on input at bounding box center [741, 522] width 159 height 25
type input "48"
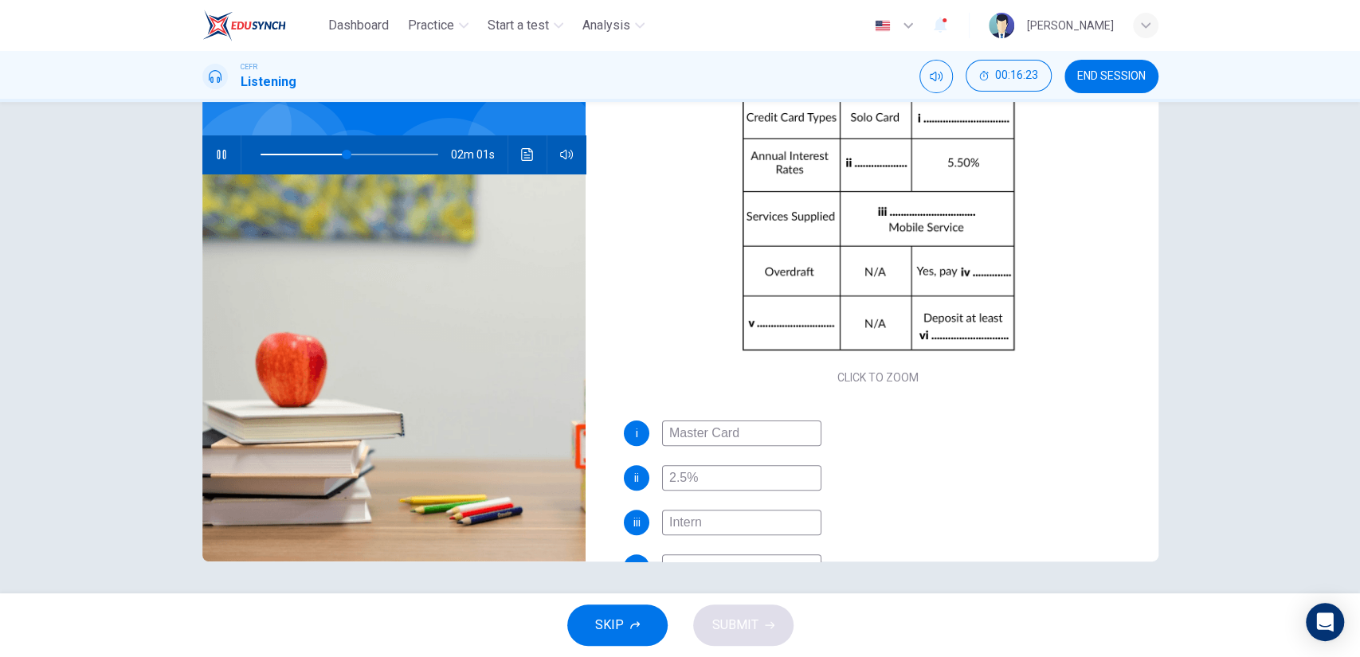
type input "Interne"
type input "49"
type input "Internet"
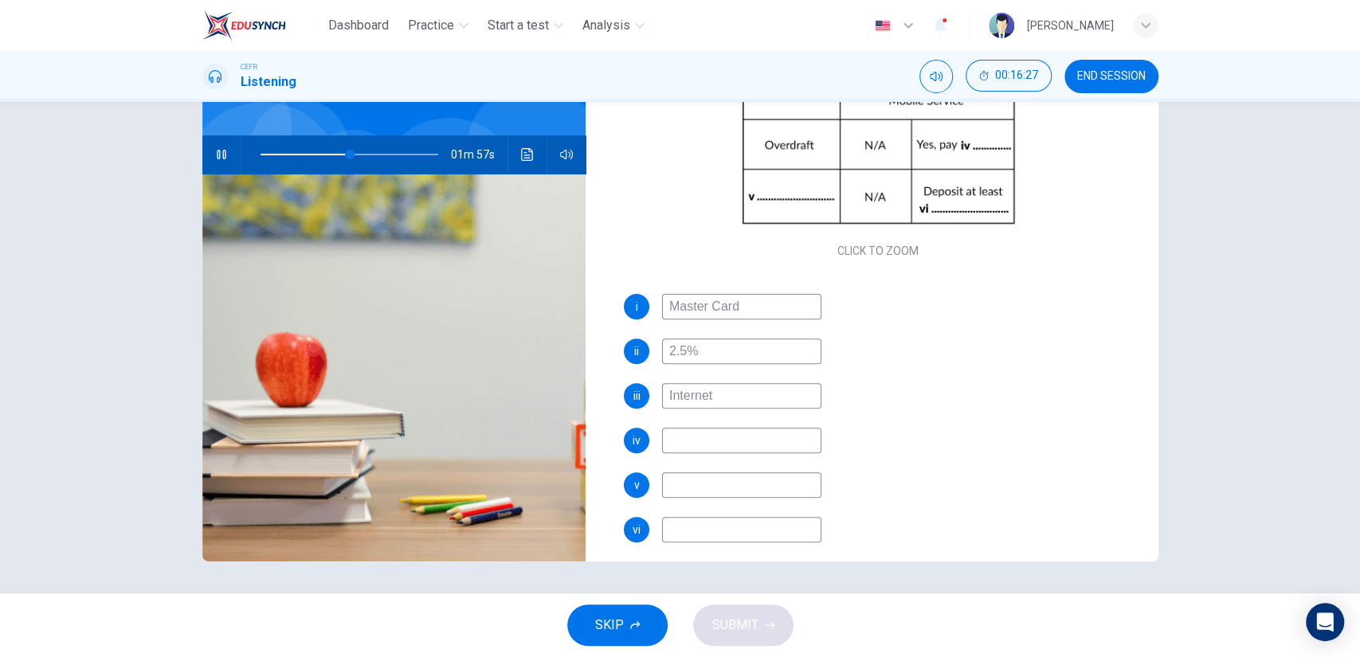
scroll to position [212, 0]
type input "51"
type input "Internet"
click at [694, 442] on input at bounding box center [741, 443] width 159 height 25
type input "54"
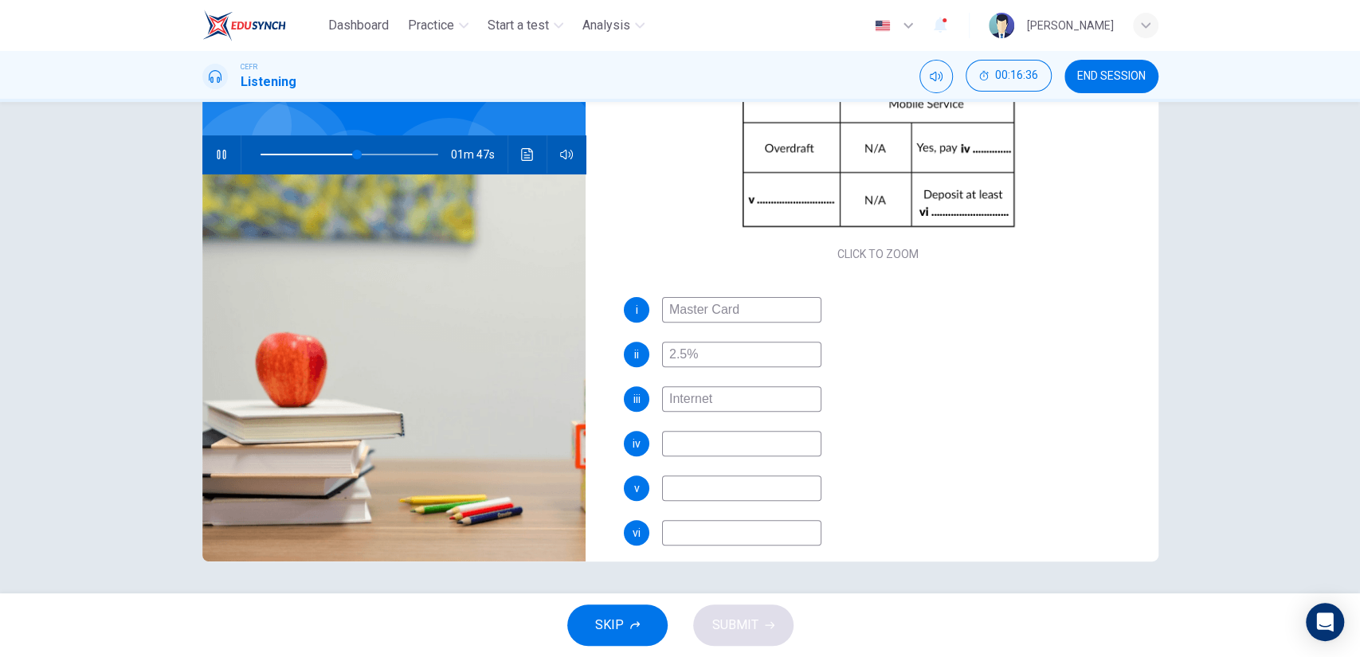
type input "2"
type input "55"
type input "2%"
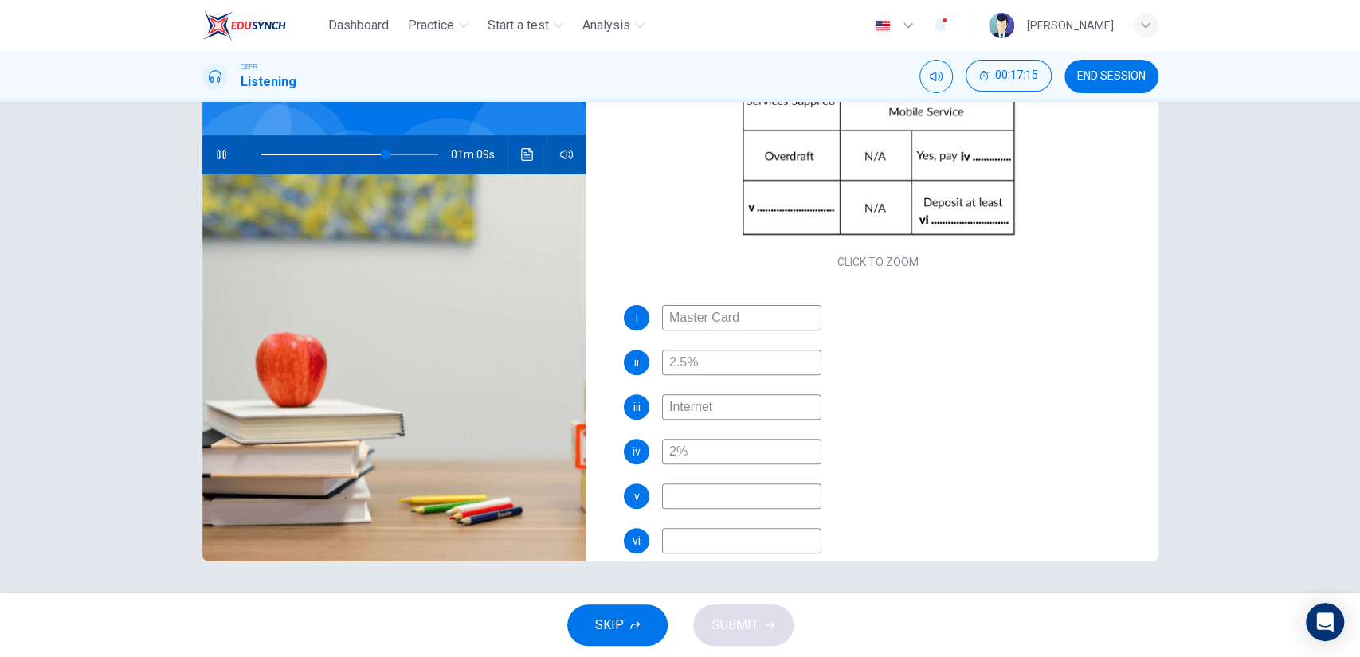
scroll to position [228, 0]
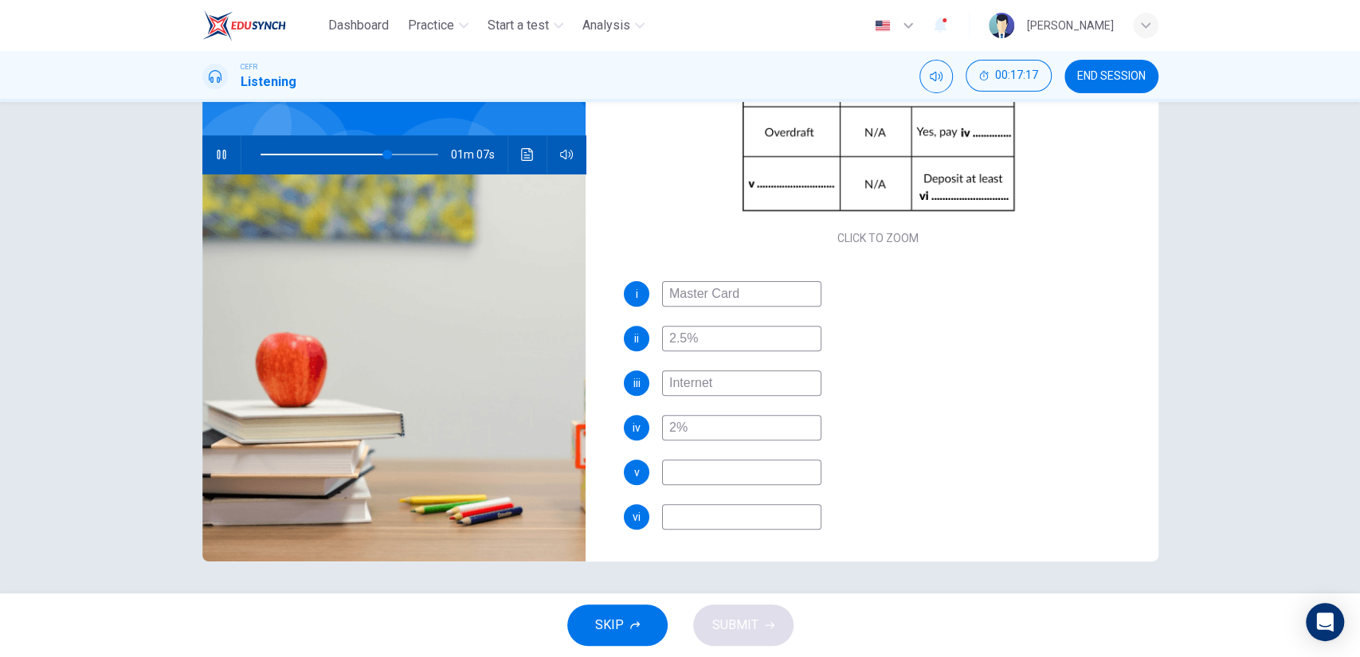
type input "72"
type input "2%"
click at [676, 472] on input at bounding box center [741, 472] width 159 height 25
type input "74"
type input "Re"
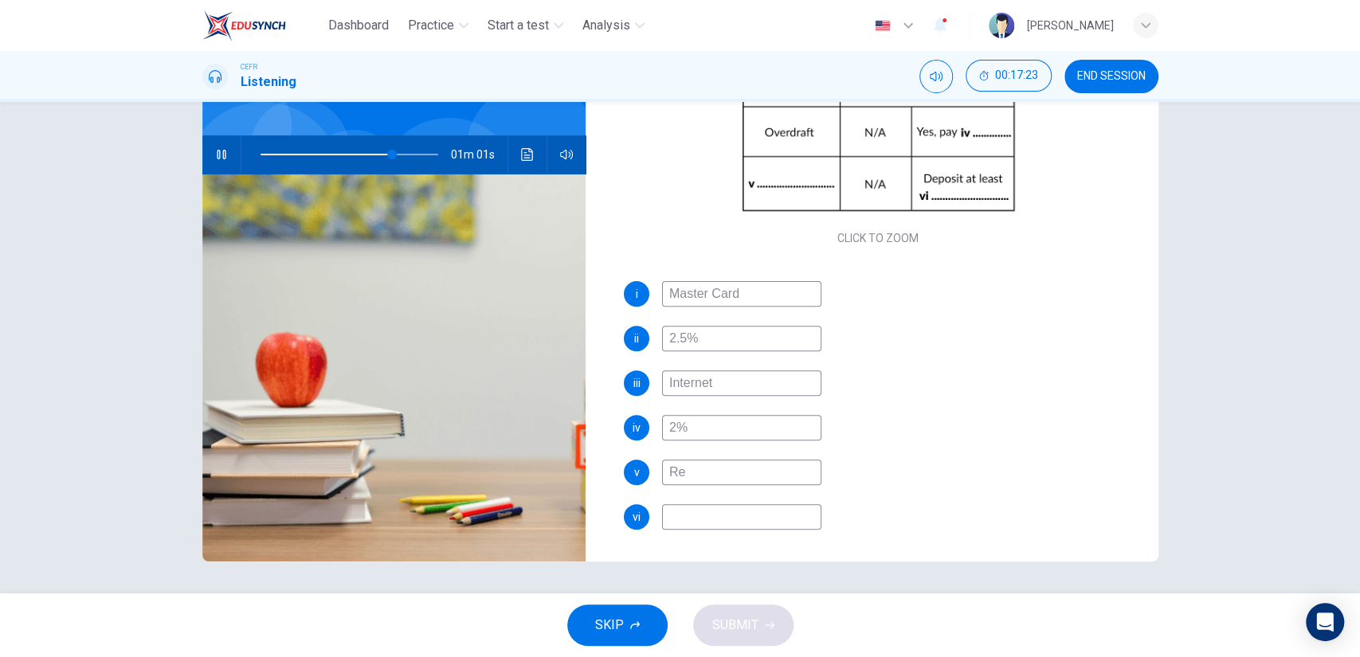
type input "74"
type input "Requi"
type input "75"
type input "Requireme"
type input "75"
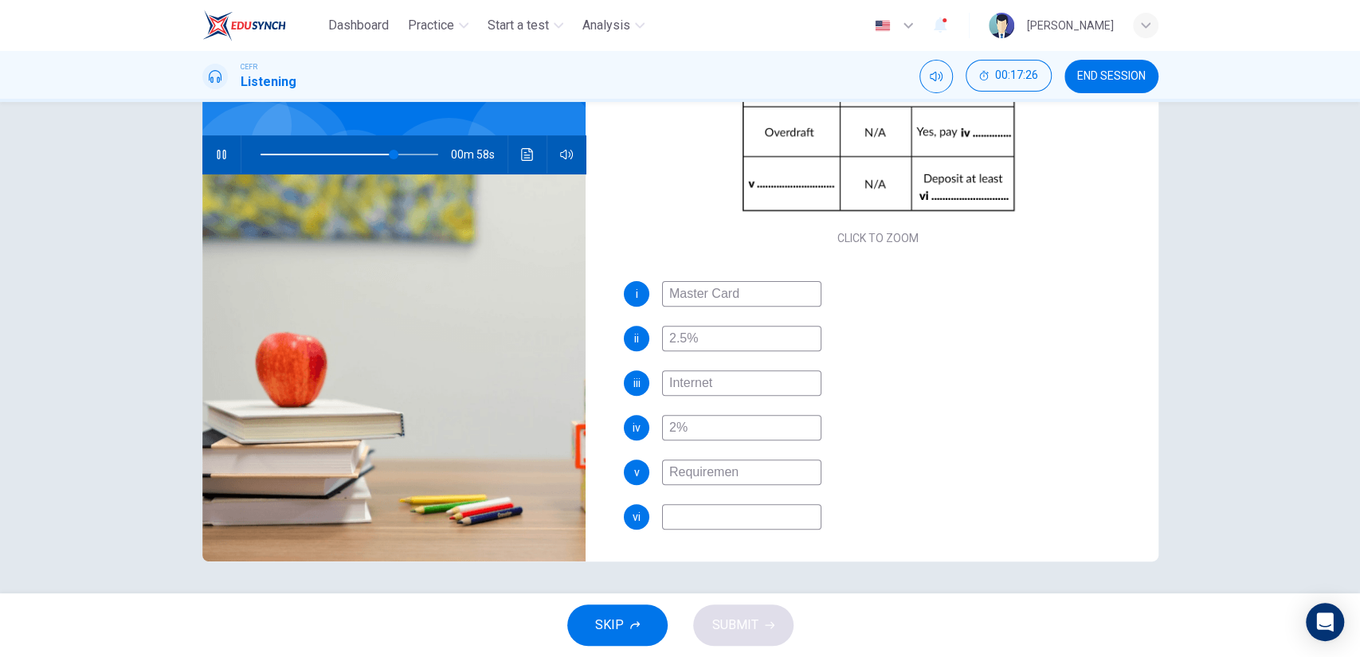
type input "Requirement"
type input "76"
type input "Requirement"
click at [668, 513] on input at bounding box center [741, 516] width 159 height 25
type input "78"
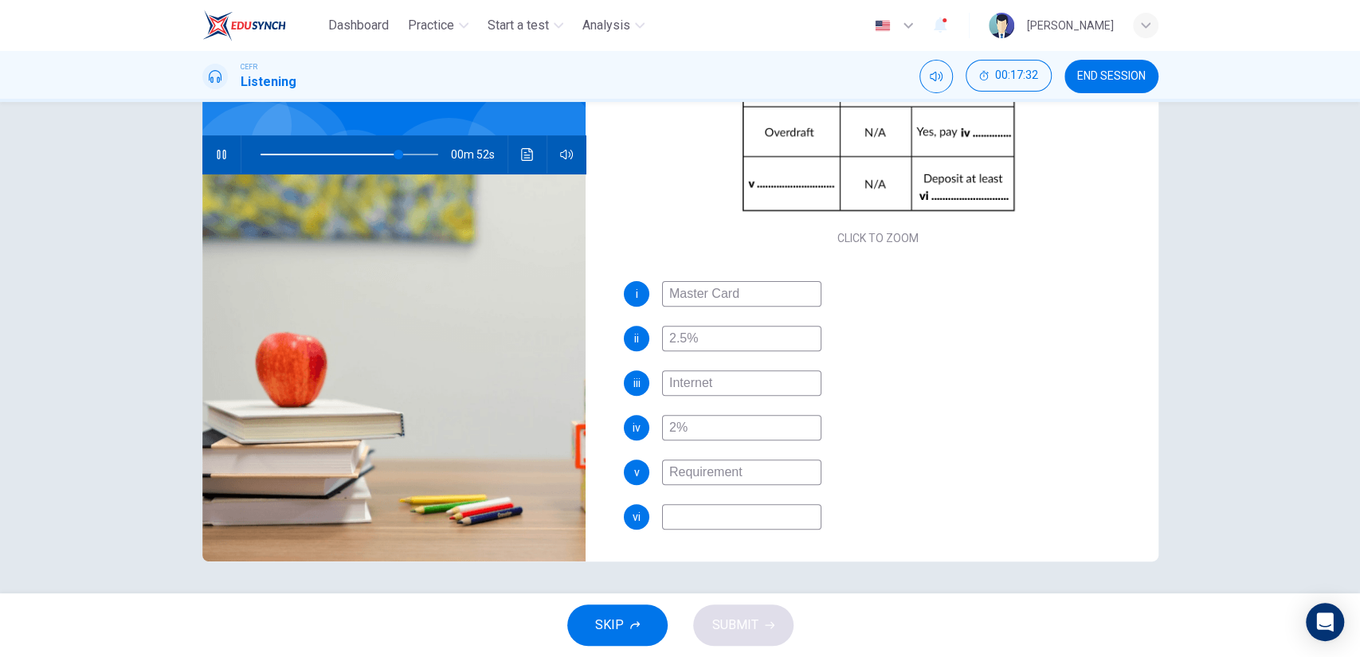
type input "1"
type input "78"
type input "150"
type input "78"
type input "1500"
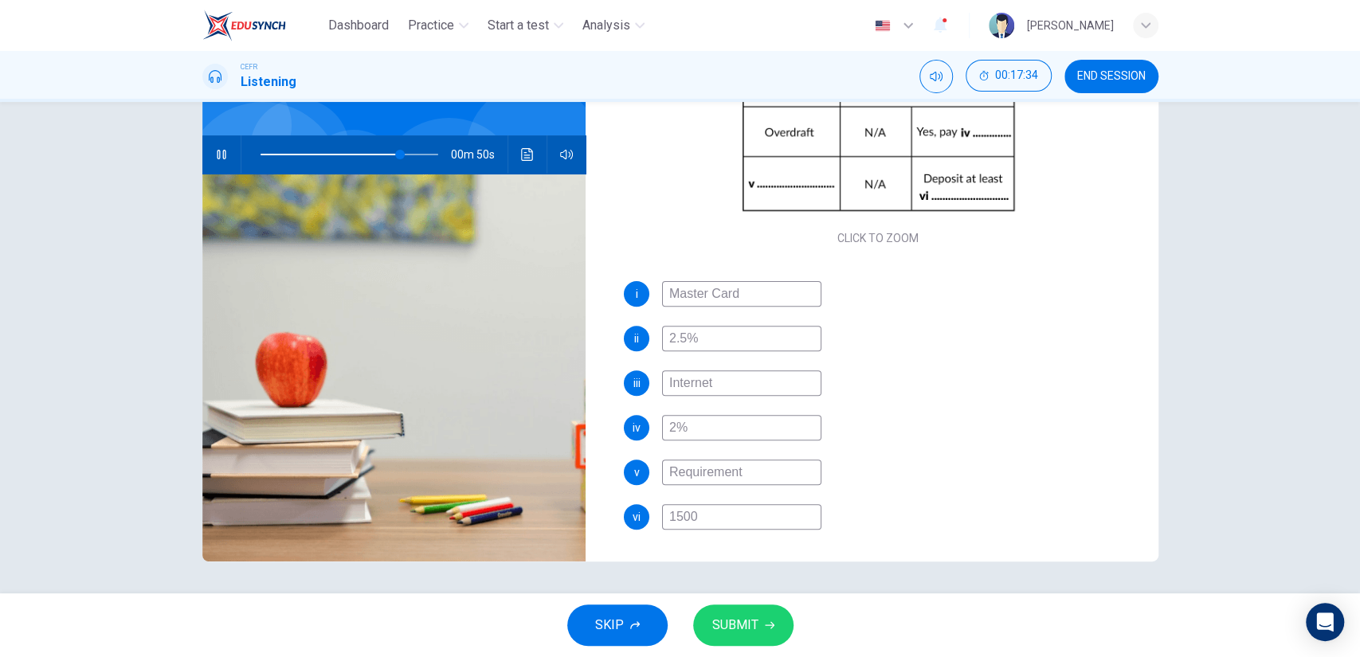
type input "78"
type input "1500"
type input "79"
type input "1500 p"
type input "79"
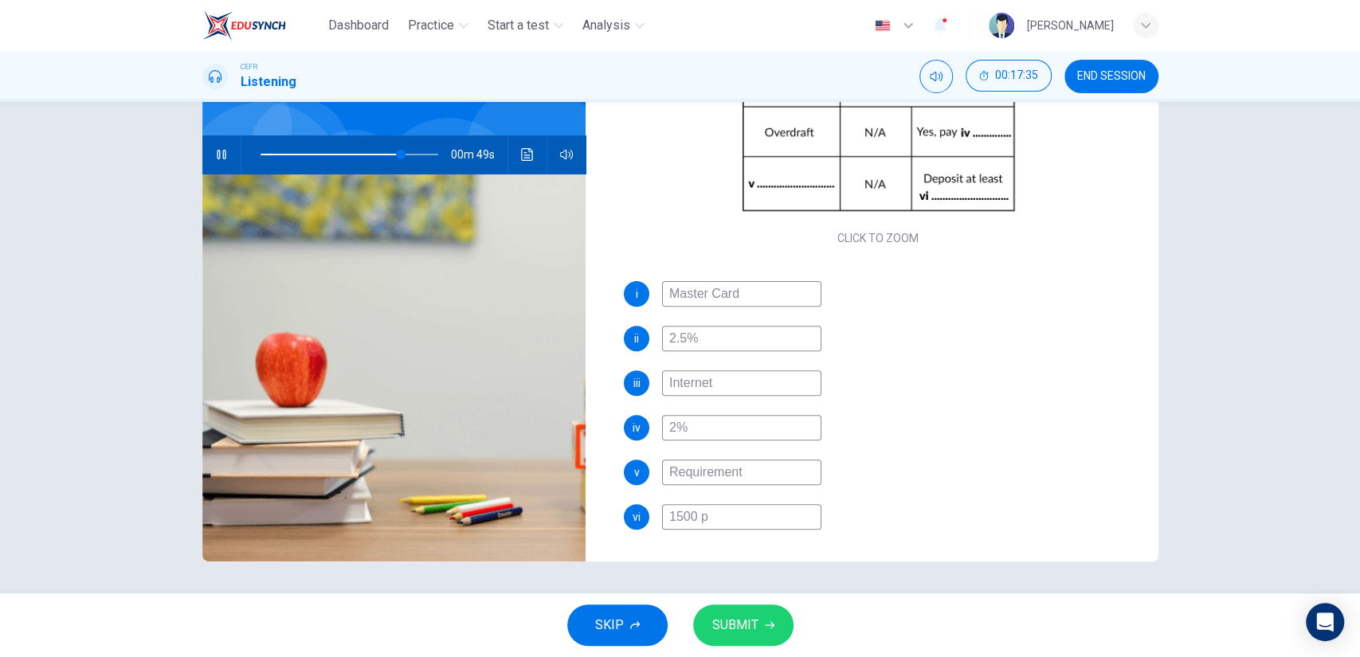
type input "1500 po"
type input "79"
type input "1500 pou"
type input "79"
type input "1500 poun"
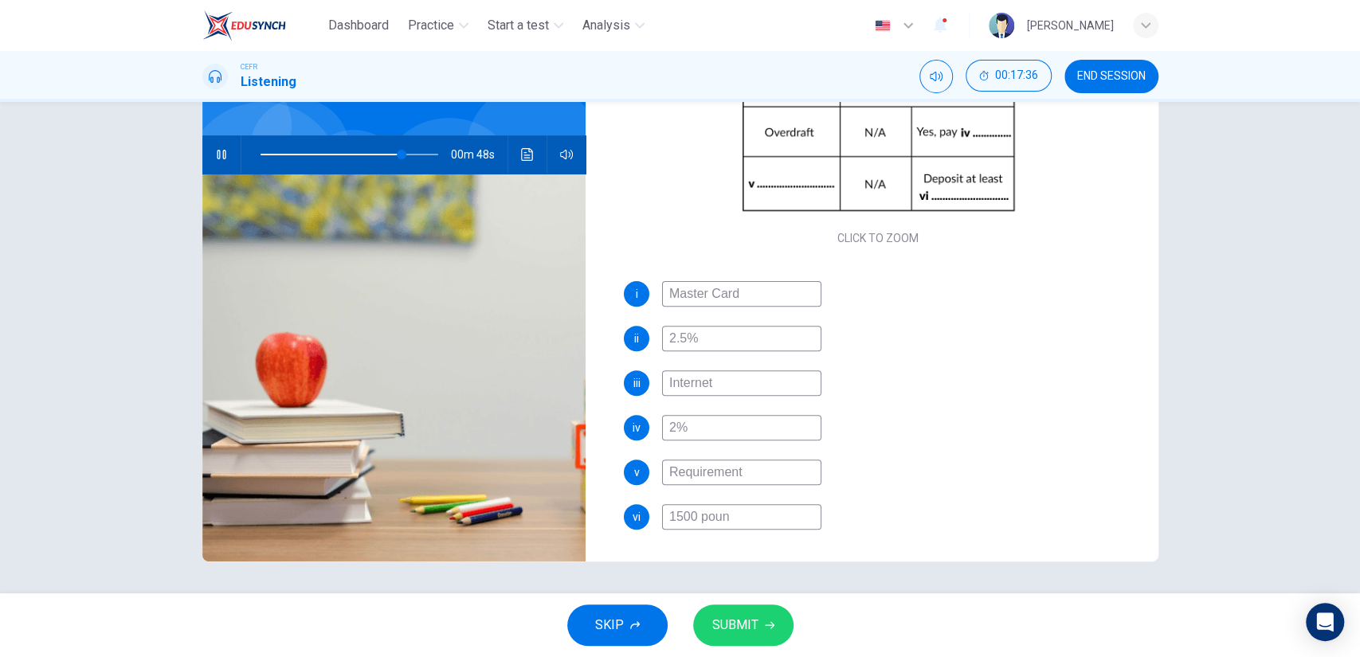
type input "79"
type input "1500 pound"
type input "79"
type input "1500 pounds"
type input "80"
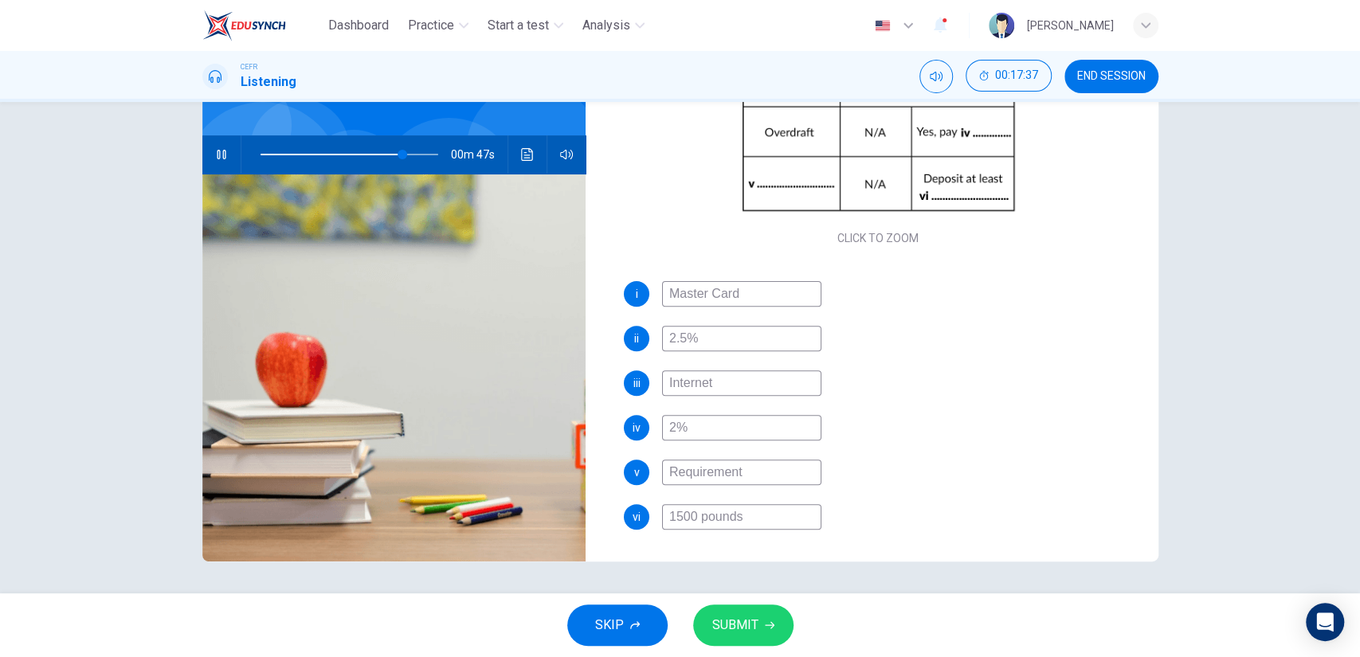
type input "1500 pounds"
click at [1099, 425] on div "iv 2%" at bounding box center [878, 427] width 509 height 25
click at [766, 621] on icon "button" at bounding box center [770, 626] width 10 height 10
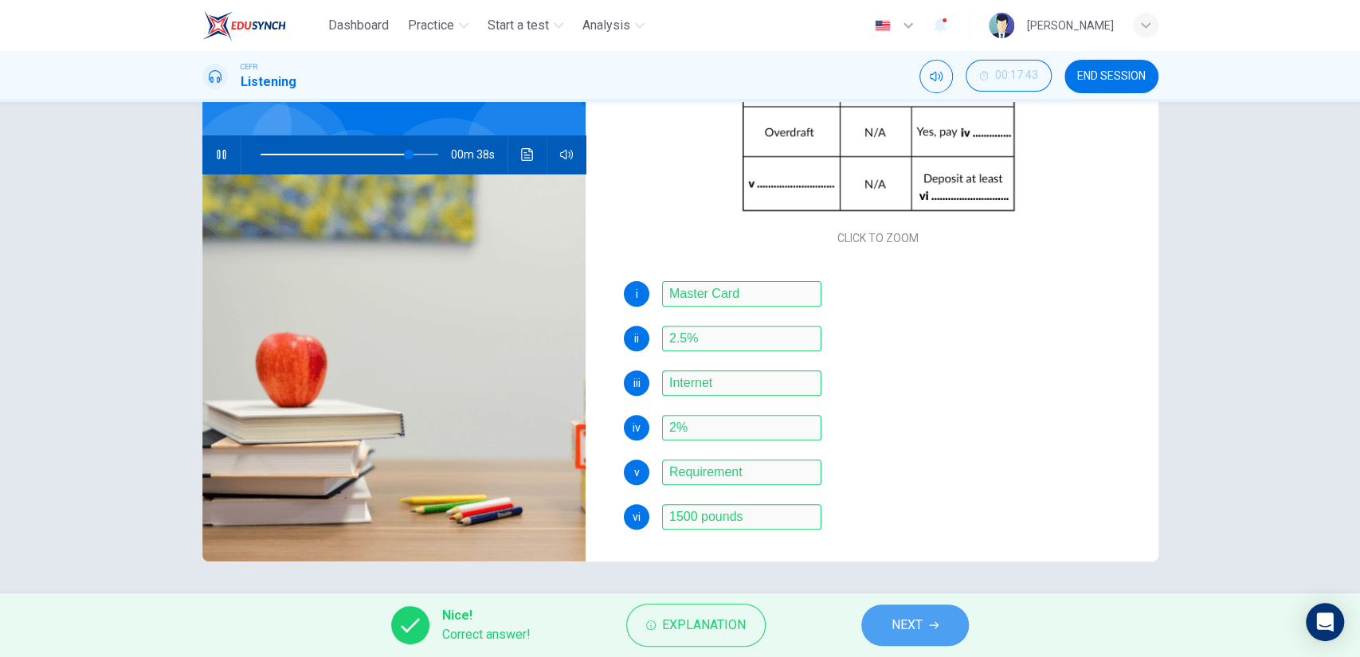
click at [898, 629] on span "NEXT" at bounding box center [906, 625] width 31 height 22
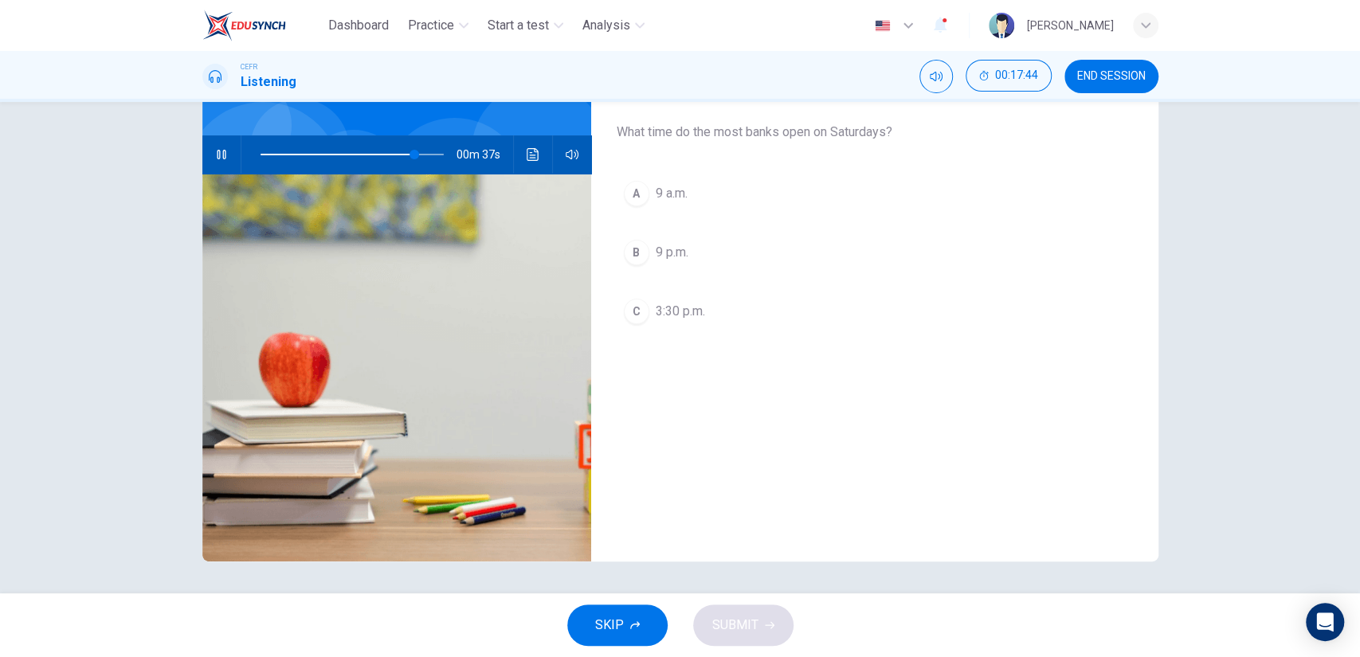
scroll to position [50, 0]
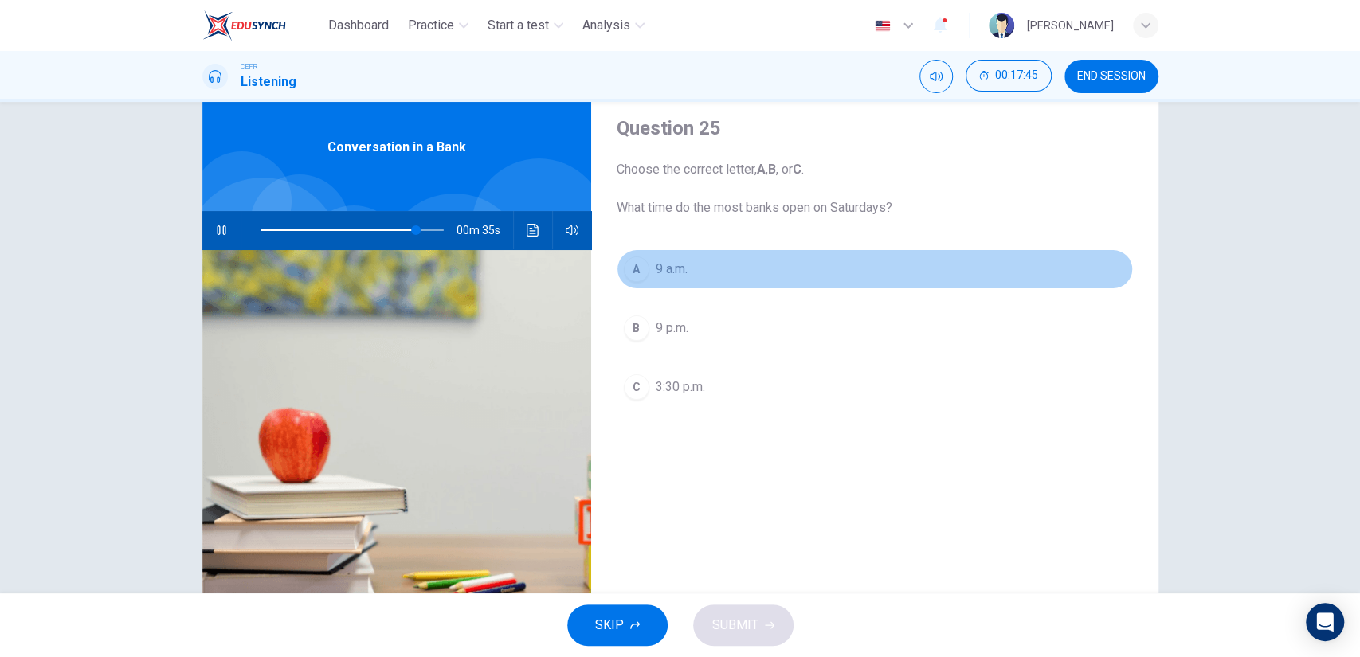
click at [663, 273] on span "9 a.m." at bounding box center [672, 269] width 32 height 19
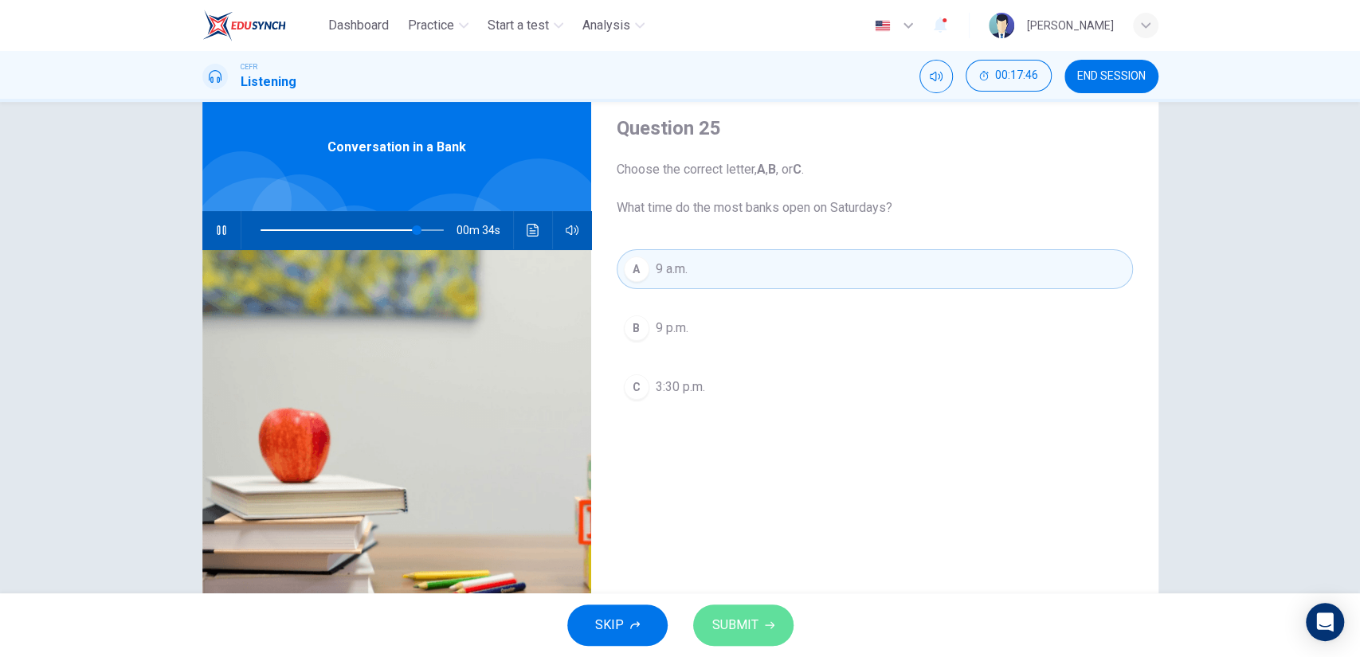
click at [744, 614] on span "SUBMIT" at bounding box center [735, 625] width 46 height 22
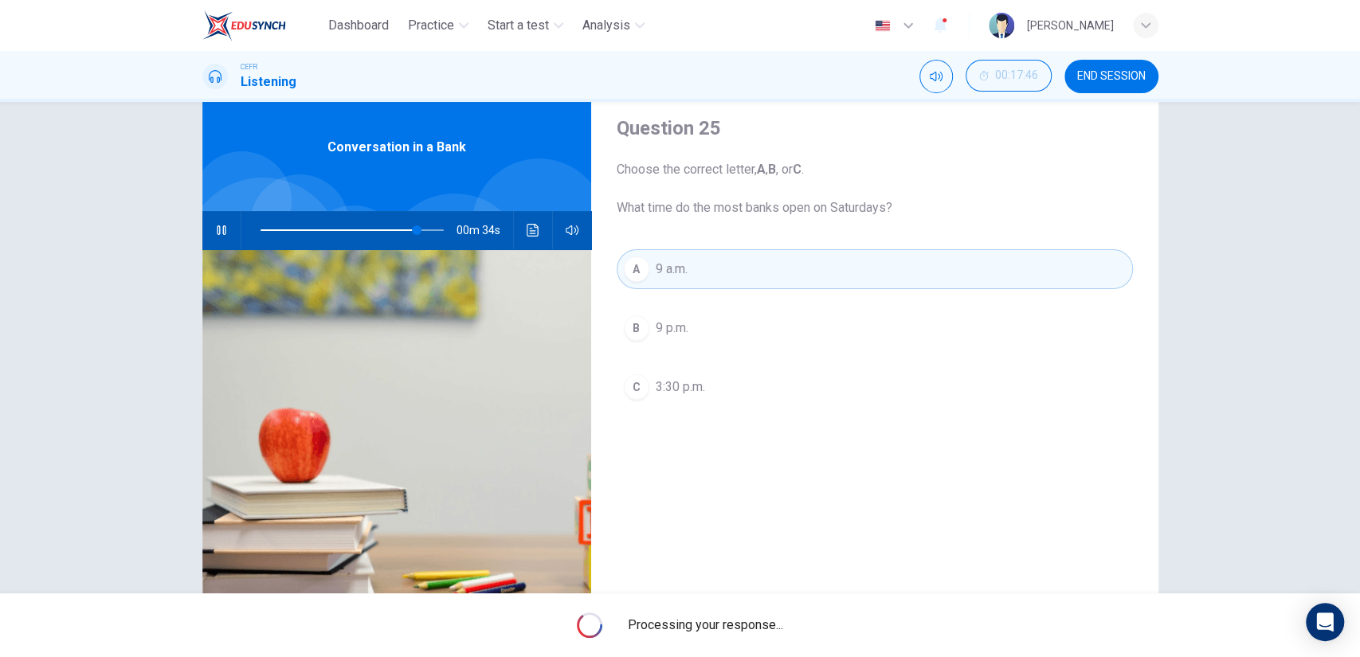
type input "86"
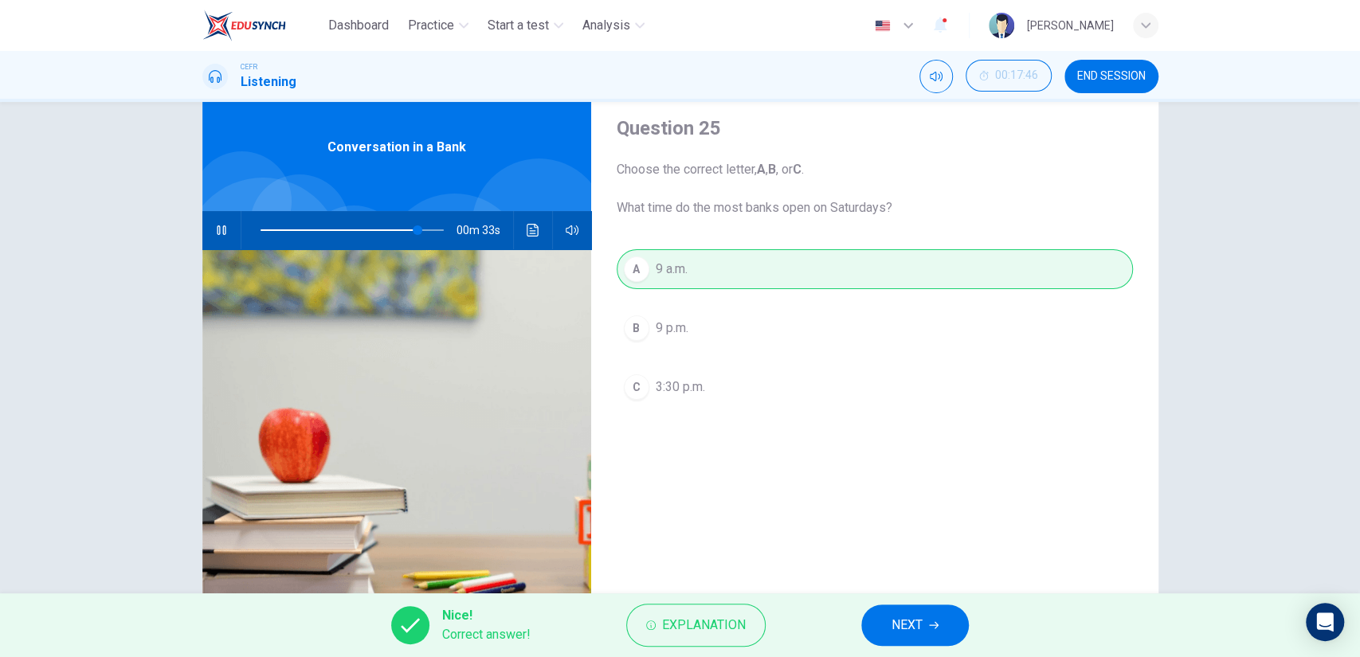
click at [925, 642] on button "NEXT" at bounding box center [915, 625] width 108 height 41
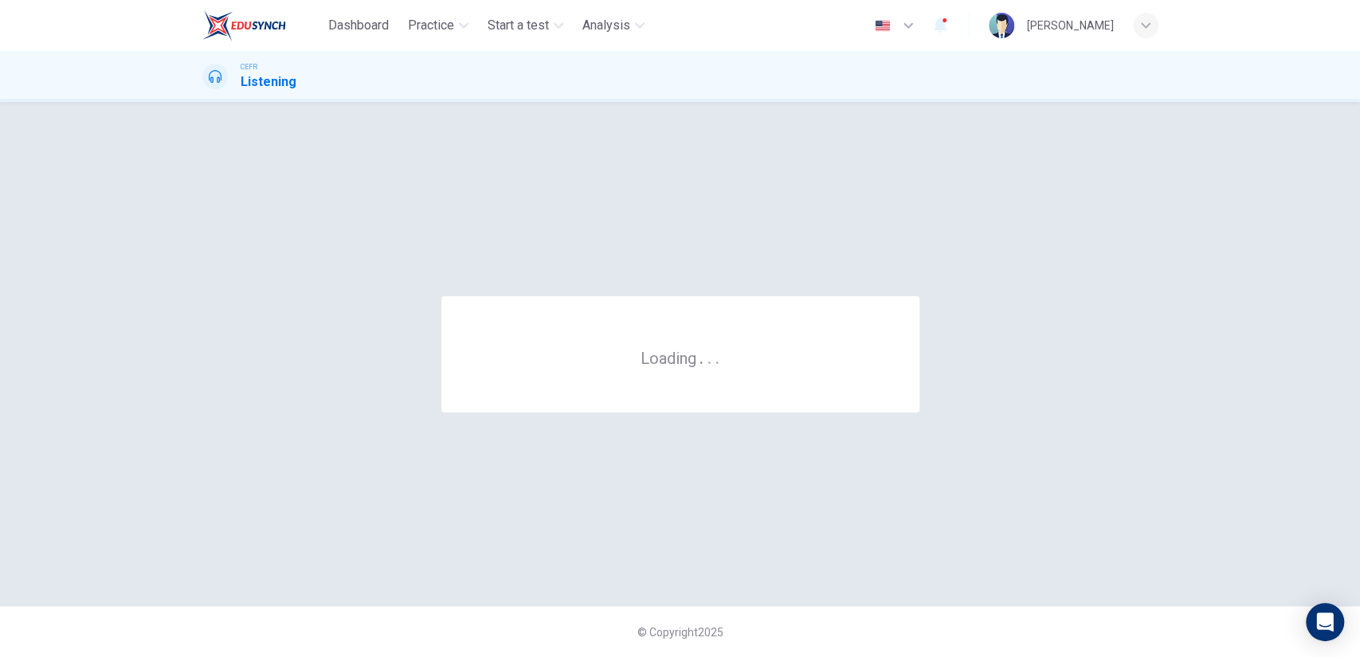
scroll to position [0, 0]
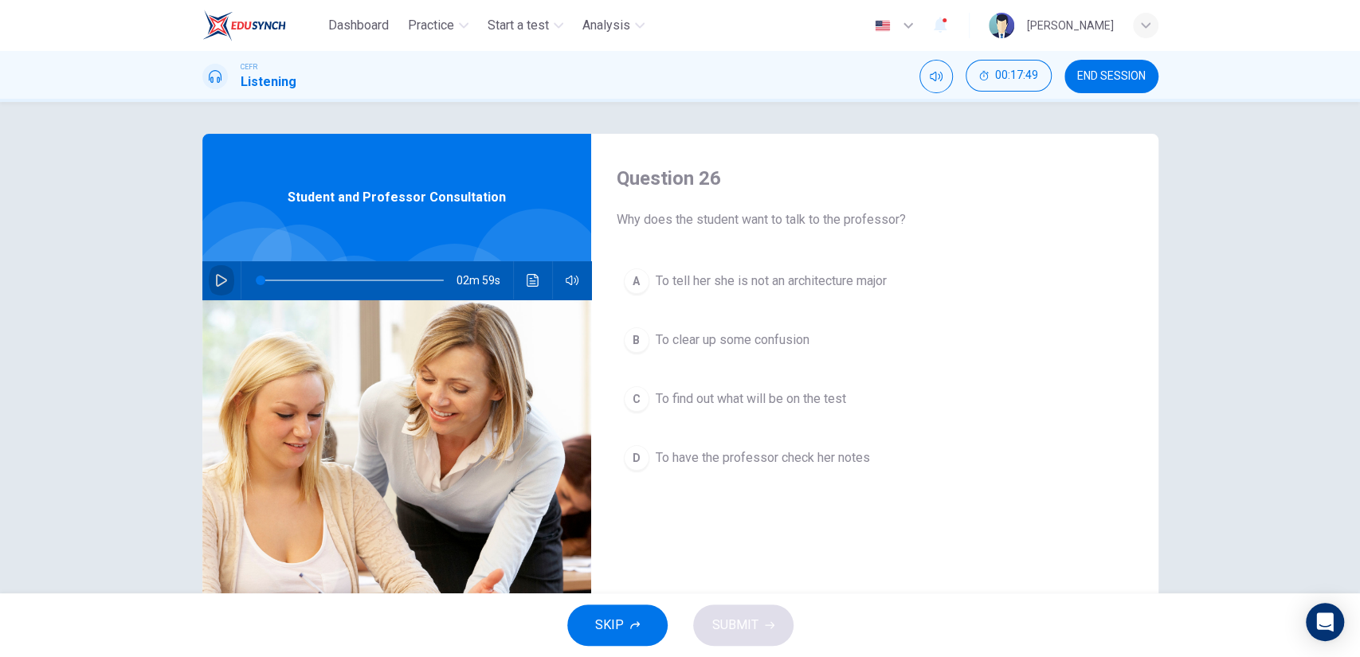
click at [217, 268] on button "button" at bounding box center [221, 280] width 25 height 38
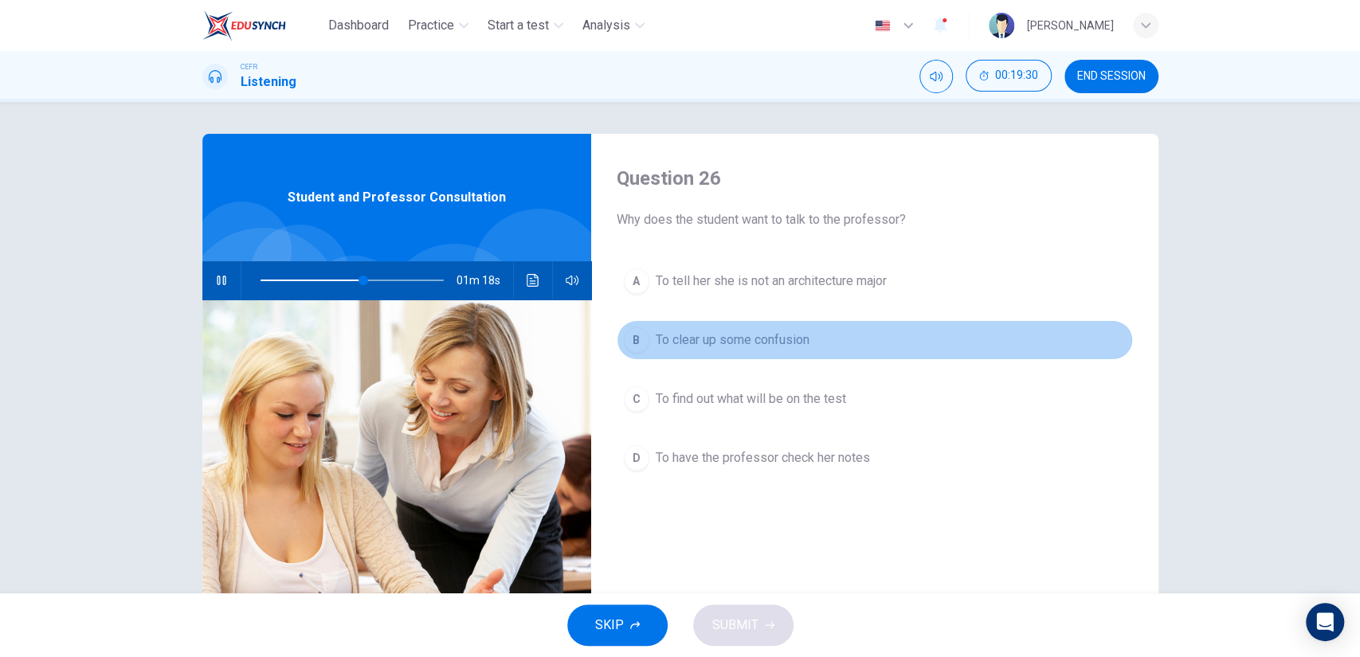
click at [841, 339] on button "B To clear up some confusion" at bounding box center [875, 340] width 516 height 40
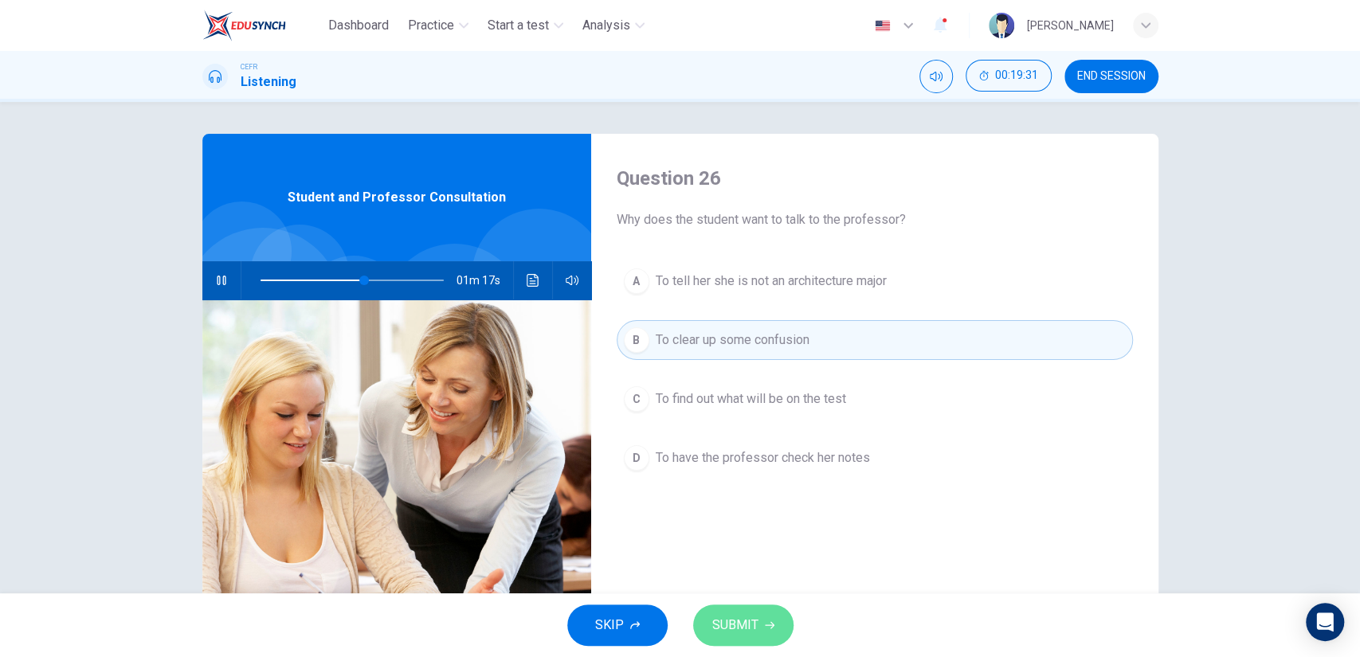
click at [738, 632] on span "SUBMIT" at bounding box center [735, 625] width 46 height 22
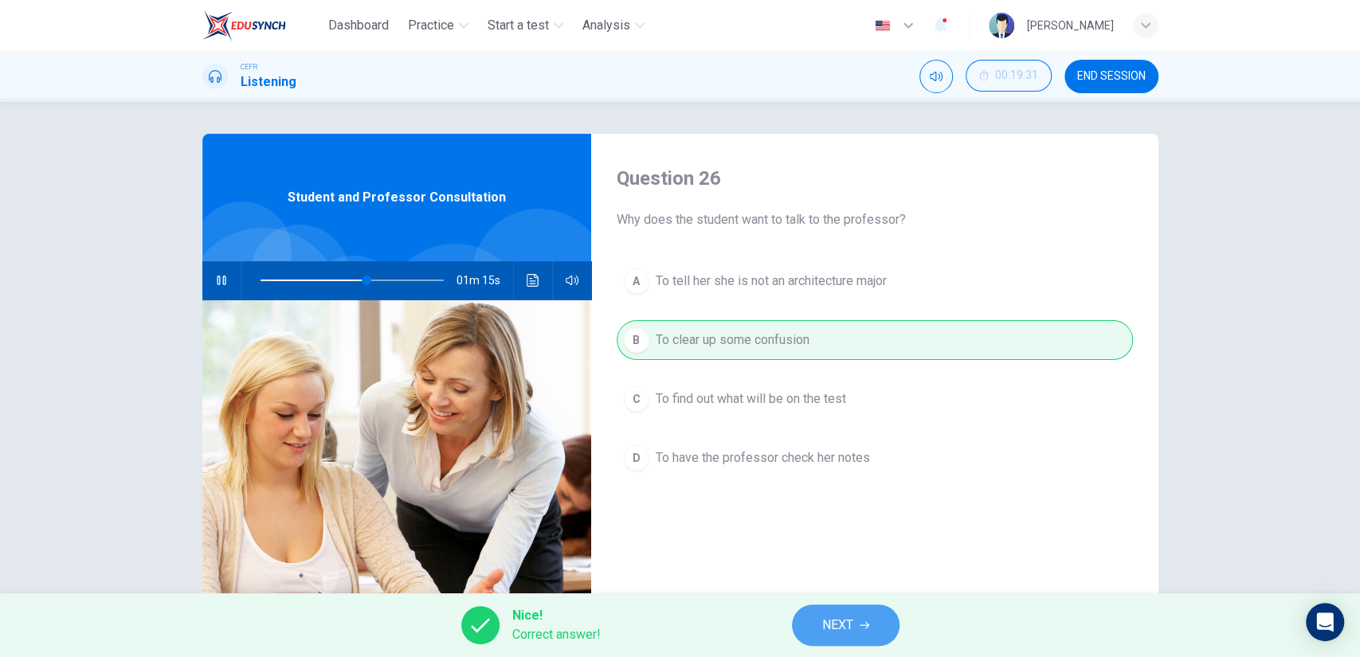
click at [877, 625] on button "NEXT" at bounding box center [846, 625] width 108 height 41
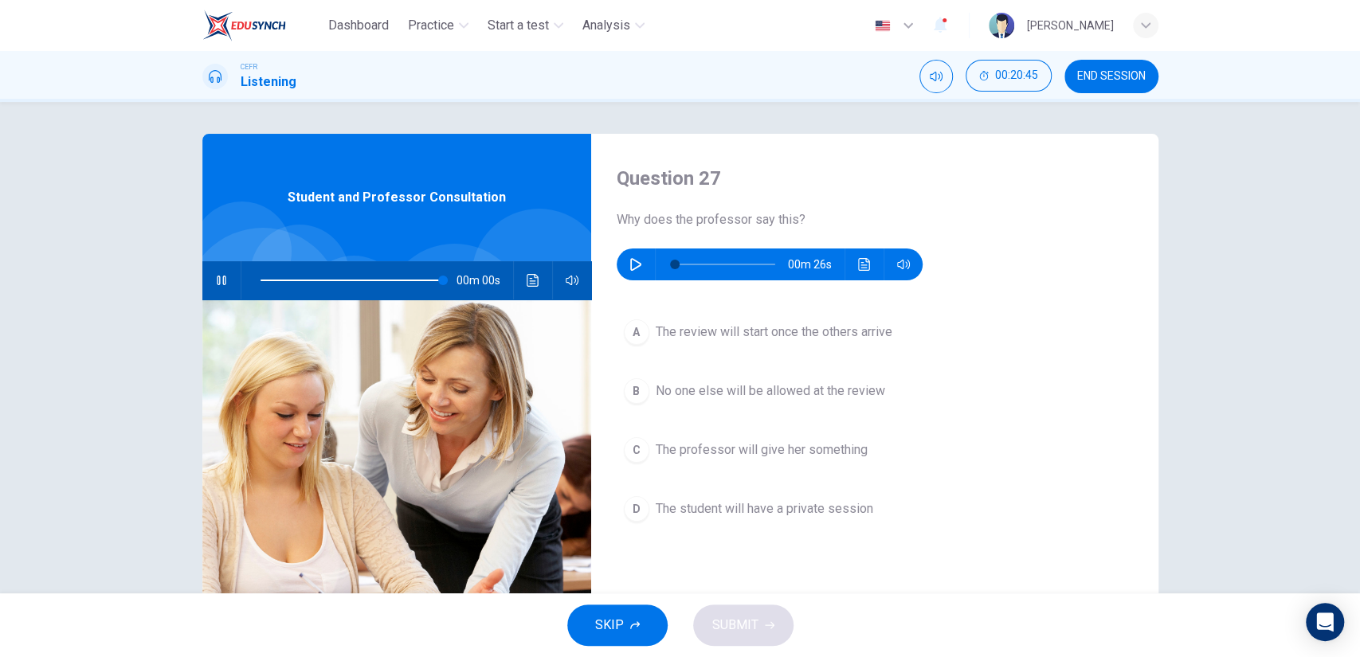
type input "0"
click at [643, 269] on button "button" at bounding box center [635, 265] width 25 height 32
click at [722, 543] on div "A The review will start once the others arrive B No one else will be allowed at…" at bounding box center [875, 436] width 516 height 249
click at [730, 534] on div "A The review will start once the others arrive B No one else will be allowed at…" at bounding box center [875, 436] width 516 height 249
click at [752, 516] on span "The student will have a private session" at bounding box center [764, 508] width 217 height 19
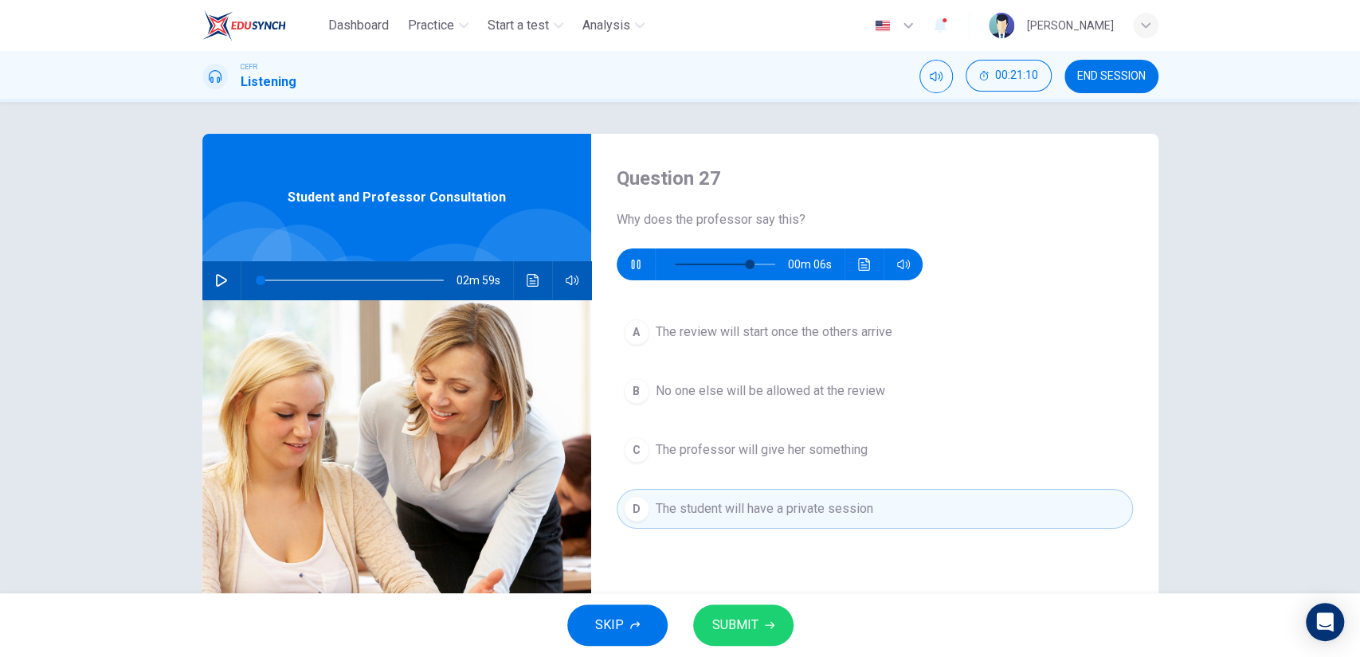
click at [756, 615] on span "SUBMIT" at bounding box center [735, 625] width 46 height 22
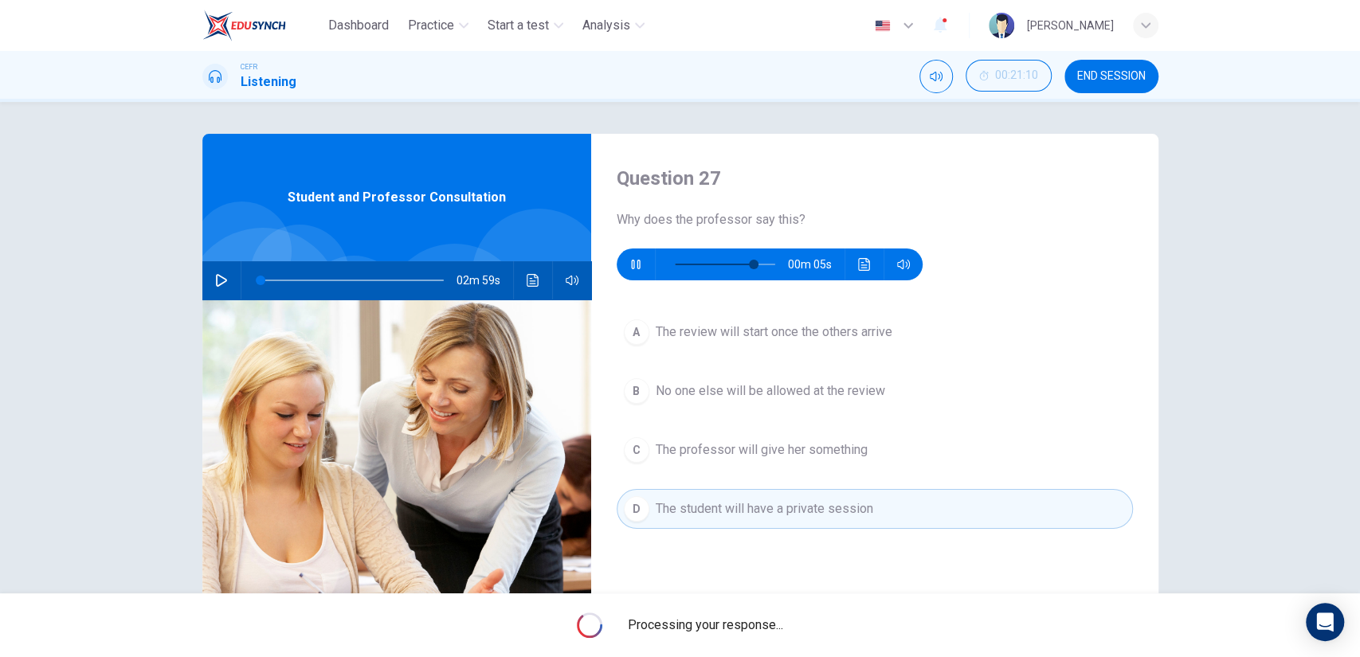
type input "82"
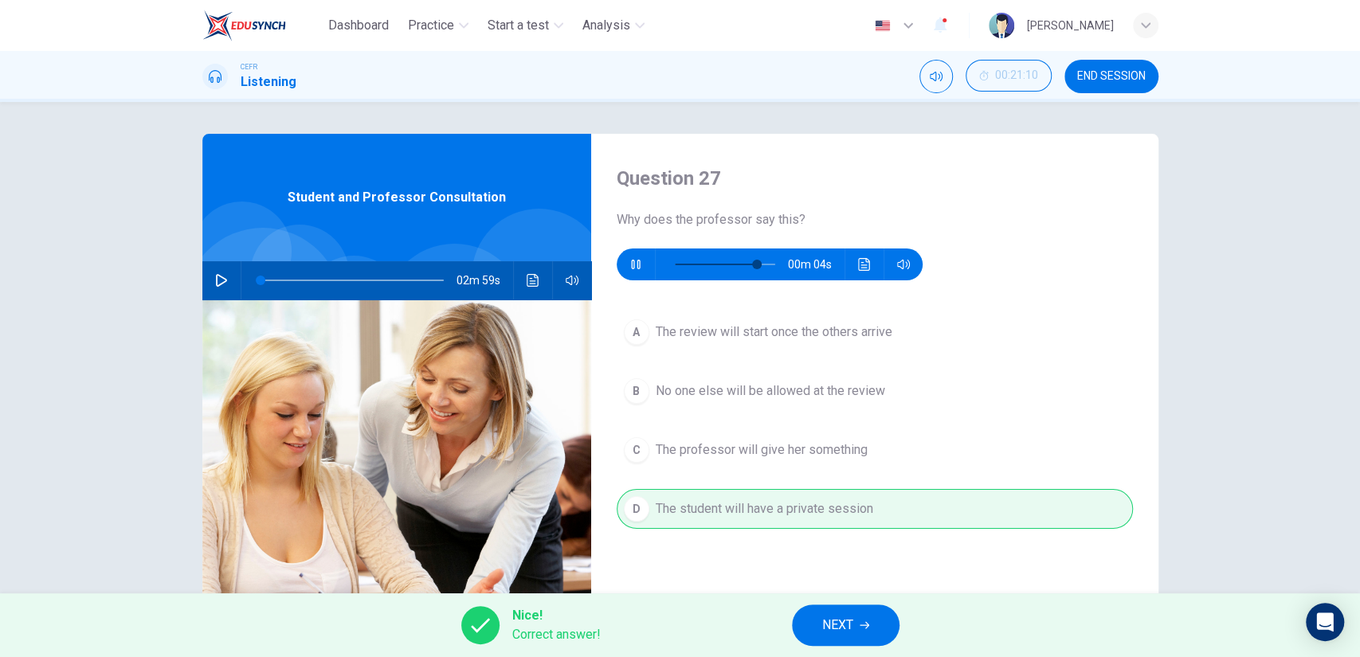
click at [835, 622] on span "NEXT" at bounding box center [837, 625] width 31 height 22
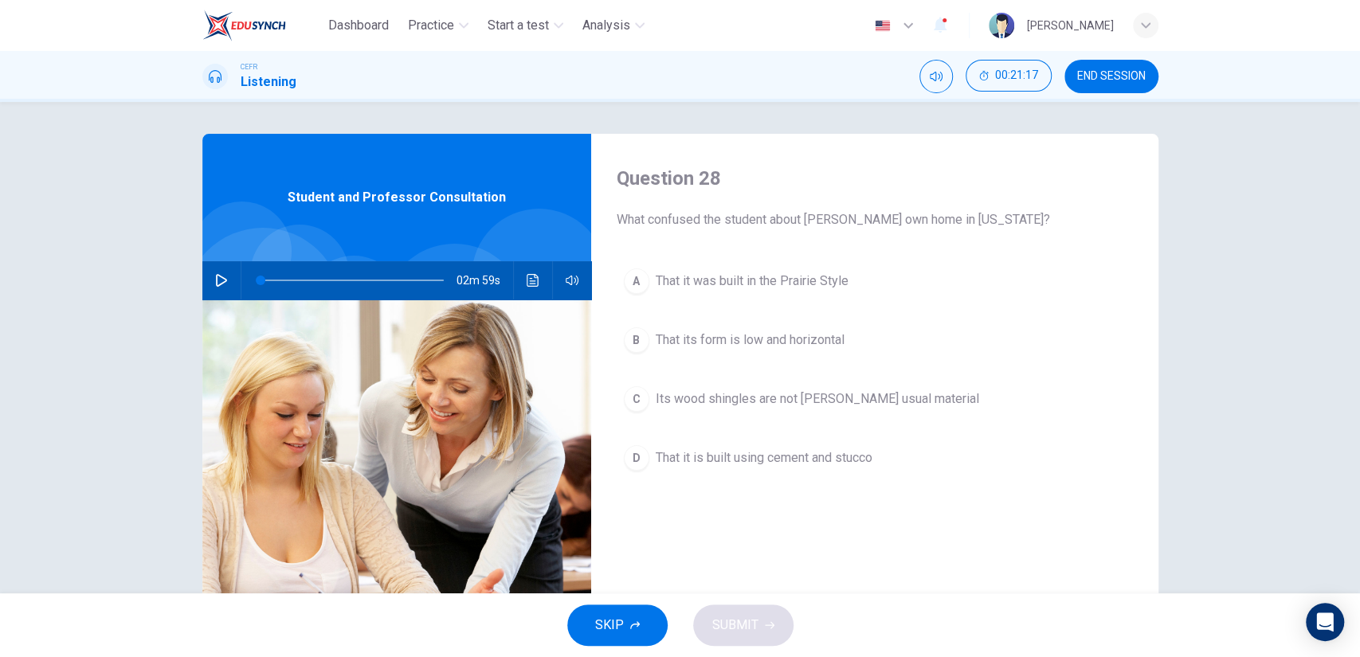
click at [854, 451] on span "That it is built using cement and stucco" at bounding box center [764, 457] width 217 height 19
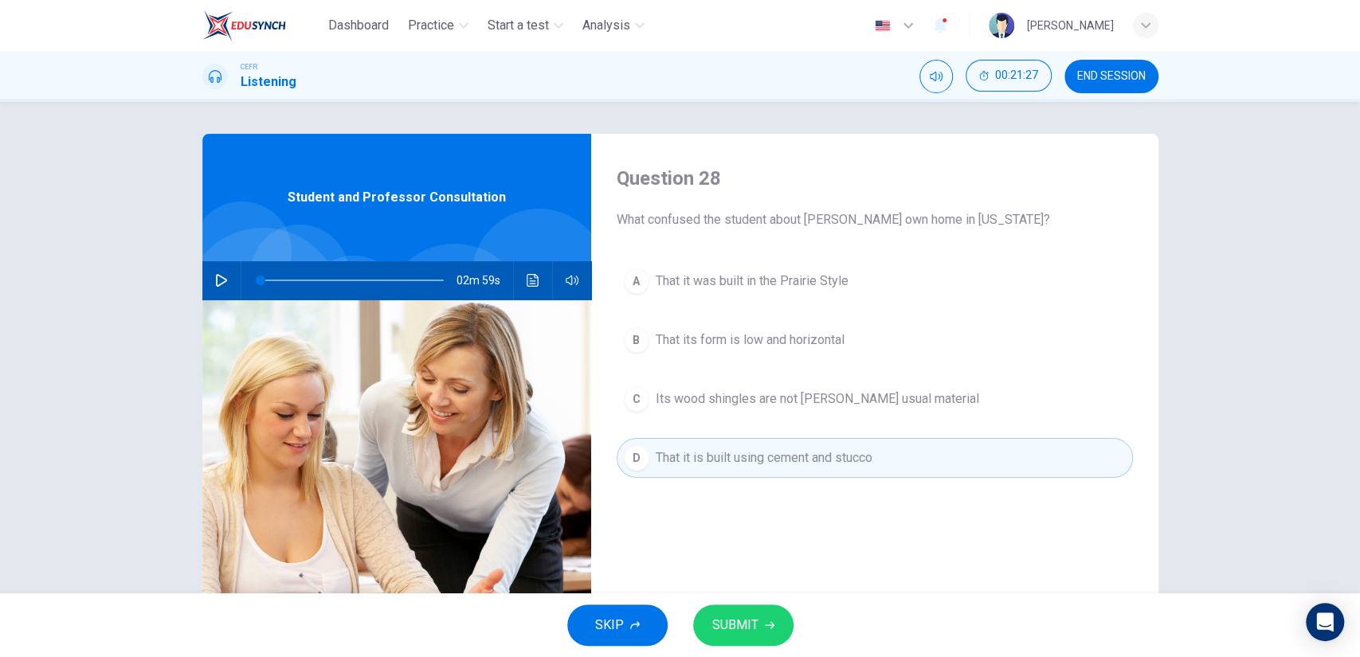
click at [765, 407] on span "Its wood shingles are not [PERSON_NAME] usual material" at bounding box center [817, 399] width 323 height 19
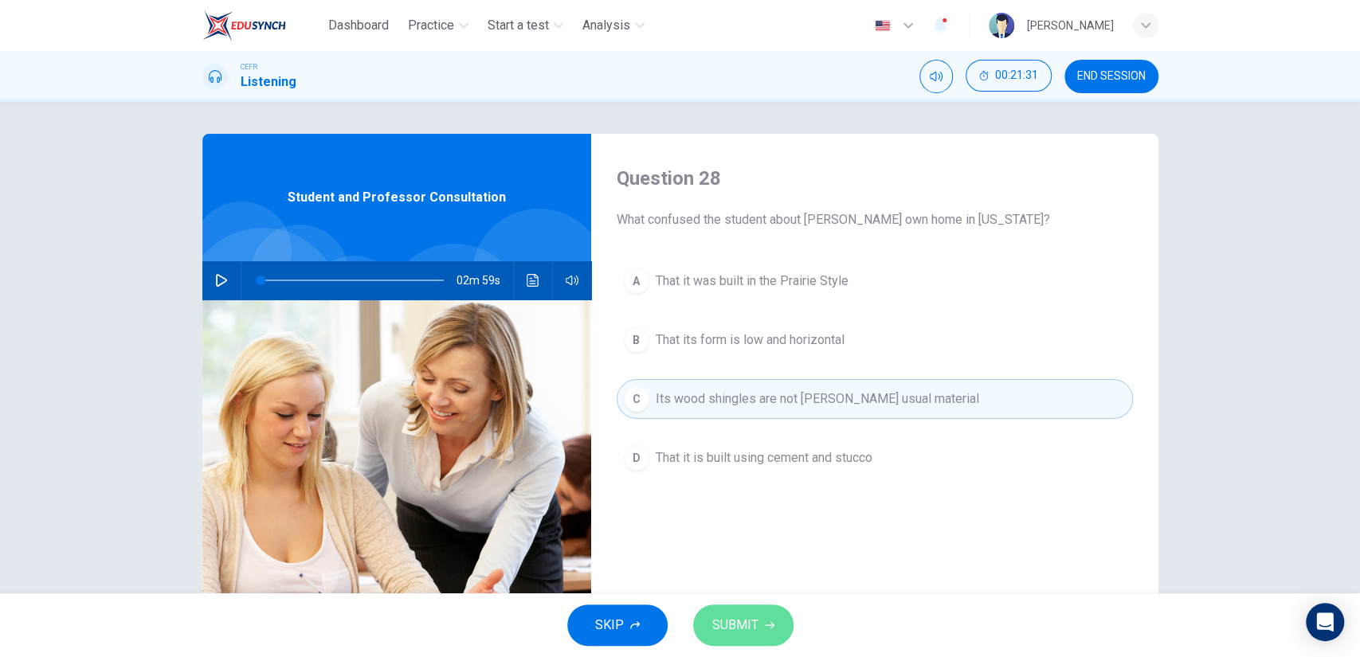
click at [757, 616] on button "SUBMIT" at bounding box center [743, 625] width 100 height 41
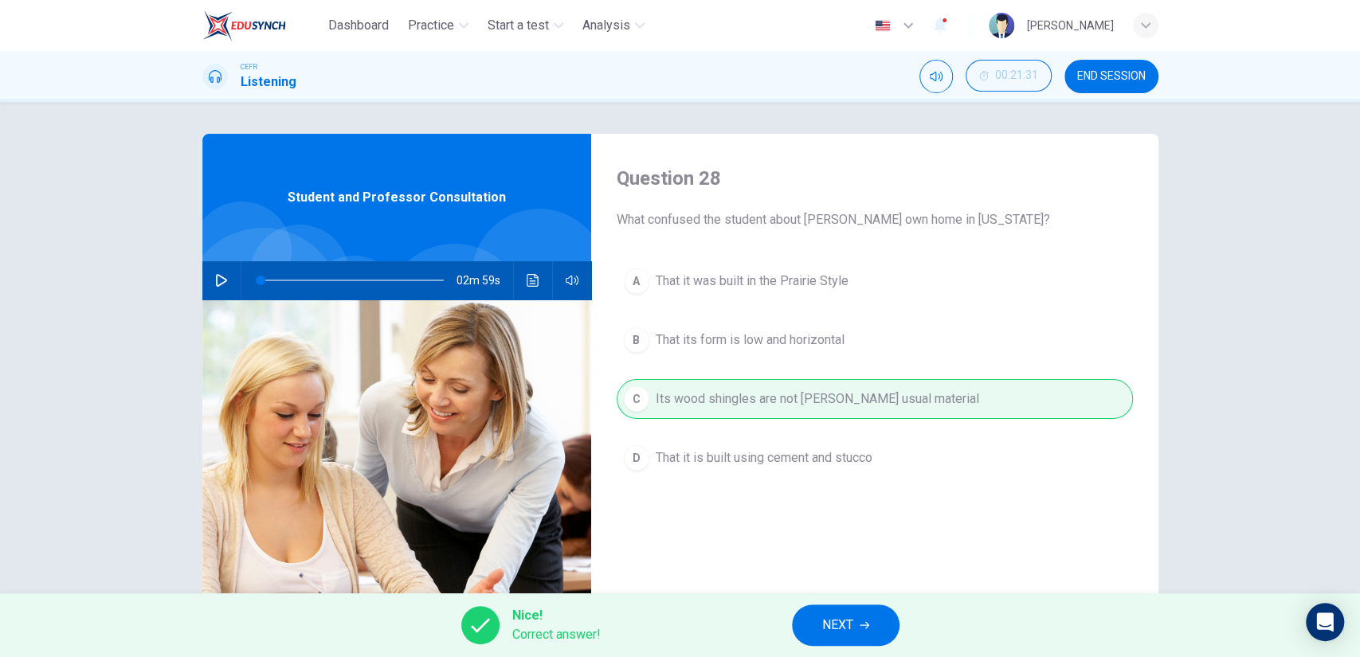
click at [807, 621] on button "NEXT" at bounding box center [846, 625] width 108 height 41
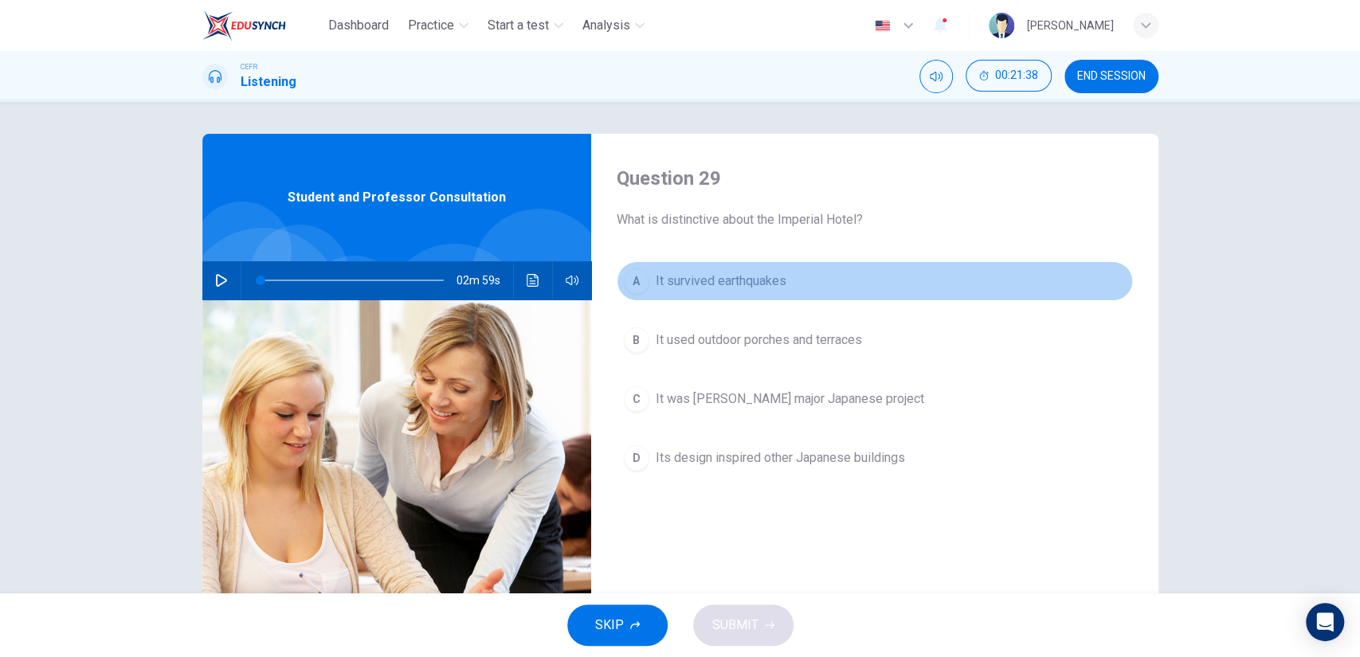
click at [741, 294] on button "A It survived earthquakes" at bounding box center [875, 281] width 516 height 40
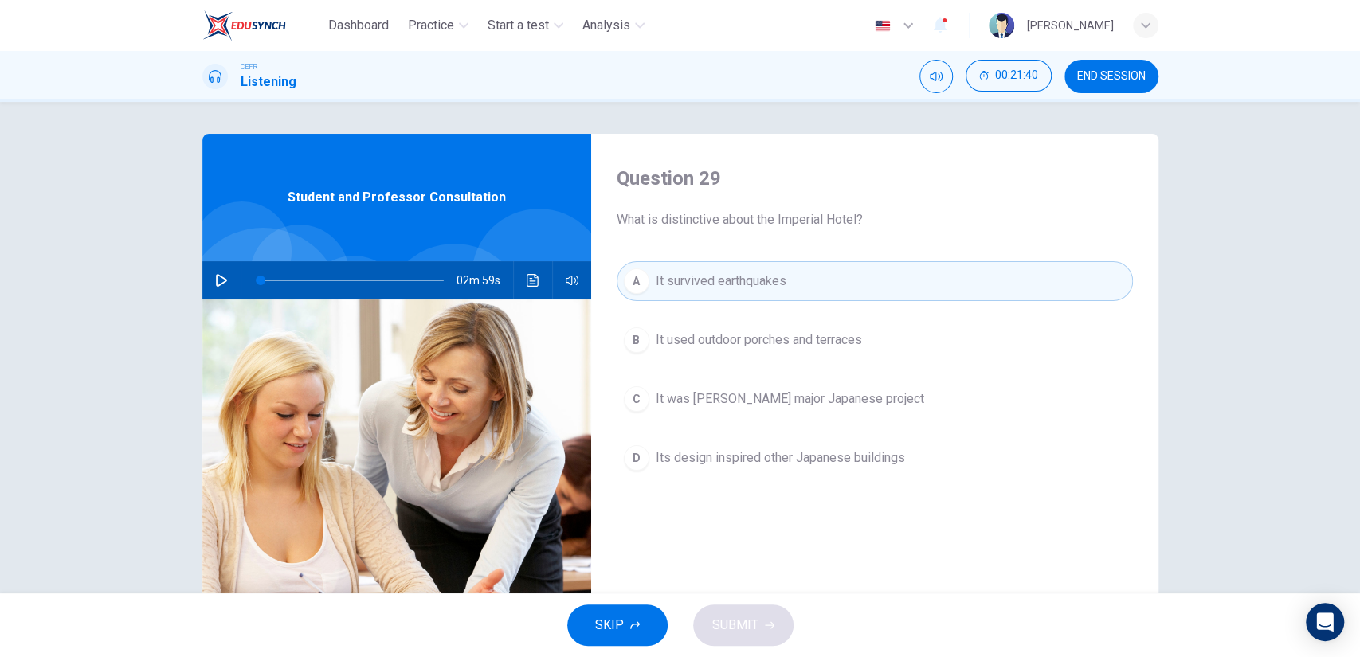
click at [715, 401] on span "It was [PERSON_NAME] major Japanese project" at bounding box center [790, 399] width 268 height 19
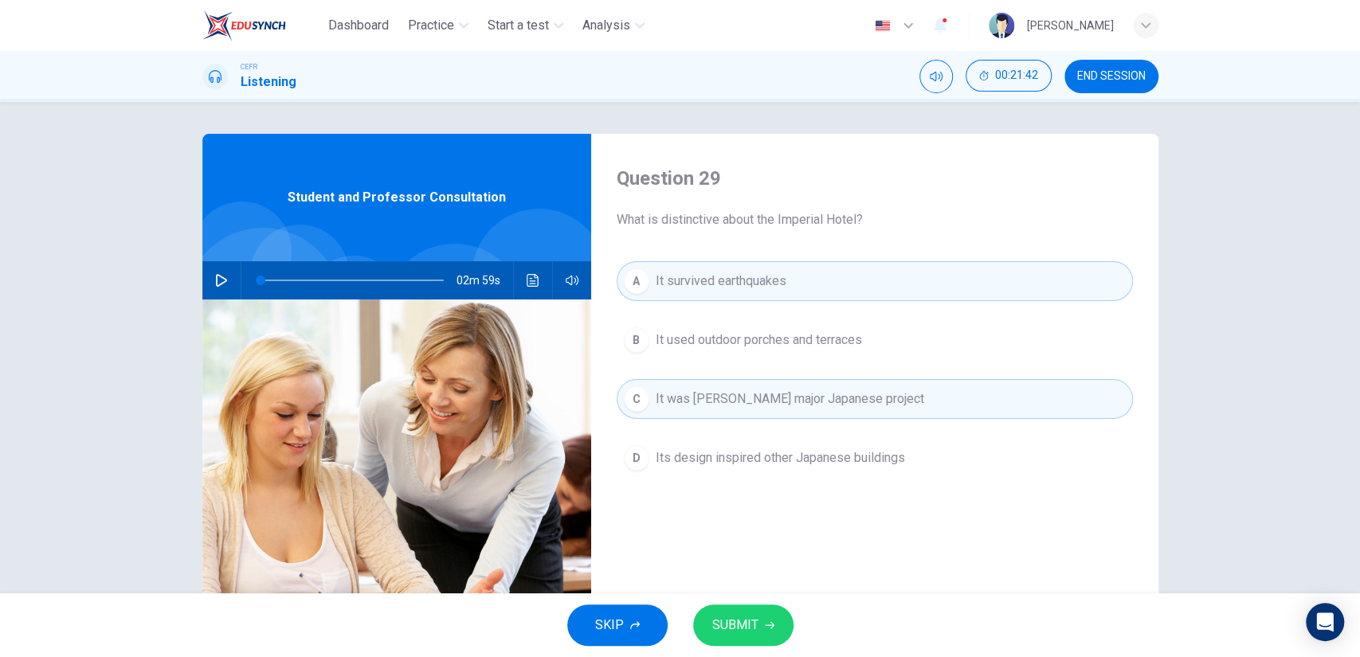
click at [754, 605] on button "SUBMIT" at bounding box center [743, 625] width 100 height 41
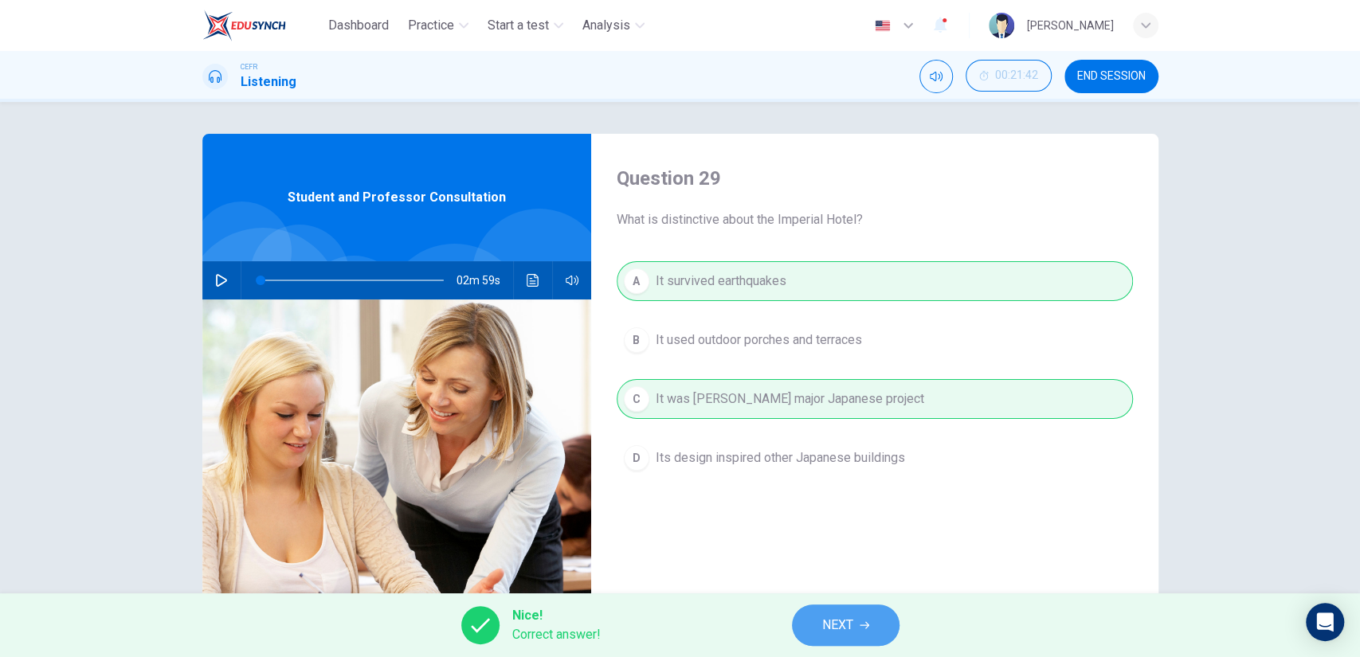
click at [839, 627] on span "NEXT" at bounding box center [837, 625] width 31 height 22
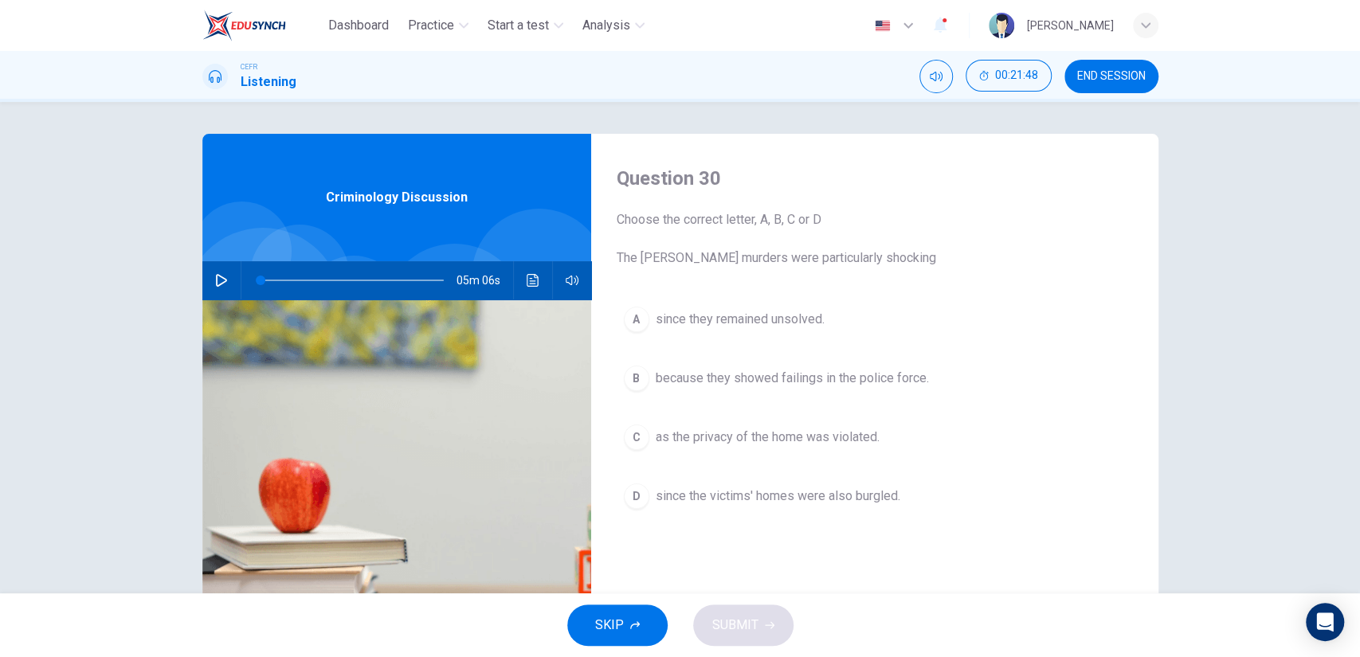
click at [202, 278] on div "05m 06s" at bounding box center [396, 280] width 389 height 38
click at [209, 278] on button "button" at bounding box center [221, 280] width 25 height 38
type input "1"
click at [721, 429] on span "as the privacy of the home was violated." at bounding box center [768, 437] width 224 height 19
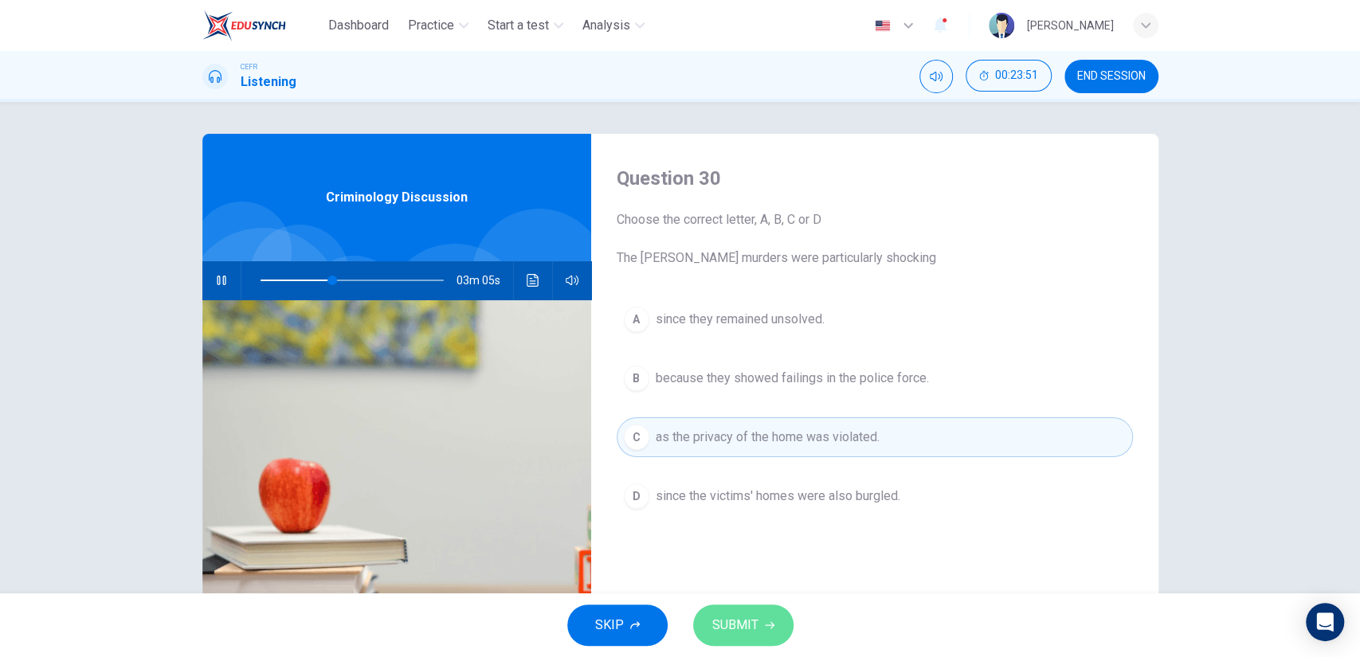
click at [763, 617] on button "SUBMIT" at bounding box center [743, 625] width 100 height 41
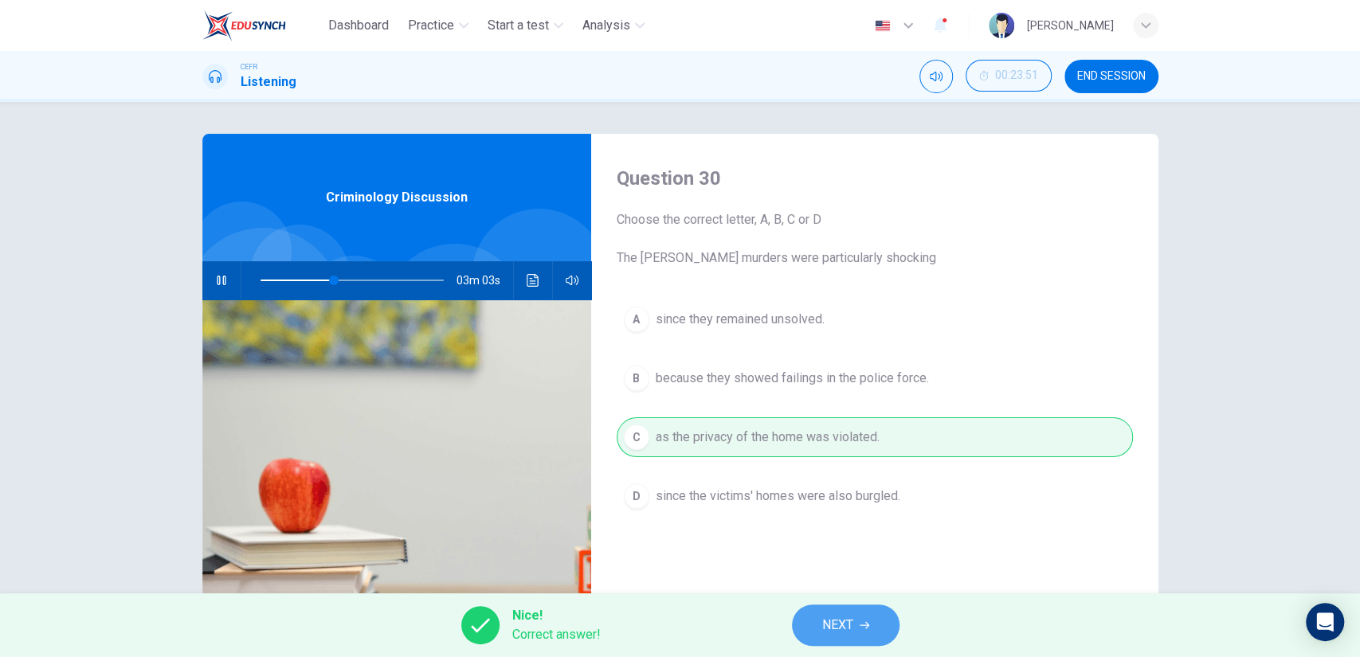
click at [832, 629] on span "NEXT" at bounding box center [837, 625] width 31 height 22
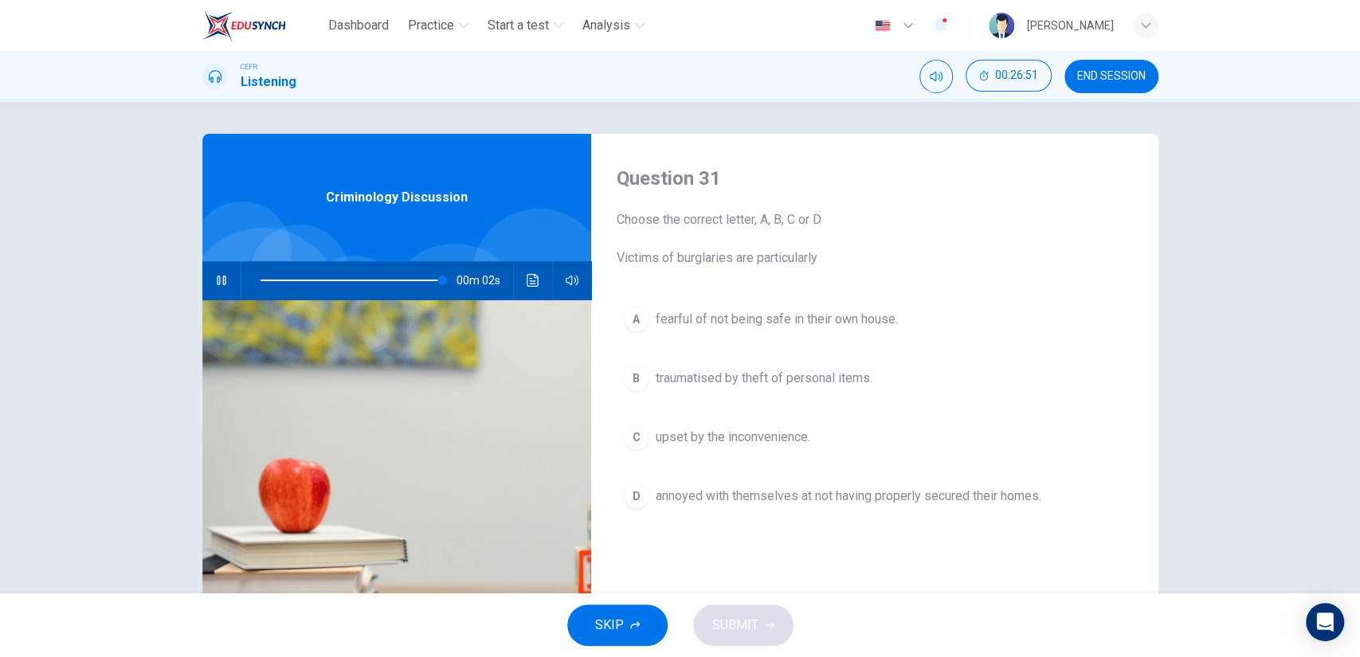
click at [795, 331] on button "A fearful of not being safe in their own house." at bounding box center [875, 320] width 516 height 40
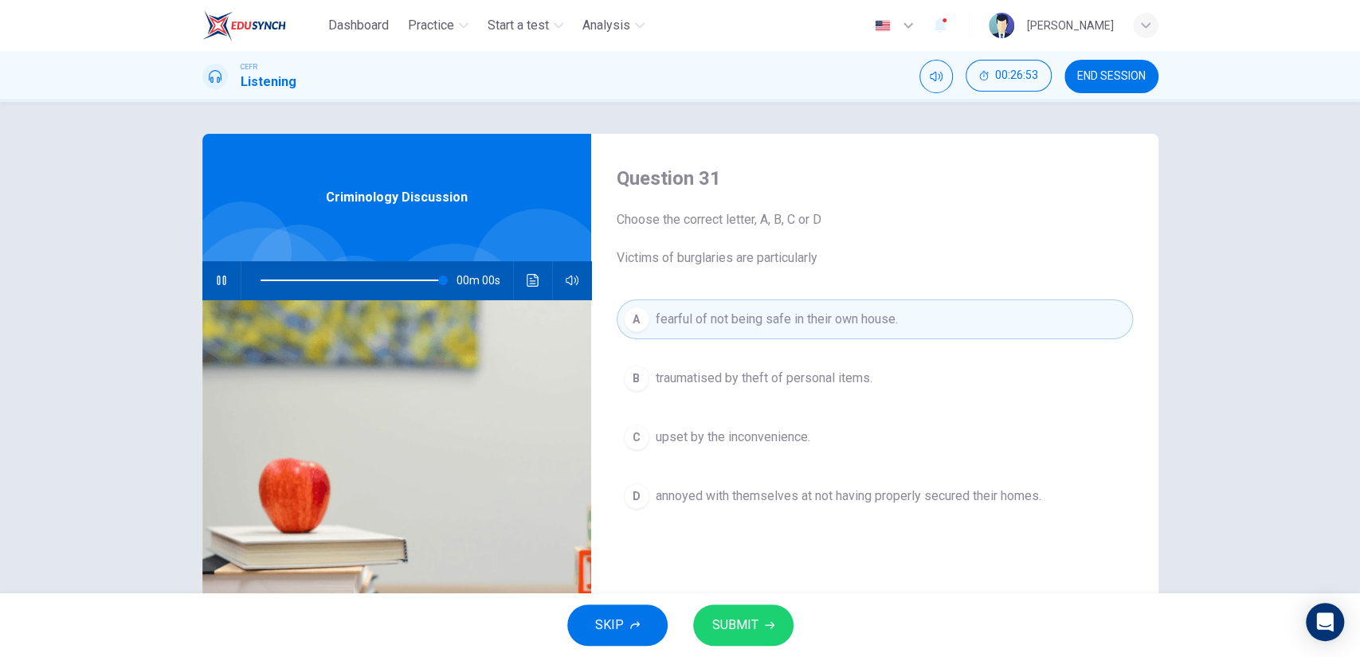
type input "0"
click at [739, 608] on button "SUBMIT" at bounding box center [743, 625] width 100 height 41
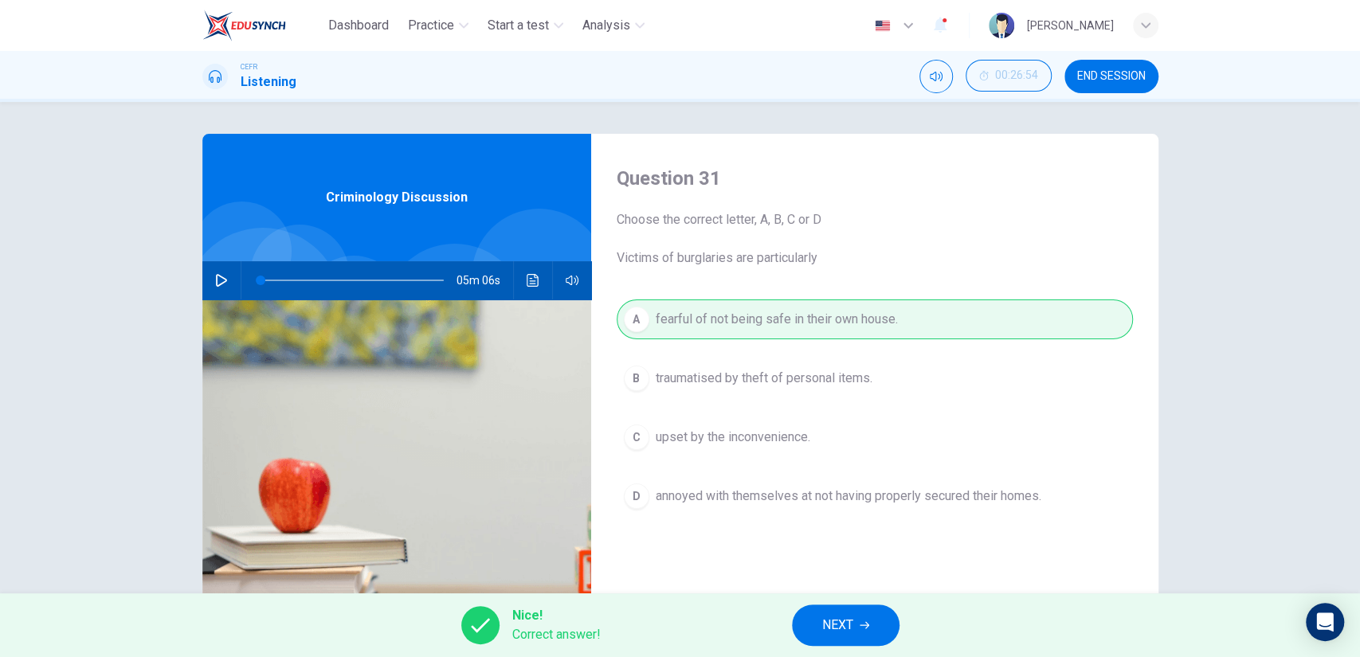
click at [866, 615] on button "NEXT" at bounding box center [846, 625] width 108 height 41
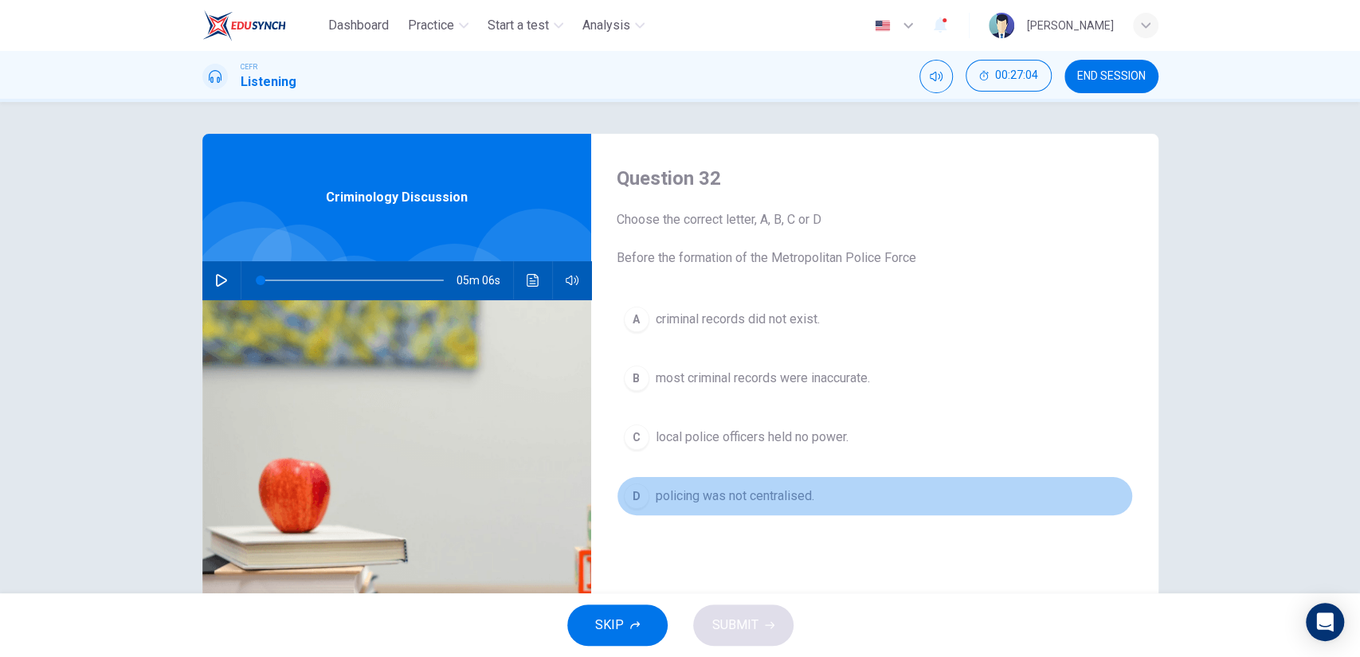
click at [764, 491] on span "policing was not centralised." at bounding box center [735, 496] width 159 height 19
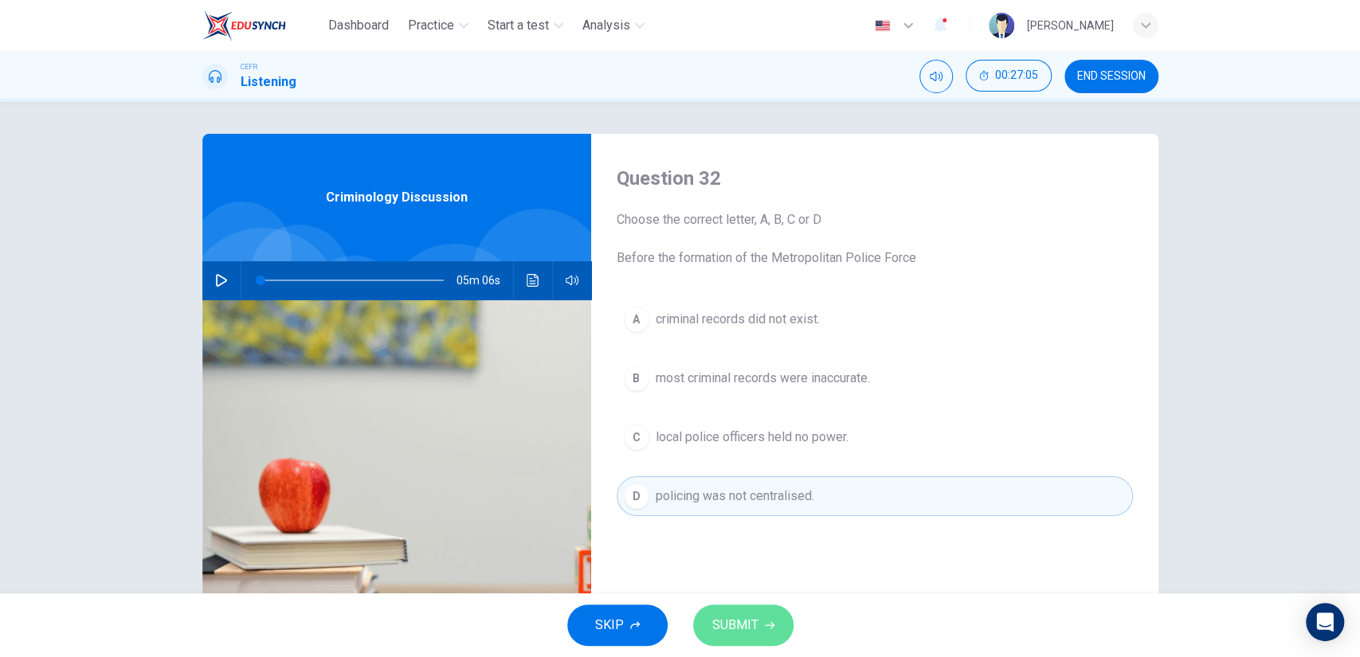
click at [739, 606] on button "SUBMIT" at bounding box center [743, 625] width 100 height 41
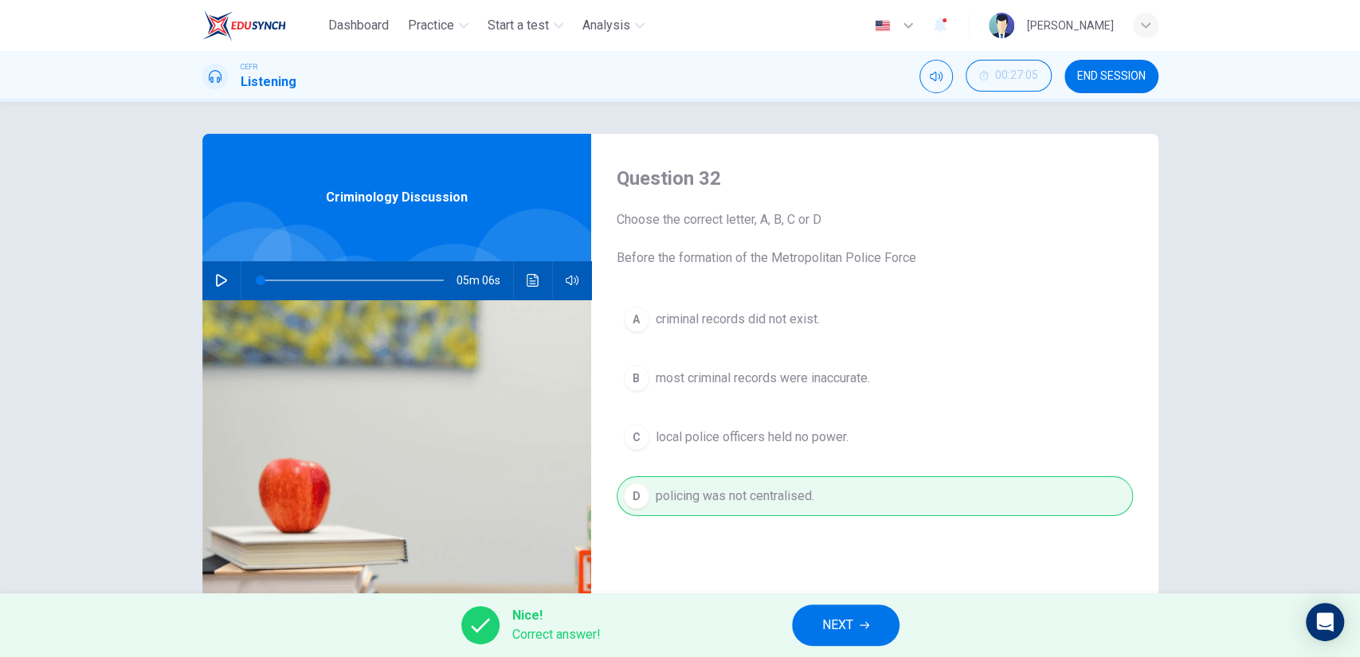
click at [845, 622] on span "NEXT" at bounding box center [837, 625] width 31 height 22
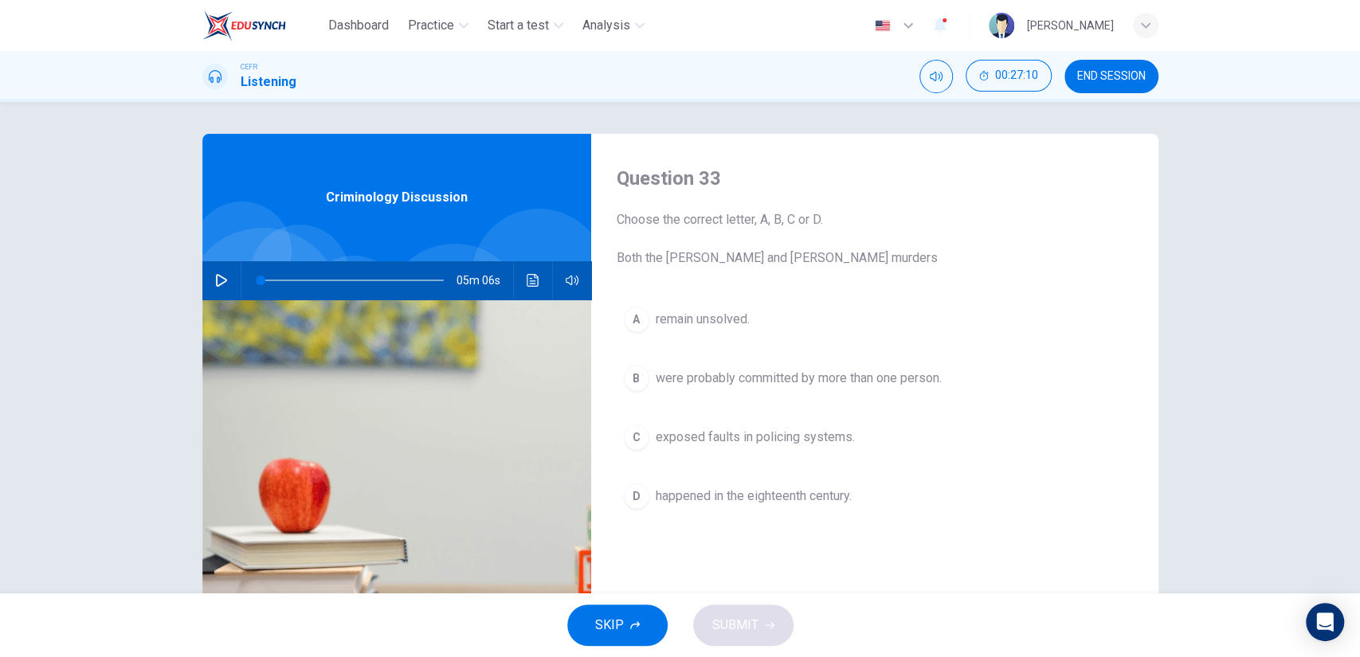
click at [737, 449] on button "C exposed faults in policing systems." at bounding box center [875, 437] width 516 height 40
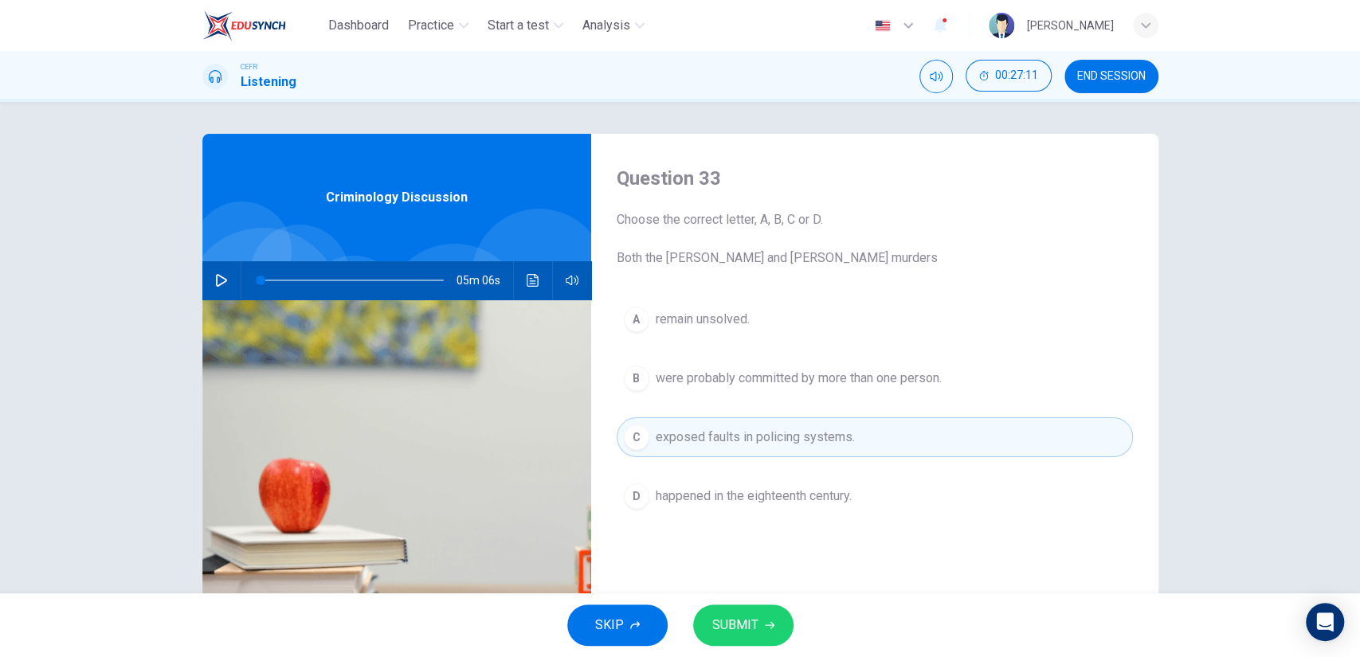
click at [758, 623] on button "SUBMIT" at bounding box center [743, 625] width 100 height 41
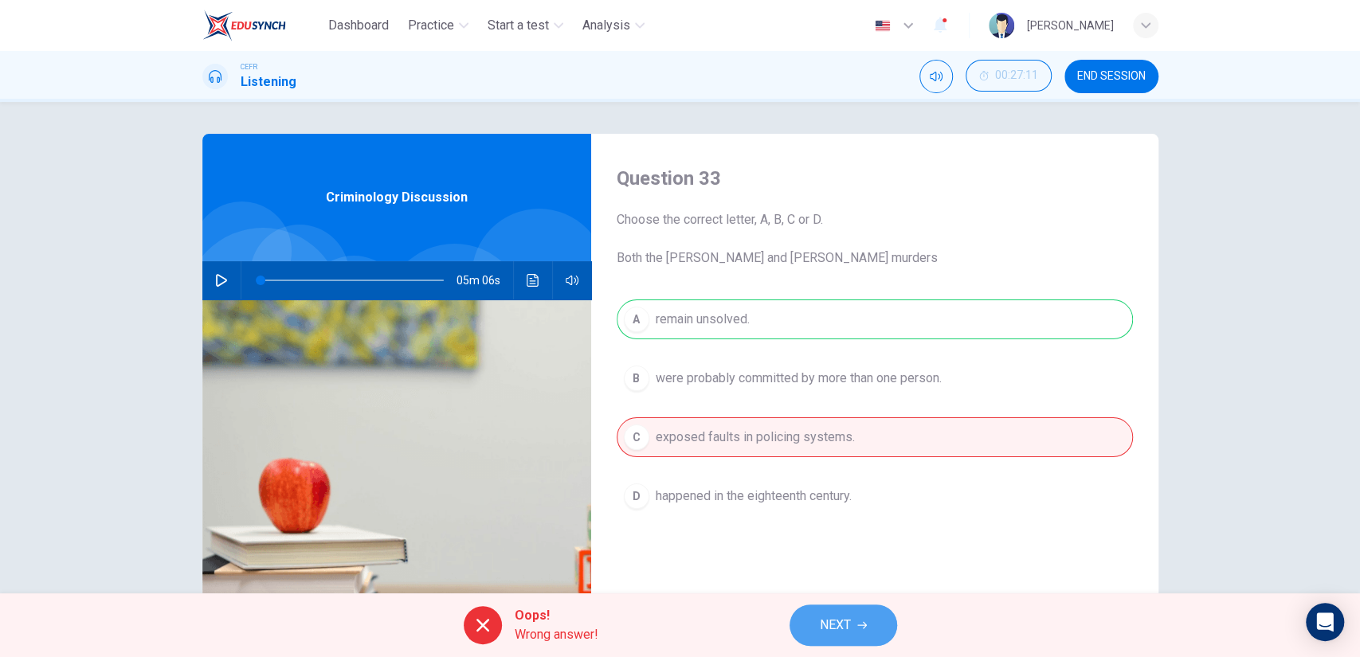
click at [836, 626] on span "NEXT" at bounding box center [835, 625] width 31 height 22
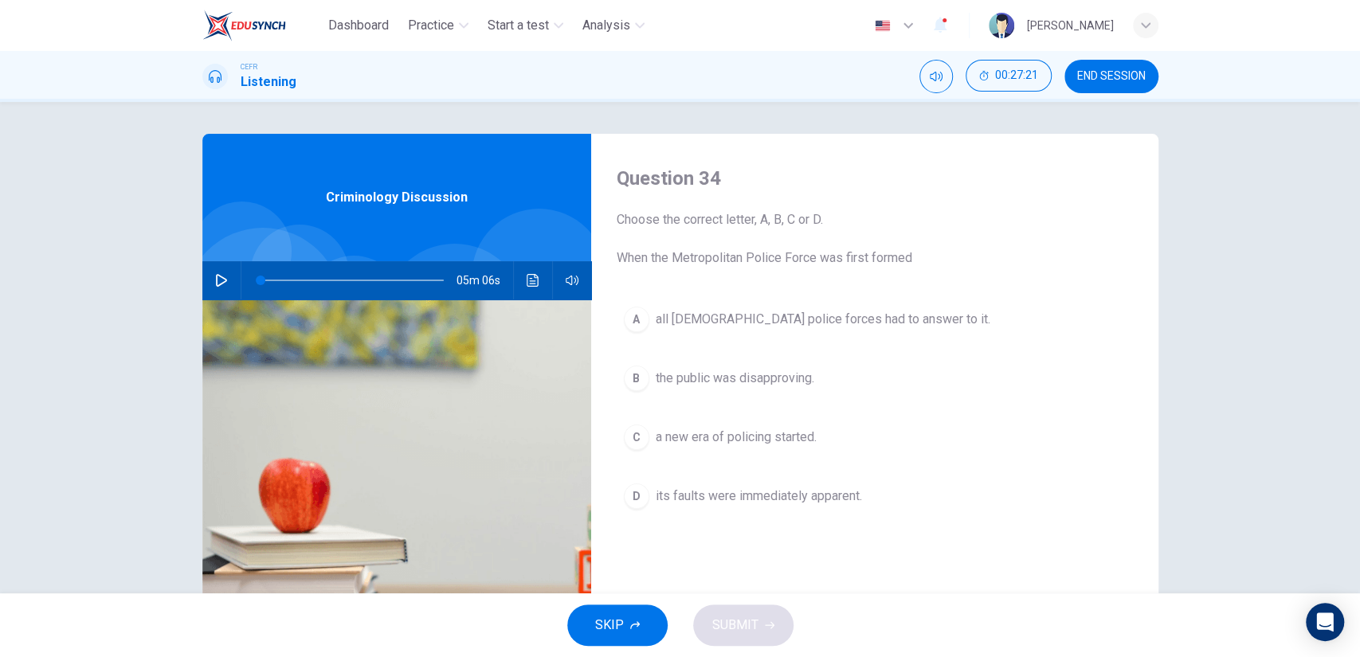
click at [732, 454] on button "C a new era of policing started." at bounding box center [875, 437] width 516 height 40
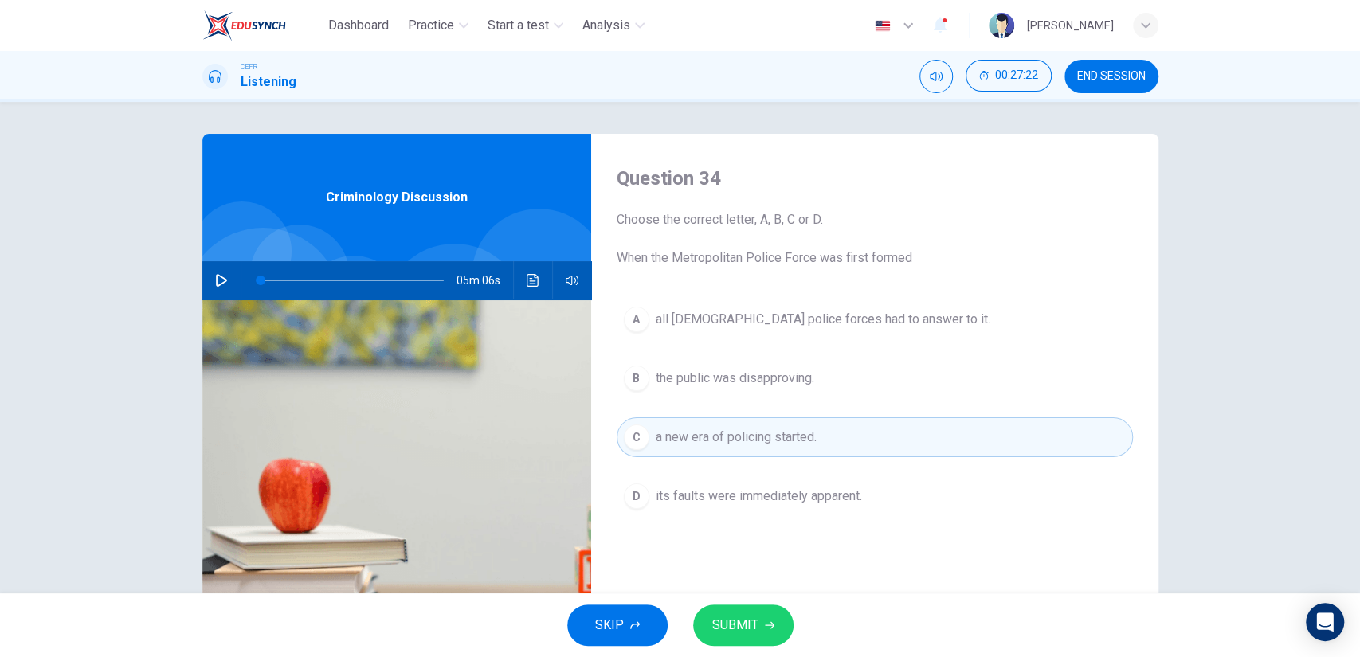
click at [758, 619] on button "SUBMIT" at bounding box center [743, 625] width 100 height 41
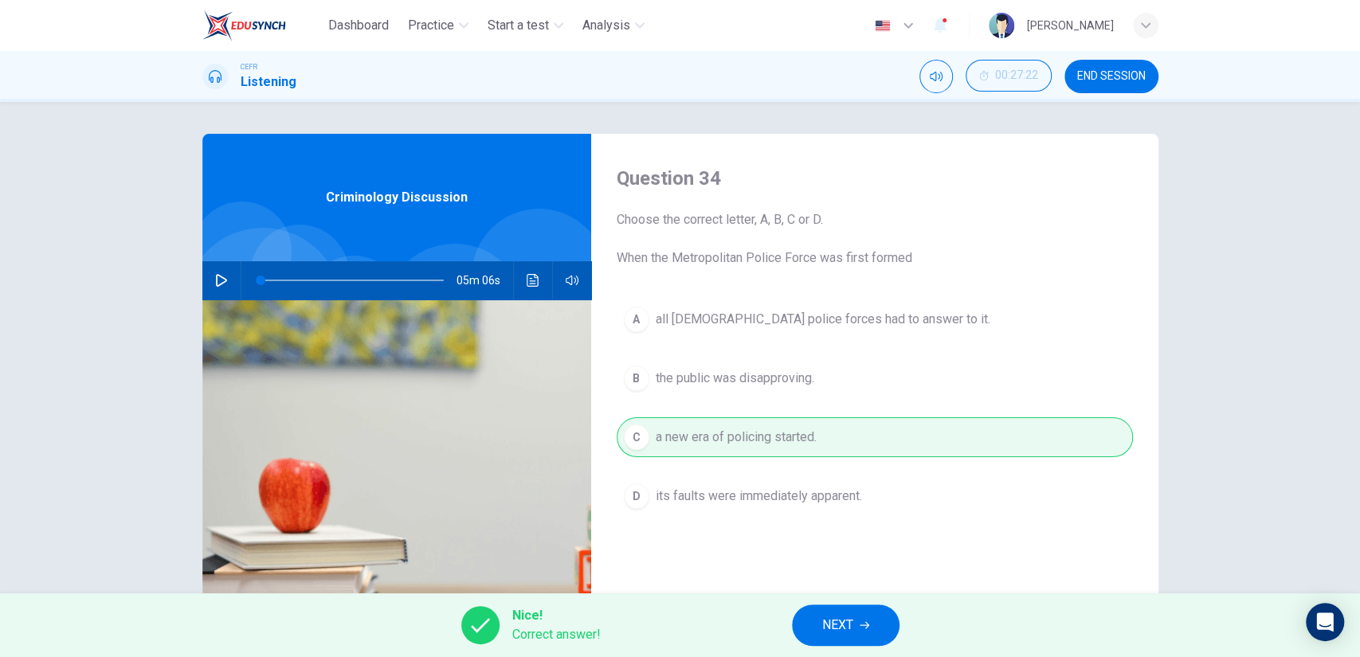
click at [837, 627] on span "NEXT" at bounding box center [837, 625] width 31 height 22
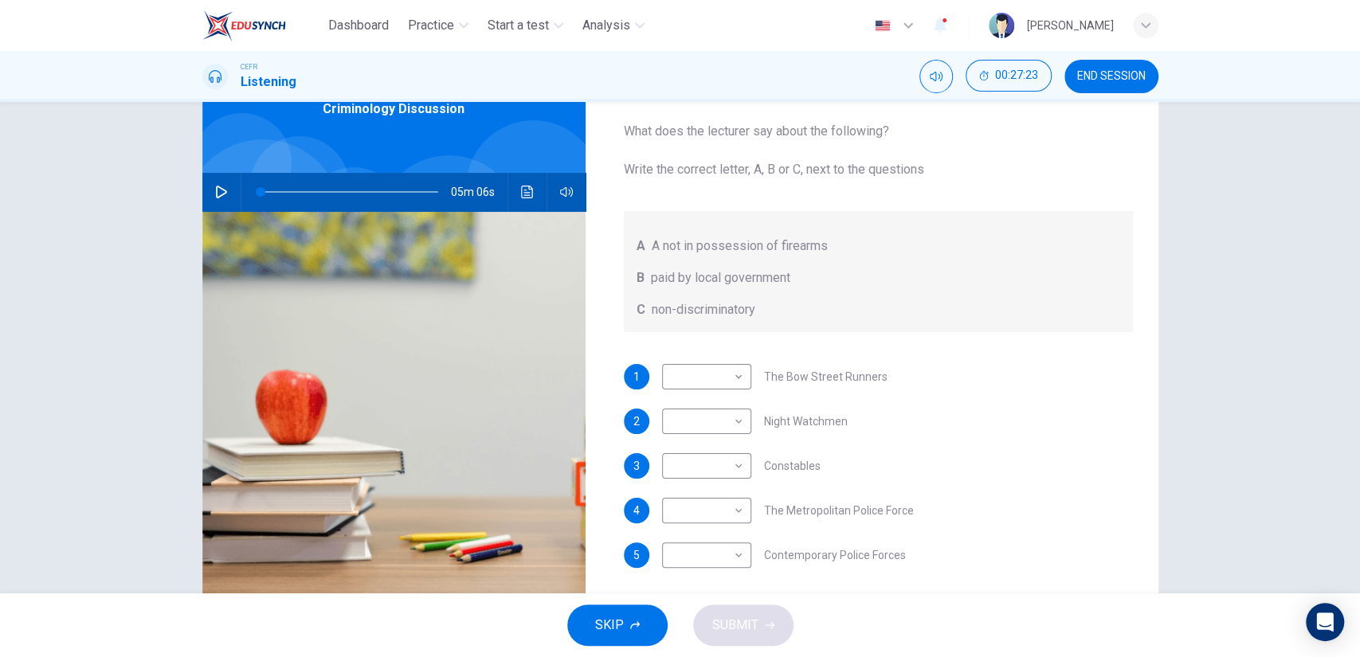
scroll to position [126, 0]
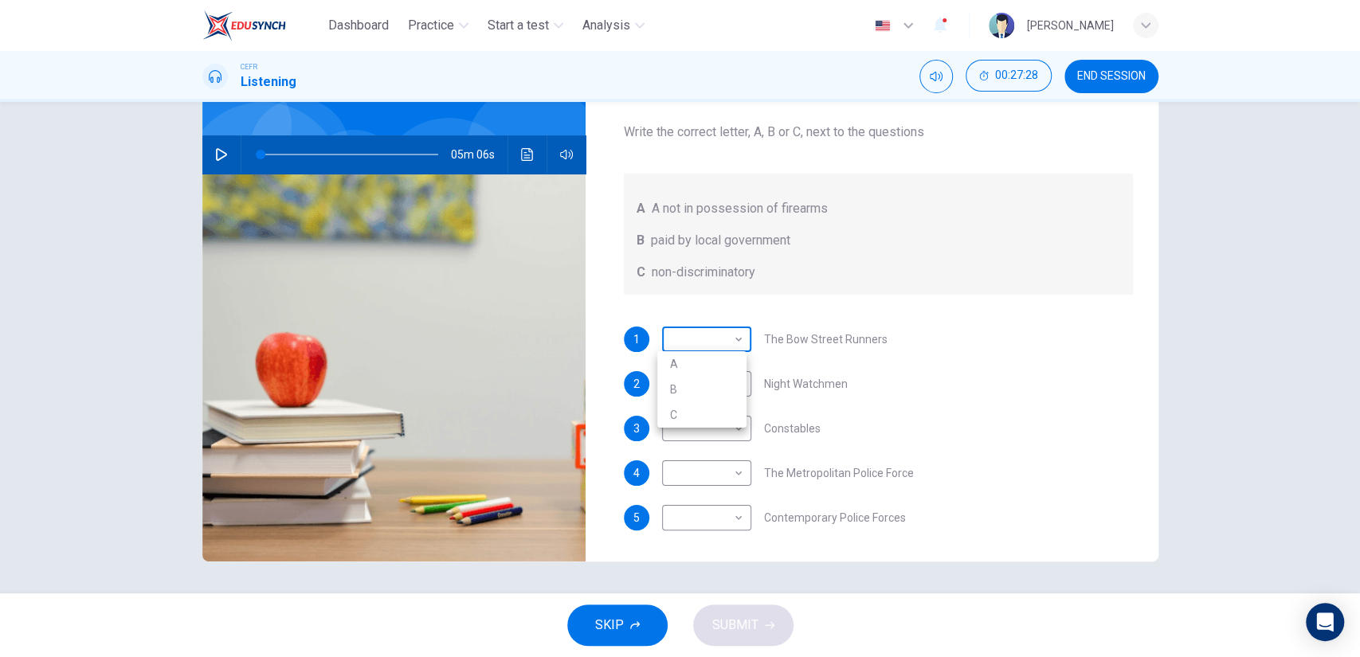
click at [728, 343] on body "Dashboard Practice Start a test Analysis English en ​ [PERSON_NAME] CEFR Listen…" at bounding box center [680, 328] width 1360 height 657
click at [728, 343] on div at bounding box center [680, 328] width 1360 height 657
click at [716, 378] on body "Dashboard Practice Start a test Analysis English en ​ [PERSON_NAME] CEFR Listen…" at bounding box center [680, 328] width 1360 height 657
click at [716, 401] on li "A" at bounding box center [701, 408] width 89 height 25
type input "A"
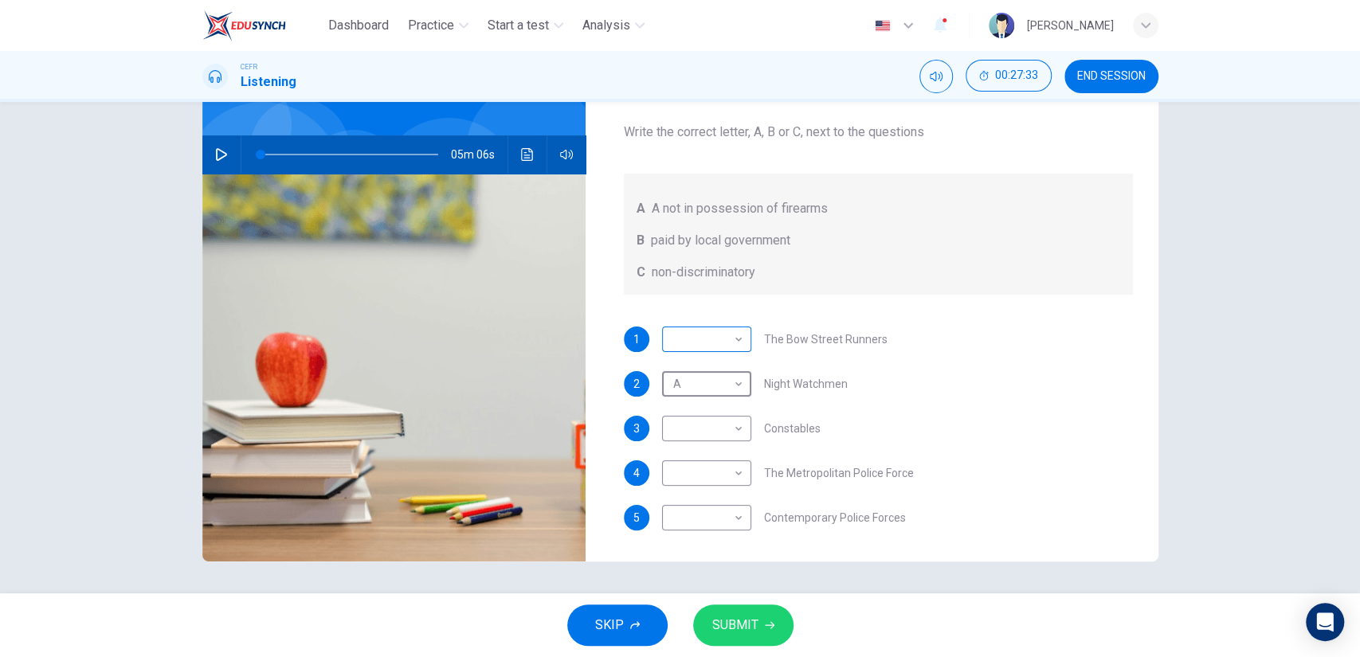
click at [726, 344] on body "Dashboard Practice Start a test Analysis English en ​ [PERSON_NAME] CEFR Listen…" at bounding box center [680, 328] width 1360 height 657
click at [723, 392] on li "B" at bounding box center [701, 389] width 89 height 25
type input "B"
click at [708, 429] on body "Dashboard Practice Start a test Analysis English en ​ [PERSON_NAME] CEFR Listen…" at bounding box center [680, 328] width 1360 height 657
click at [707, 448] on li "A" at bounding box center [701, 453] width 89 height 25
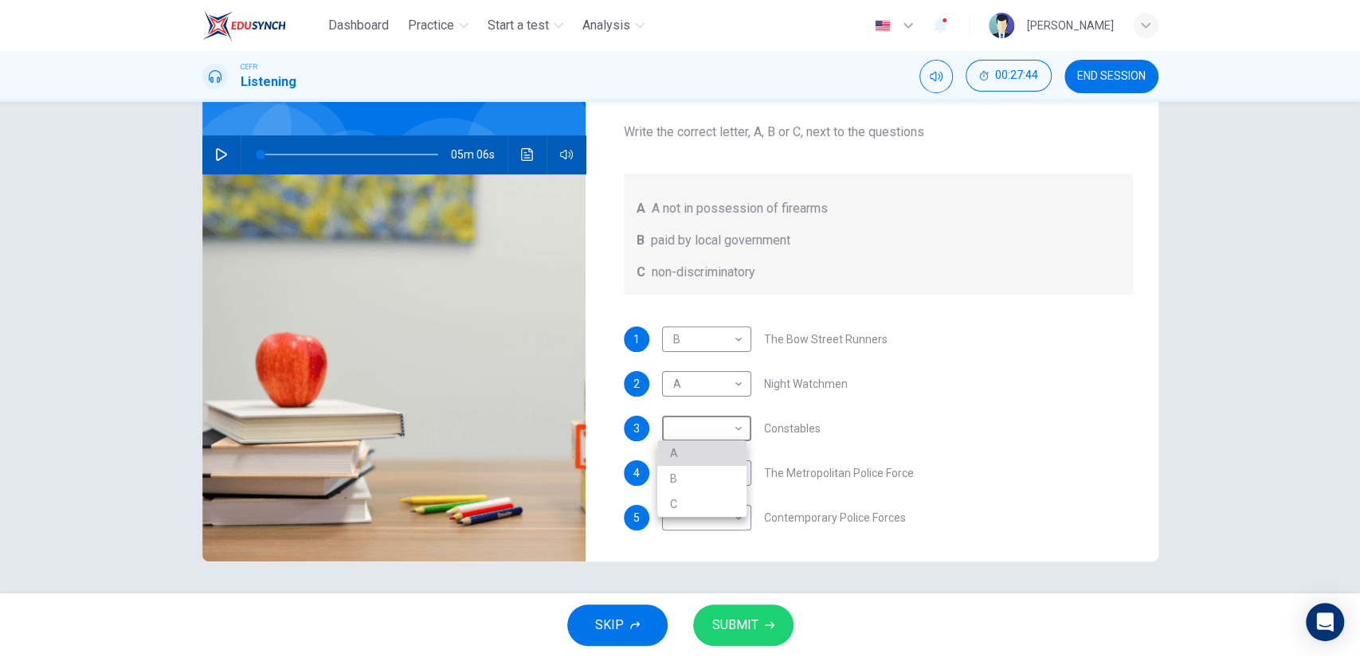
type input "A"
click at [726, 472] on body "Dashboard Practice Start a test Analysis English en ​ [PERSON_NAME] CEFR Listen…" at bounding box center [680, 328] width 1360 height 657
click at [703, 546] on li "C" at bounding box center [701, 548] width 89 height 25
type input "C"
click at [704, 524] on body "Dashboard Practice Start a test Analysis English en ​ [PERSON_NAME] CEFR Listen…" at bounding box center [680, 328] width 1360 height 657
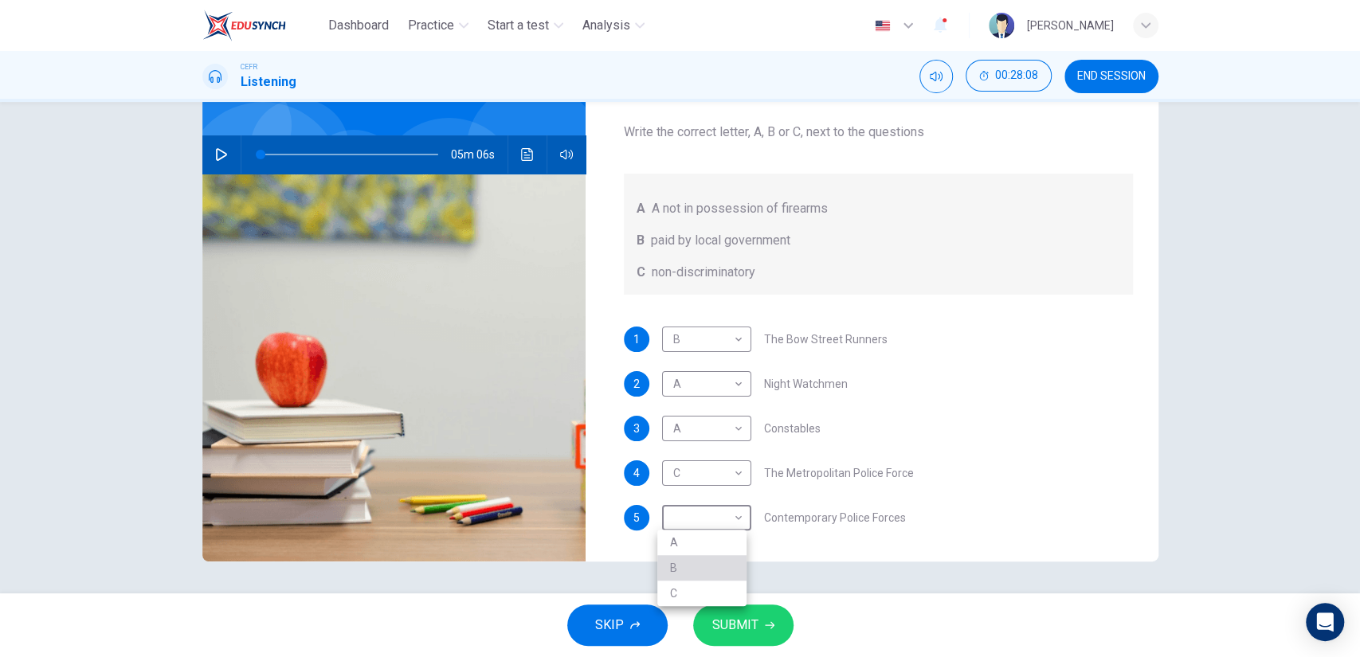
click at [698, 566] on li "B" at bounding box center [701, 567] width 89 height 25
type input "B"
click at [734, 629] on span "SUBMIT" at bounding box center [735, 625] width 46 height 22
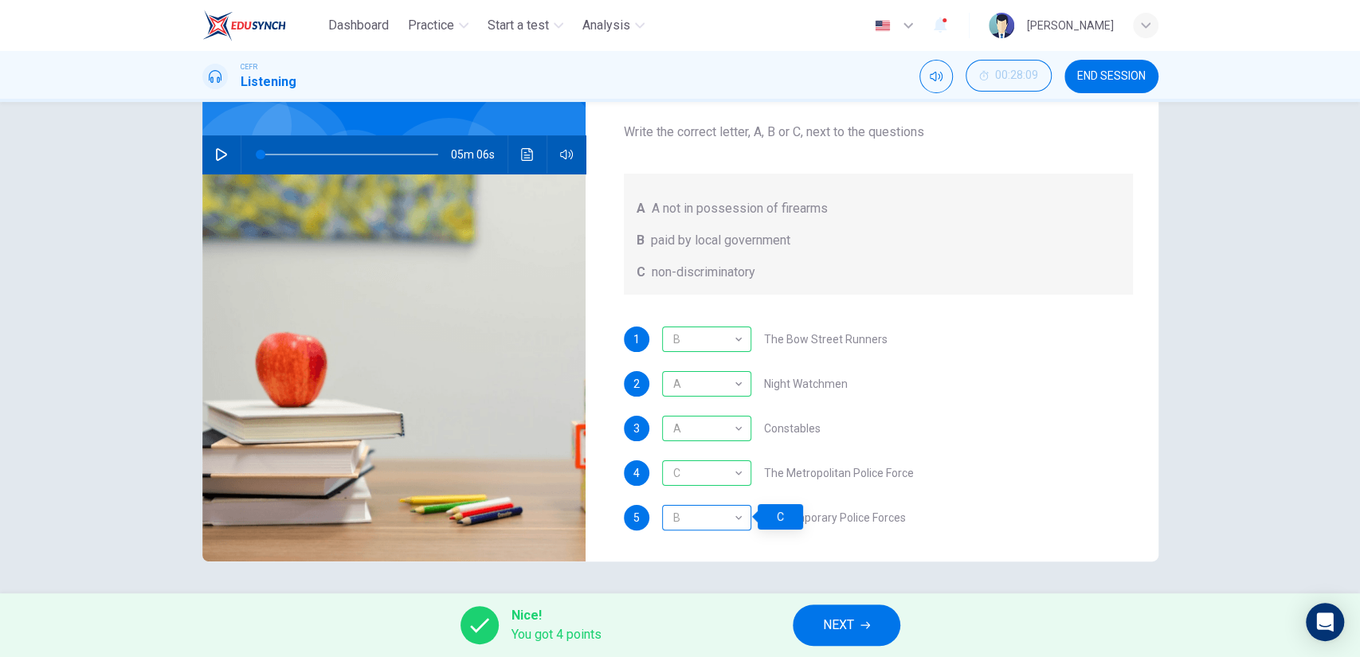
click at [733, 511] on div "B" at bounding box center [704, 517] width 84 height 45
click at [862, 624] on icon "button" at bounding box center [865, 626] width 10 height 10
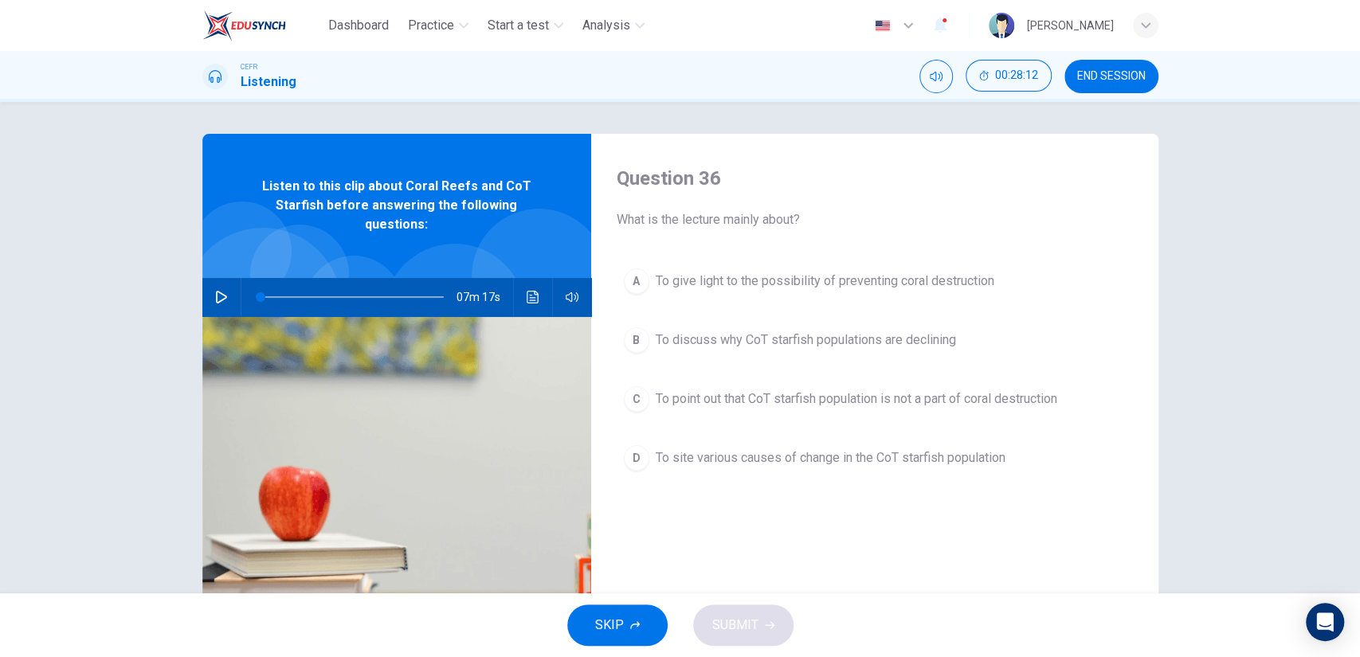
click at [1127, 83] on button "END SESSION" at bounding box center [1111, 76] width 94 height 33
